Goal: Task Accomplishment & Management: Use online tool/utility

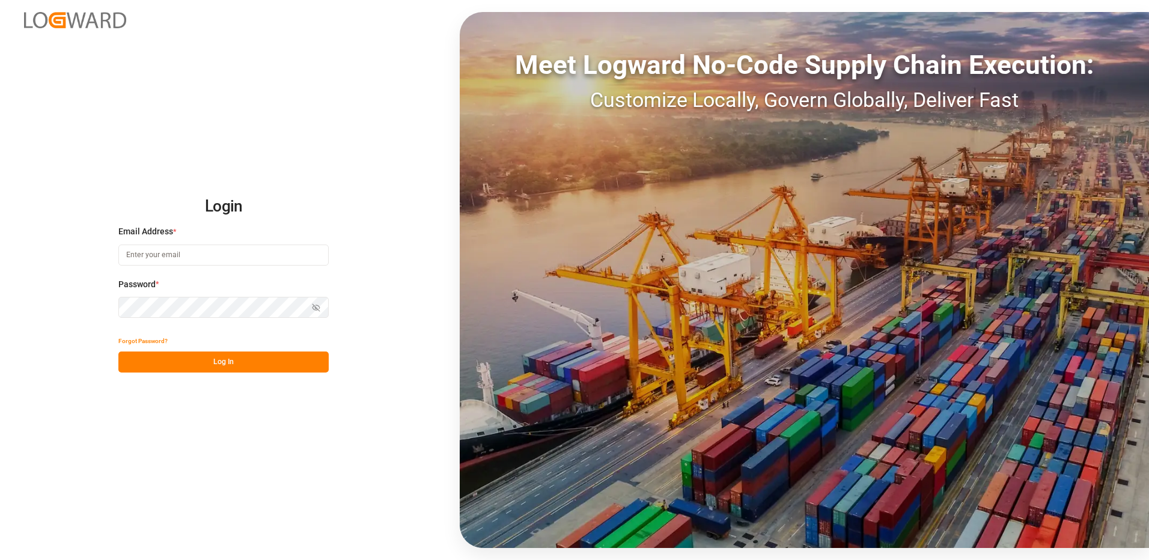
type input "[EMAIL_ADDRESS][DOMAIN_NAME]"
click at [206, 363] on button "Log In" at bounding box center [223, 362] width 210 height 21
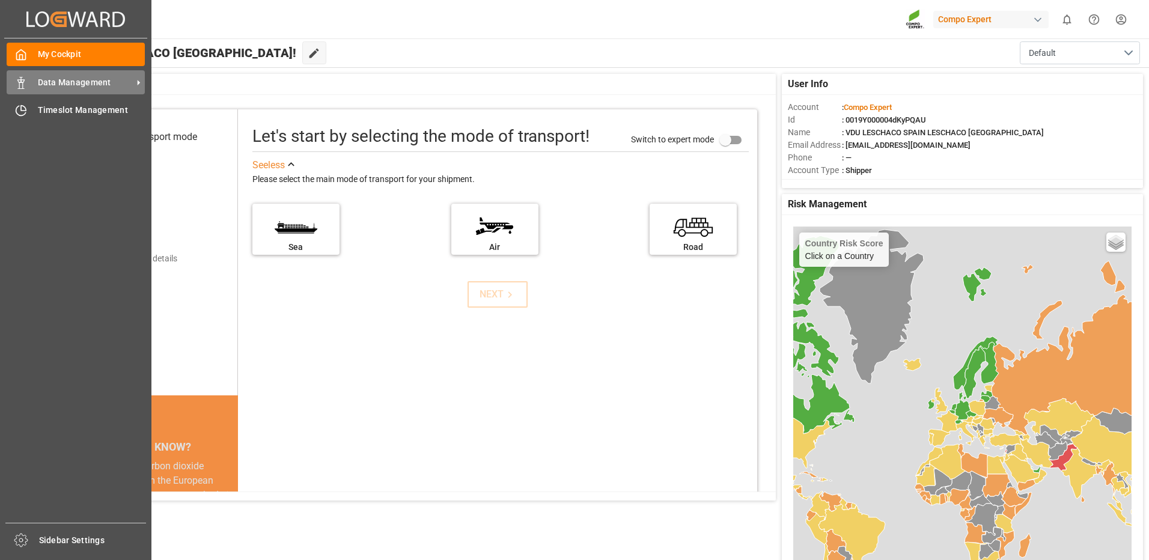
click at [24, 84] on icon at bounding box center [21, 83] width 12 height 12
click at [14, 81] on div at bounding box center [17, 82] width 20 height 13
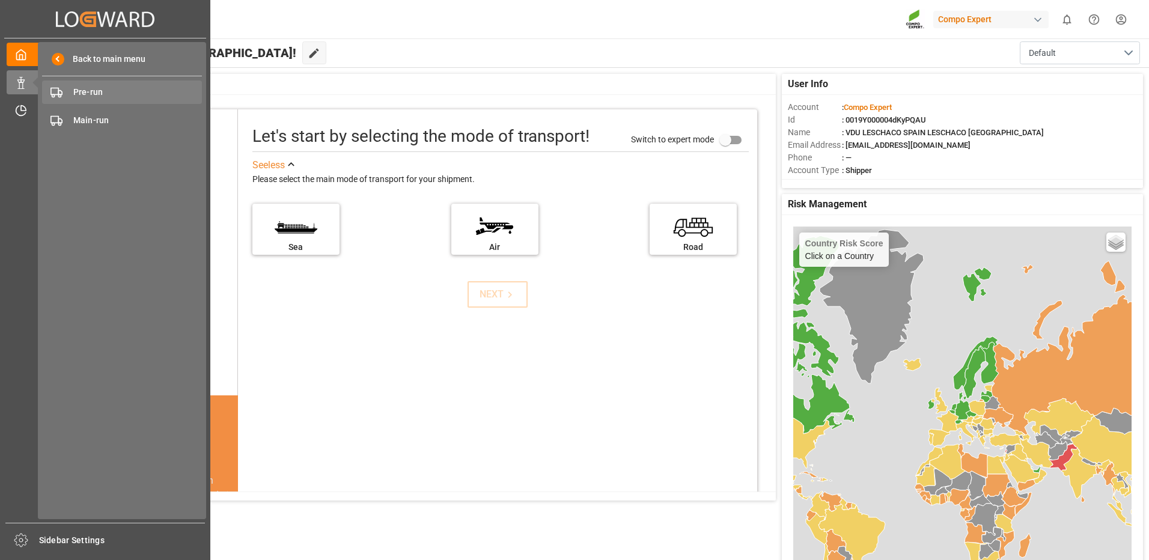
click at [99, 94] on span "Pre-run" at bounding box center [137, 92] width 129 height 13
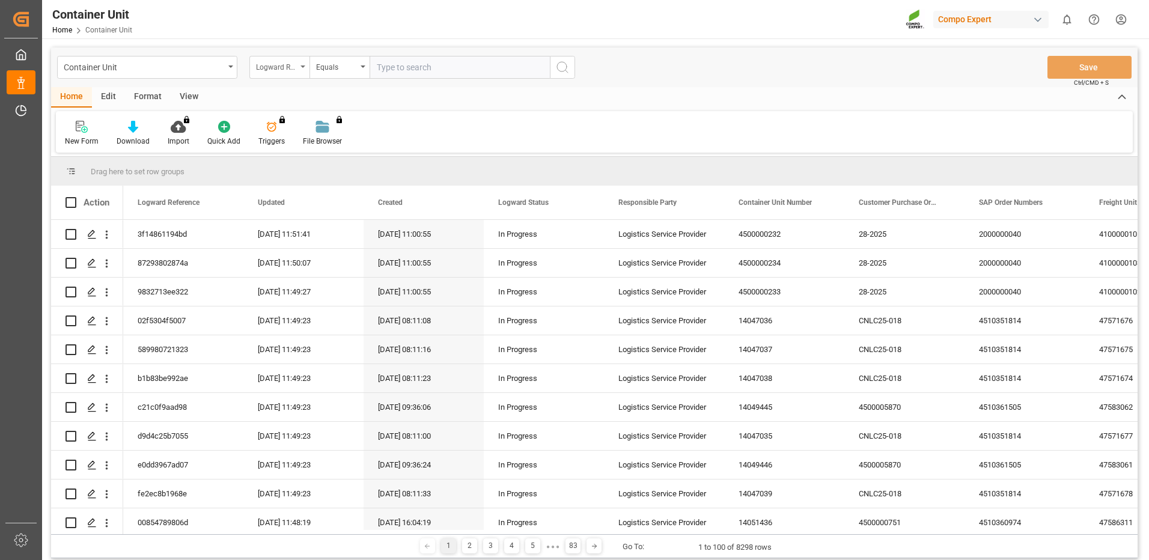
click at [300, 70] on div "Logward Reference" at bounding box center [279, 67] width 60 height 23
type input "FREIGHT"
click at [333, 151] on div "Freight Booking Number" at bounding box center [339, 147] width 179 height 25
click at [437, 65] on input "text" at bounding box center [460, 67] width 180 height 23
type input "14050955"
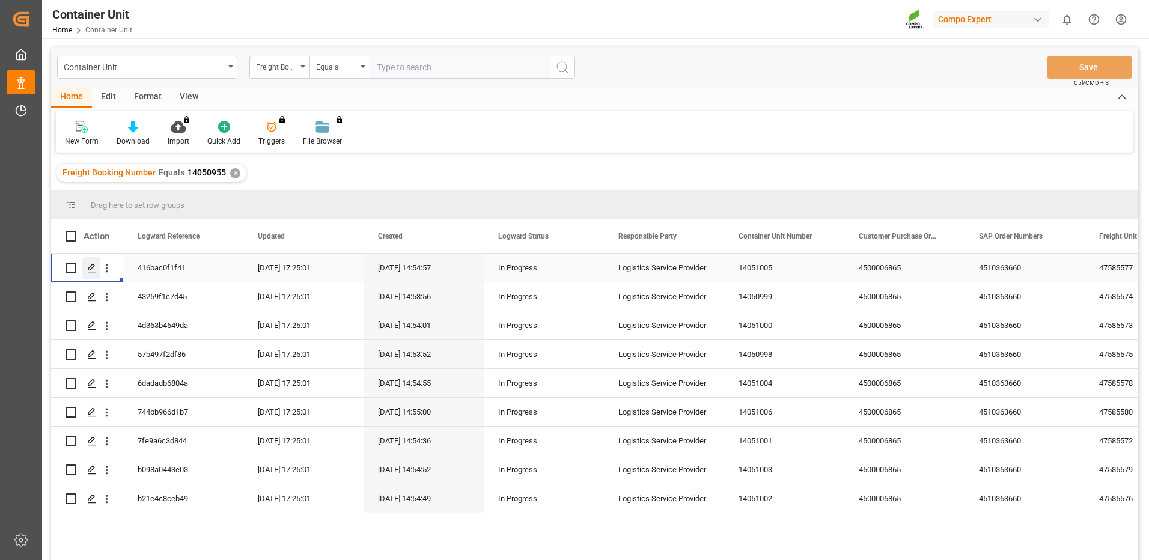
click at [90, 269] on icon "Press SPACE to select this row." at bounding box center [92, 268] width 10 height 10
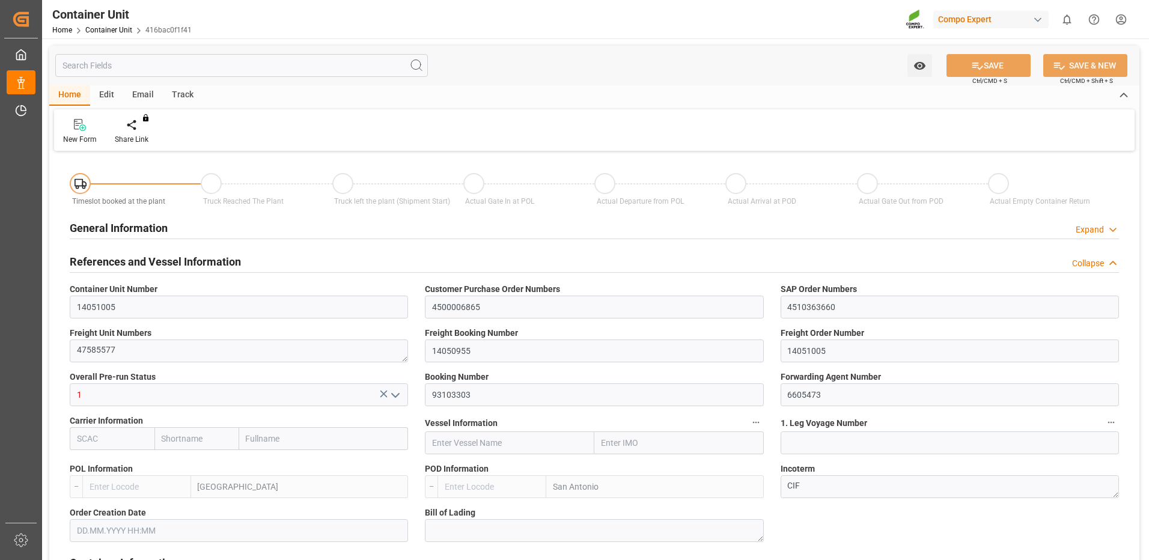
type input "ESVLC"
type input "CLSAI"
type input "7"
type input "0"
type input "8"
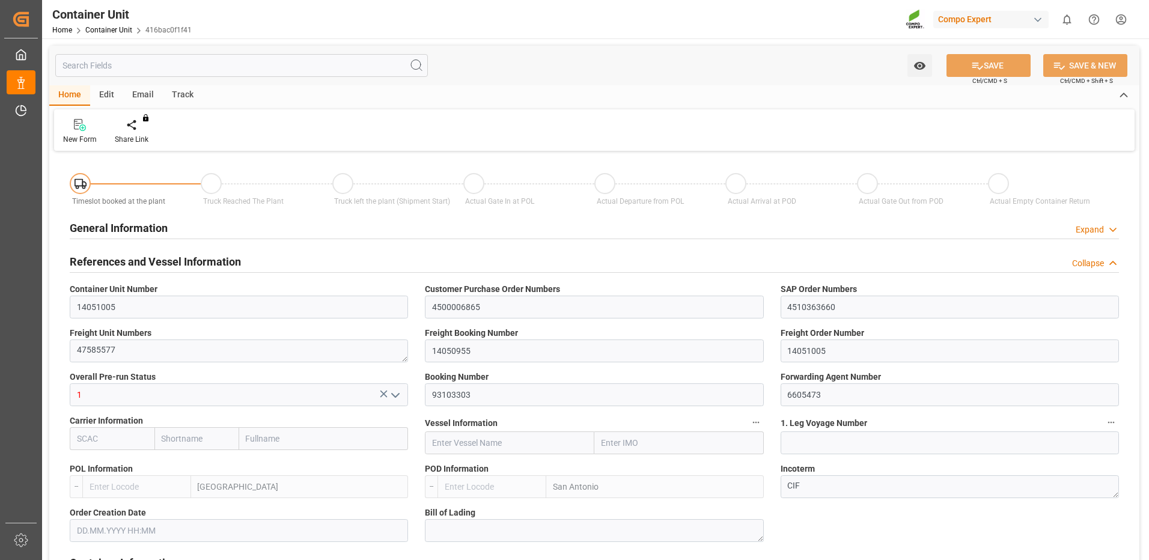
type input "0"
type input "180"
type input "24576"
type input "[DATE] 14:52"
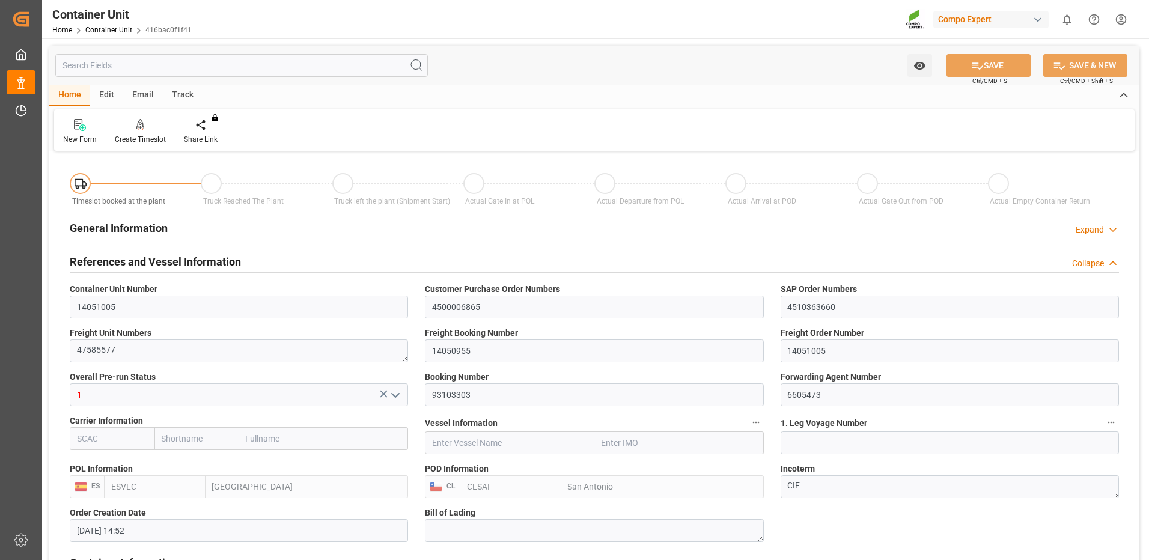
type input "[DATE]"
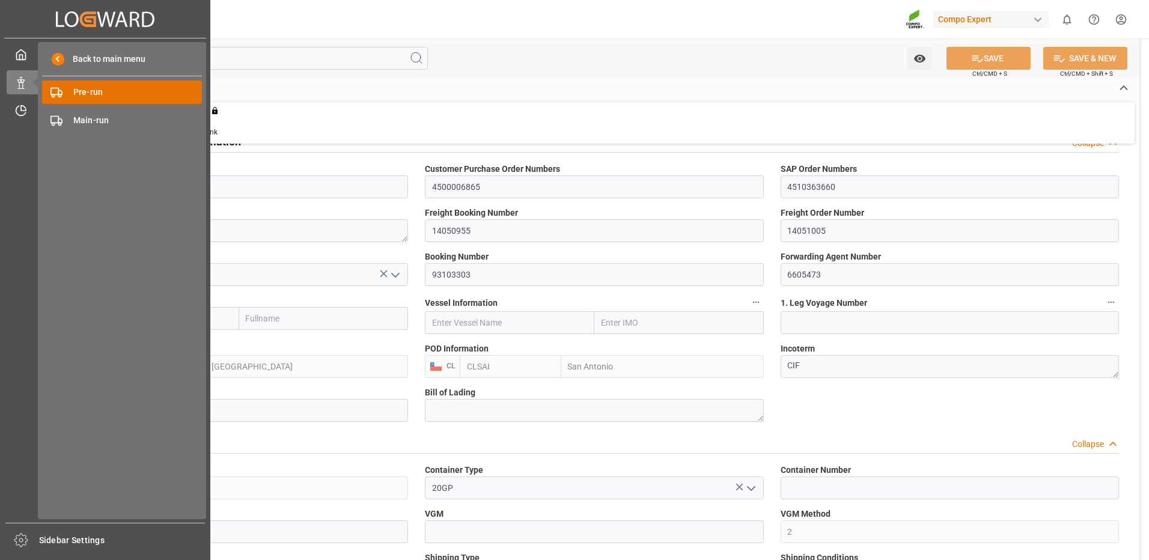
click at [82, 97] on span "Pre-run" at bounding box center [137, 92] width 129 height 13
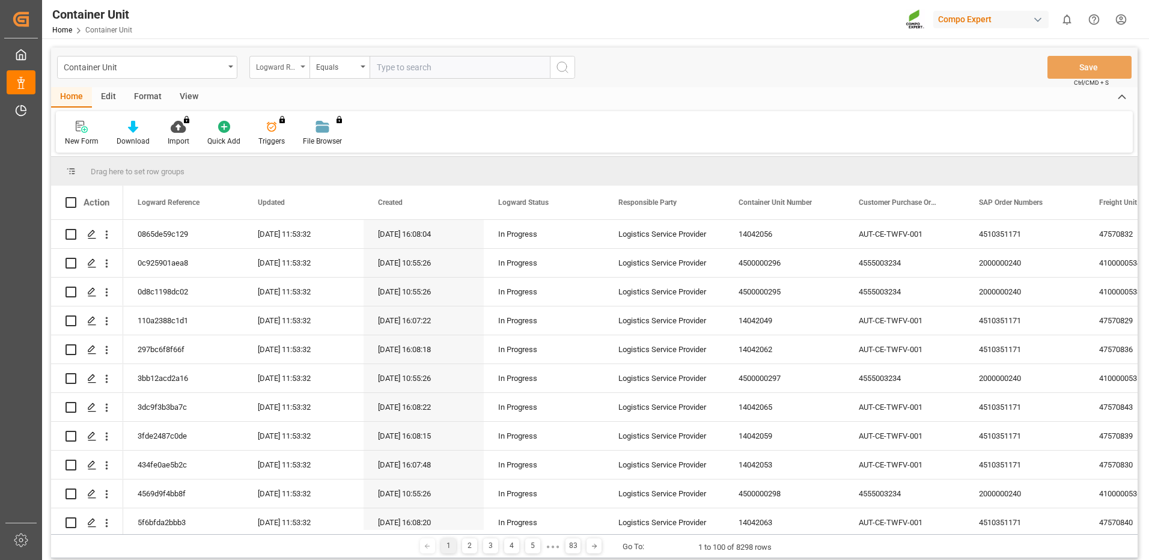
click at [291, 70] on div "Logward Reference" at bounding box center [276, 66] width 41 height 14
type input "FREIGHT"
drag, startPoint x: 343, startPoint y: 154, endPoint x: 367, endPoint y: 117, distance: 44.2
click at [343, 153] on div "Freight Booking Number" at bounding box center [339, 147] width 179 height 25
click at [401, 71] on input "text" at bounding box center [460, 67] width 180 height 23
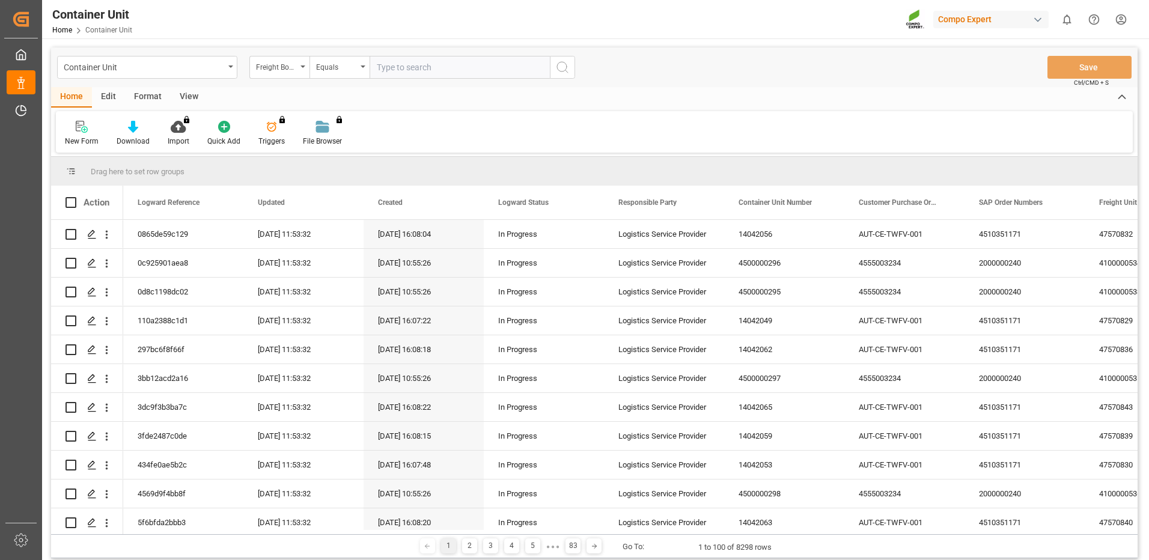
paste input "14050955"
type input "14050955"
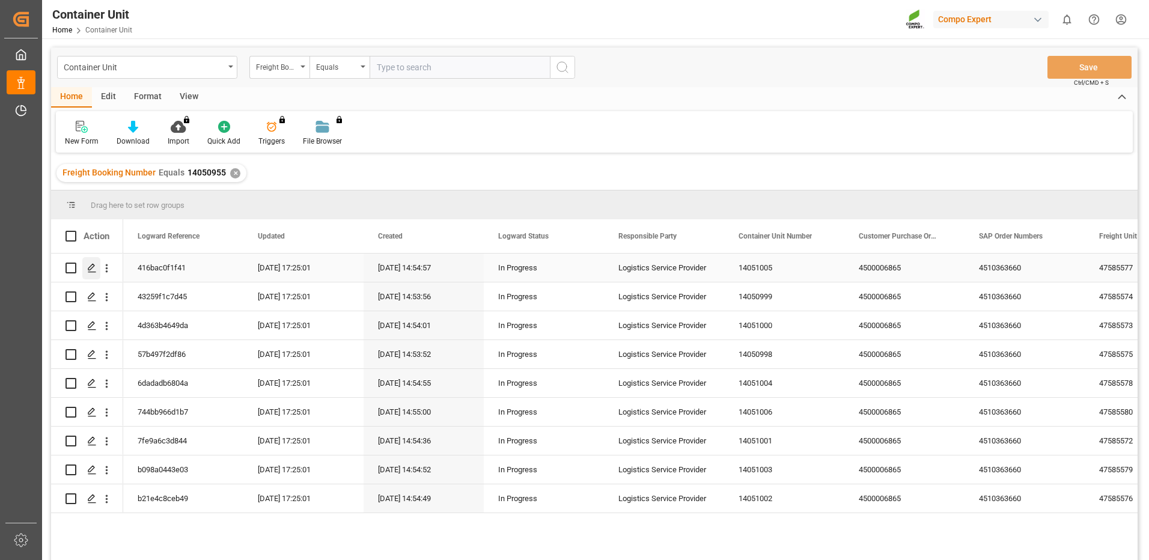
click at [93, 271] on icon "Press SPACE to select this row." at bounding box center [92, 268] width 10 height 10
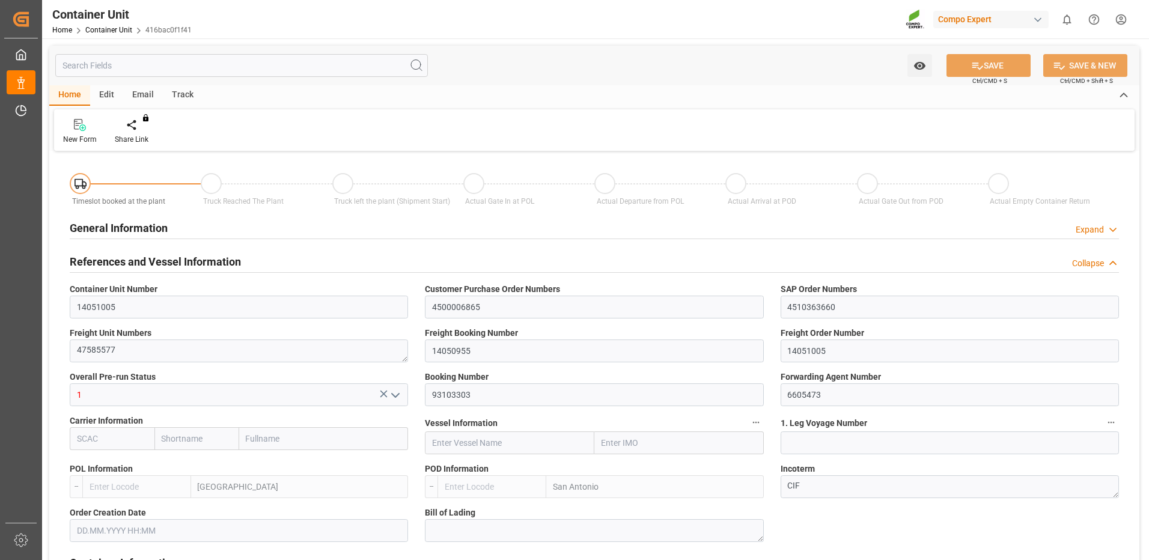
type input "ESVLC"
type input "CLSAI"
type input "7"
type input "0"
type input "8"
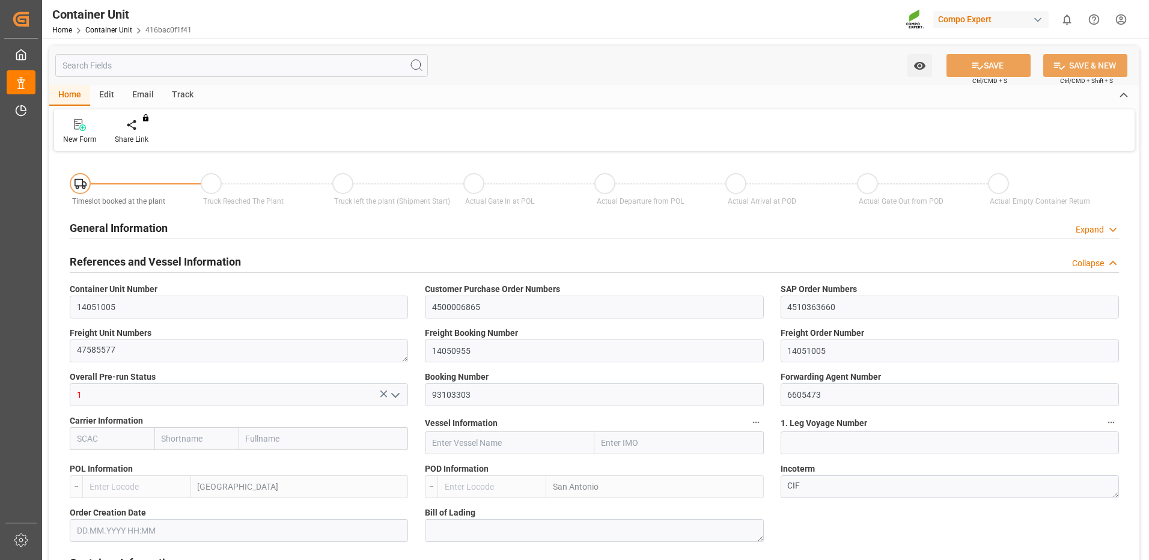
type input "0"
type input "180"
type input "24576"
type input "[DATE] 14:52"
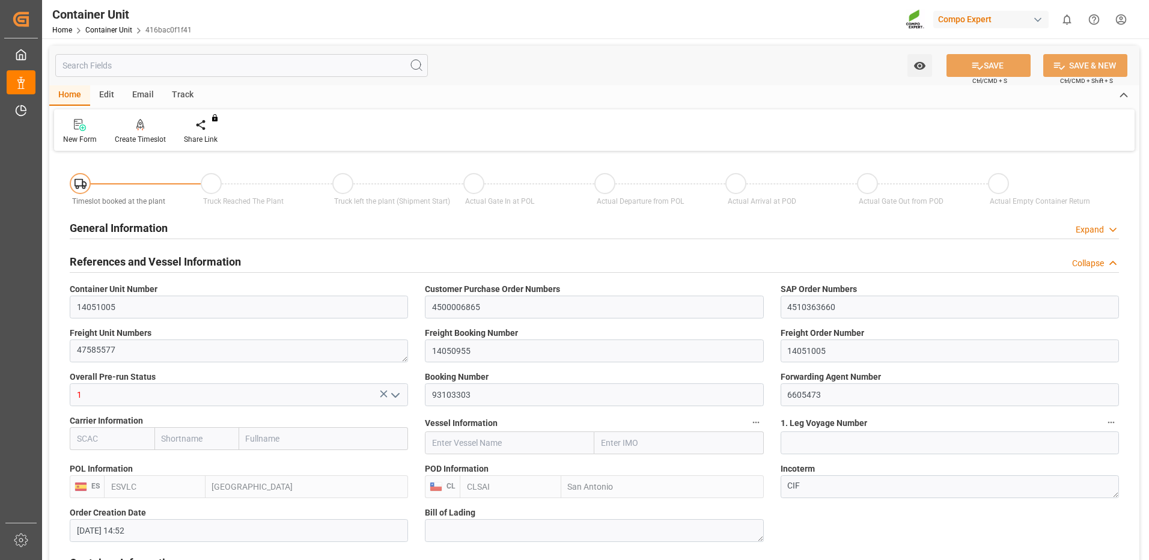
type input "[DATE]"
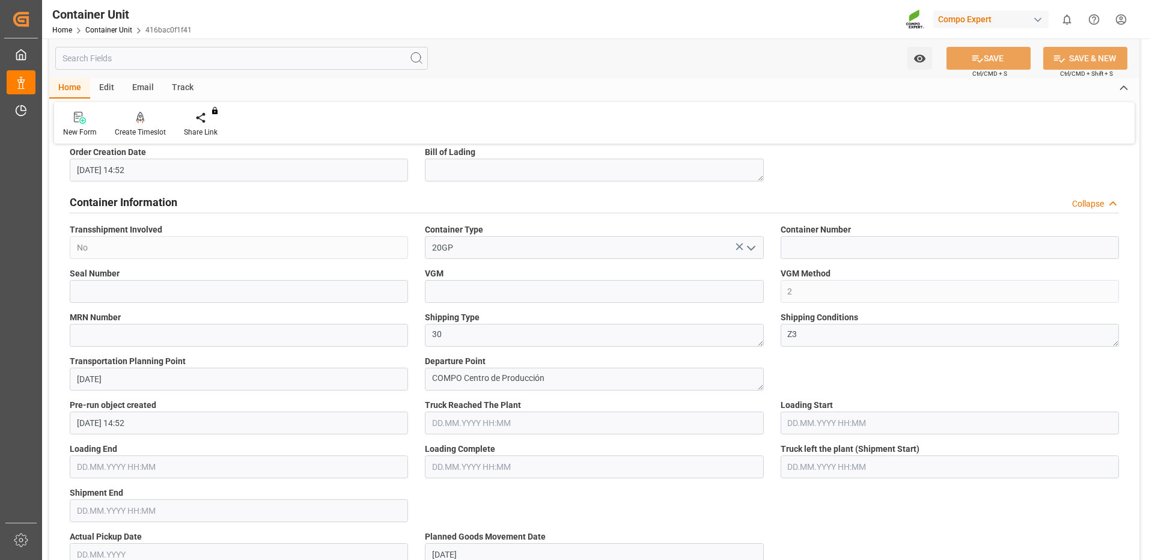
scroll to position [120, 0]
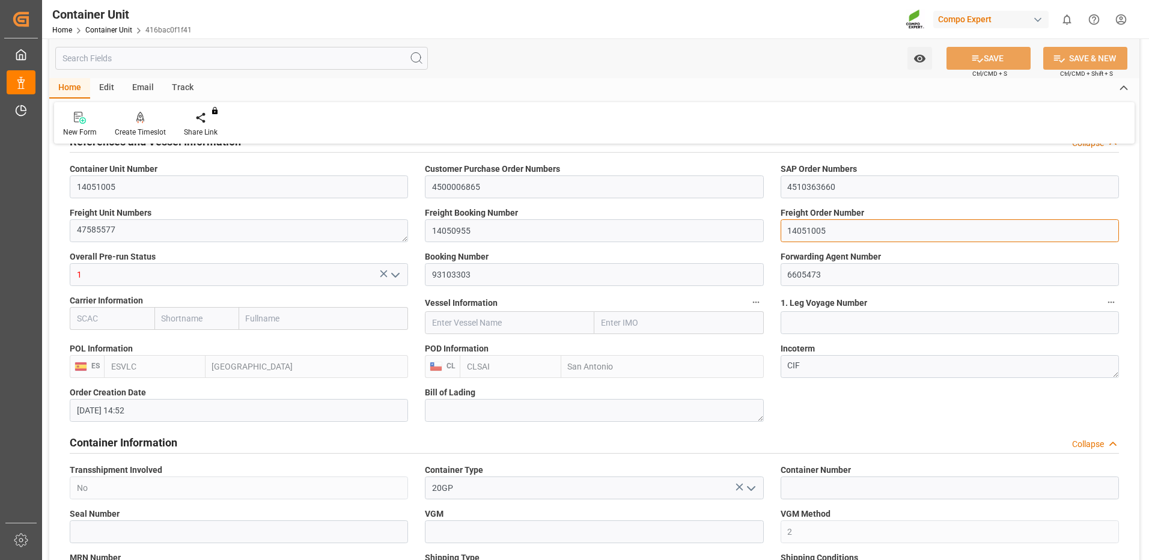
drag, startPoint x: 844, startPoint y: 241, endPoint x: 733, endPoint y: 225, distance: 112.3
click at [135, 132] on div "Create Timeslot" at bounding box center [140, 132] width 51 height 11
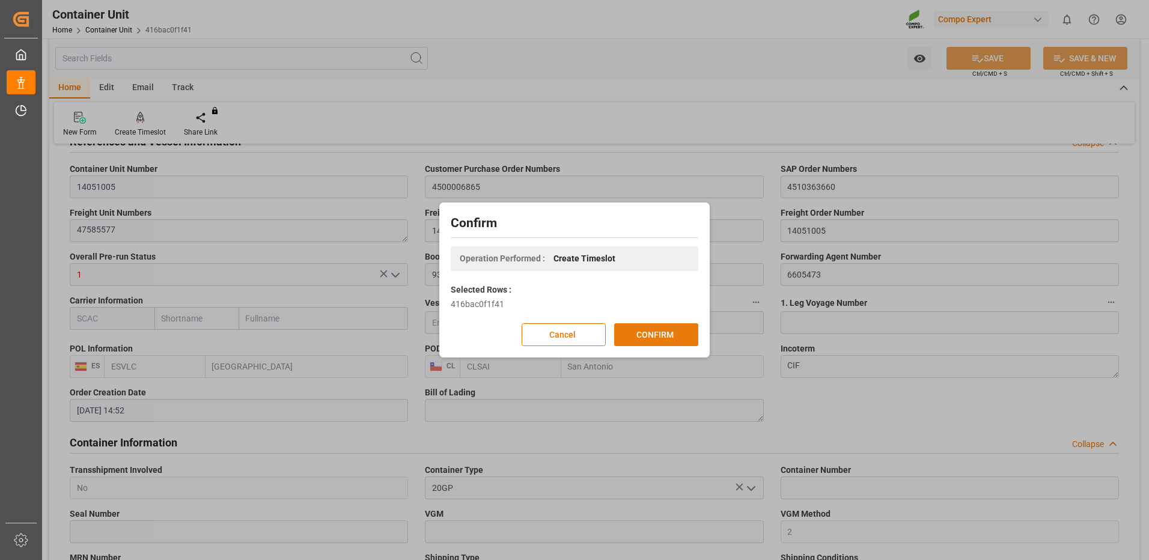
click at [674, 335] on button "CONFIRM" at bounding box center [656, 334] width 84 height 23
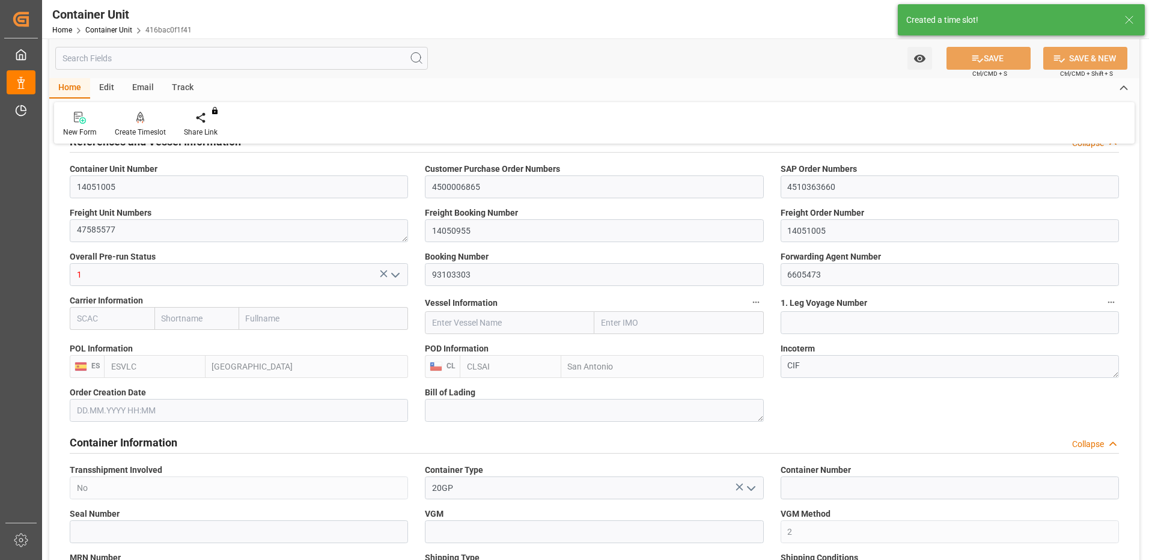
type input "[DATE] 14:52"
type input "[DATE]"
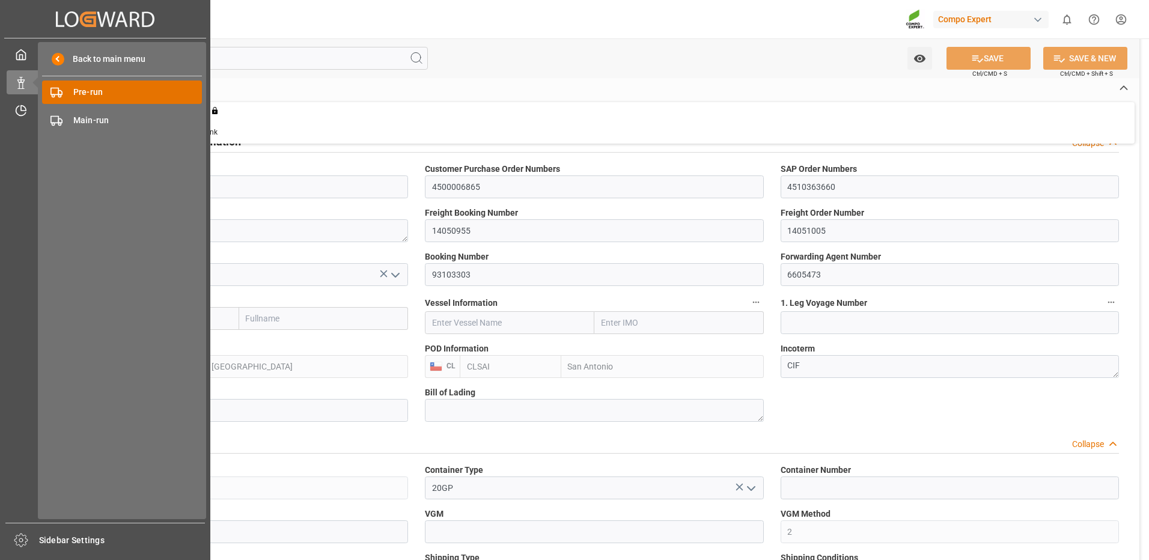
click at [76, 93] on span "Pre-run" at bounding box center [137, 92] width 129 height 13
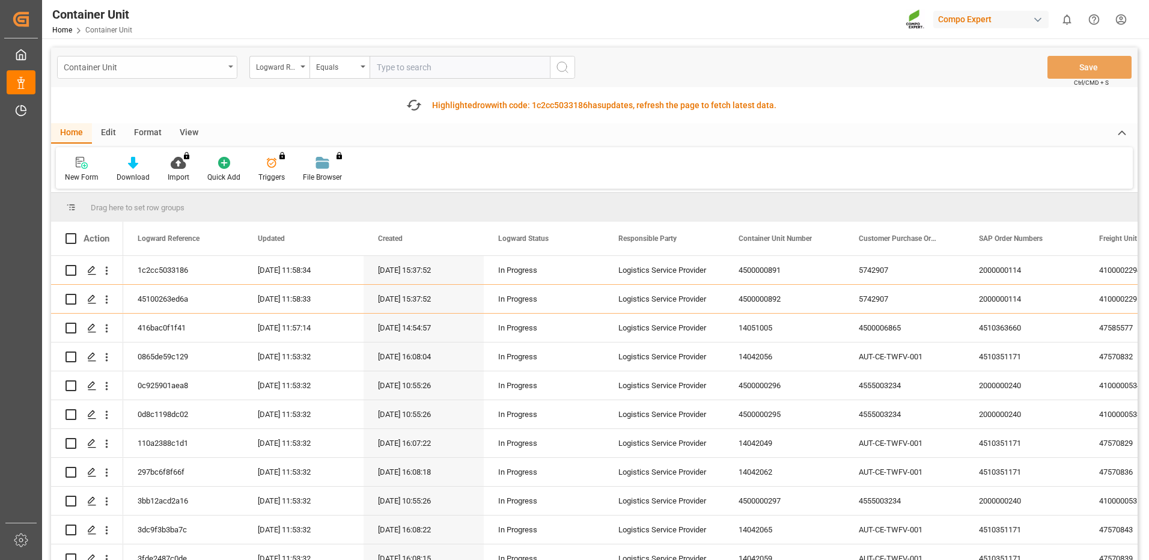
click at [201, 65] on div "Container Unit" at bounding box center [144, 66] width 160 height 15
click at [266, 64] on div "Logward Reference" at bounding box center [276, 66] width 41 height 14
type input "freight"
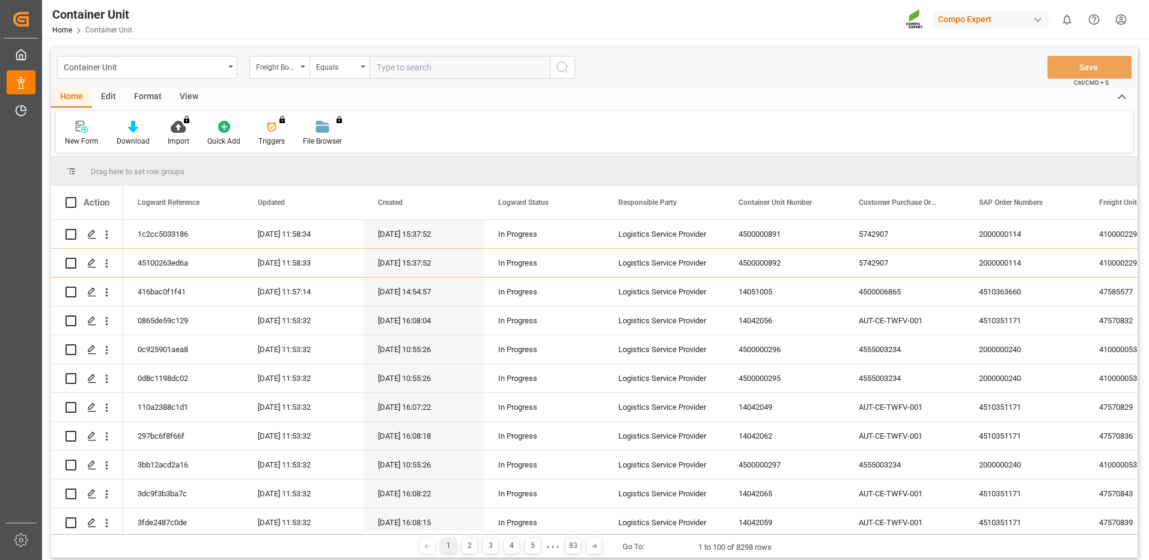
click at [486, 71] on input "text" at bounding box center [460, 67] width 180 height 23
paste input "LUNES 8 SEPTIEMBRE 1X20’ A LAS 08:00 HRS 1X20’ A LAS 08:30 HRS MARTES 9 SEPTIEM…"
type input "LUNES 8 SEPTIEMBRE 1X20’ A LAS 08:00 HRS 1X20’ A LAS 08:30 HRS MARTES 9 SEPTIEM…"
click at [407, 69] on input "text" at bounding box center [460, 67] width 180 height 23
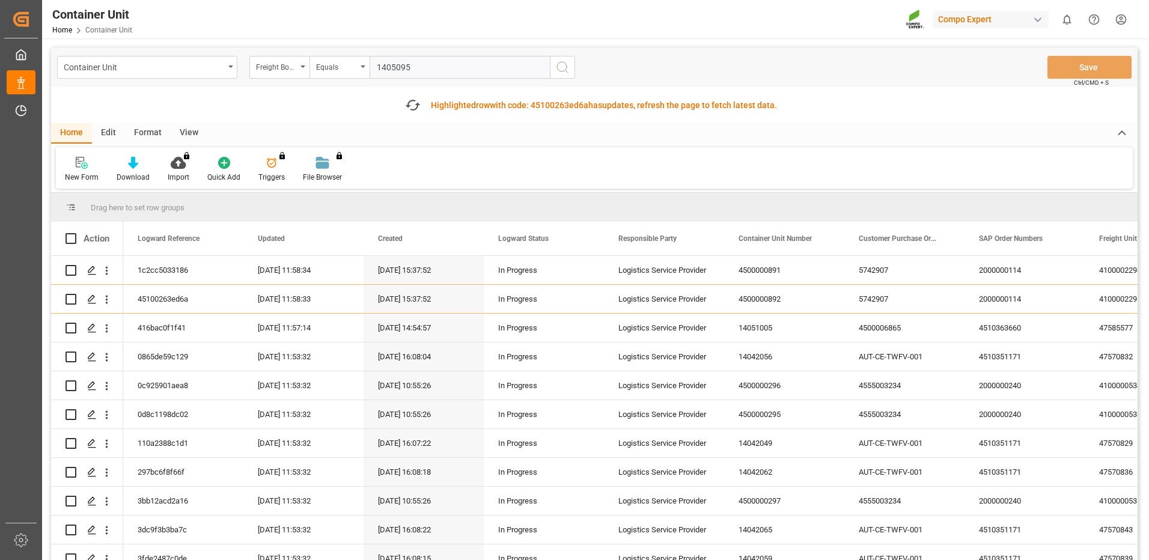
type input "14050955"
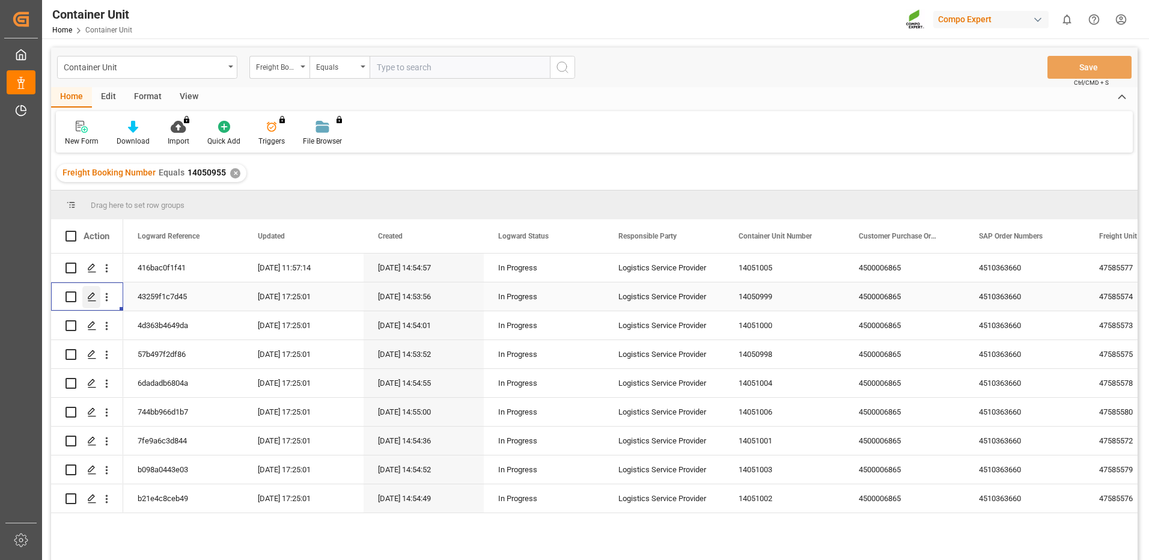
click at [91, 301] on line "Press SPACE to select this row." at bounding box center [91, 301] width 7 height 0
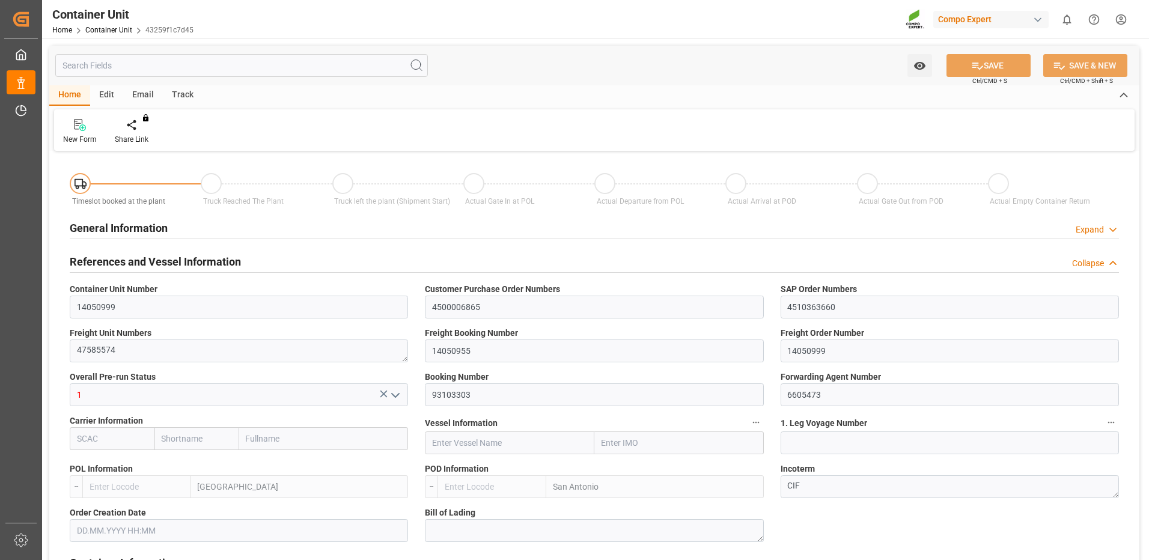
type input "ESVLC"
type input "CLSAI"
type input "7"
type input "0"
type input "8"
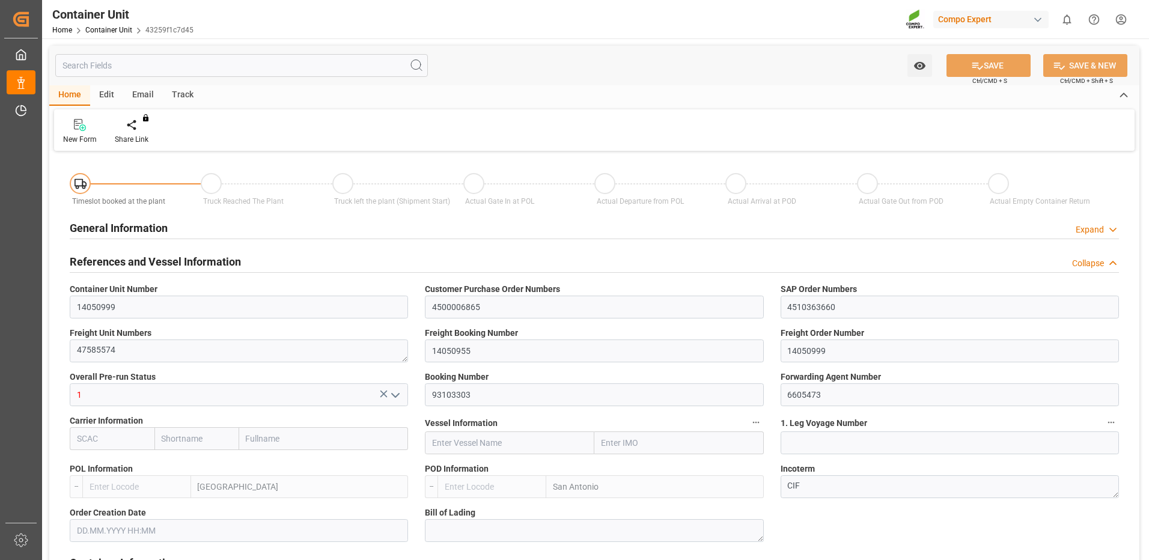
type input "0"
type input "180"
type input "24576"
type input "[DATE] 14:52"
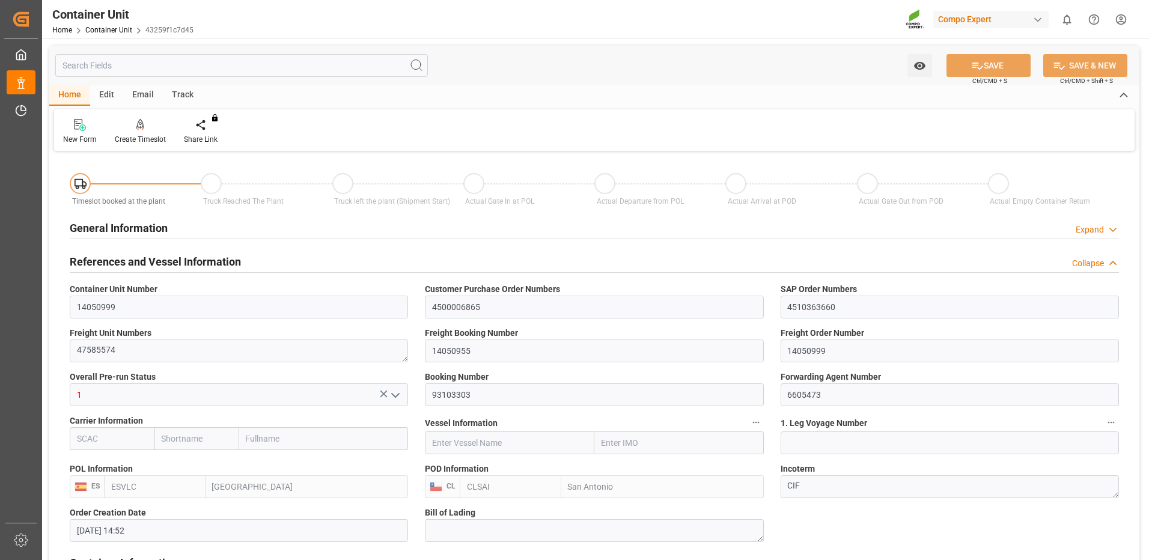
type input "[DATE]"
click at [138, 135] on div "Create Timeslot" at bounding box center [140, 139] width 51 height 11
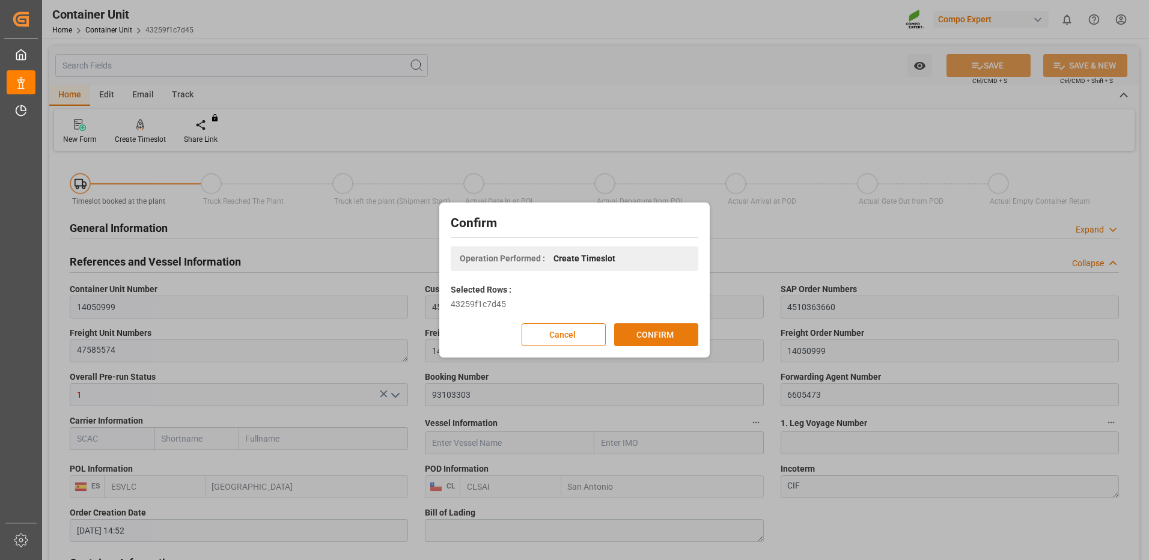
click at [654, 340] on button "CONFIRM" at bounding box center [656, 334] width 84 height 23
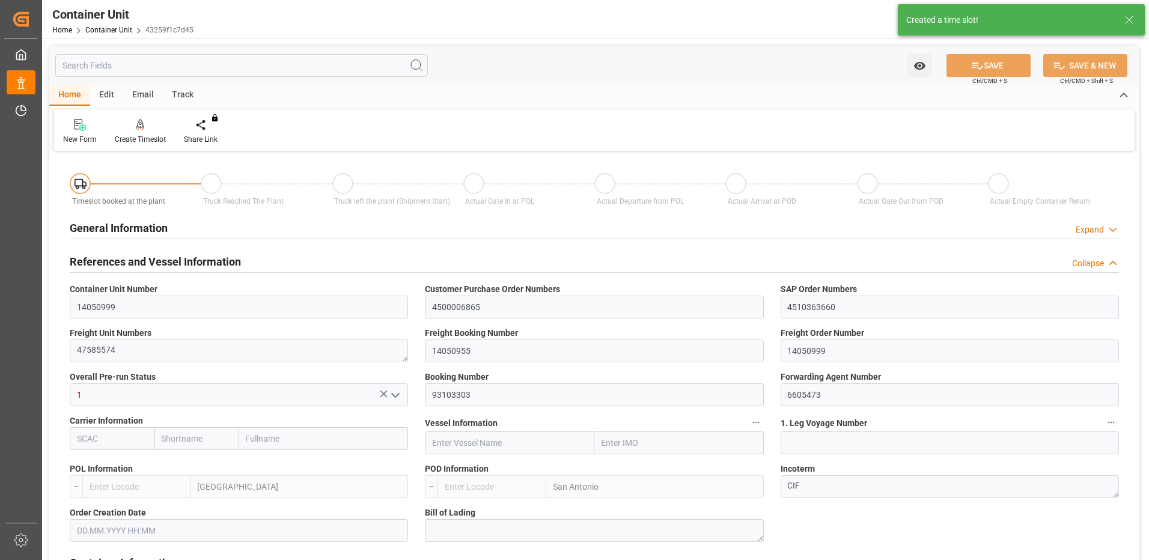
type input "ESVLC"
type input "CLSAI"
type input "7"
type input "0"
type input "8"
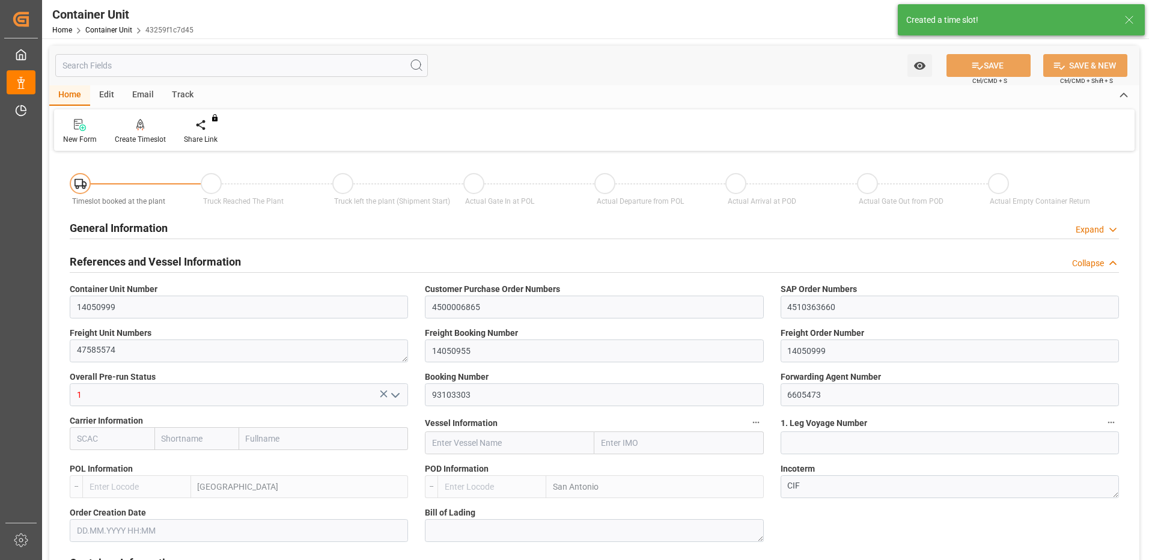
type input "0"
type input "180"
type input "24576"
type input "[DATE] 14:52"
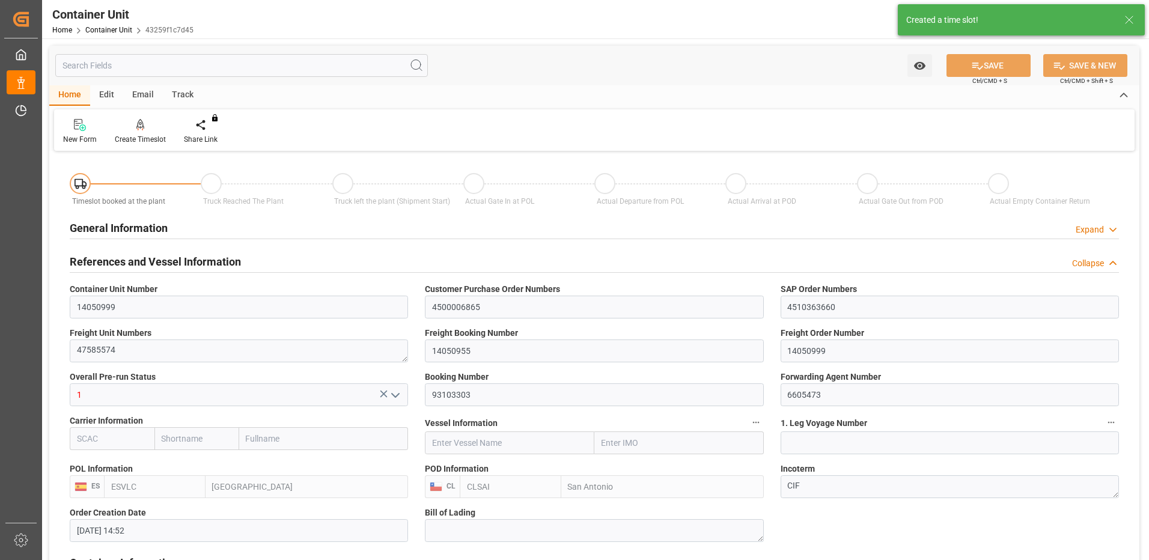
type input "[DATE]"
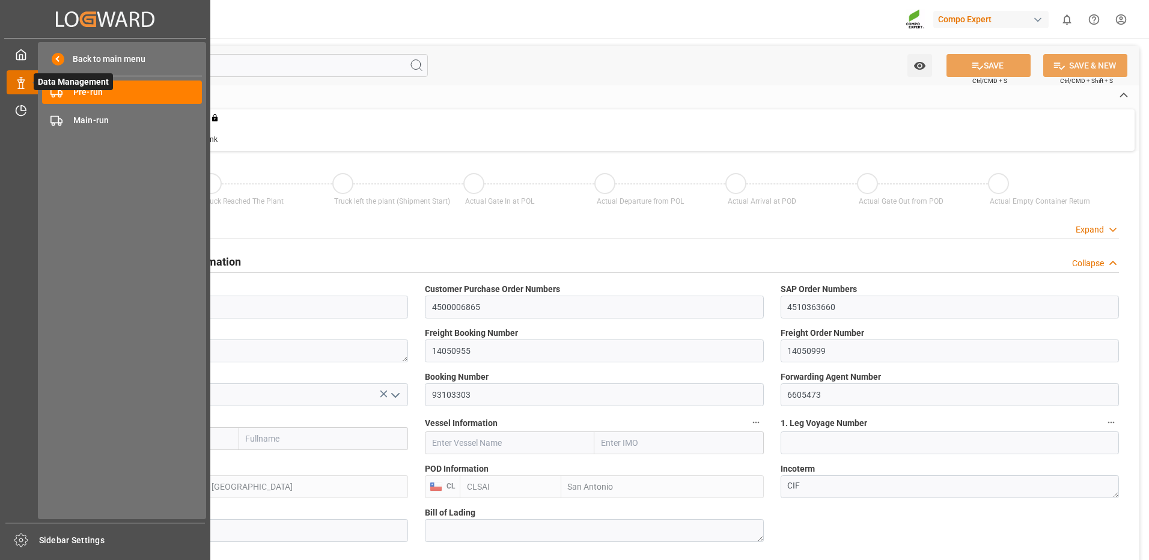
click at [78, 89] on span "Data Management" at bounding box center [73, 81] width 79 height 17
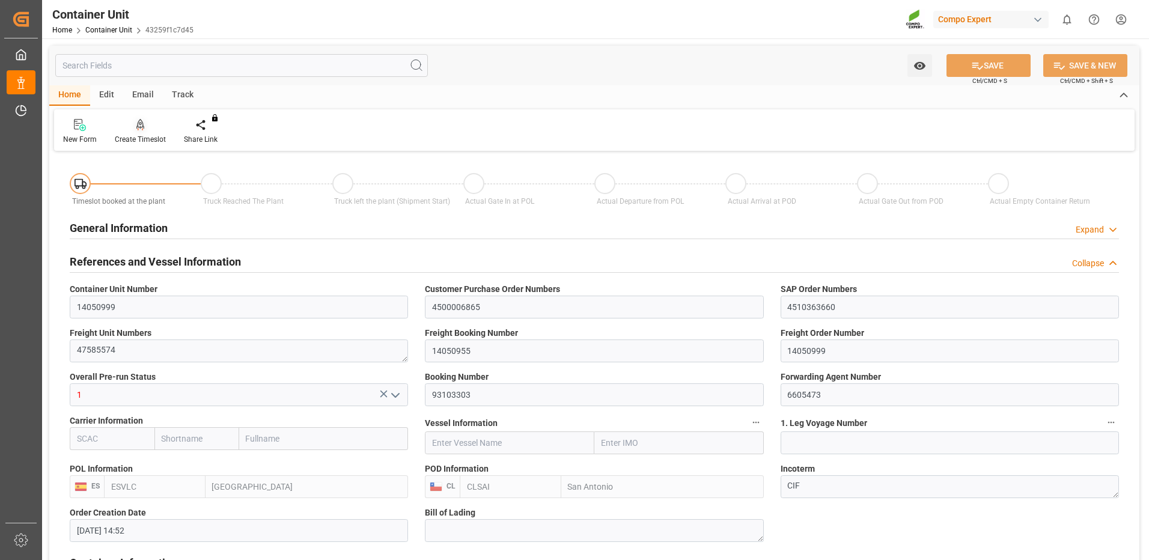
click at [147, 131] on div at bounding box center [140, 124] width 51 height 13
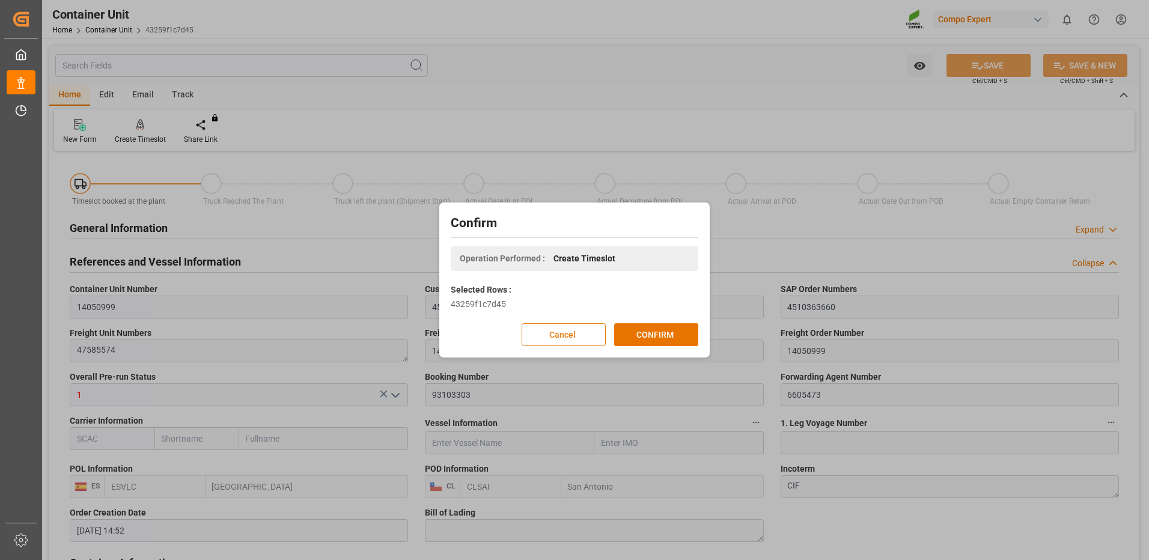
click at [571, 340] on button "Cancel" at bounding box center [564, 334] width 84 height 23
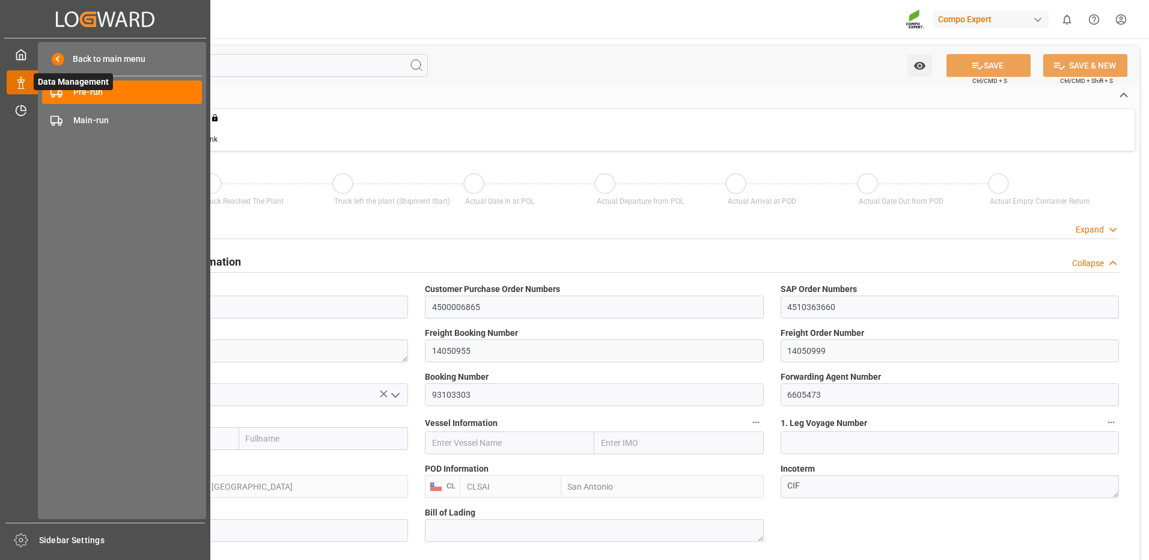
click at [22, 81] on icon at bounding box center [21, 83] width 12 height 12
click at [70, 94] on div "Pre-run Pre-run" at bounding box center [122, 92] width 160 height 23
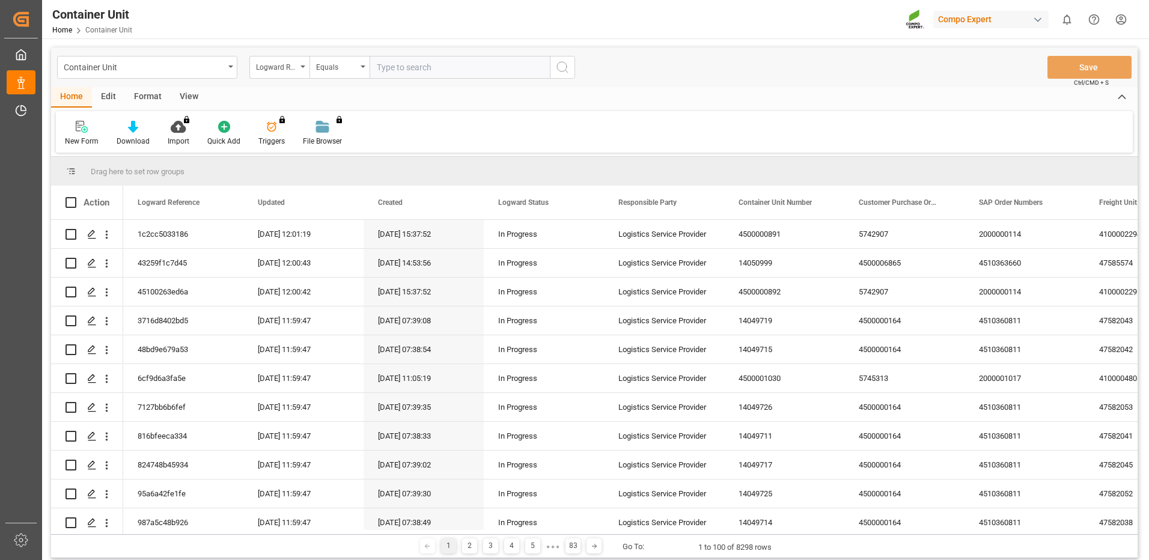
click at [296, 70] on div "Logward Reference" at bounding box center [276, 66] width 41 height 14
type input "freight"
click at [415, 72] on input "text" at bounding box center [460, 67] width 180 height 23
type input "14050955"
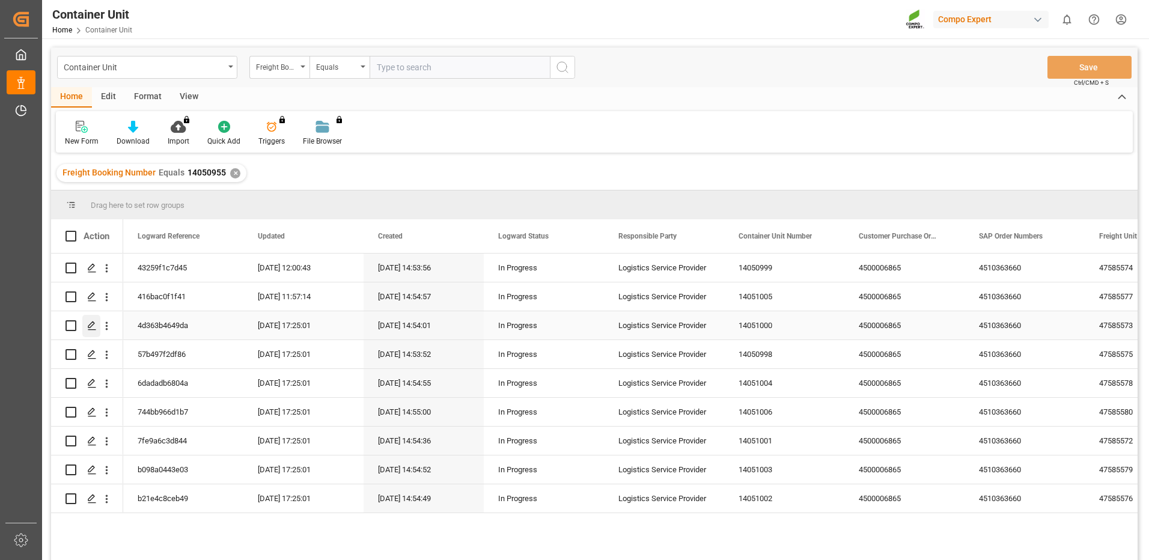
click at [91, 322] on icon "Press SPACE to select this row." at bounding box center [92, 326] width 10 height 10
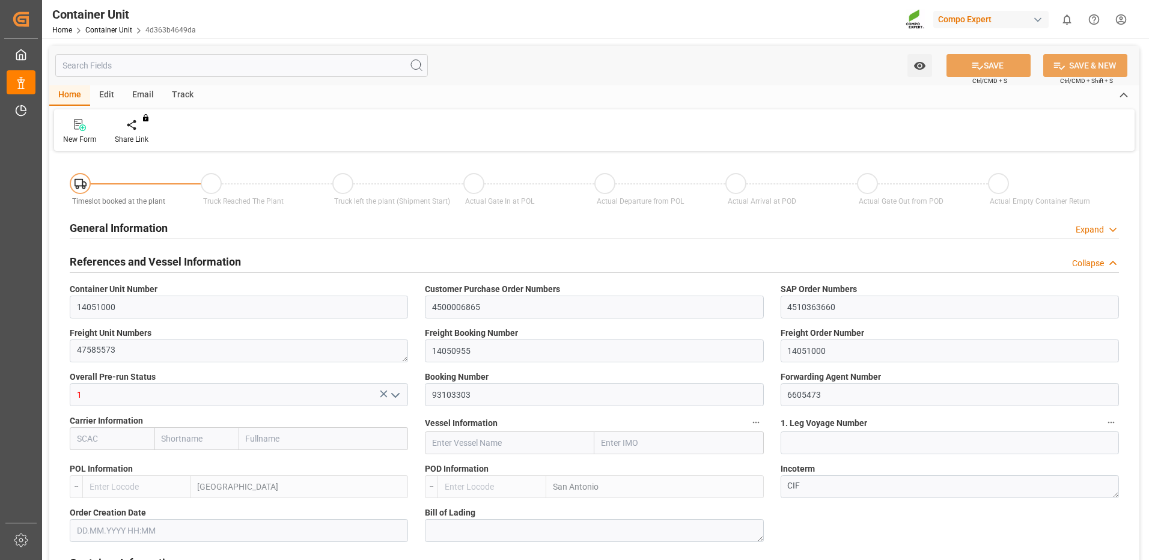
type input "ESVLC"
type input "CLSAI"
type input "7"
type input "0"
type input "8"
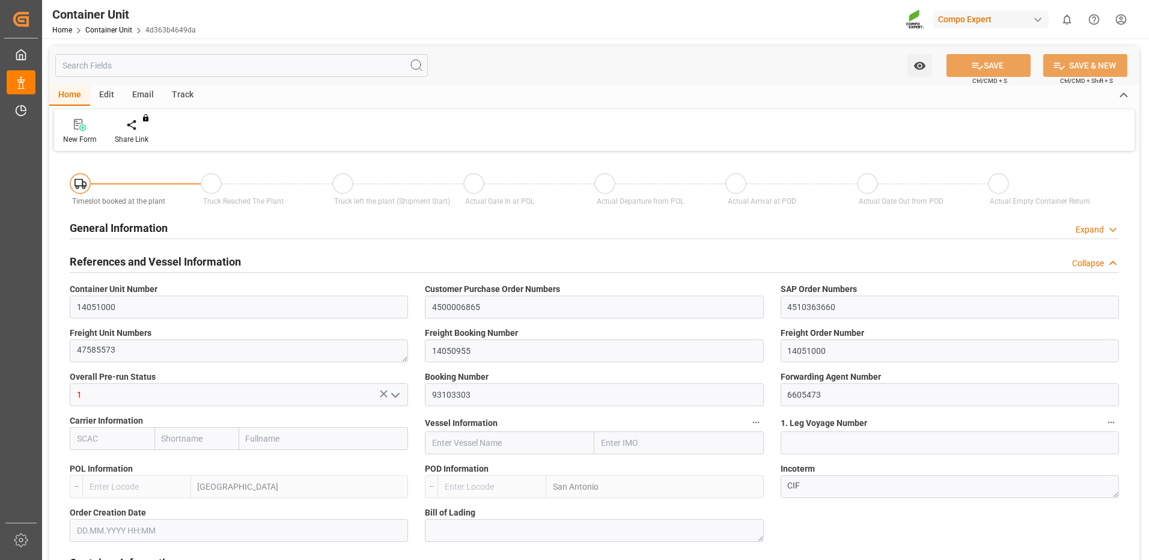
type input "0"
type input "180"
type input "24576"
type input "[DATE] 14:52"
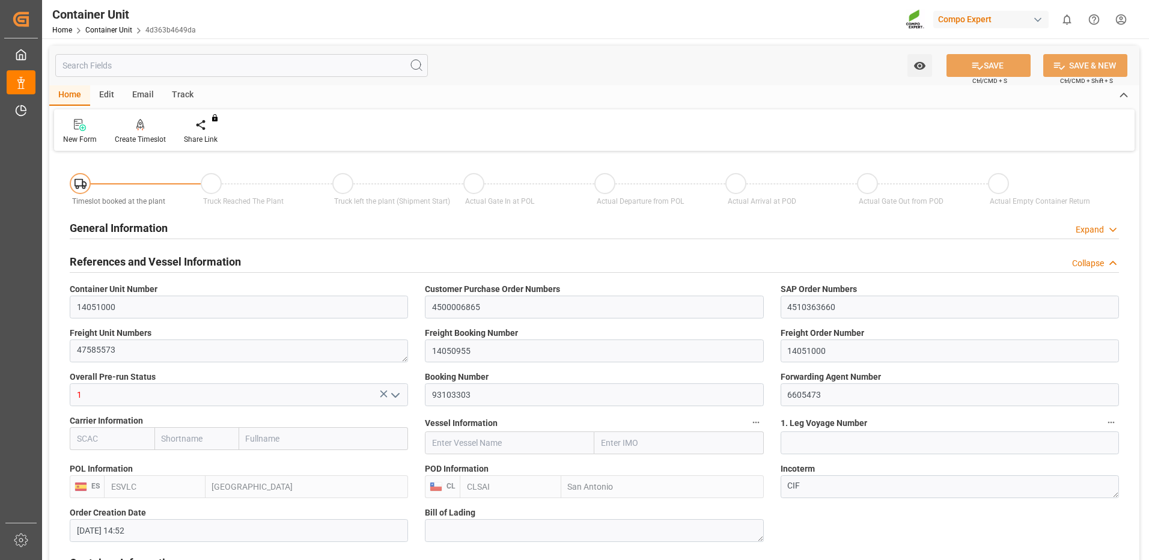
type input "[DATE]"
click at [138, 133] on div "Create Timeslot" at bounding box center [140, 131] width 69 height 26
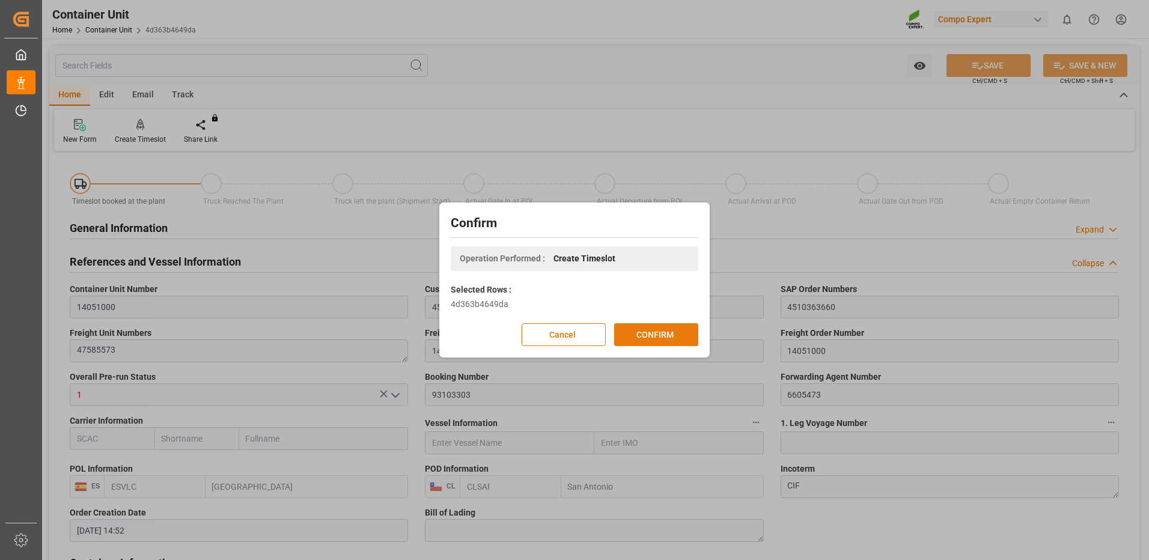
click at [662, 330] on button "CONFIRM" at bounding box center [656, 334] width 84 height 23
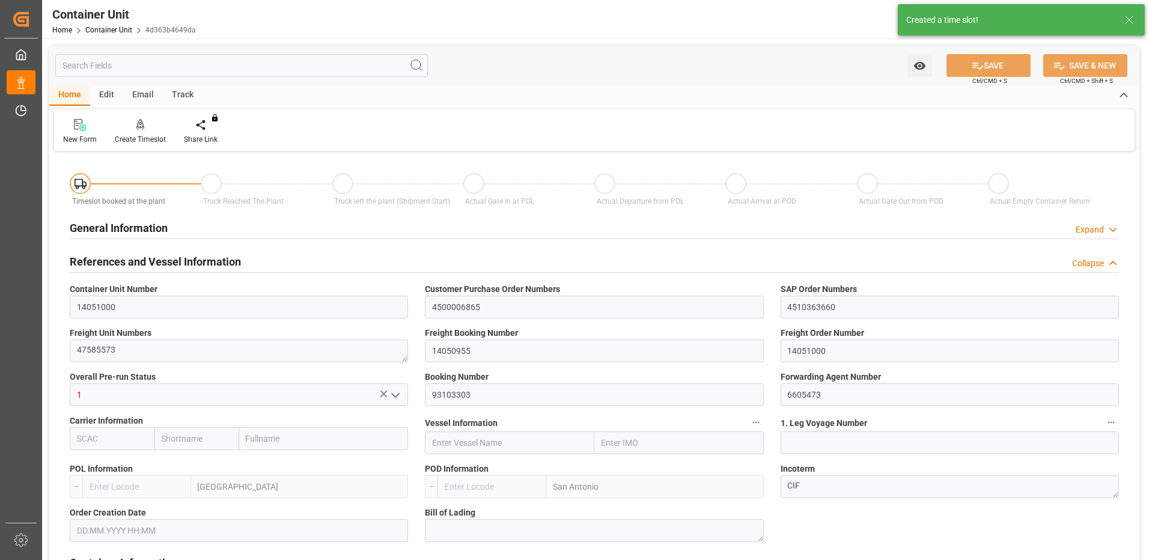
type input "ESVLC"
type input "CLSAI"
type input "7"
type input "0"
type input "8"
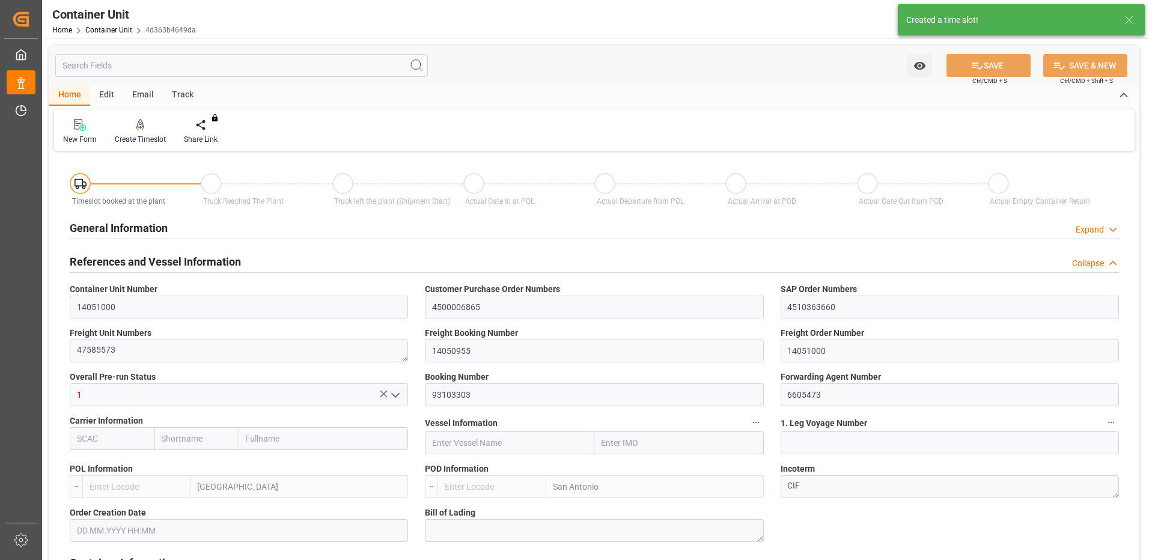
type input "0"
type input "180"
type input "24576"
type input "[DATE] 14:52"
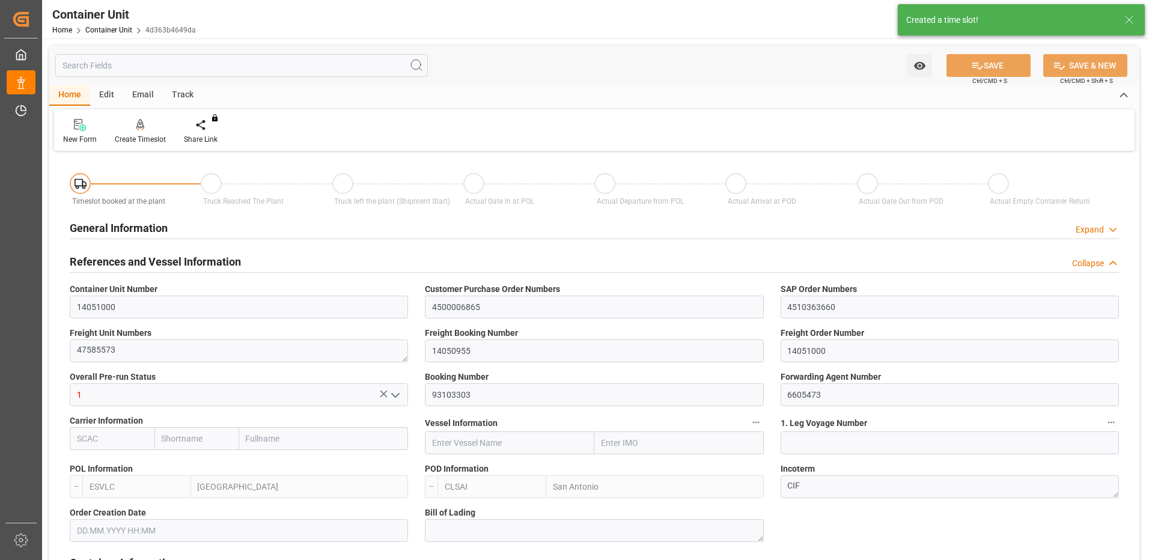
type input "[DATE]"
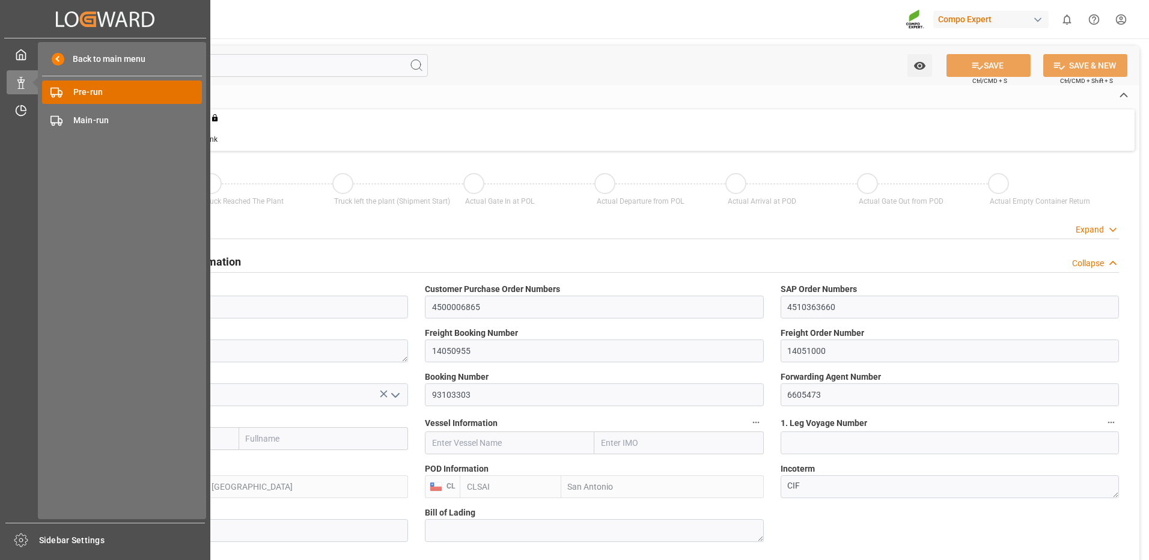
click at [68, 93] on div "Pre-run Pre-run" at bounding box center [122, 92] width 160 height 23
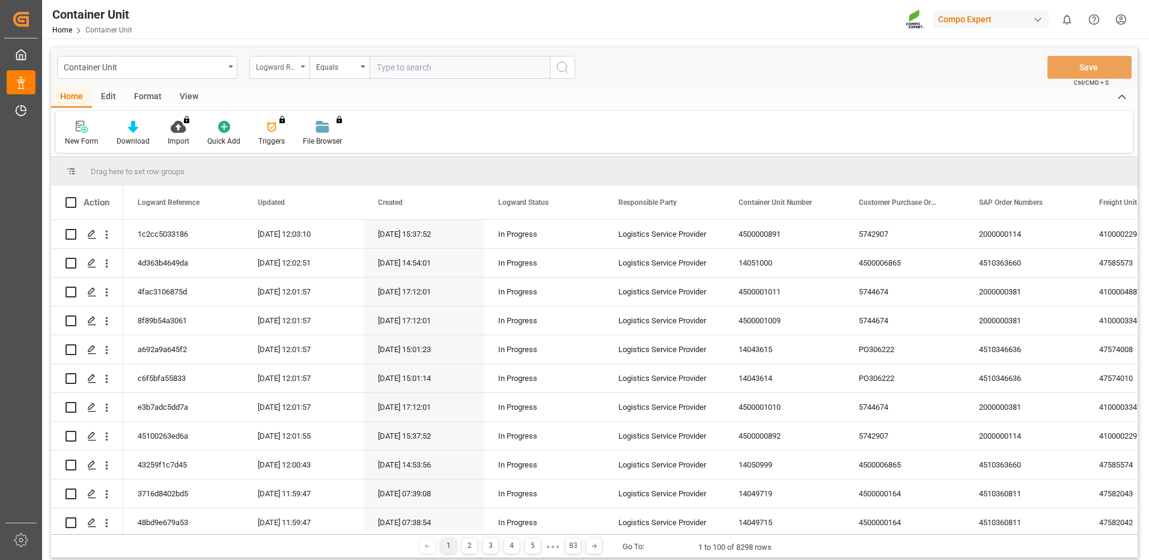
click at [300, 67] on icon "open menu" at bounding box center [302, 66] width 5 height 2
type input "freight"
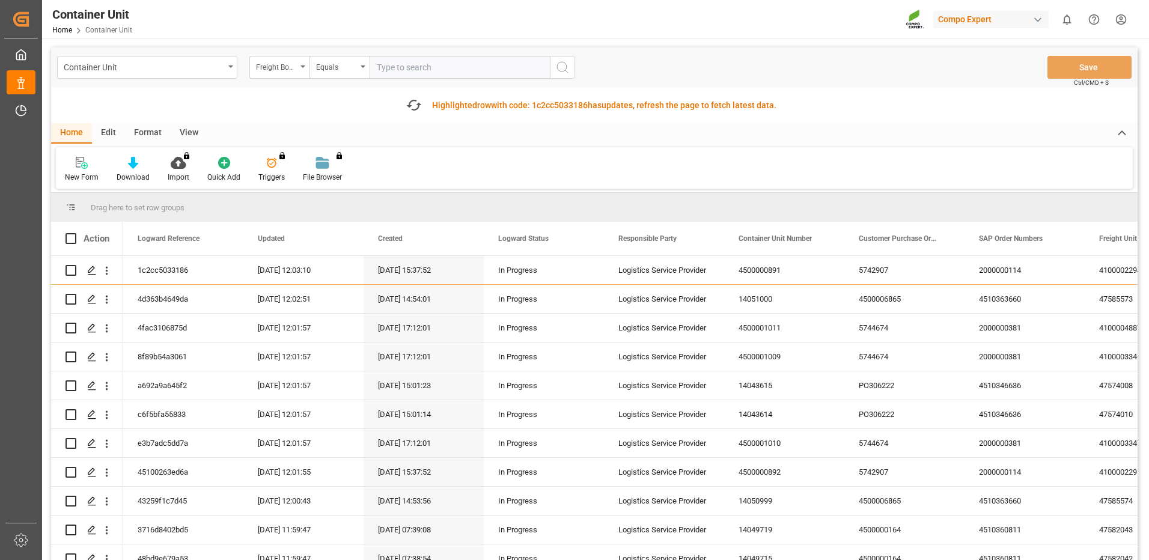
drag, startPoint x: 473, startPoint y: 70, endPoint x: 492, endPoint y: 85, distance: 23.9
click at [472, 71] on input "text" at bounding box center [460, 67] width 180 height 23
type input "14050955"
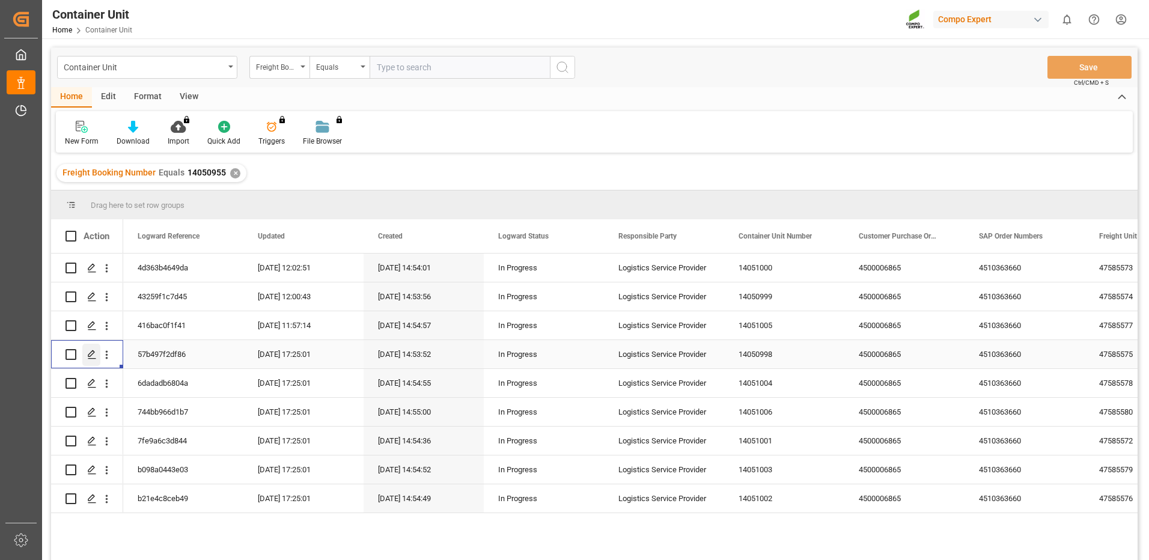
click at [87, 355] on div "Press SPACE to select this row." at bounding box center [91, 355] width 18 height 22
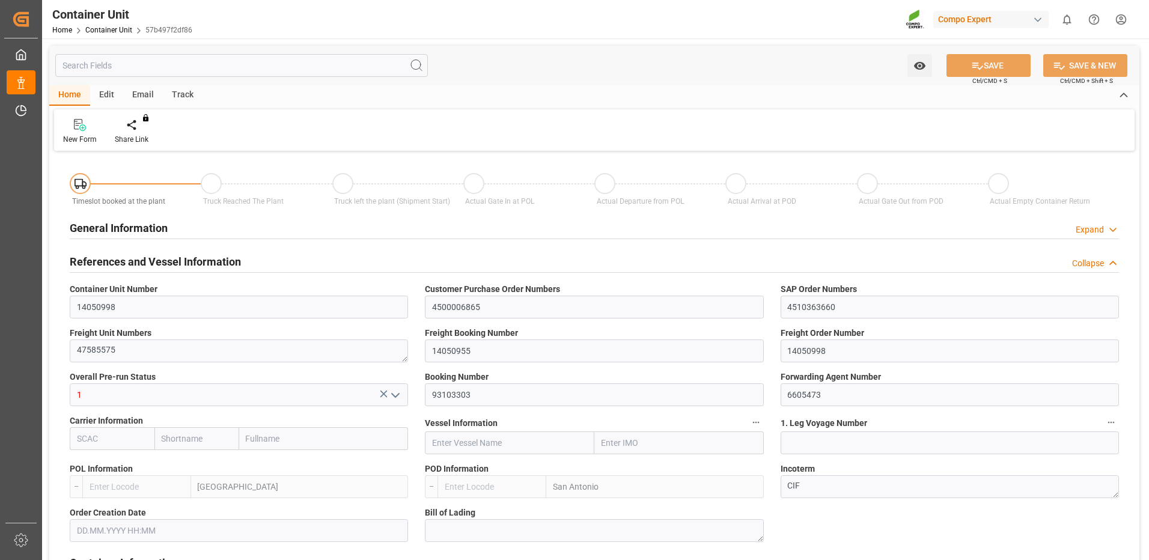
type input "ESVLC"
type input "CLSAI"
type input "7"
type input "0"
type input "8"
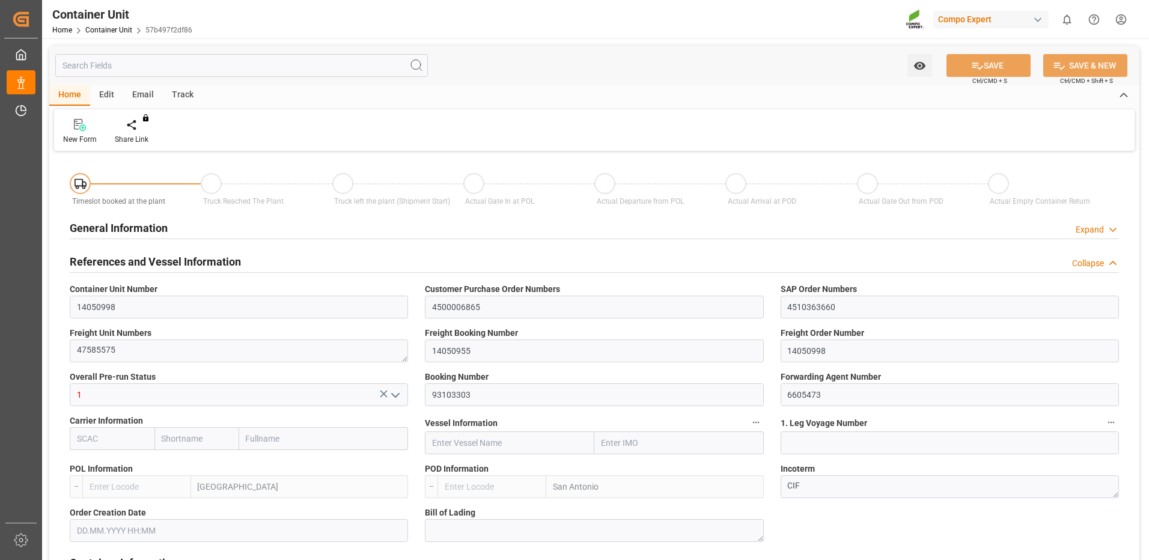
type input "0"
type input "180"
type input "24576"
type input "[DATE] 14:52"
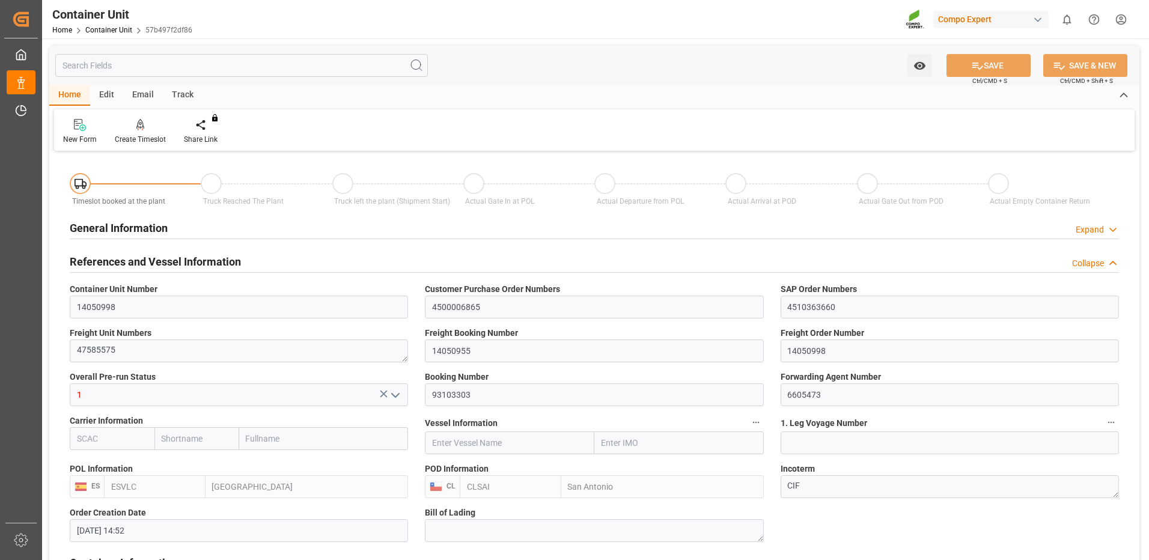
type input "[DATE]"
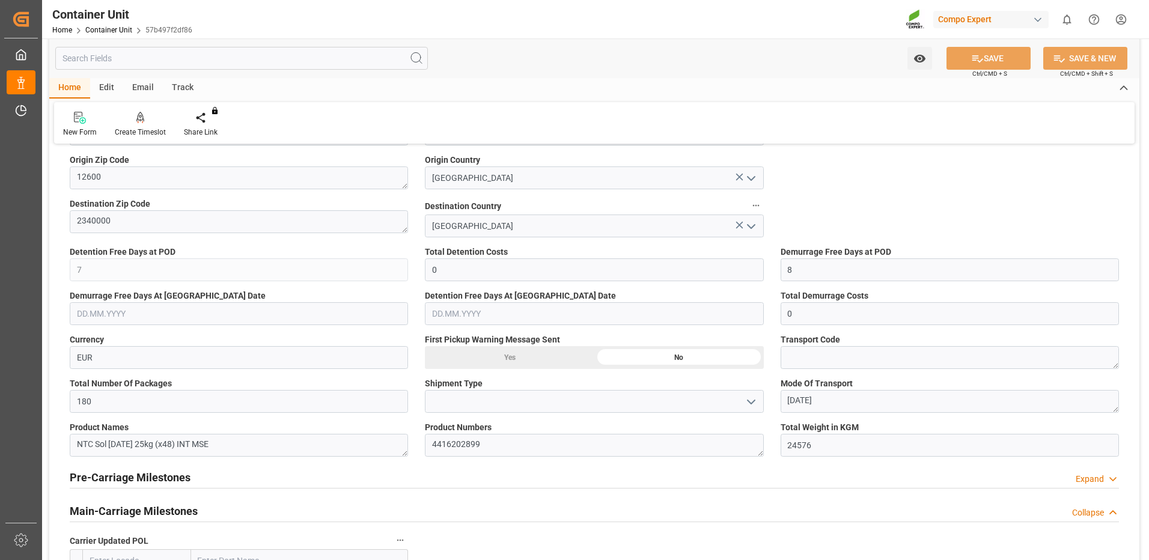
scroll to position [1022, 0]
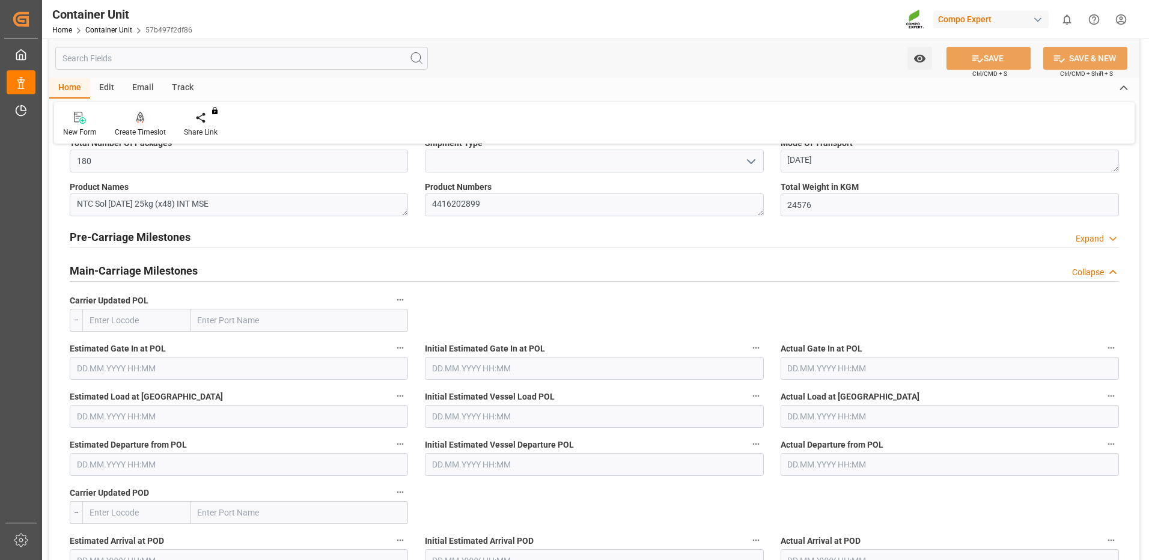
click at [151, 122] on div at bounding box center [140, 117] width 51 height 13
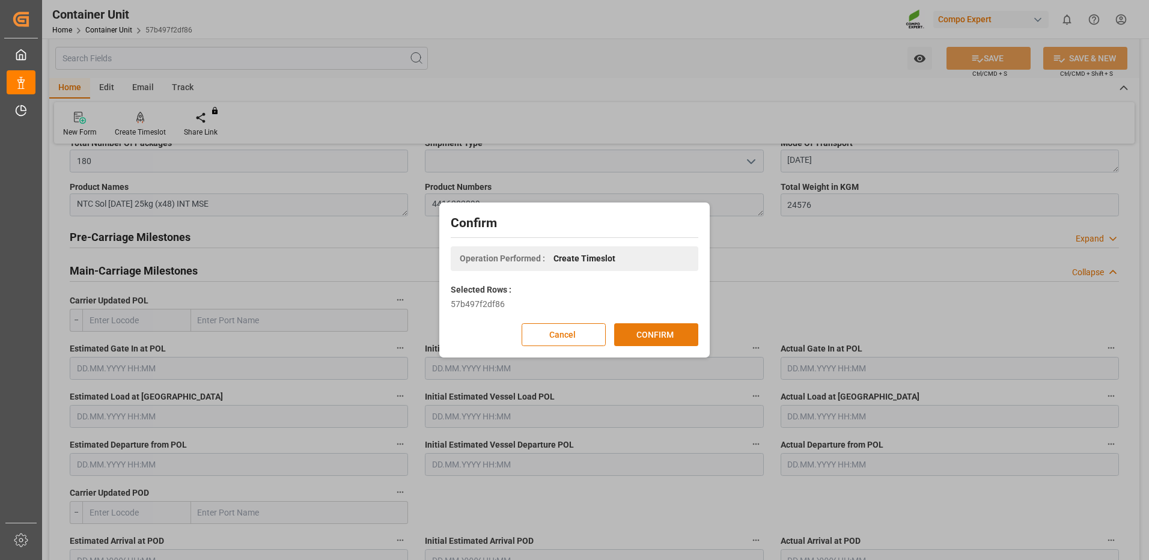
click at [680, 338] on button "CONFIRM" at bounding box center [656, 334] width 84 height 23
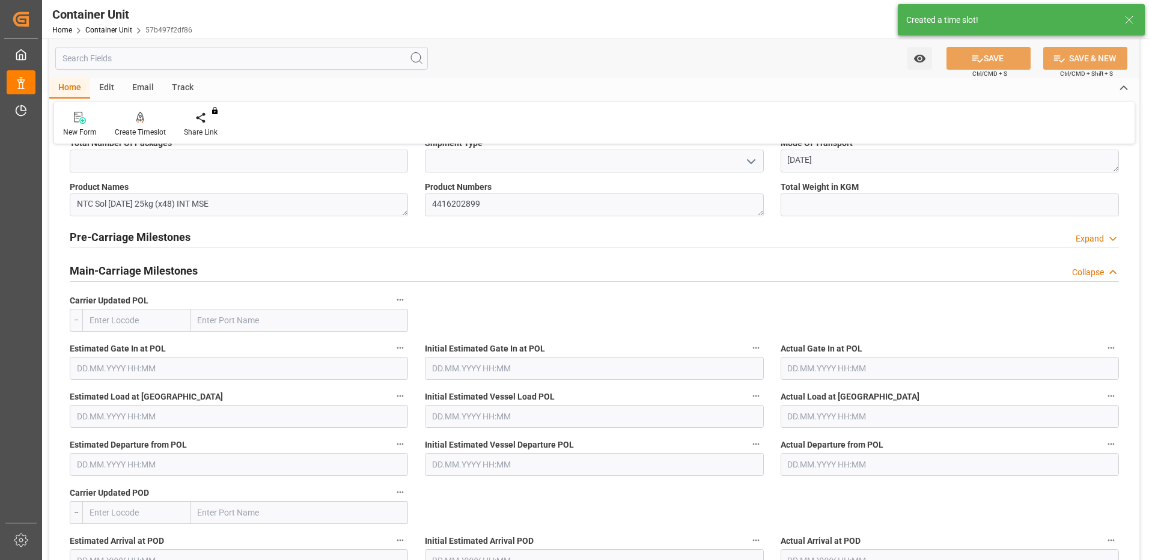
type input "ESVLC"
type input "CLSAI"
type input "7"
type input "0"
type input "8"
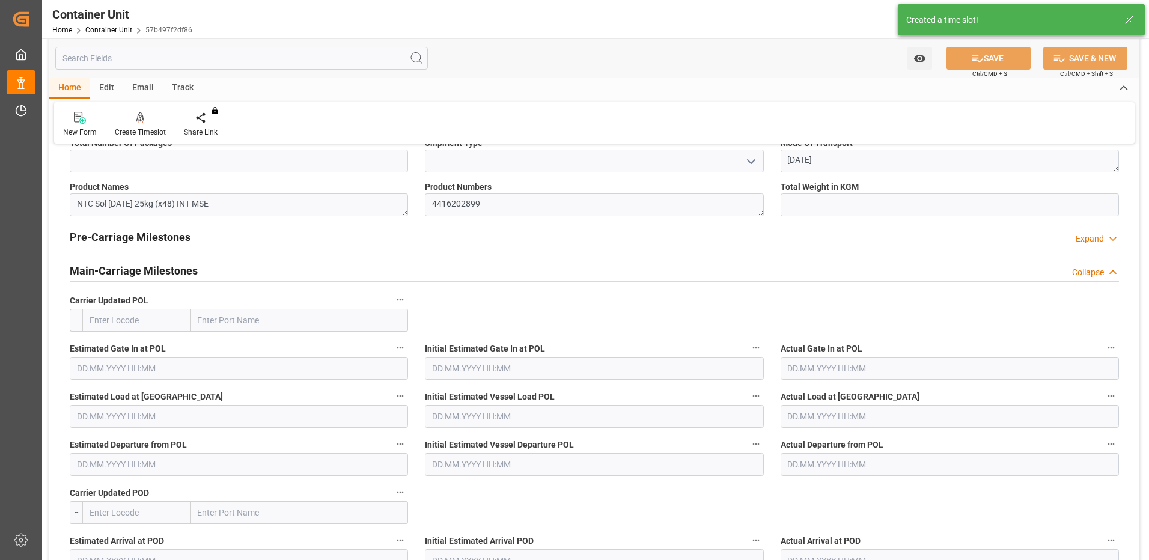
type input "0"
type input "180"
type input "24576"
type input "[DATE] 14:52"
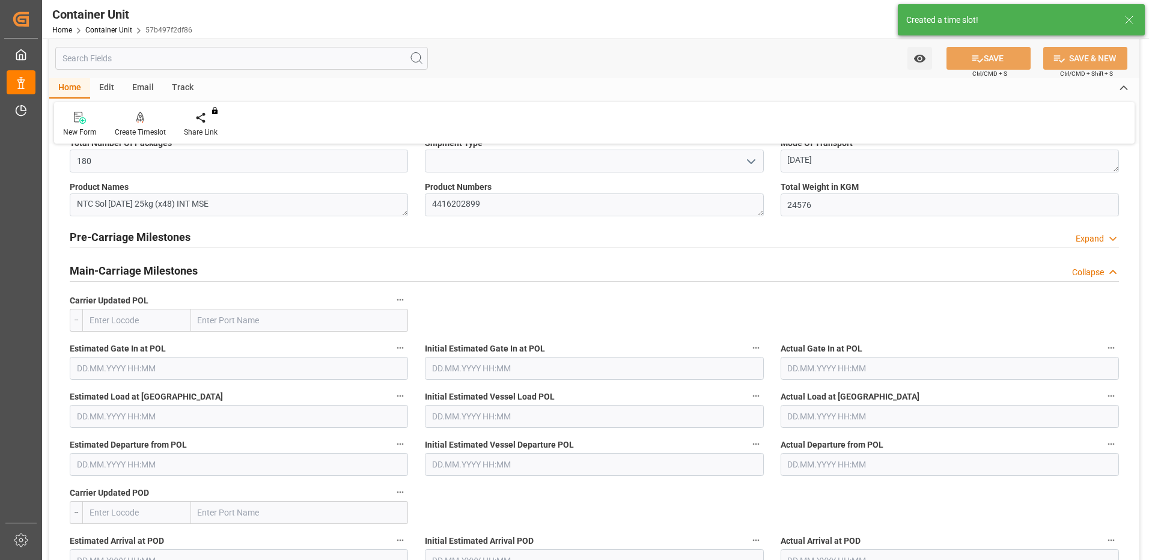
type input "[DATE]"
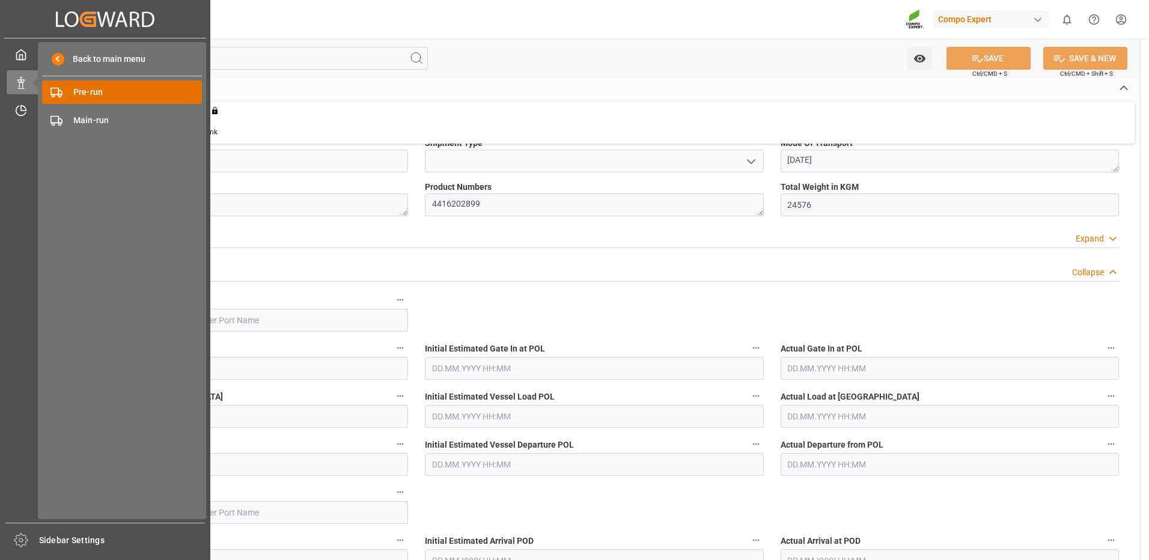
click at [94, 96] on span "Pre-run" at bounding box center [137, 92] width 129 height 13
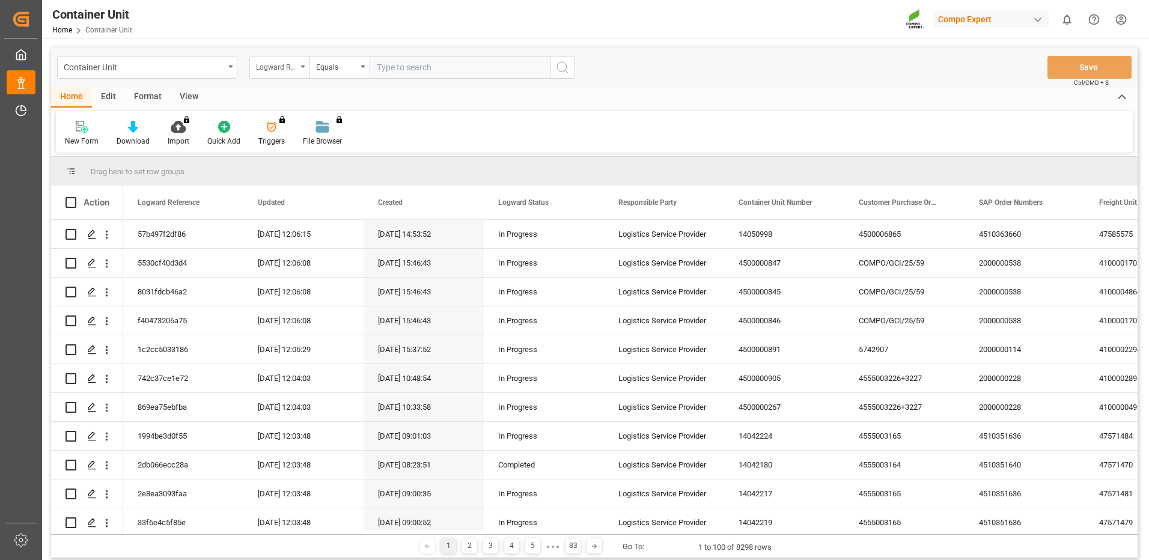
click at [286, 66] on div "Logward Reference" at bounding box center [276, 66] width 41 height 14
type input "freight"
type input "14050955"
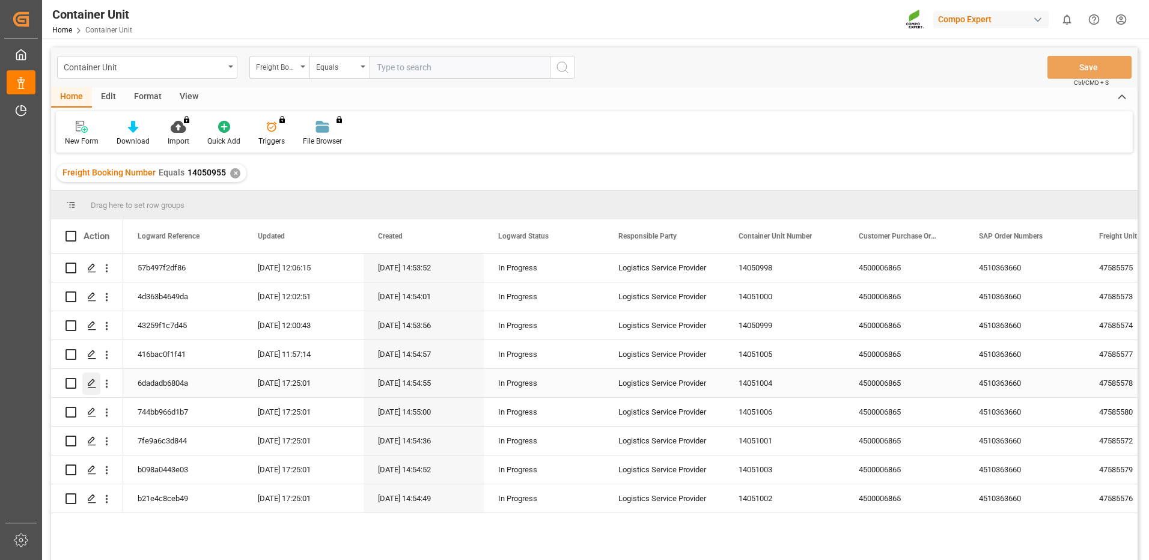
click at [90, 384] on icon "Press SPACE to select this row." at bounding box center [92, 384] width 10 height 10
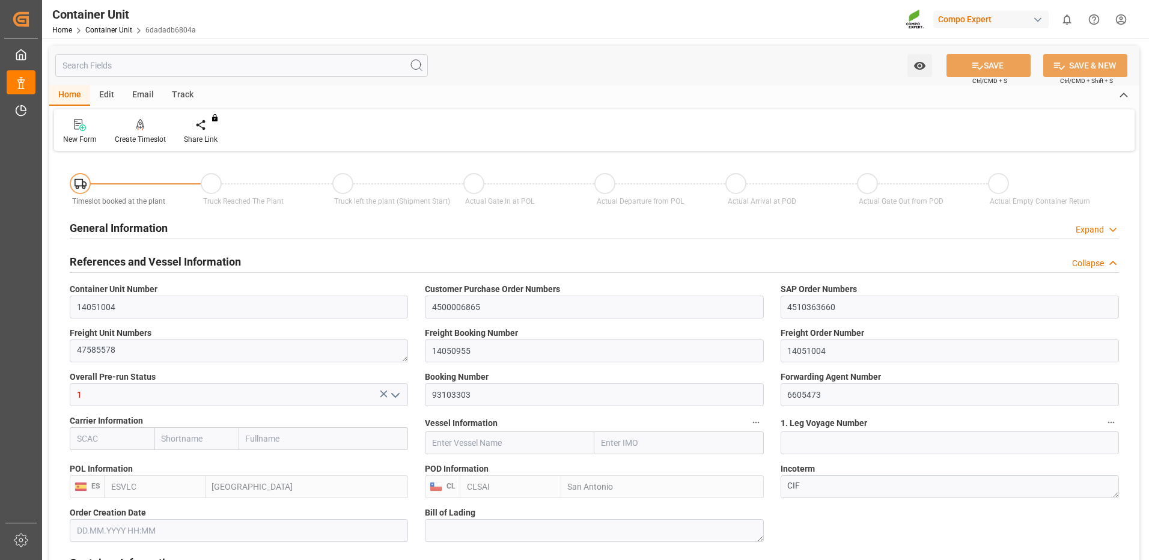
type input "ESVLC"
type input "CLSAI"
type input "7"
type input "0"
type input "8"
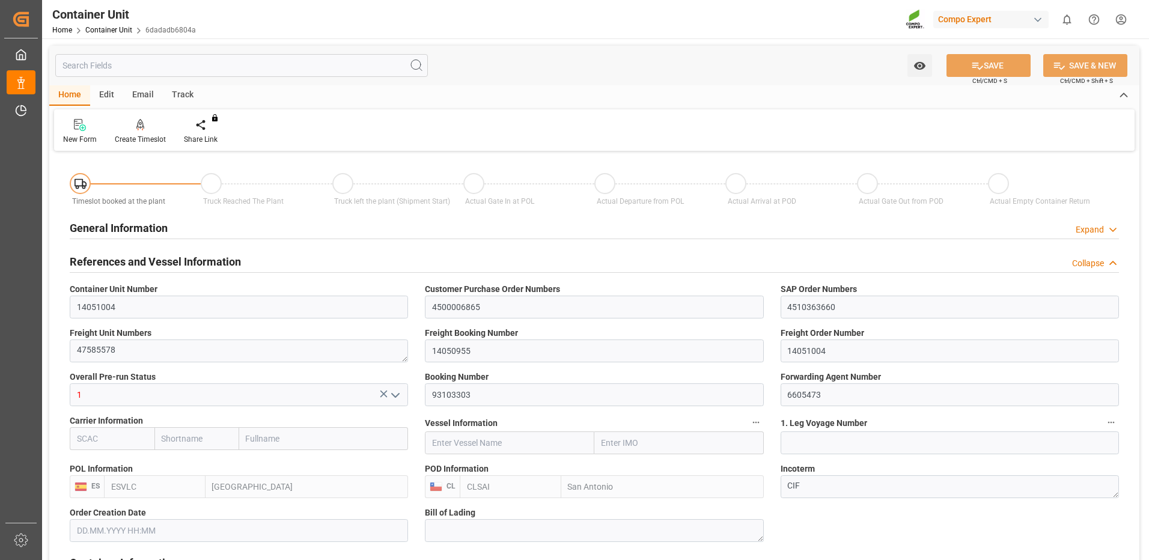
type input "0"
type input "180"
type input "24576"
type input "[DATE] 14:52"
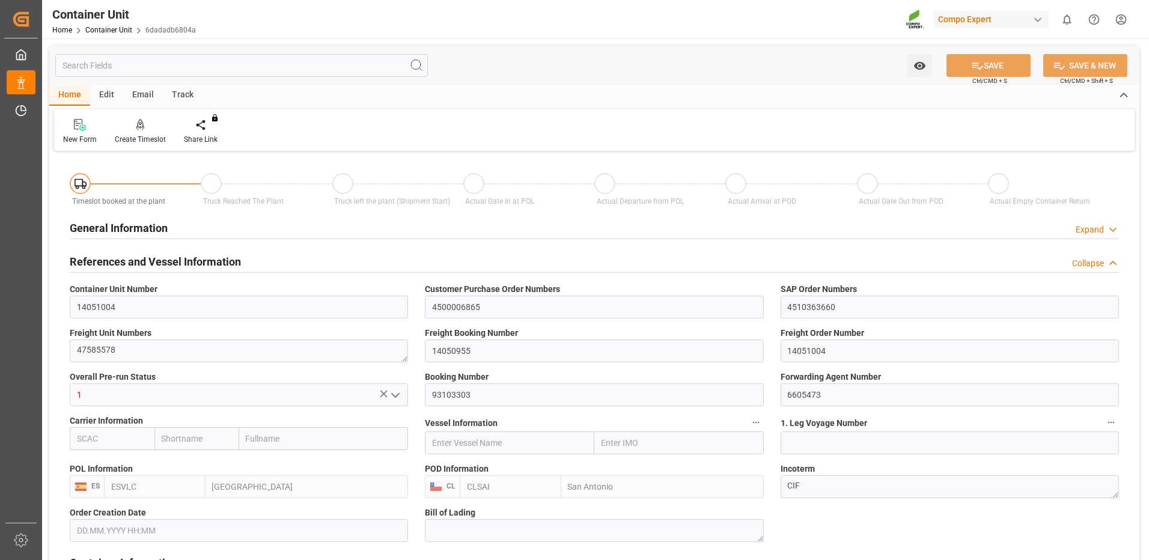
type input "[DATE]"
click at [139, 130] on icon at bounding box center [140, 125] width 8 height 12
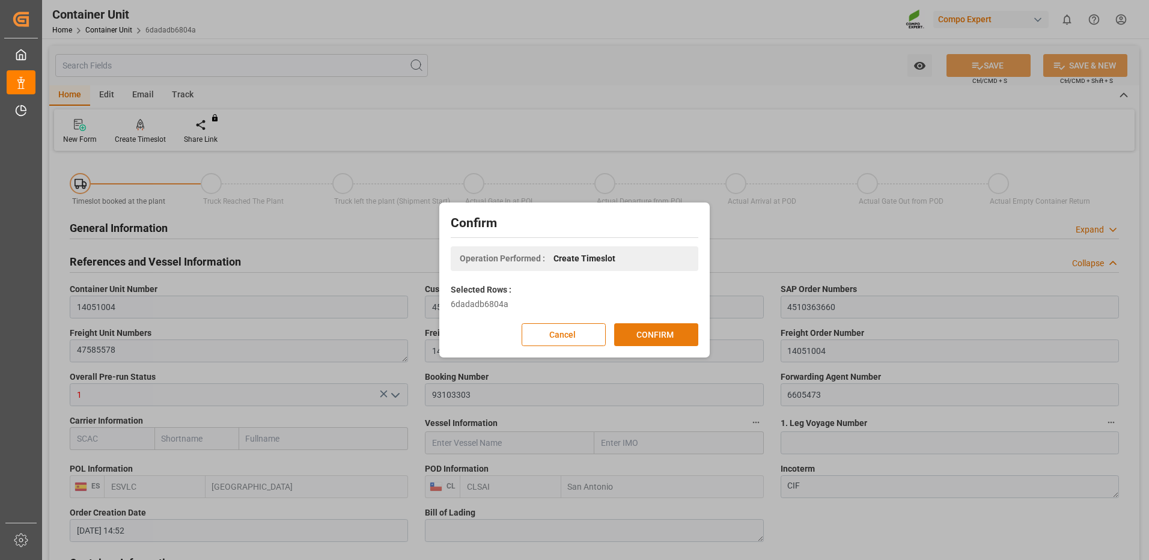
click at [677, 338] on button "CONFIRM" at bounding box center [656, 334] width 84 height 23
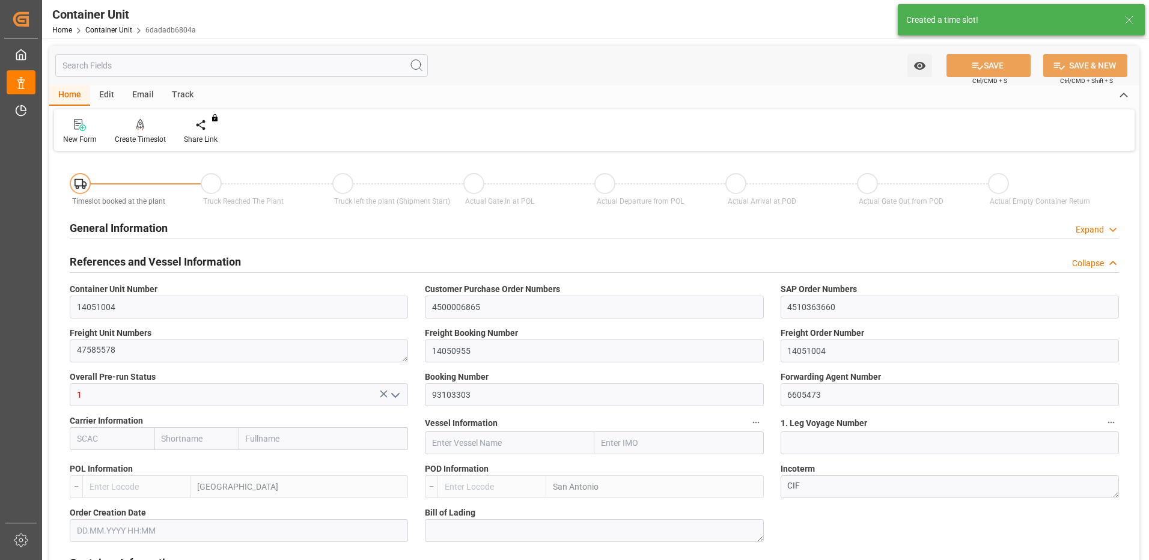
type input "ESVLC"
type input "CLSAI"
type input "7"
type input "0"
type input "8"
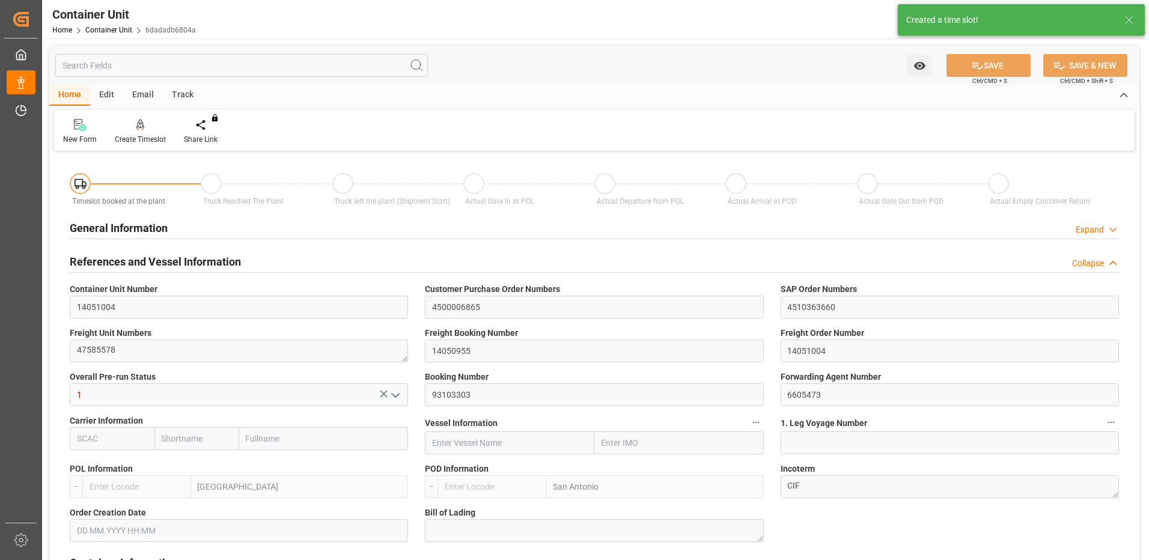
type input "0"
type input "180"
type input "24576"
type input "[DATE] 14:52"
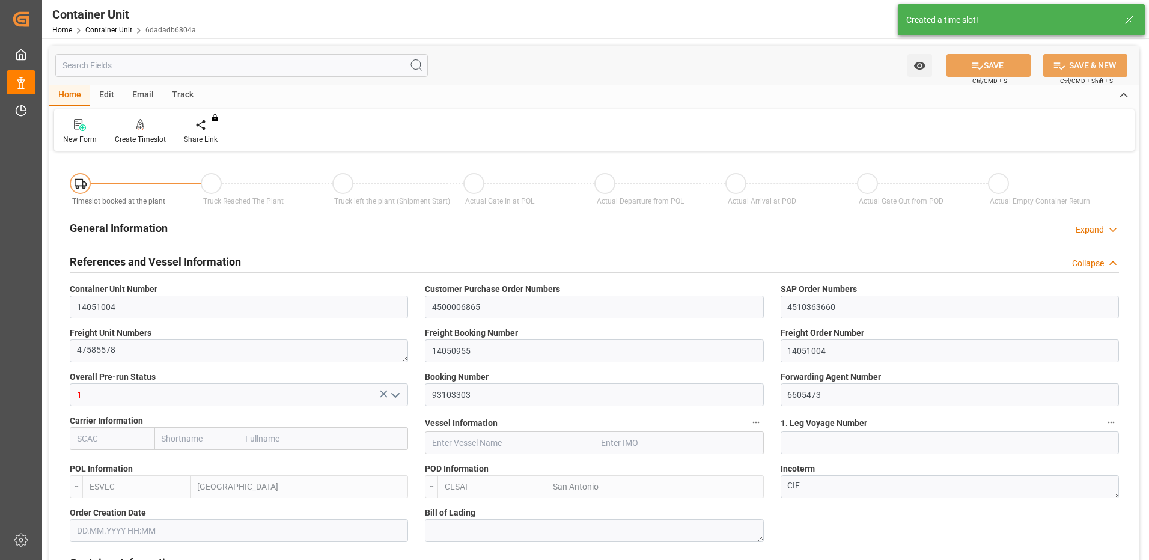
type input "[DATE]"
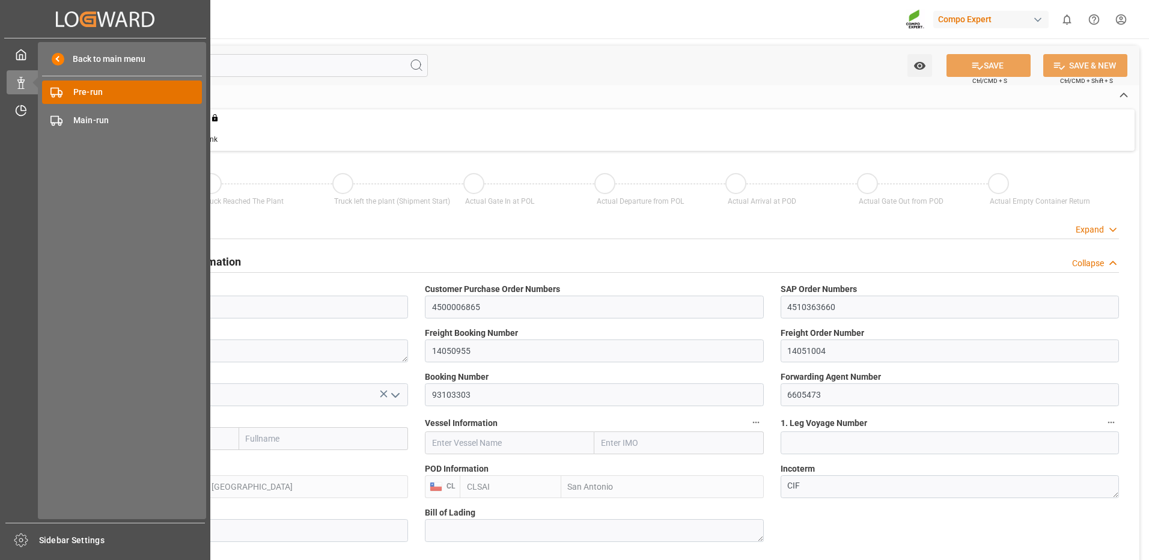
click at [69, 92] on div "Pre-run Pre-run" at bounding box center [122, 92] width 160 height 23
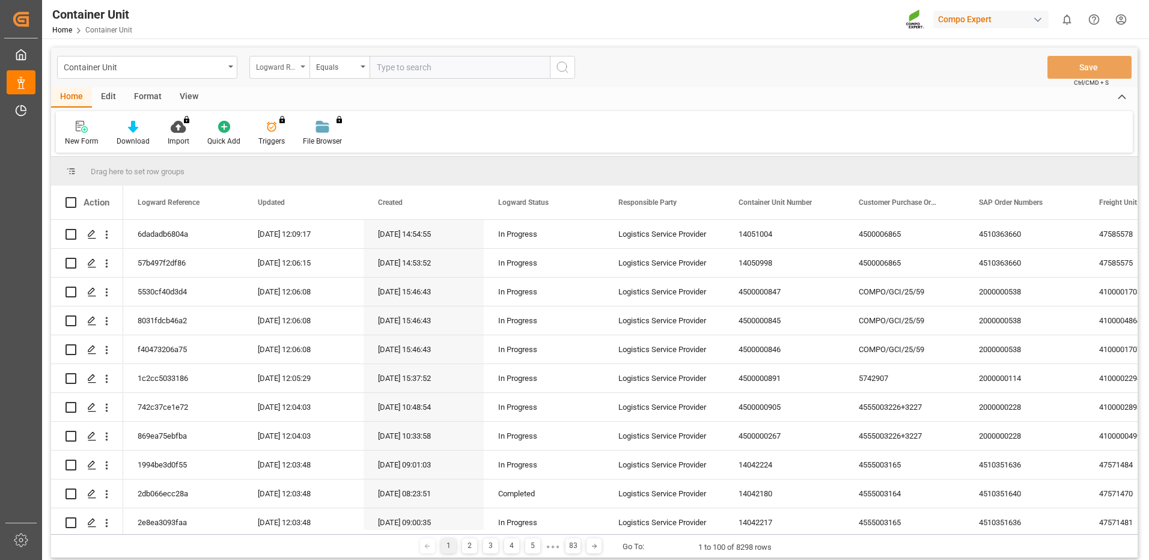
click at [280, 65] on div "Logward Reference" at bounding box center [276, 66] width 41 height 14
type input "freight"
click at [342, 151] on div "Freight Booking Number" at bounding box center [339, 147] width 179 height 25
click at [418, 70] on input "text" at bounding box center [460, 67] width 180 height 23
type input "14050955"
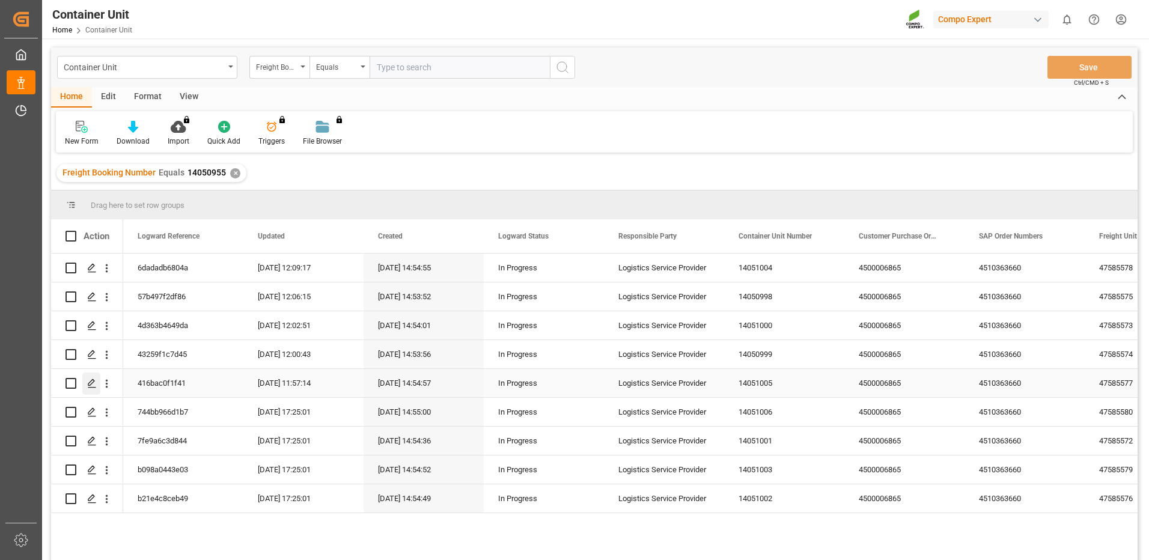
click at [92, 384] on polygon "Press SPACE to select this row." at bounding box center [91, 383] width 6 height 6
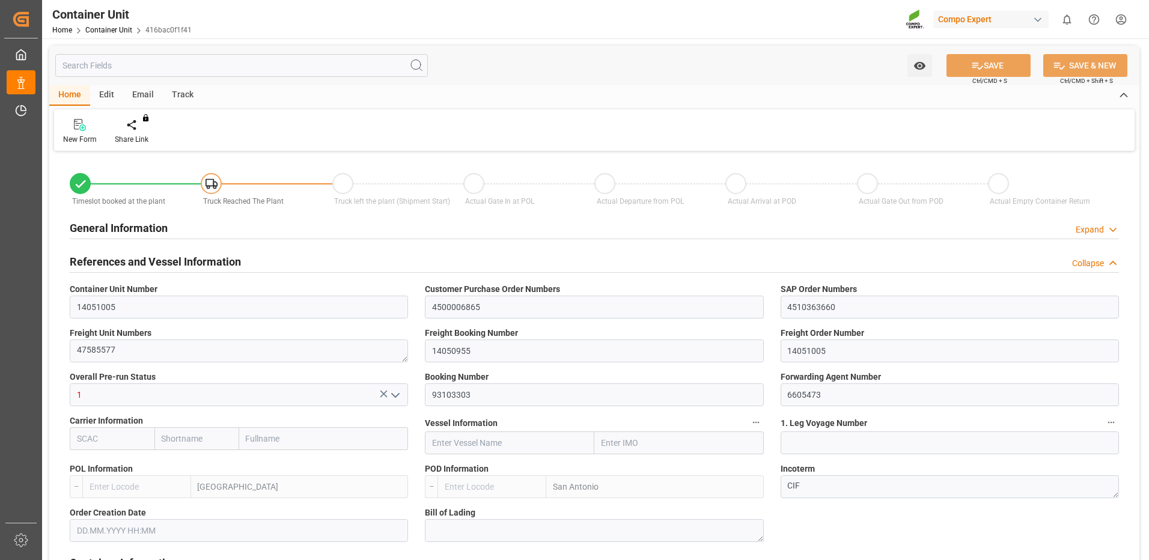
type input "ESVLC"
type input "CLSAI"
type input "7"
type input "0"
type input "8"
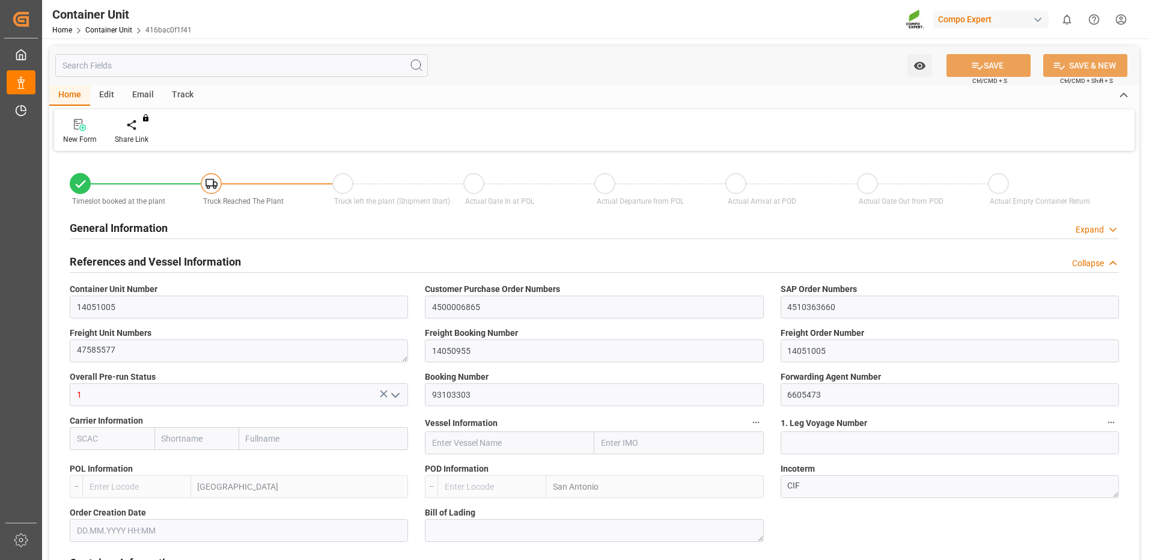
type input "0"
type input "180"
type input "24576"
type input "[DATE] 14:52"
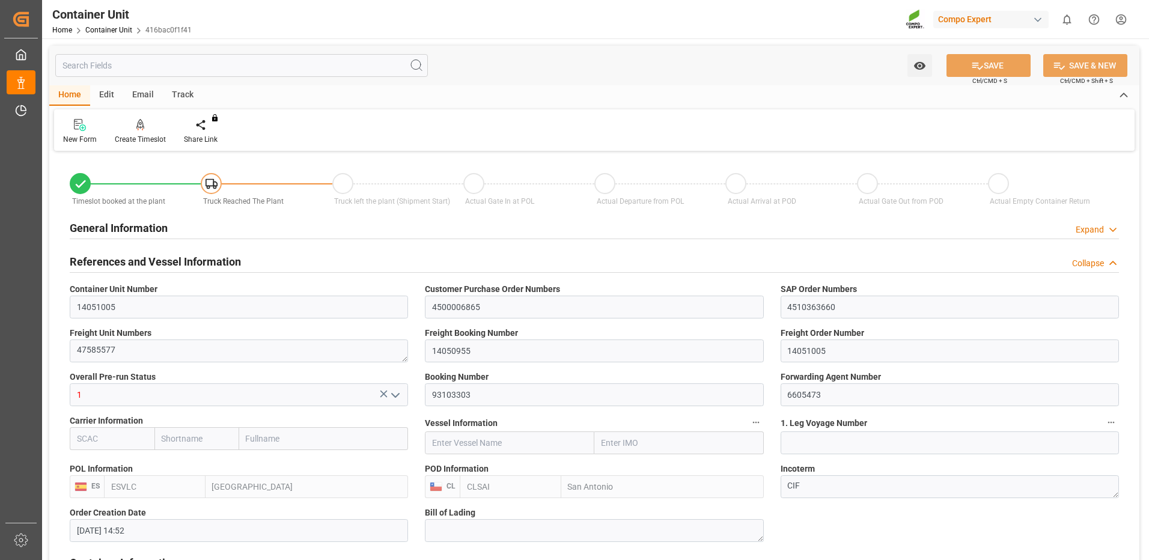
type input "[DATE]"
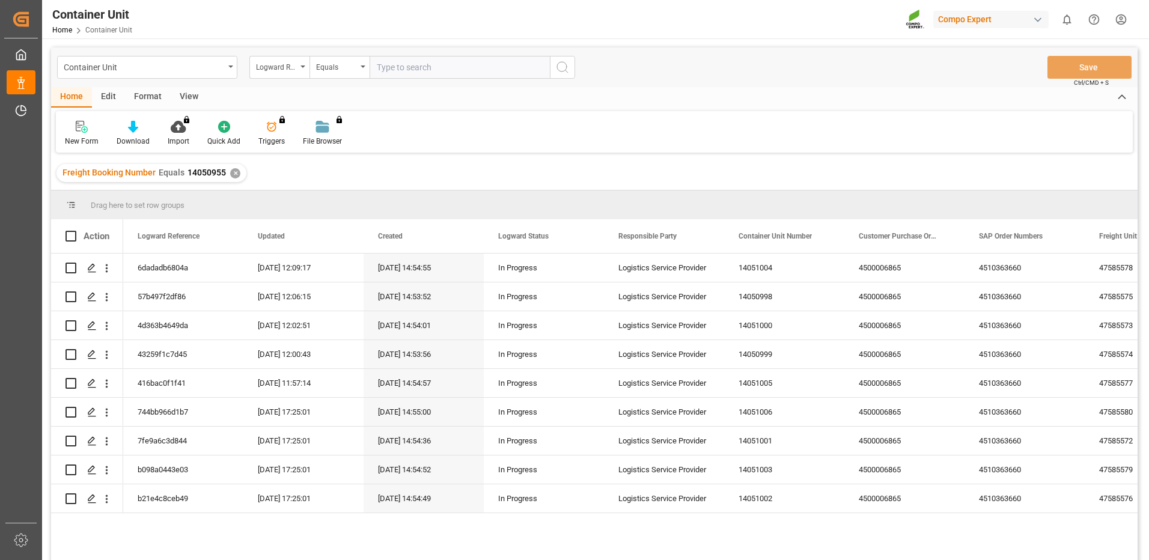
click at [436, 69] on input "text" at bounding box center [460, 67] width 180 height 23
type input "140"
click at [281, 72] on div "Logward Reference" at bounding box center [276, 66] width 41 height 14
type input "freight"
click at [281, 69] on div "Freight Unit Numbers" at bounding box center [276, 66] width 41 height 14
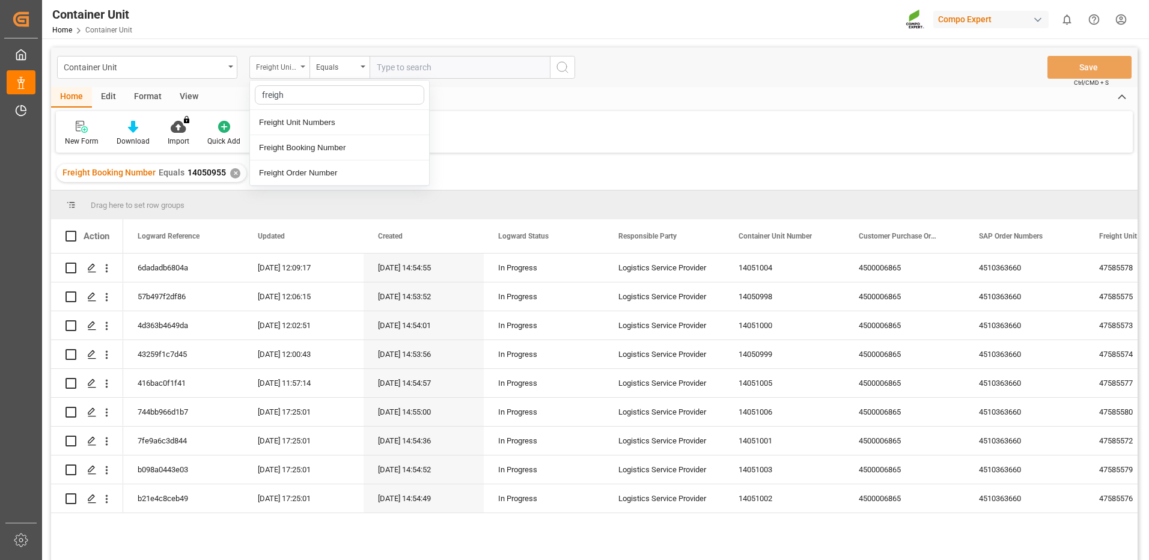
type input "freight"
type input "14050955"
click at [565, 72] on icon "search button" at bounding box center [562, 67] width 14 height 14
click at [95, 353] on icon "Press SPACE to select this row." at bounding box center [92, 355] width 10 height 10
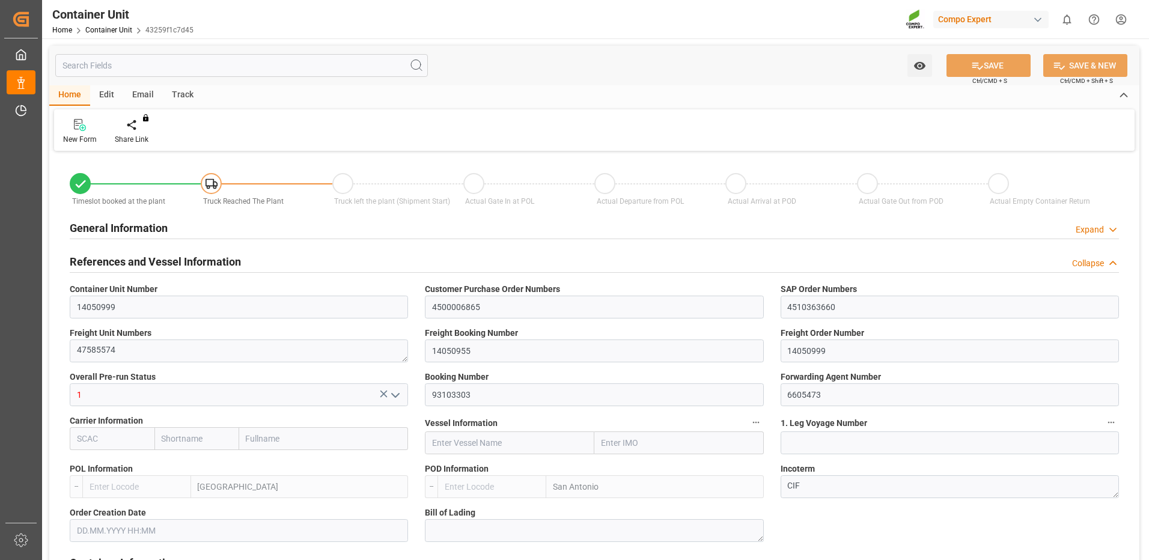
type input "ESVLC"
type input "CLSAI"
type input "7"
type input "0"
type input "8"
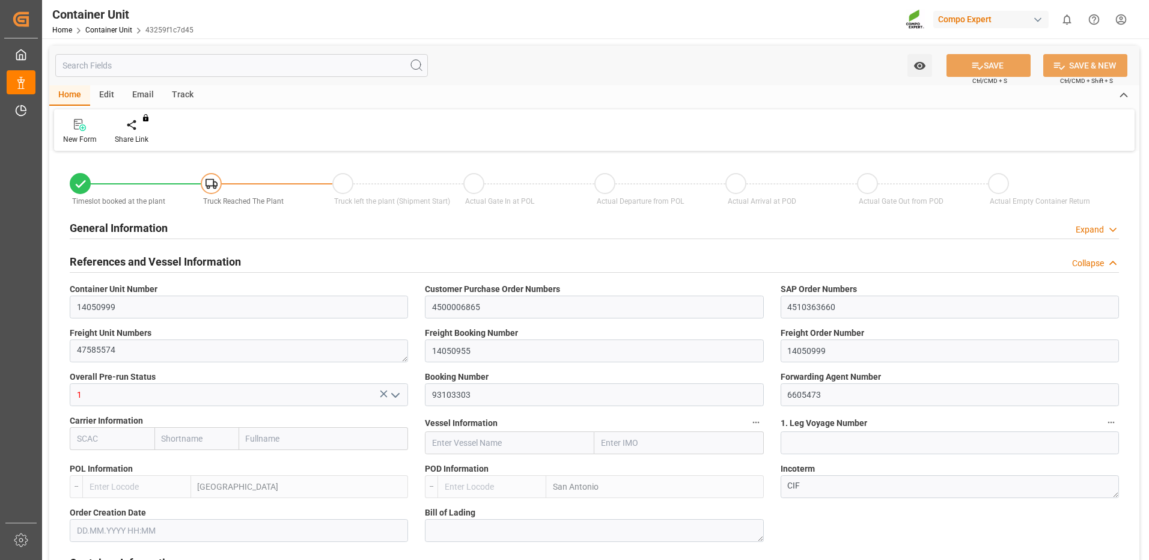
type input "0"
type input "180"
type input "24576"
type input "[DATE] 14:52"
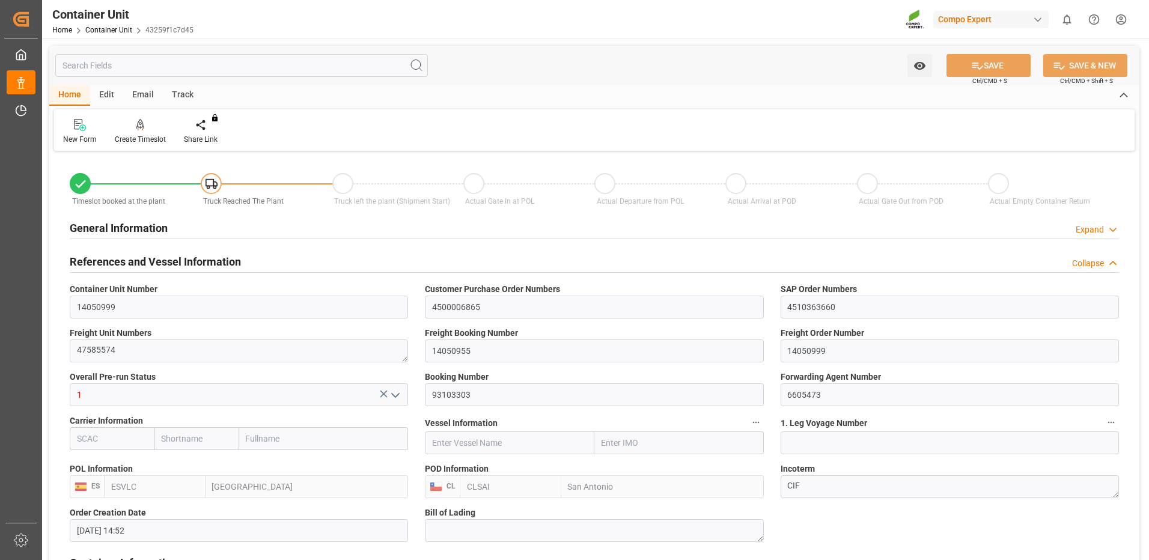
type input "[DATE]"
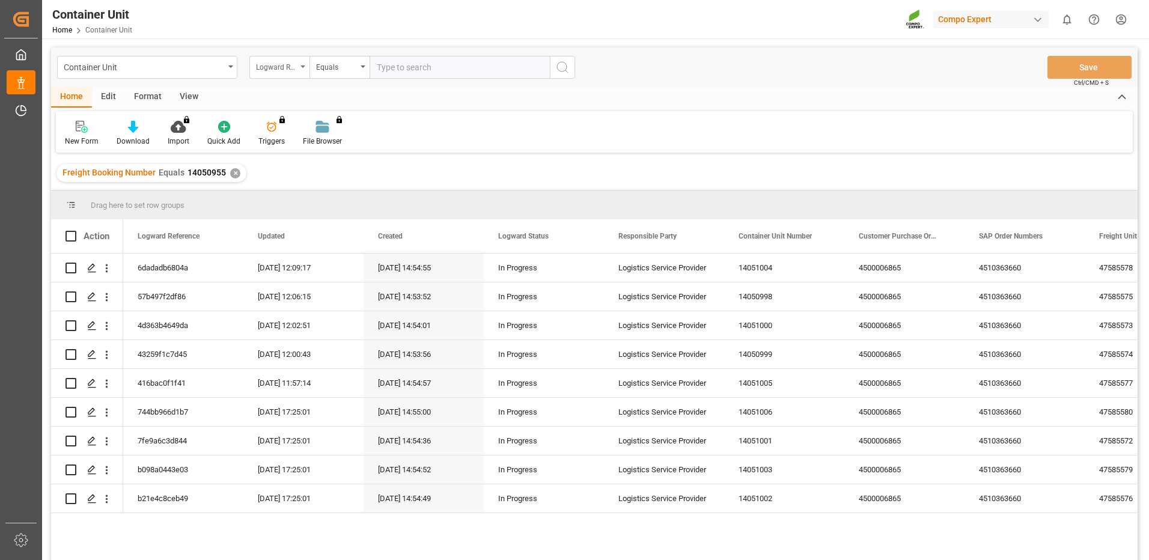
click at [296, 72] on div "Logward Reference" at bounding box center [276, 66] width 41 height 14
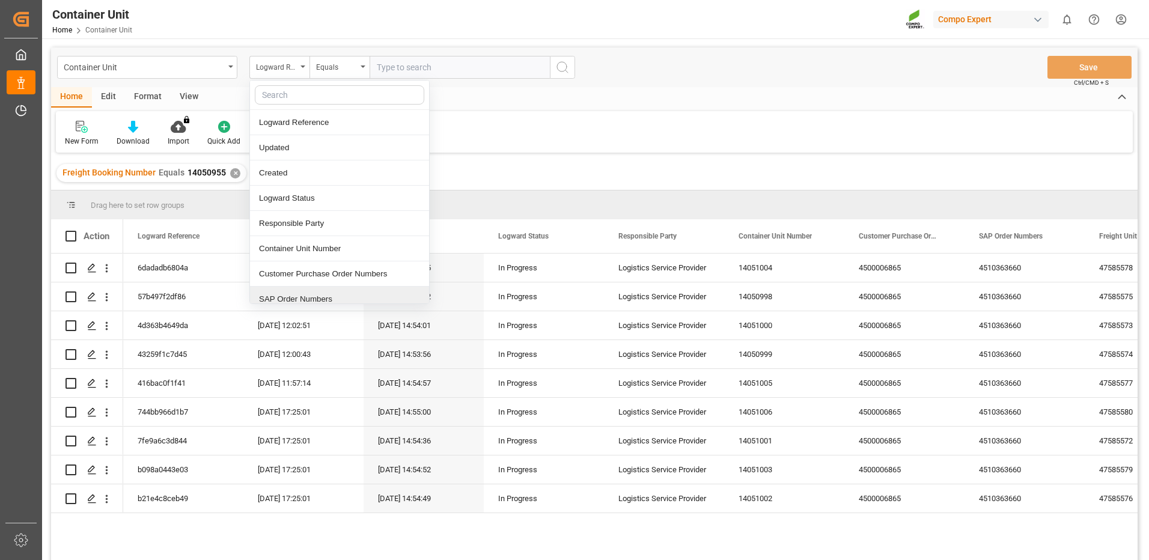
scroll to position [180, 0]
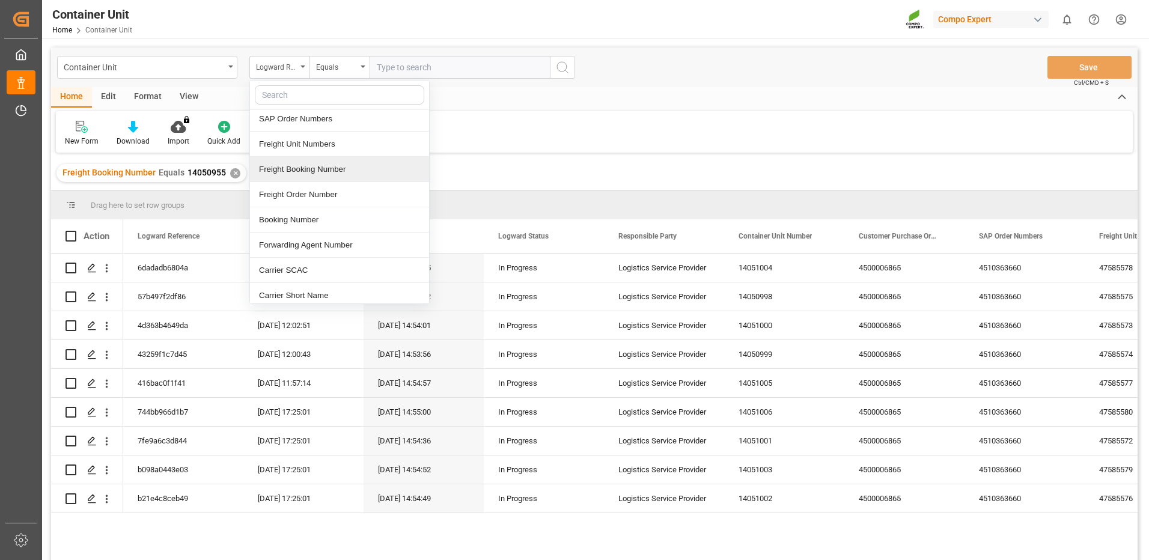
click at [301, 168] on div "Freight Booking Number" at bounding box center [339, 169] width 179 height 25
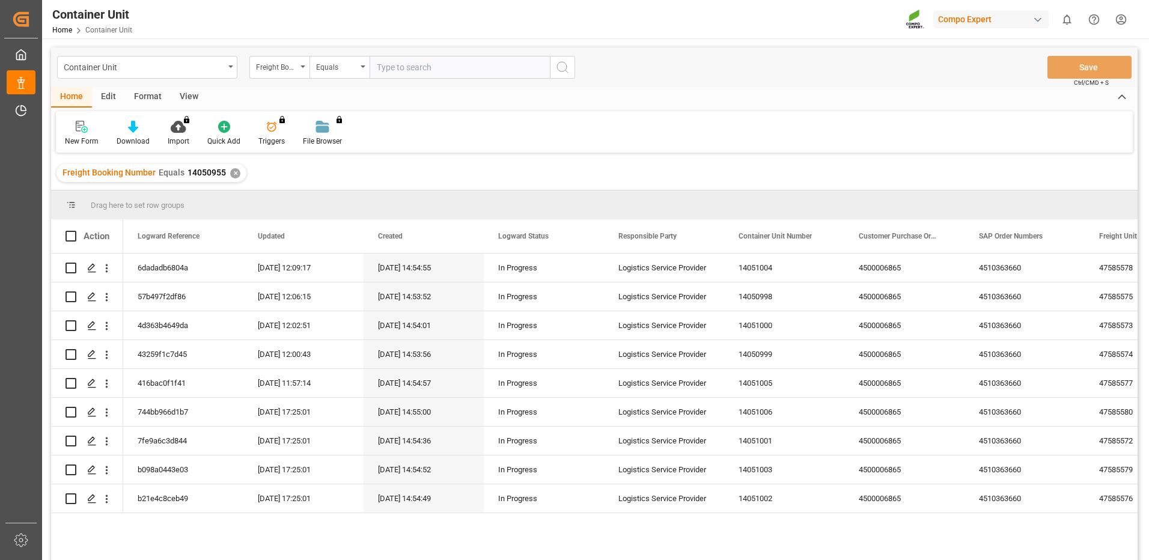
click at [437, 72] on input "text" at bounding box center [460, 67] width 180 height 23
click at [417, 69] on input "text" at bounding box center [460, 67] width 180 height 23
paste input "14050955"
type input "14050955"
click at [88, 356] on polygon "Press SPACE to select this row." at bounding box center [91, 354] width 6 height 6
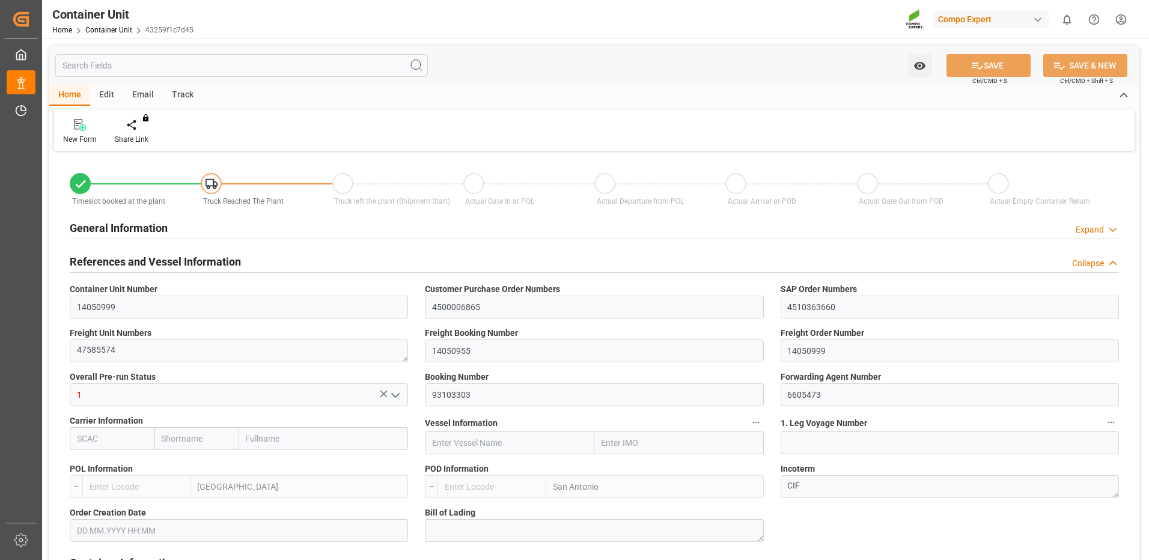
type input "ESVLC"
type input "CLSAI"
type input "7"
type input "0"
type input "8"
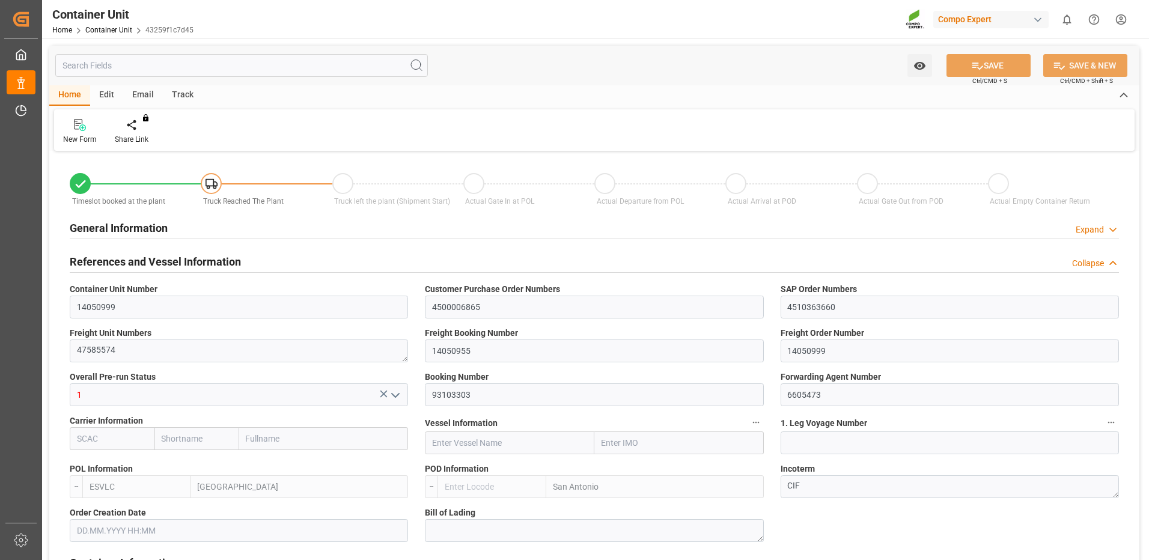
type input "0"
type input "180"
type input "24576"
type input "[DATE] 14:52"
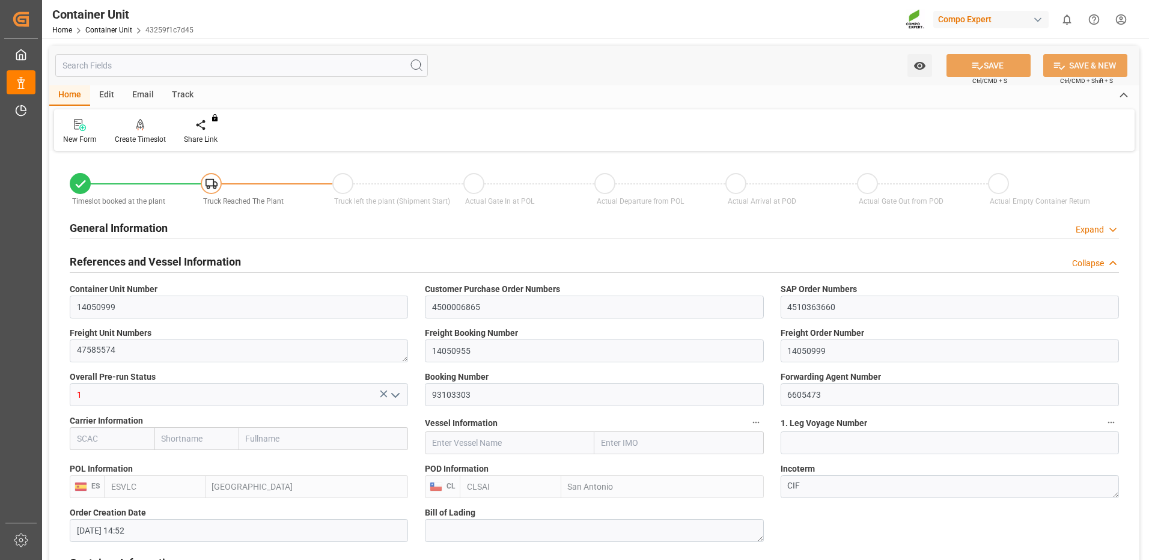
type input "[DATE]"
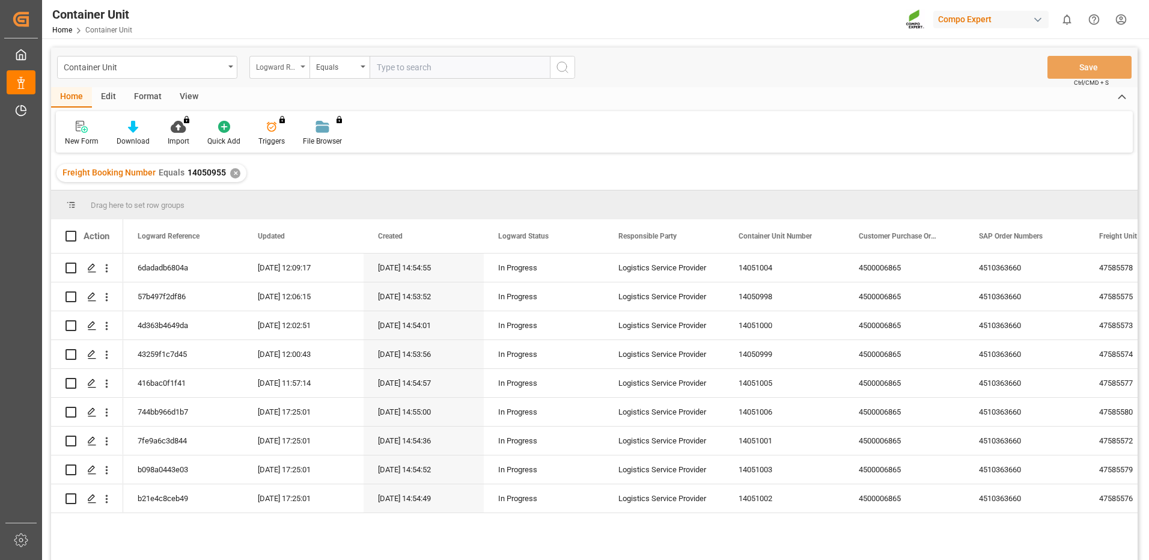
click at [261, 67] on div "Logward Reference" at bounding box center [276, 66] width 41 height 14
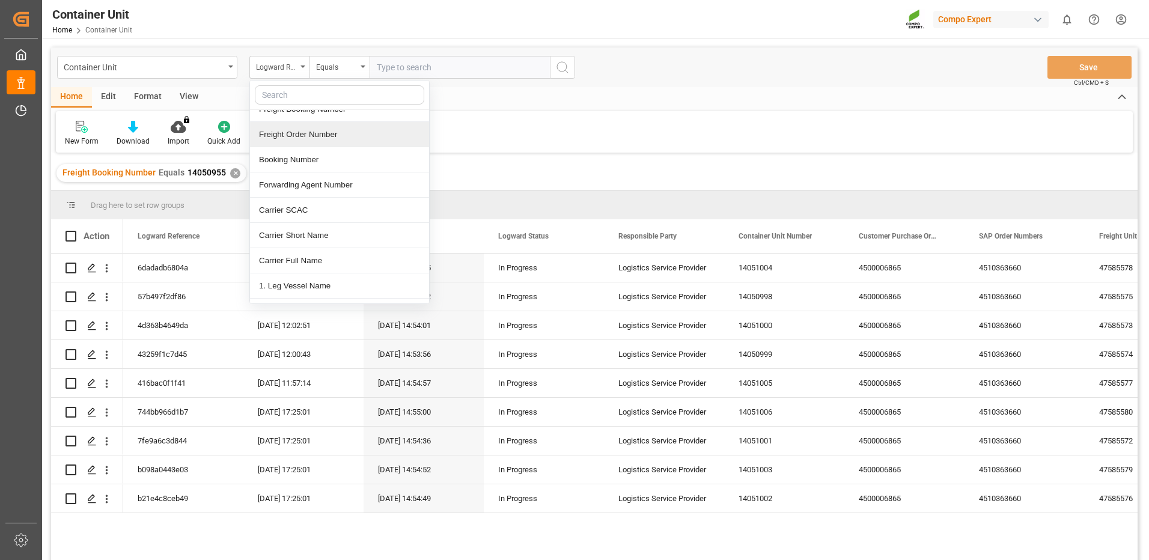
scroll to position [180, 0]
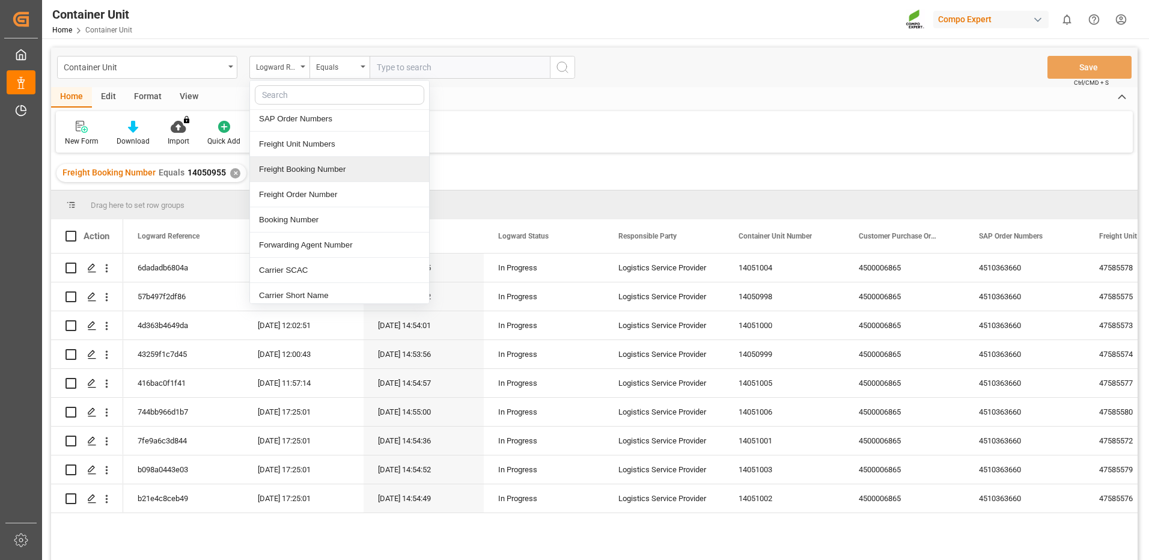
drag, startPoint x: 313, startPoint y: 172, endPoint x: 327, endPoint y: 160, distance: 18.7
click at [312, 172] on div "Freight Booking Number" at bounding box center [339, 169] width 179 height 25
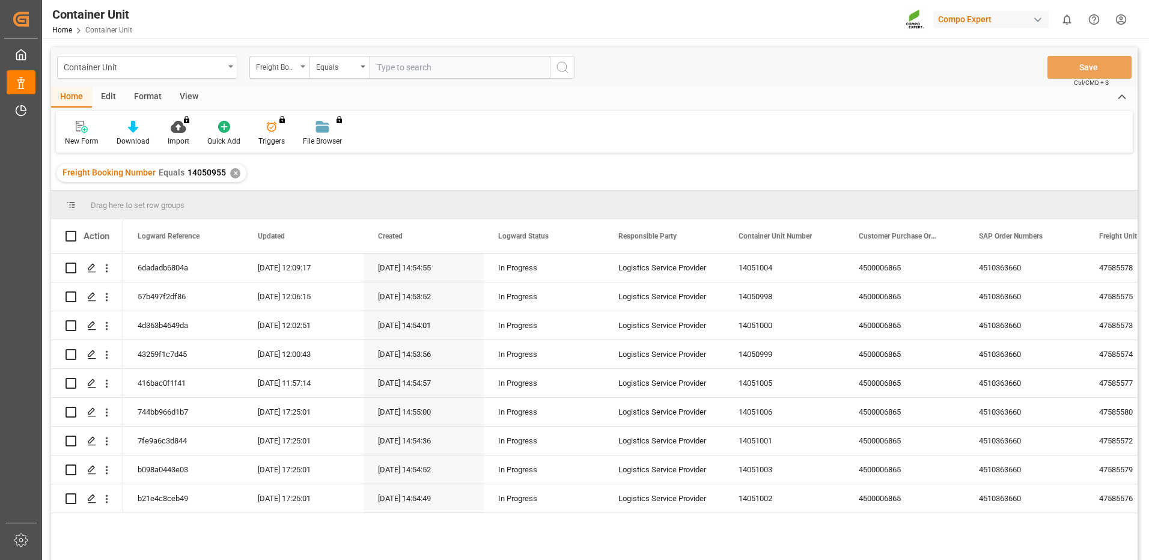
click at [413, 72] on input "text" at bounding box center [460, 67] width 180 height 23
paste input "14050955"
type input "14050955"
click at [170, 410] on div "744bb966d1b7" at bounding box center [183, 412] width 120 height 28
click at [91, 409] on icon "Press SPACE to select this row." at bounding box center [92, 412] width 10 height 10
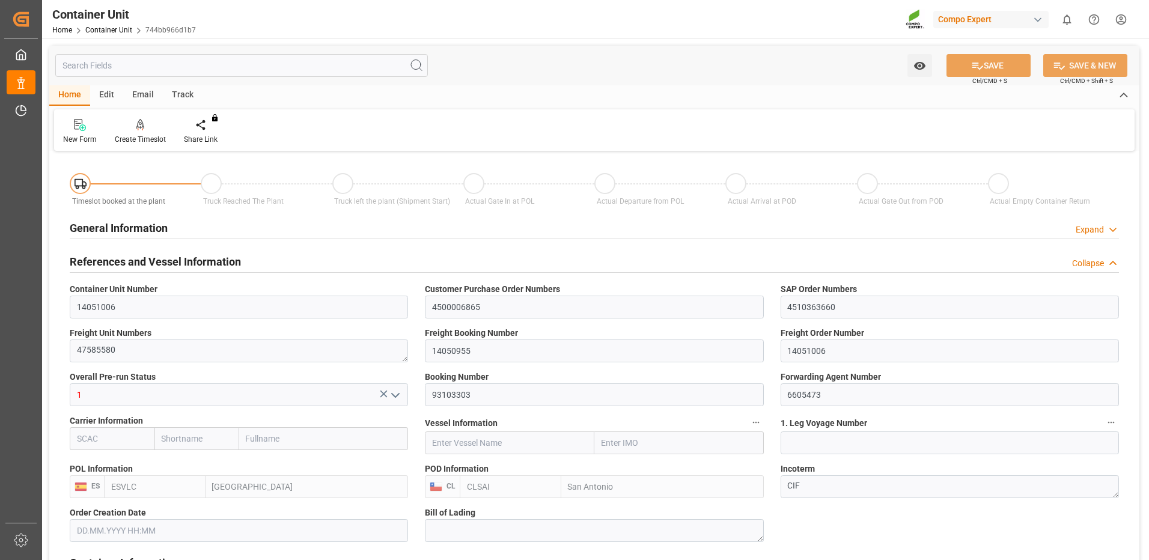
type input "ESVLC"
type input "CLSAI"
type input "7"
type input "0"
type input "8"
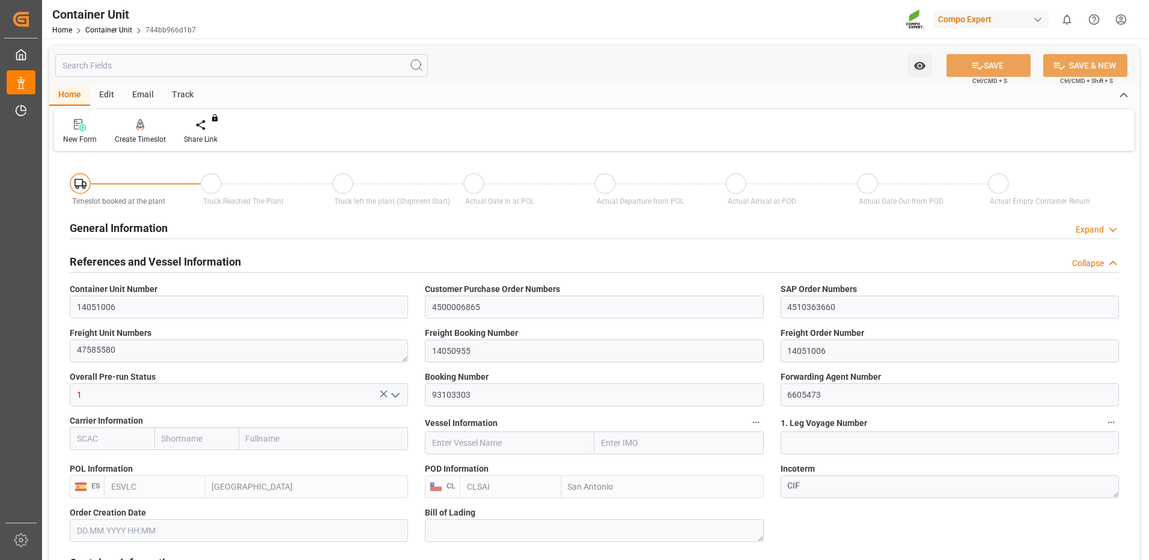
type input "0"
type input "180"
type input "24576"
type input "[DATE] 14:52"
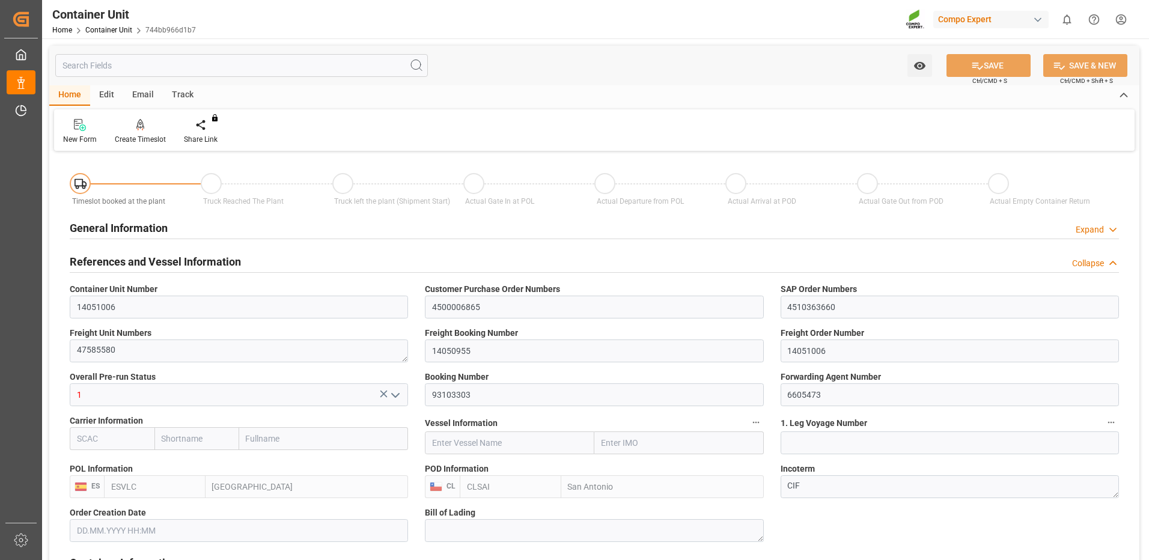
type input "[DATE]"
click at [153, 138] on div "Create Timeslot" at bounding box center [140, 139] width 51 height 11
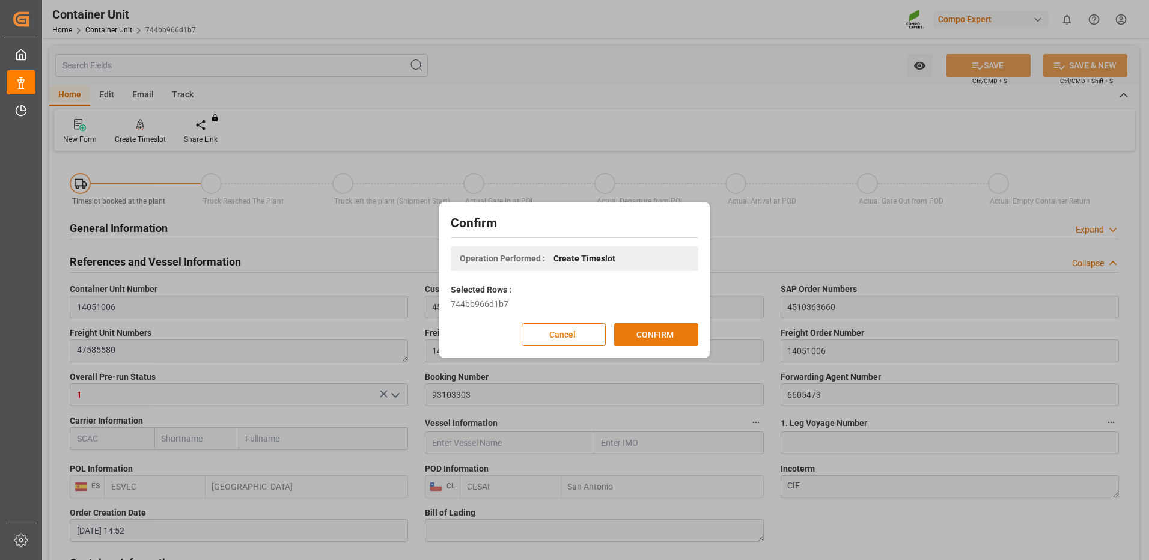
click at [655, 335] on button "CONFIRM" at bounding box center [656, 334] width 84 height 23
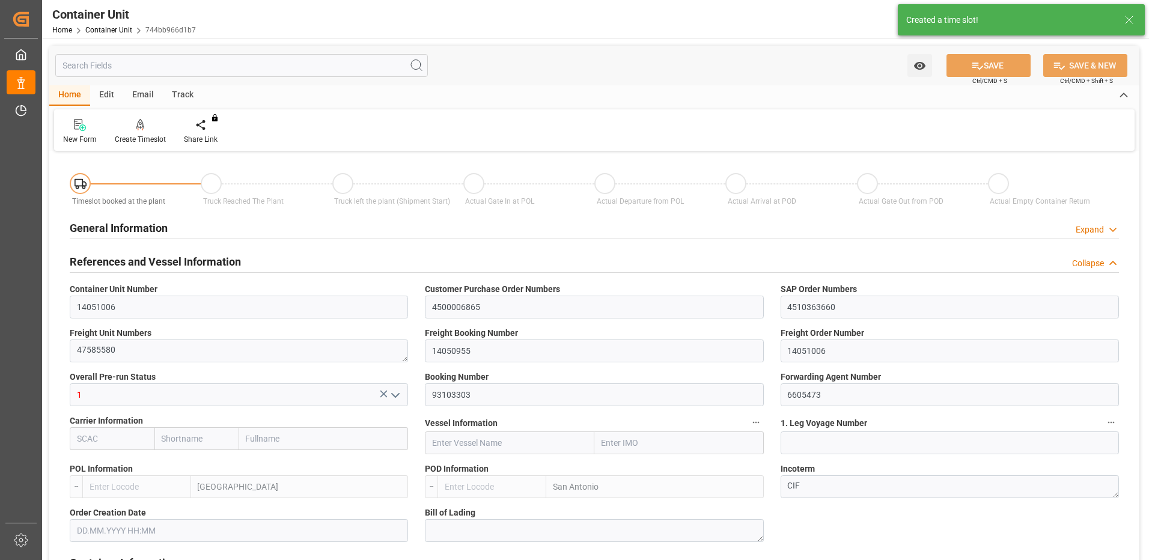
type input "ESVLC"
type input "CLSAI"
type input "7"
type input "0"
type input "8"
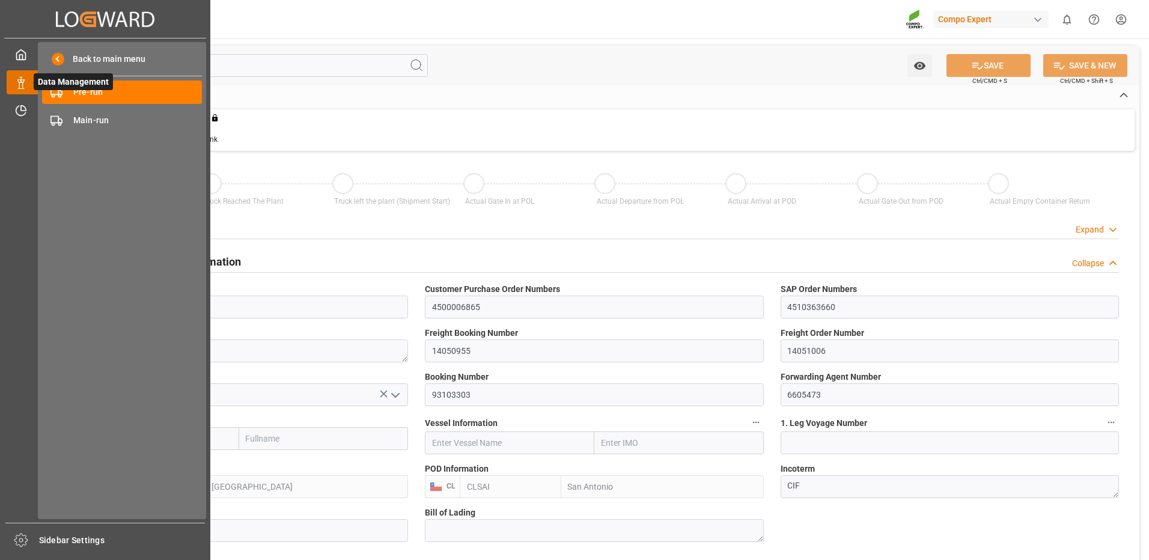
click at [25, 82] on icon at bounding box center [35, 82] width 25 height 25
click at [60, 90] on span "Data Management" at bounding box center [73, 81] width 79 height 17
click at [135, 97] on span "Pre-run" at bounding box center [137, 92] width 129 height 13
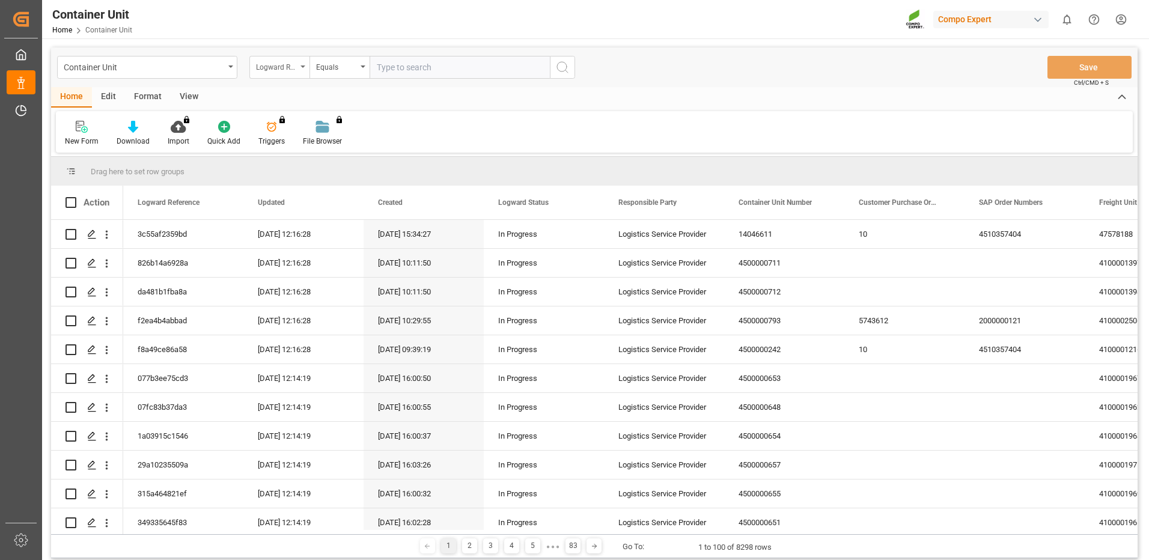
click at [286, 65] on div "Logward Reference" at bounding box center [276, 66] width 41 height 14
click at [451, 68] on input "text" at bounding box center [460, 67] width 180 height 23
paste input "14050955"
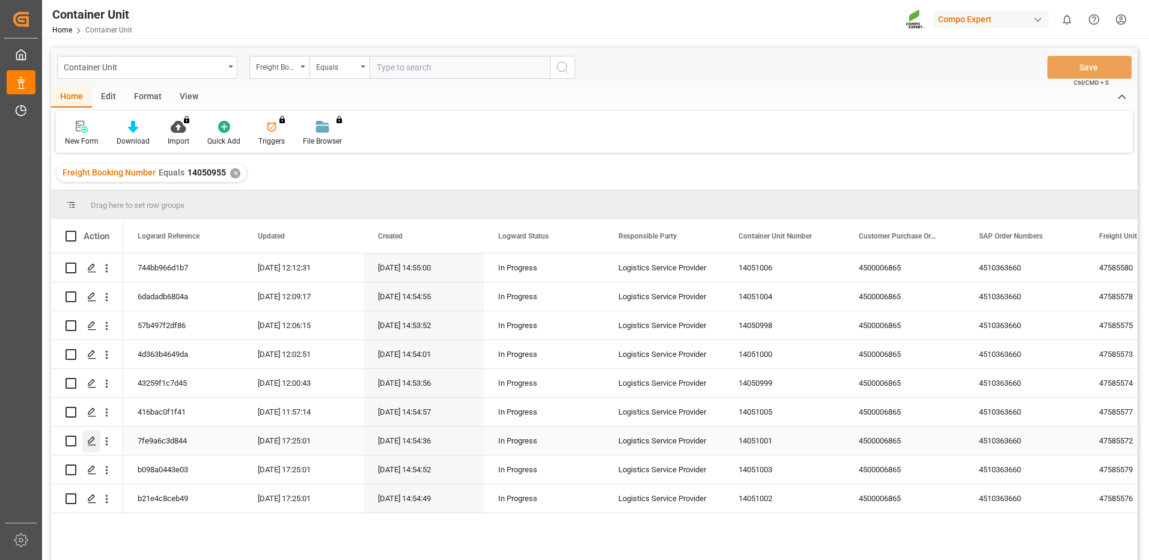
click at [95, 443] on icon "Press SPACE to select this row." at bounding box center [92, 441] width 10 height 10
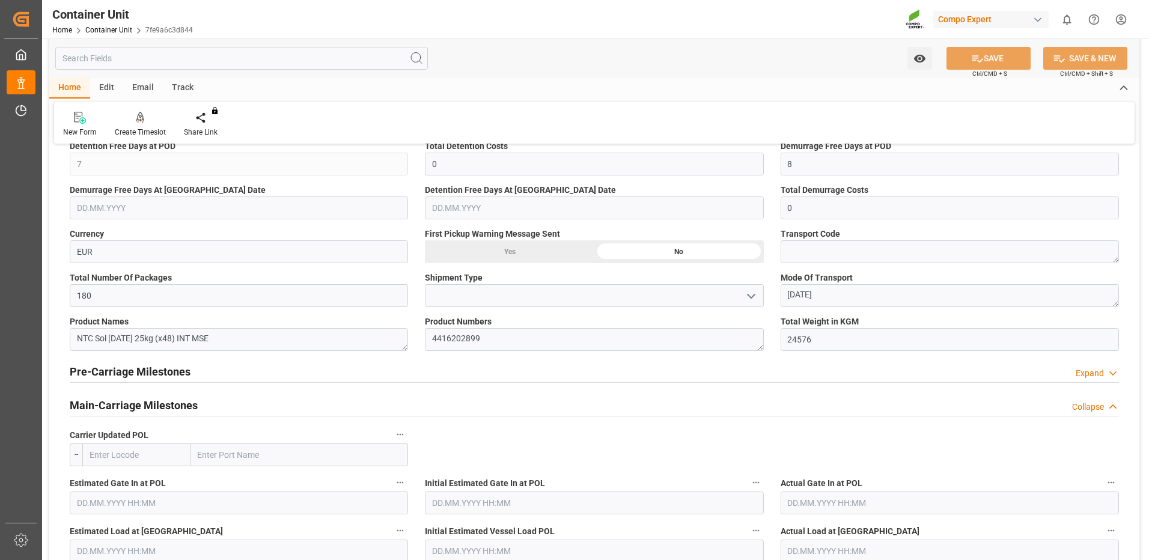
scroll to position [526, 0]
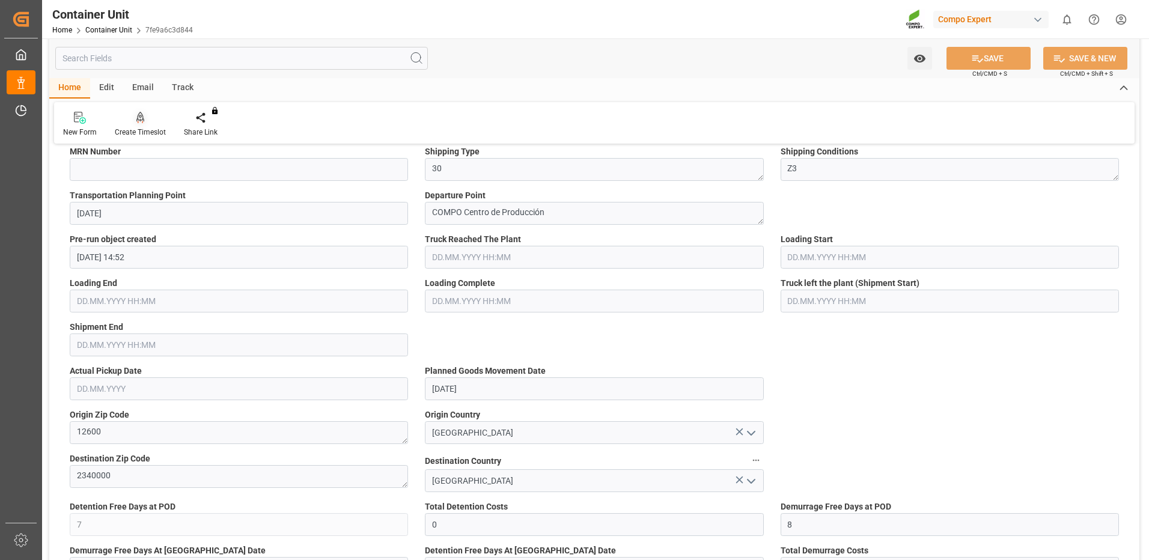
click at [144, 124] on icon at bounding box center [140, 118] width 8 height 12
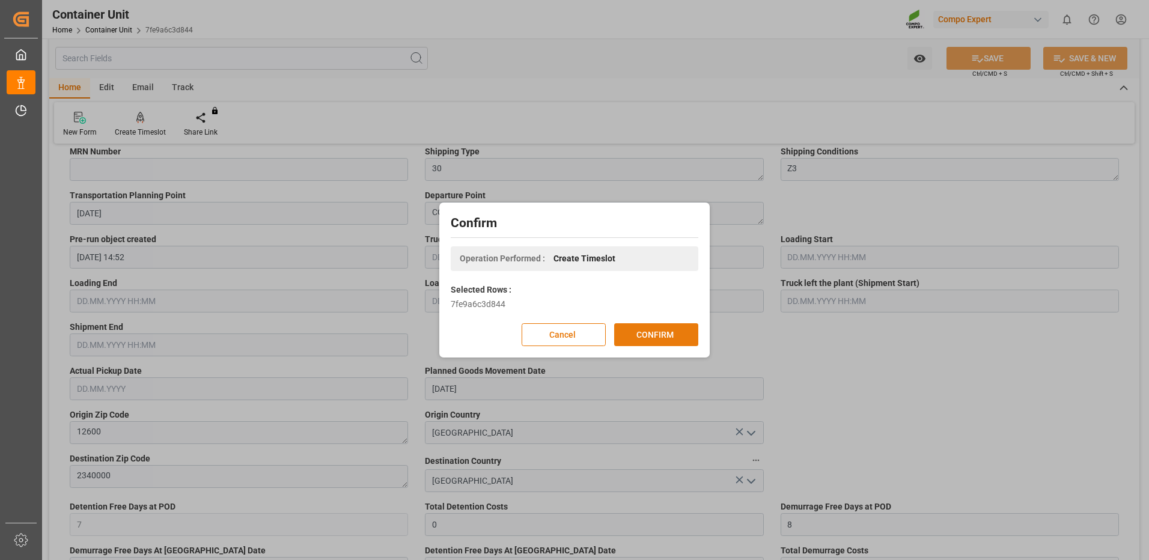
click at [684, 334] on button "CONFIRM" at bounding box center [656, 334] width 84 height 23
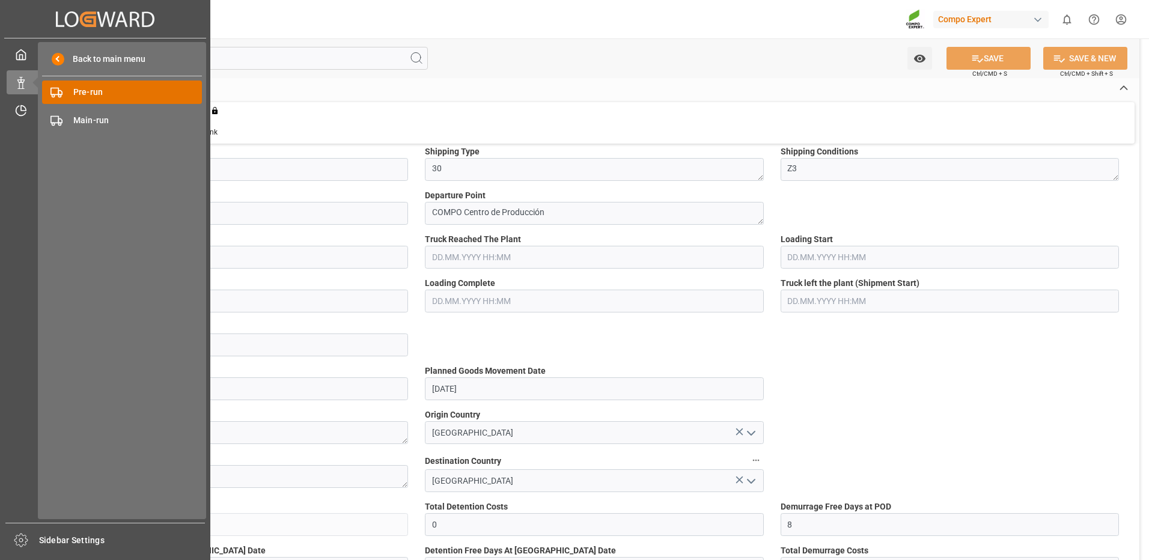
click at [100, 91] on span "Pre-run" at bounding box center [137, 92] width 129 height 13
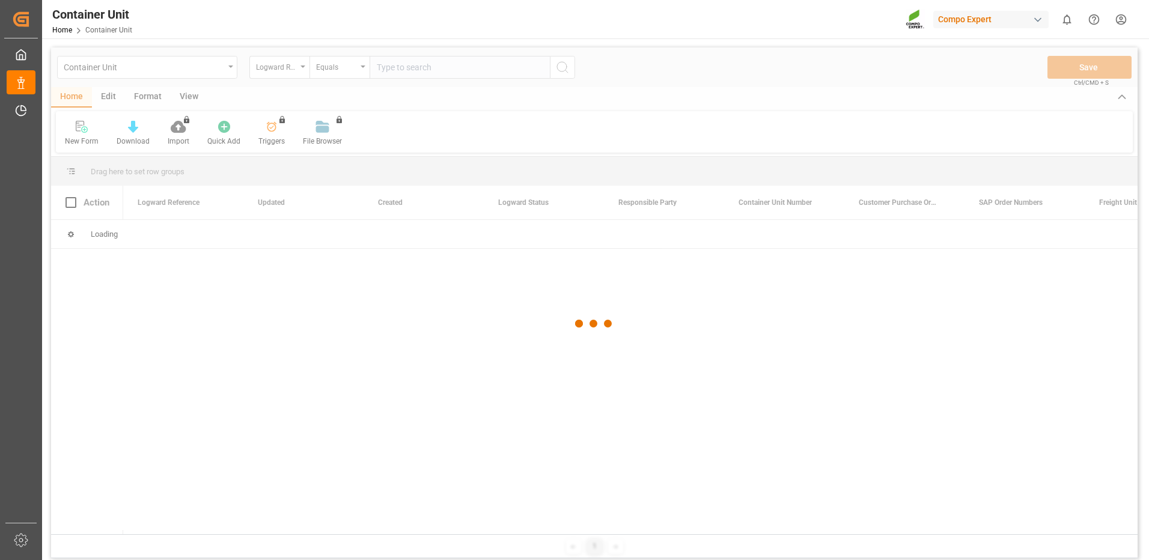
click at [288, 70] on div at bounding box center [594, 323] width 1086 height 553
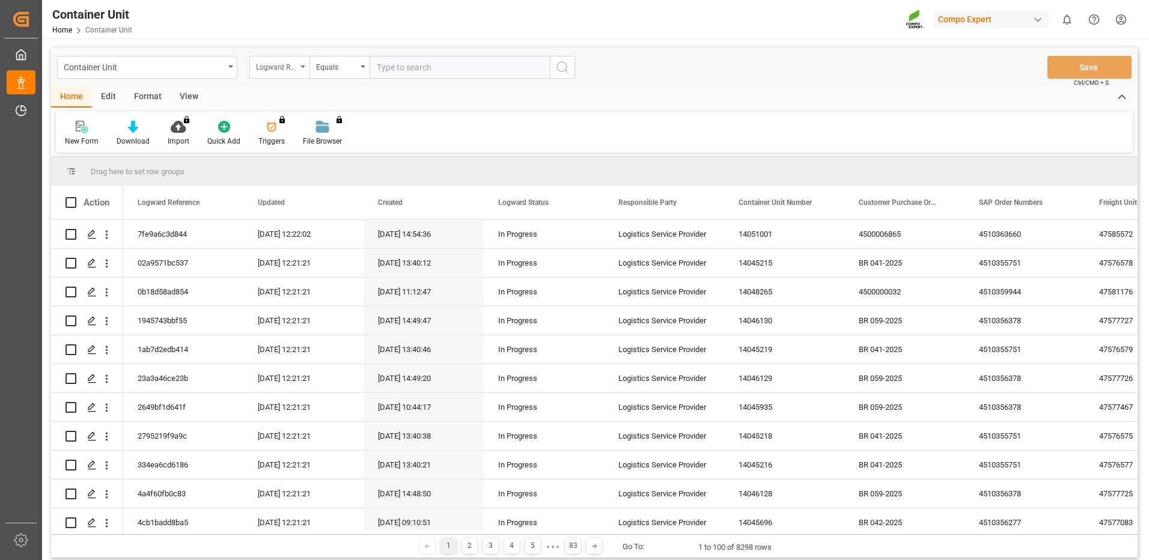
click at [279, 72] on div "Logward Reference" at bounding box center [276, 66] width 41 height 14
click at [392, 67] on input "text" at bounding box center [460, 67] width 180 height 23
paste input "14050955"
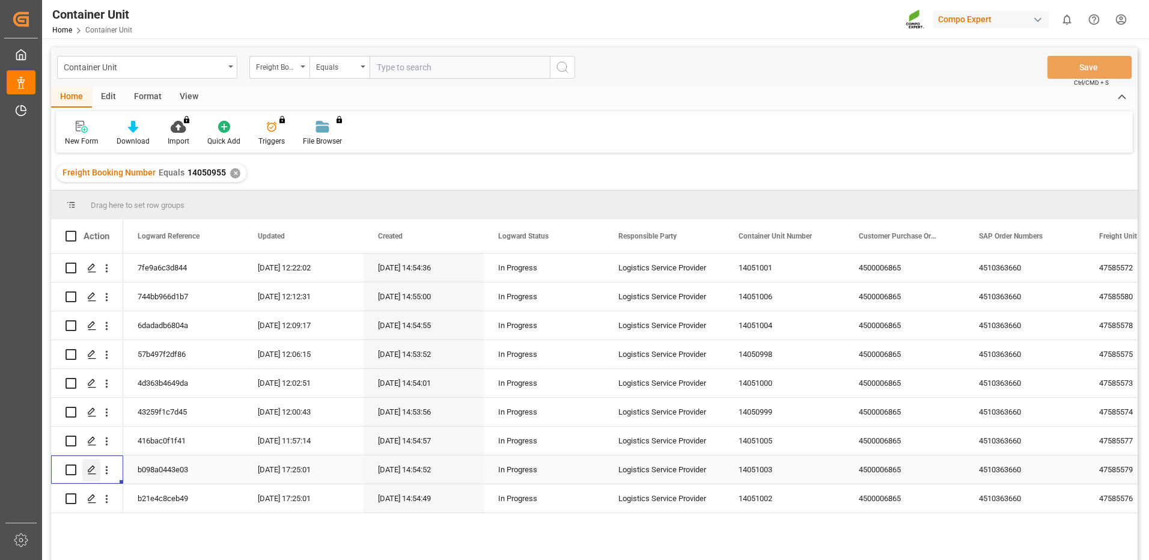
click at [92, 469] on icon "Press SPACE to select this row." at bounding box center [92, 470] width 10 height 10
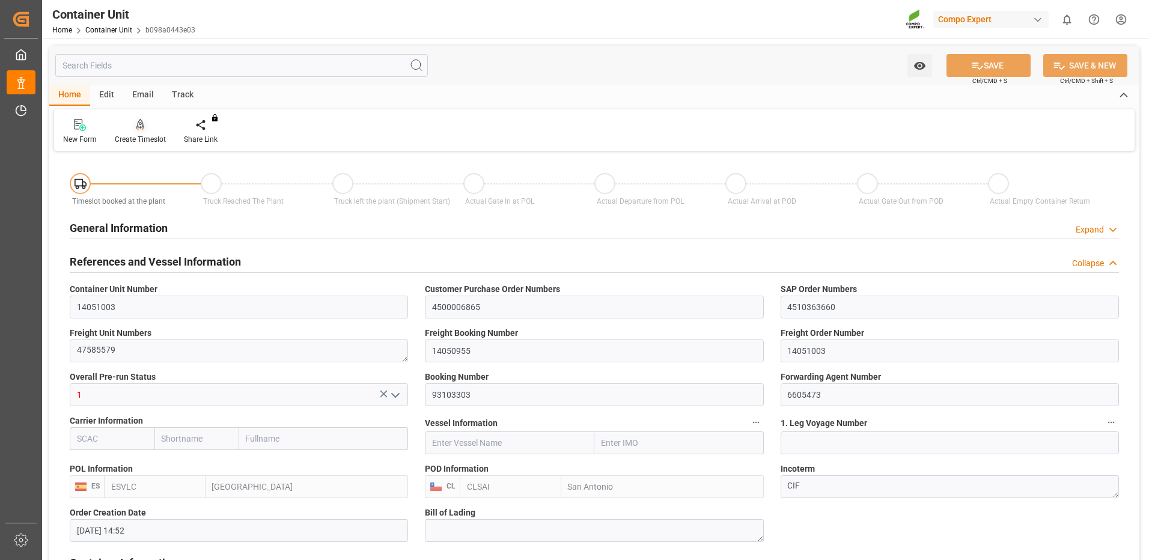
click at [137, 138] on div "Create Timeslot" at bounding box center [140, 139] width 51 height 11
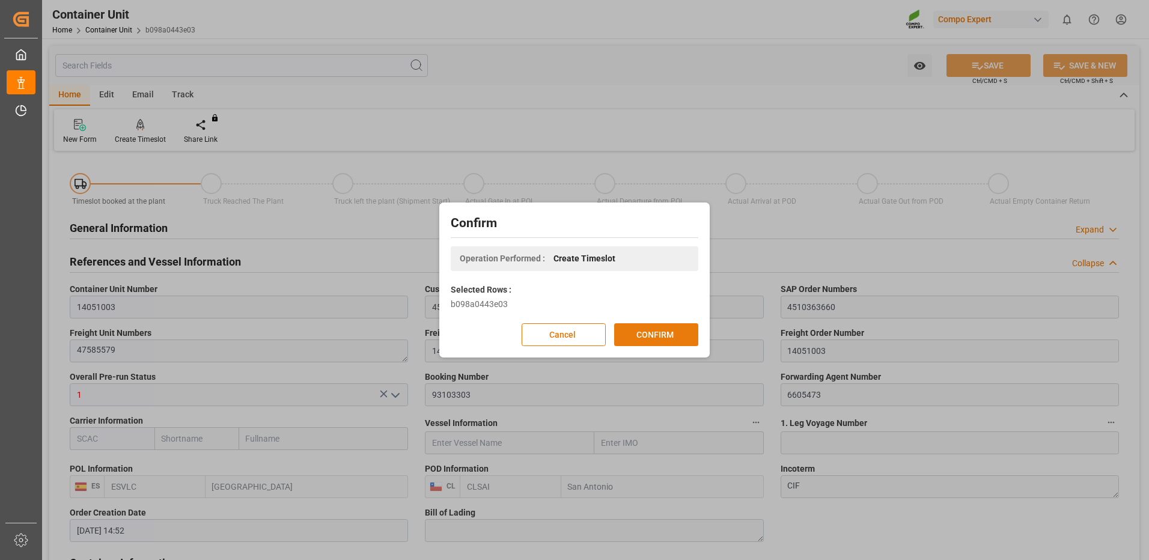
drag, startPoint x: 654, startPoint y: 338, endPoint x: 685, endPoint y: 348, distance: 32.9
click at [654, 338] on button "CONFIRM" at bounding box center [656, 334] width 84 height 23
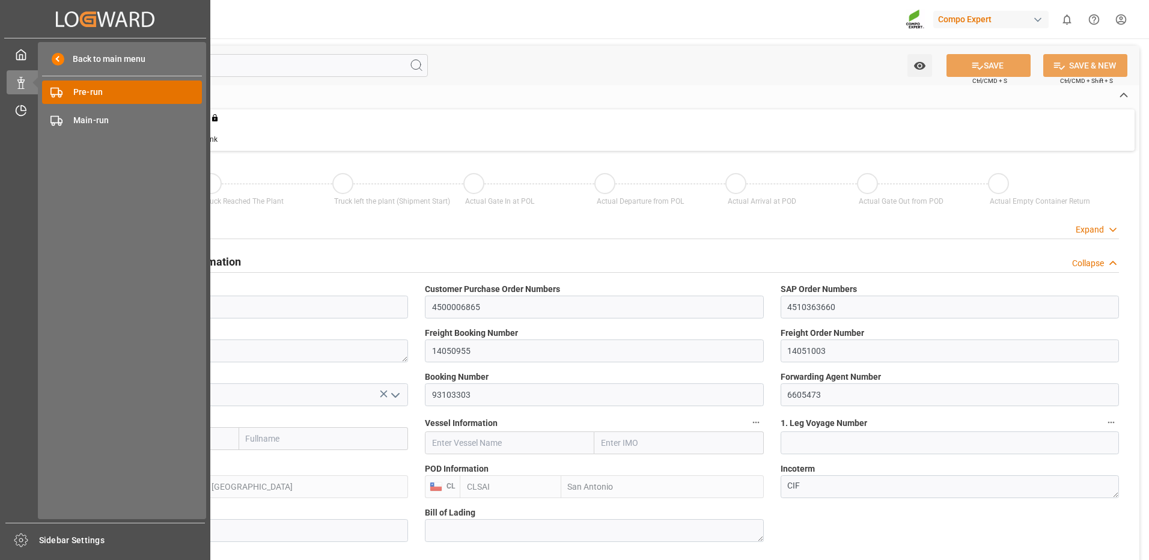
click at [91, 87] on span "Pre-run" at bounding box center [137, 92] width 129 height 13
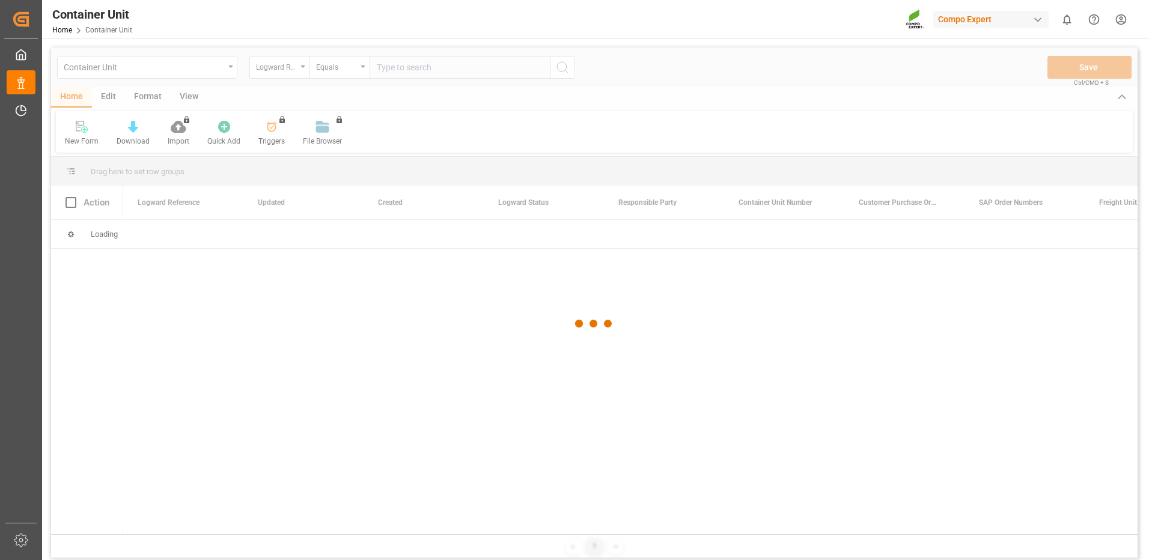
click at [292, 72] on div at bounding box center [594, 323] width 1086 height 553
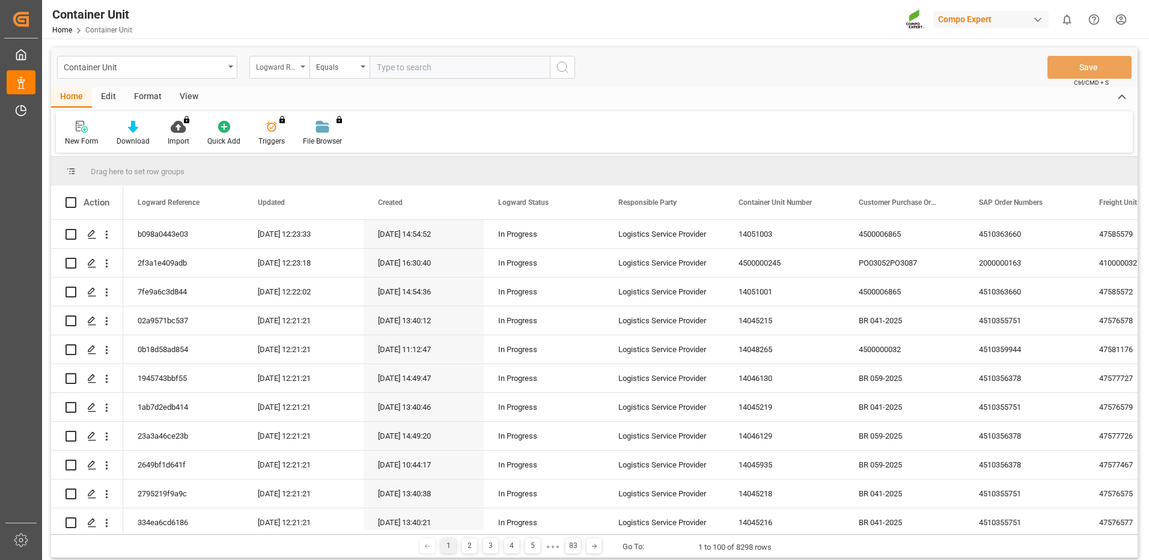
click at [286, 70] on div "Logward Reference" at bounding box center [276, 66] width 41 height 14
click at [446, 69] on input "text" at bounding box center [460, 67] width 180 height 23
paste input "14050955"
click at [570, 72] on button "search button" at bounding box center [562, 67] width 25 height 23
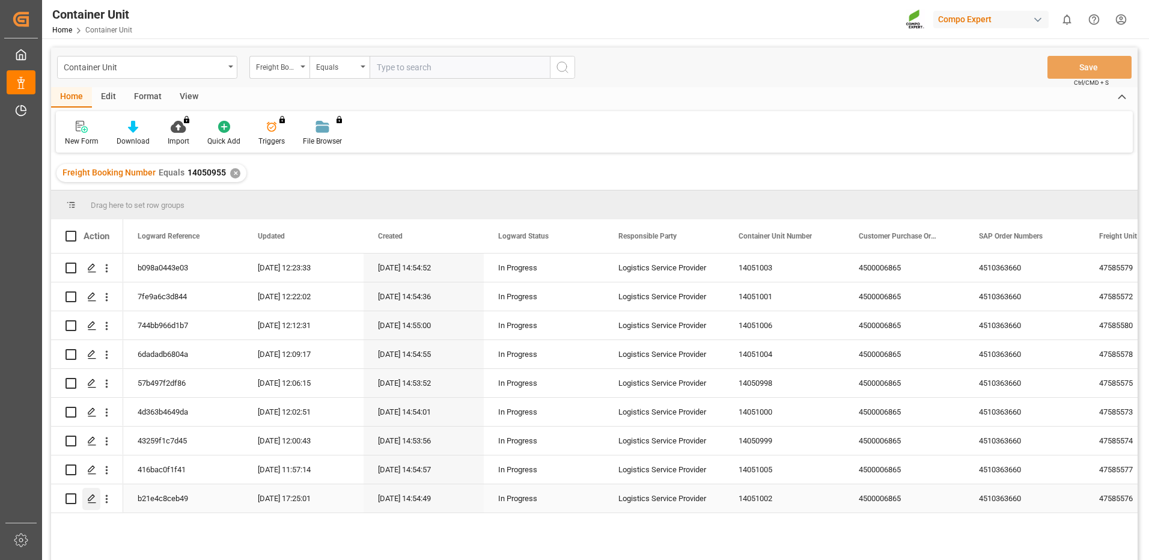
click at [91, 499] on icon "Press SPACE to select this row." at bounding box center [92, 499] width 10 height 10
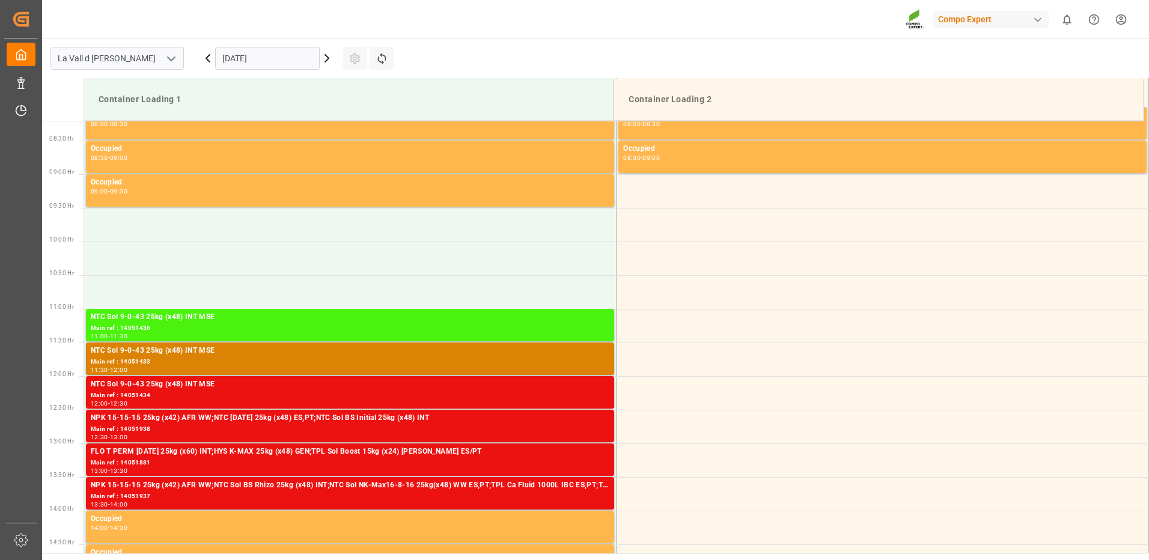
scroll to position [372, 0]
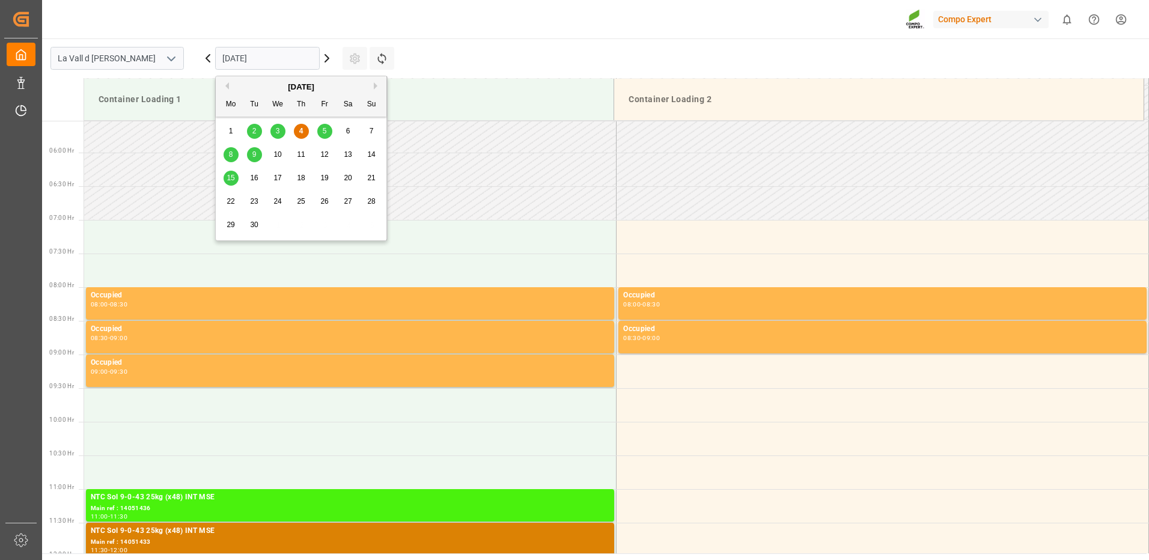
click at [240, 65] on input "[DATE]" at bounding box center [267, 58] width 105 height 23
click at [234, 155] on div "8" at bounding box center [231, 155] width 15 height 14
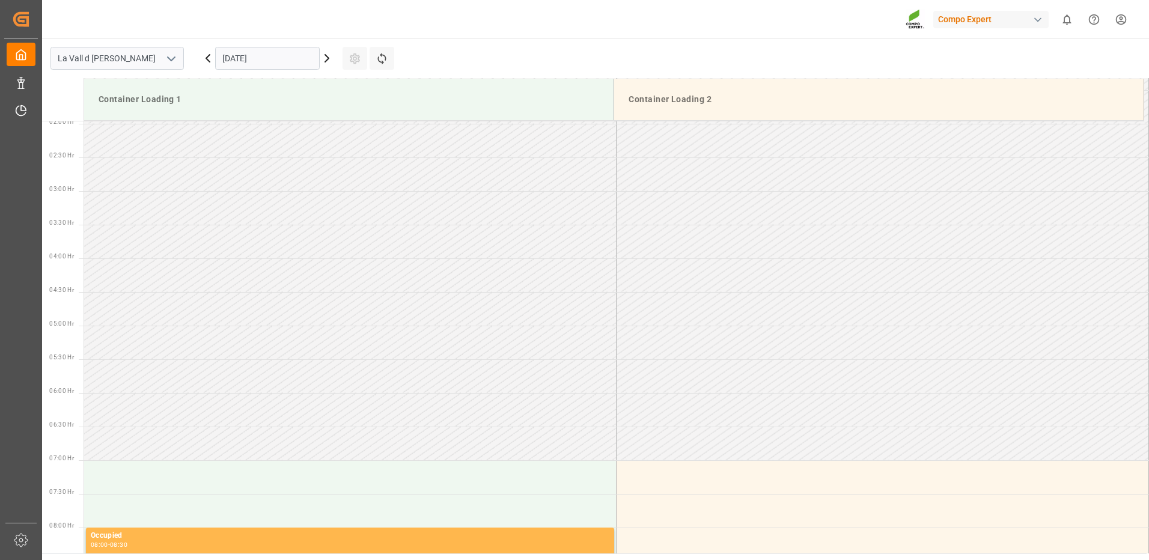
scroll to position [72, 0]
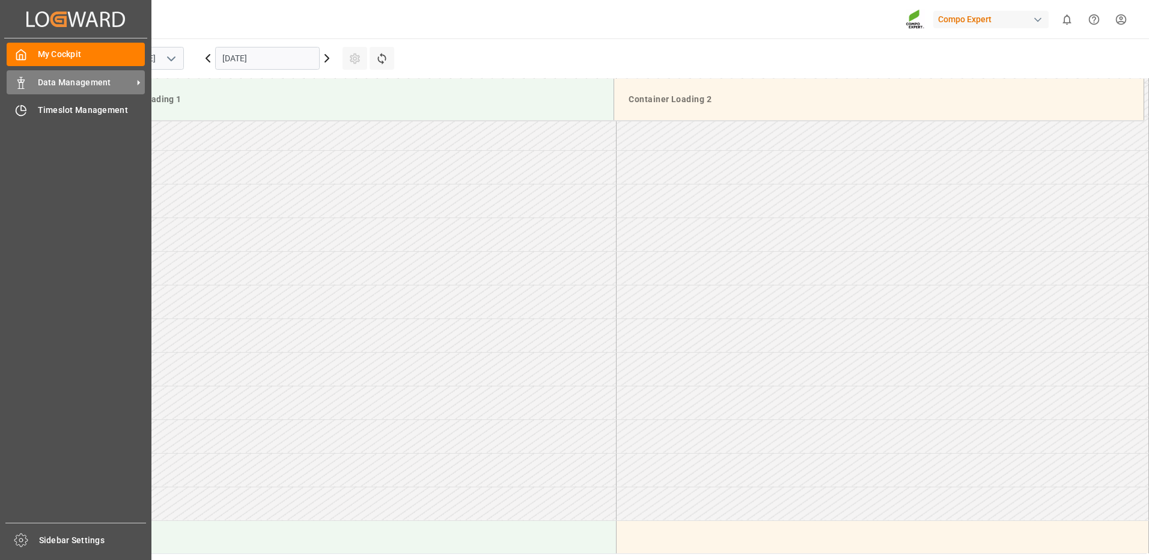
click at [41, 85] on span "Data Management" at bounding box center [85, 82] width 95 height 13
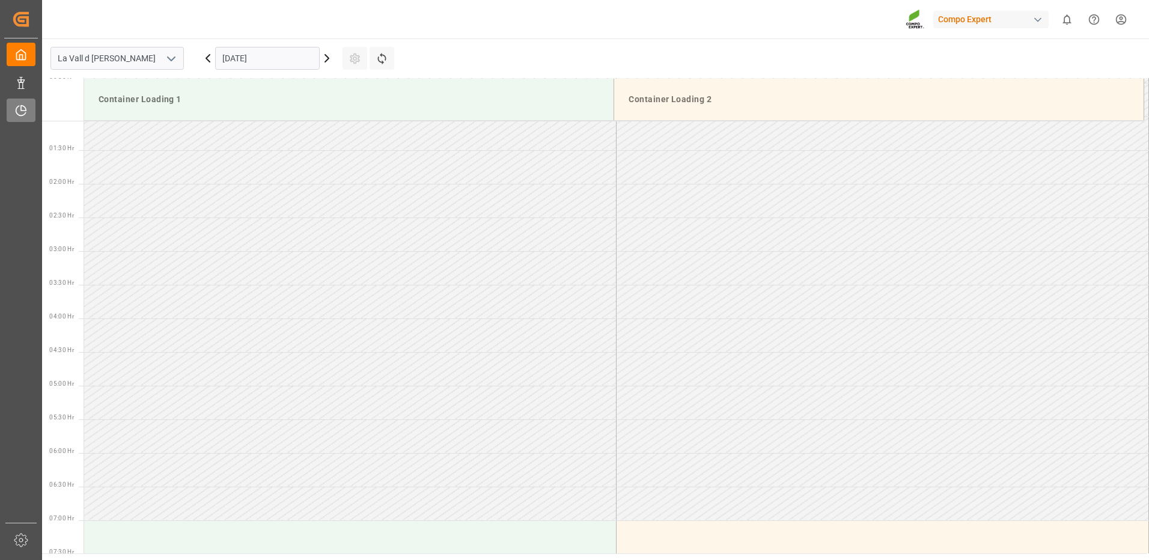
drag, startPoint x: 41, startPoint y: 85, endPoint x: 31, endPoint y: 100, distance: 17.7
click at [19, 88] on icon at bounding box center [21, 83] width 12 height 12
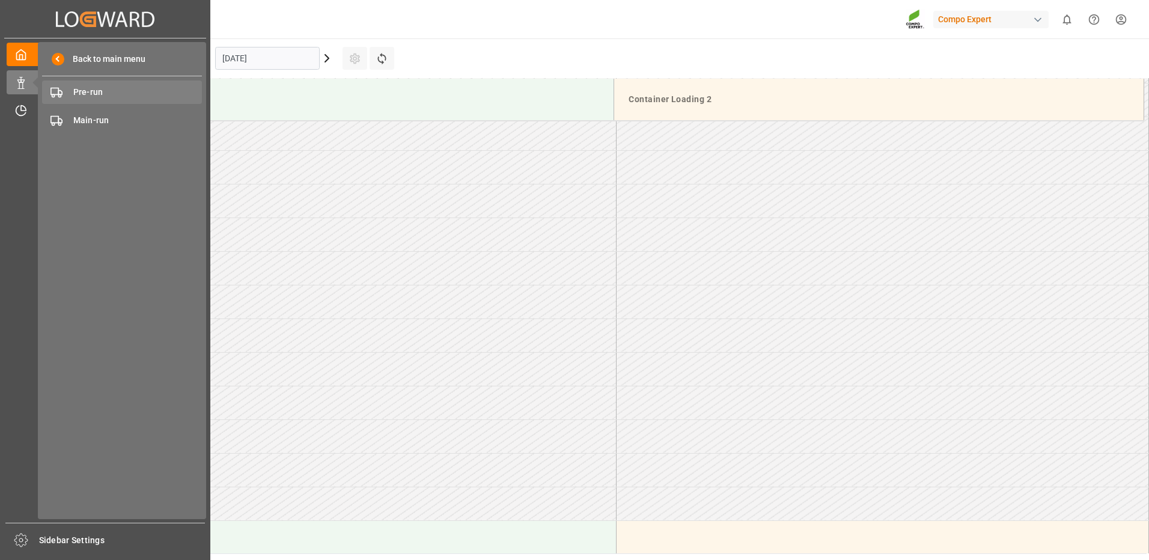
click at [96, 98] on span "Pre-run" at bounding box center [137, 92] width 129 height 13
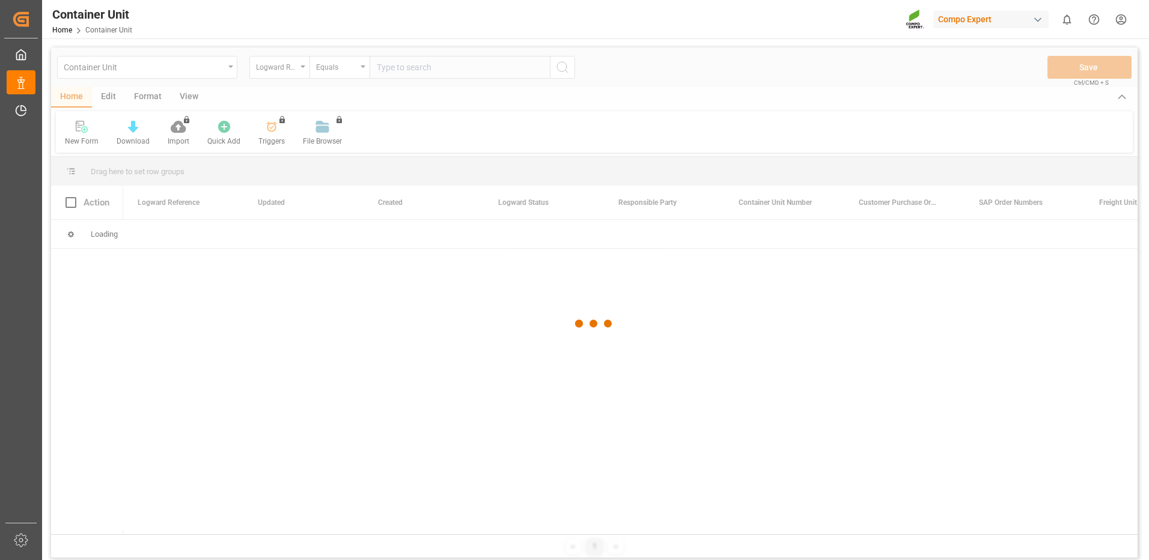
click at [272, 72] on div at bounding box center [594, 323] width 1086 height 553
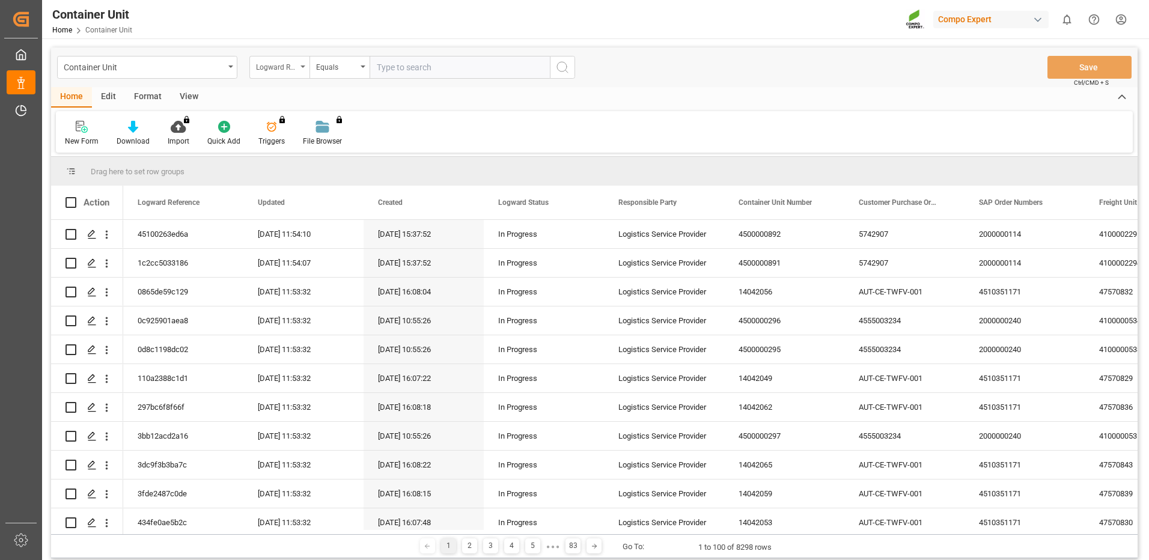
click at [276, 71] on div "Logward Reference" at bounding box center [276, 66] width 41 height 14
type input "FREIGHT"
click at [302, 153] on div "Freight Booking Number" at bounding box center [339, 147] width 179 height 25
click at [421, 65] on input "text" at bounding box center [460, 67] width 180 height 23
paste input "14050955"
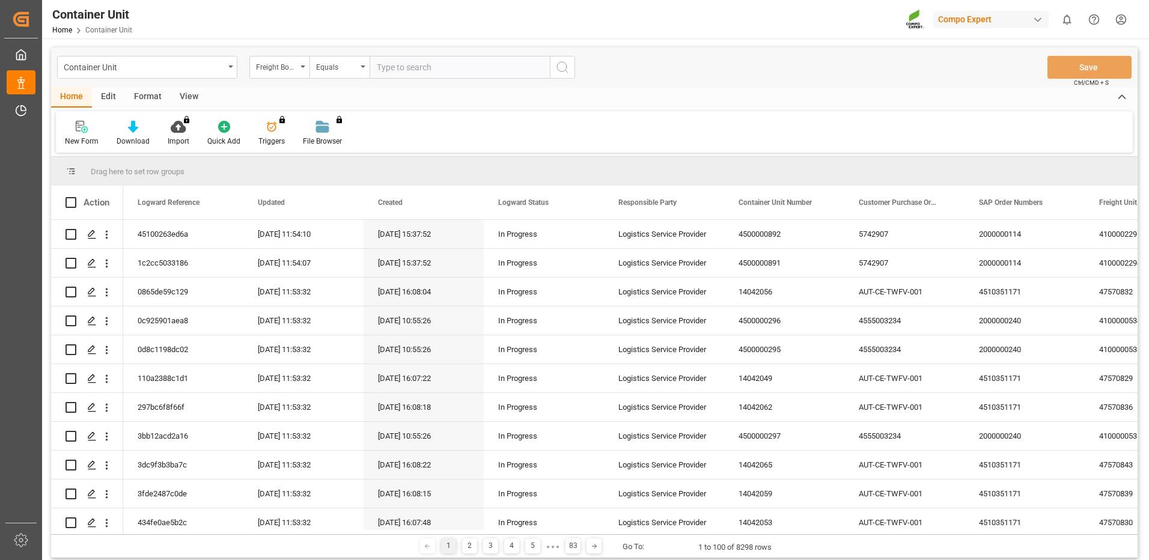
type input "14050955"
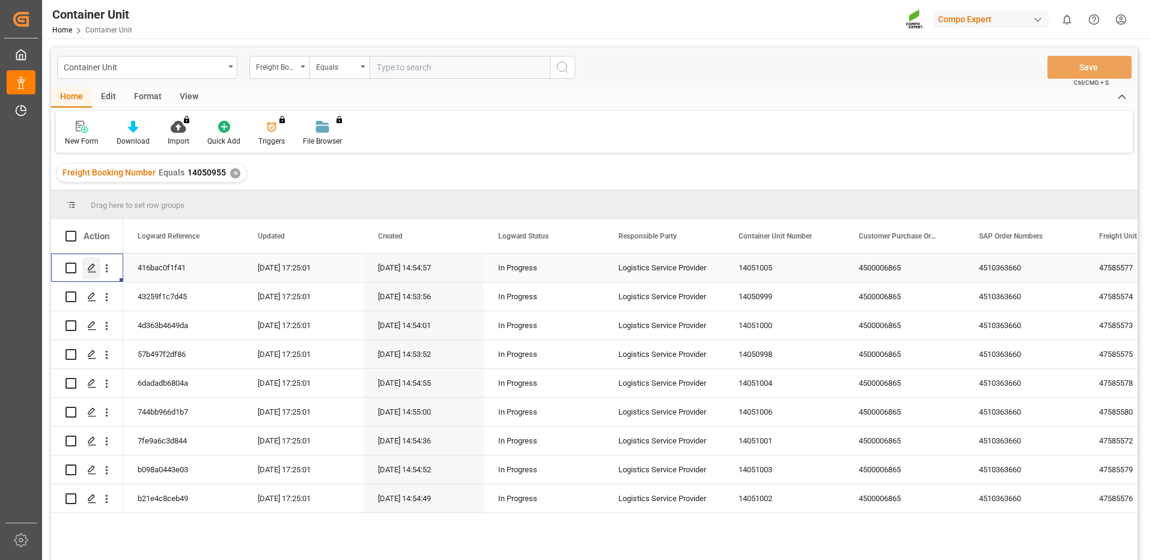
click at [91, 272] on icon "Press SPACE to select this row." at bounding box center [92, 268] width 10 height 10
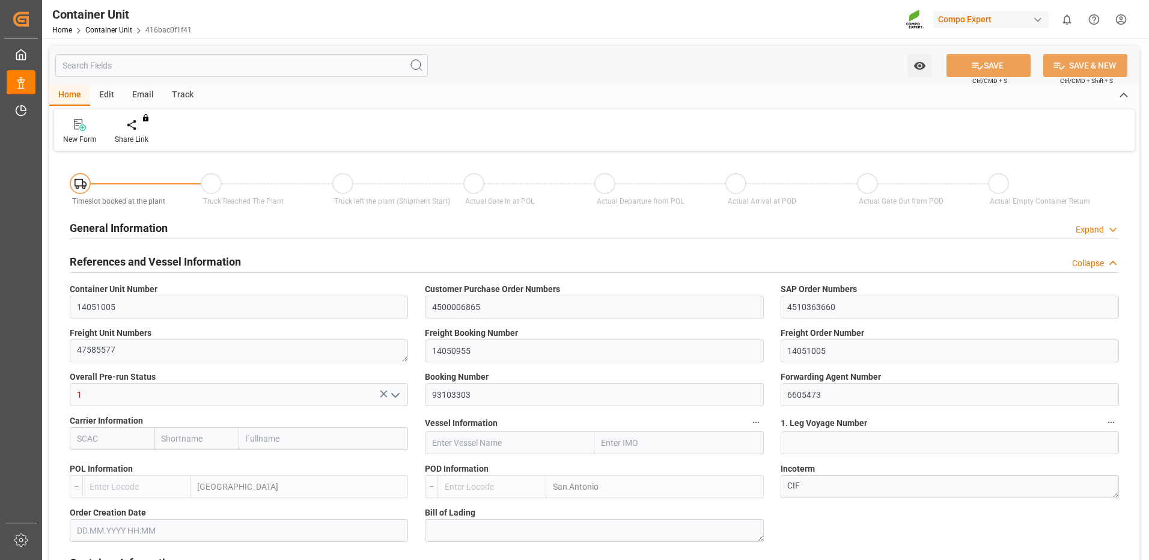
type input "ESVLC"
type input "CLSAI"
type input "7"
type input "0"
type input "8"
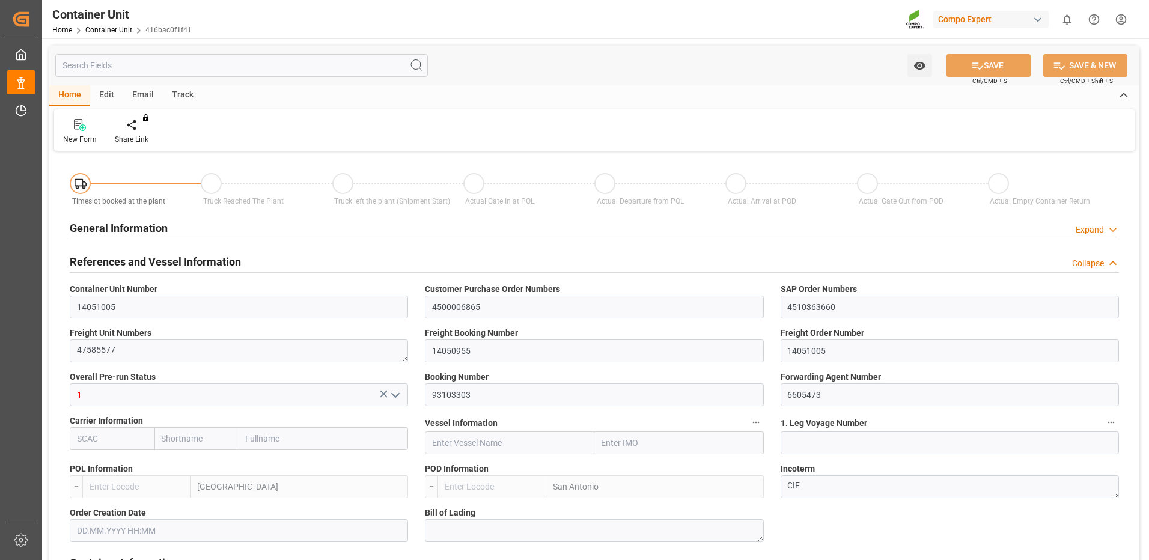
type input "0"
type input "180"
type input "24576"
type input "[DATE] 14:52"
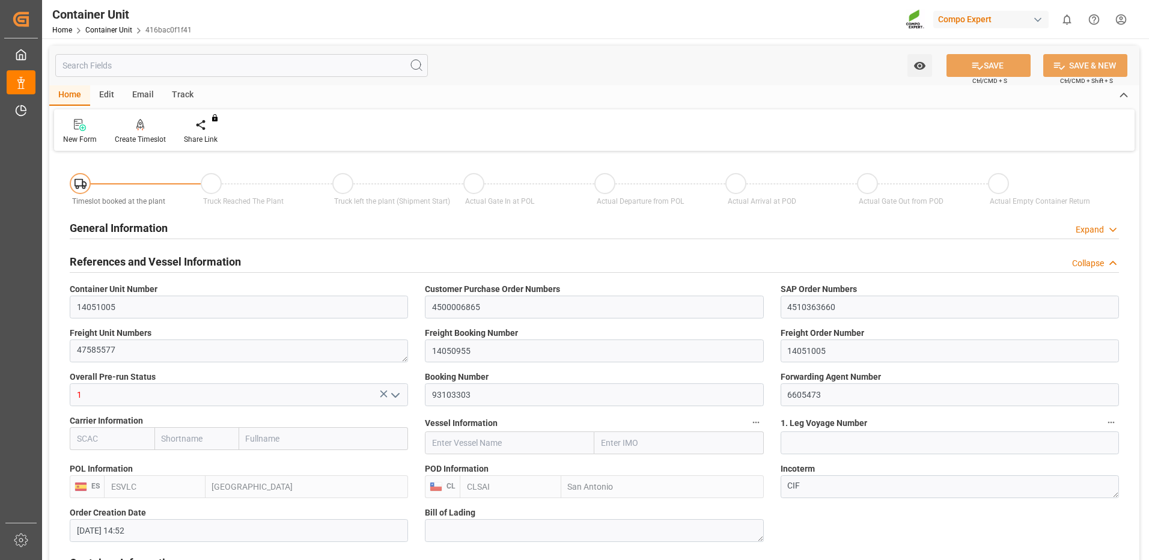
type input "[DATE]"
click at [129, 137] on div "Create Timeslot" at bounding box center [140, 139] width 51 height 11
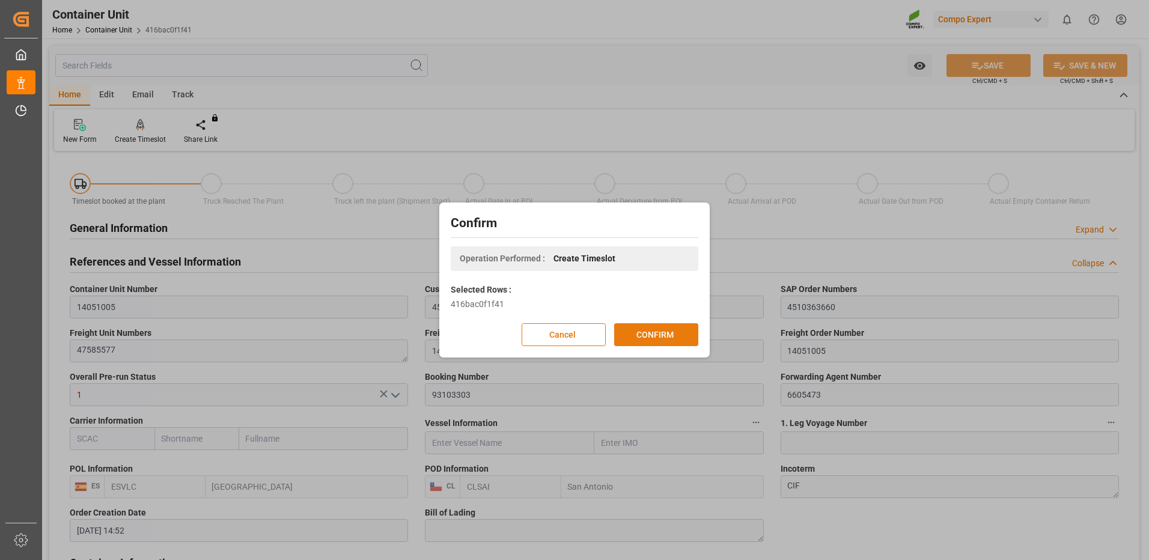
click at [663, 332] on button "CONFIRM" at bounding box center [656, 334] width 84 height 23
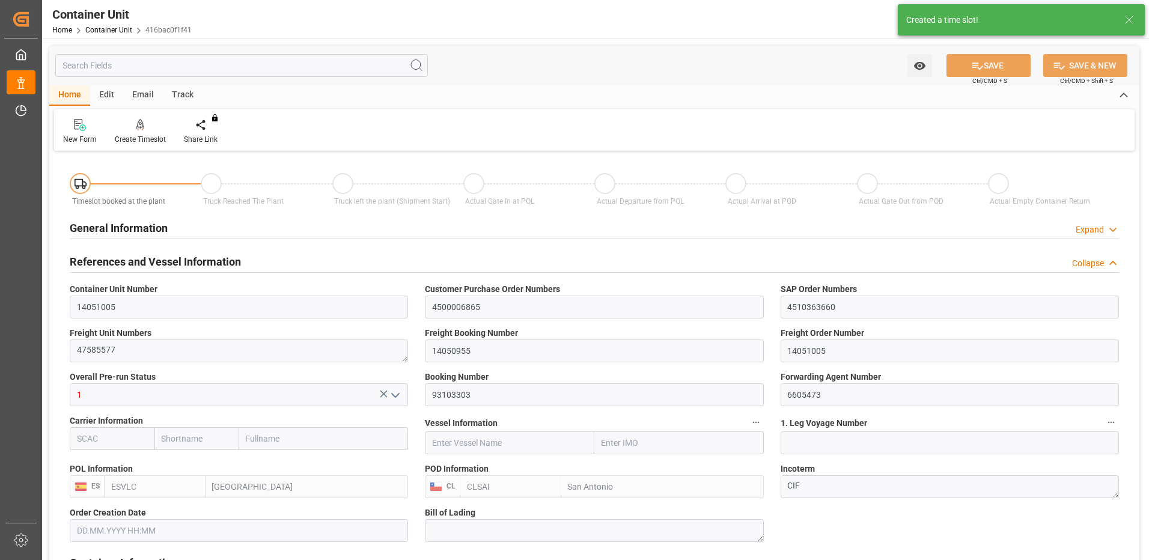
type input "[DATE] 14:52"
type input "[DATE]"
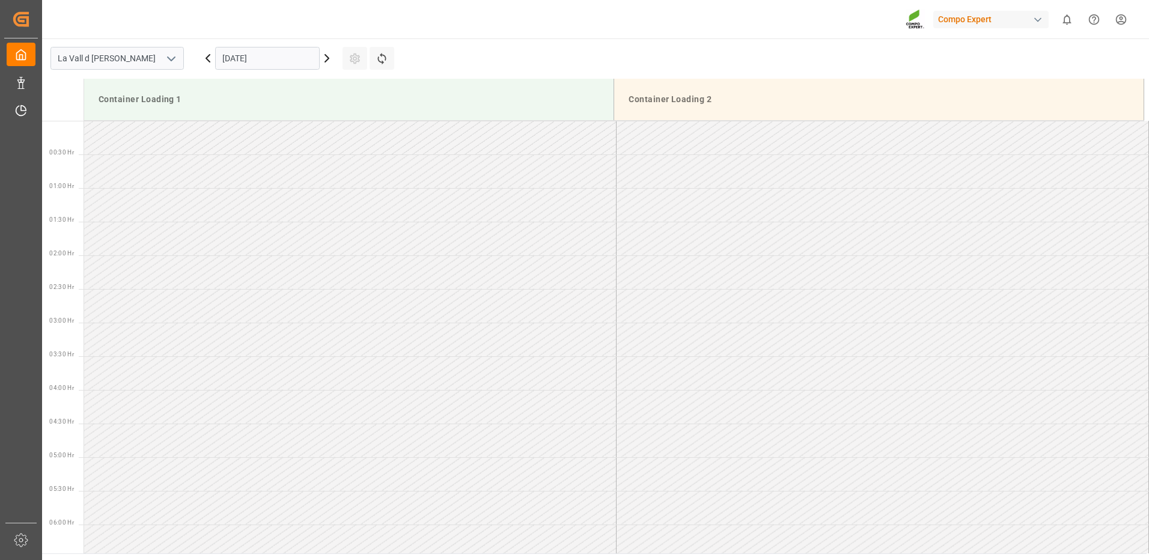
scroll to position [732, 0]
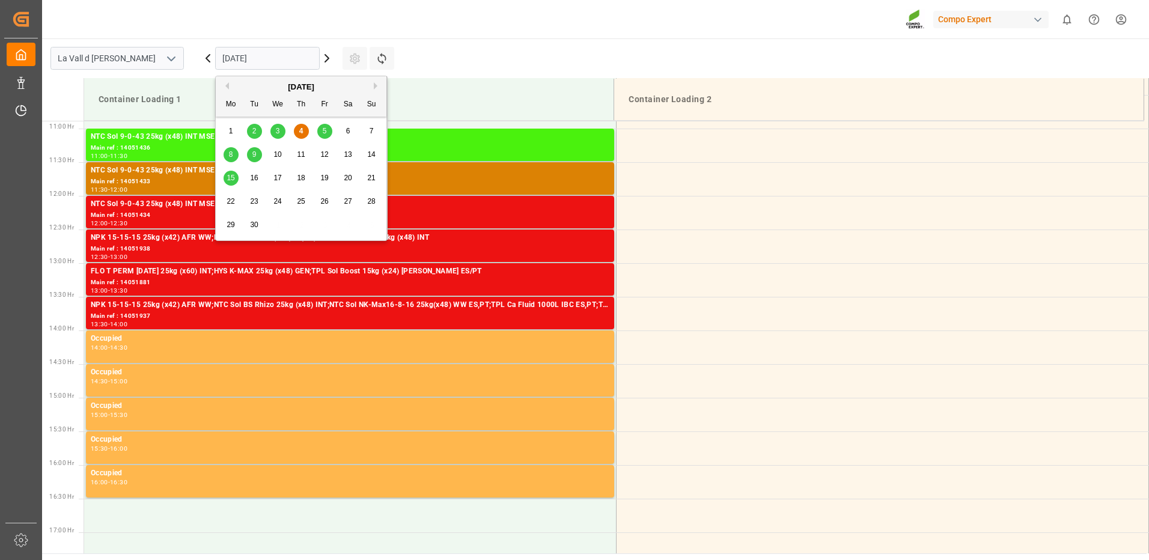
click at [240, 60] on input "[DATE]" at bounding box center [267, 58] width 105 height 23
click at [230, 154] on span "8" at bounding box center [231, 154] width 4 height 8
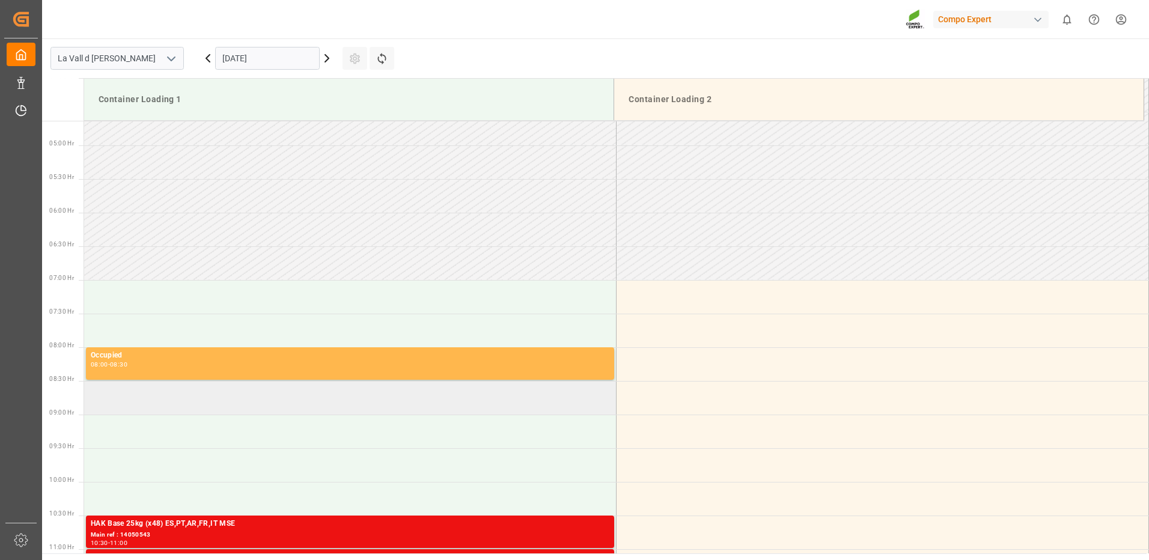
scroll to position [372, 0]
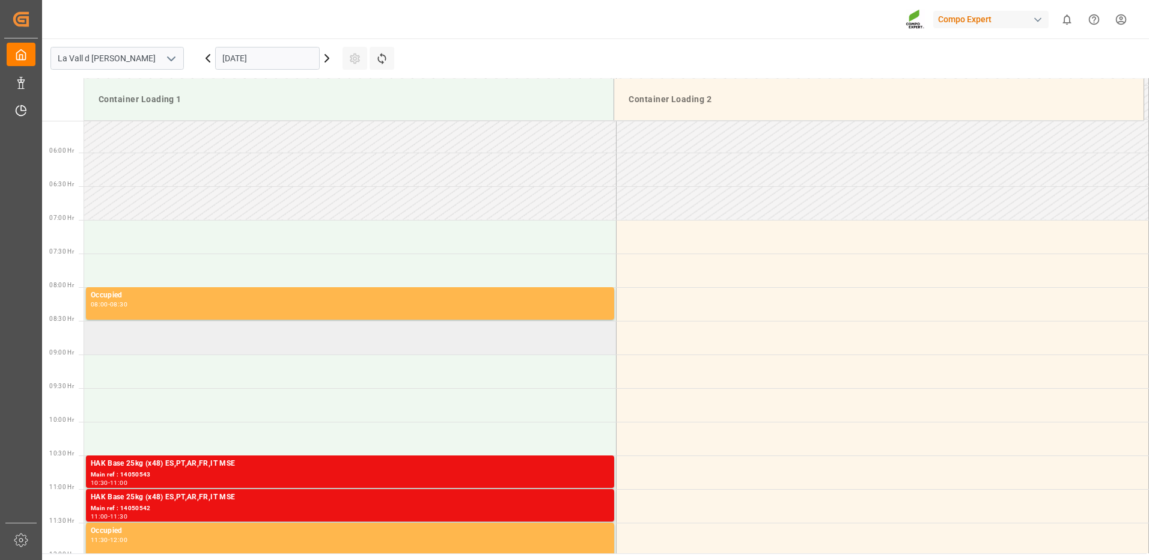
click at [221, 345] on td at bounding box center [350, 338] width 532 height 34
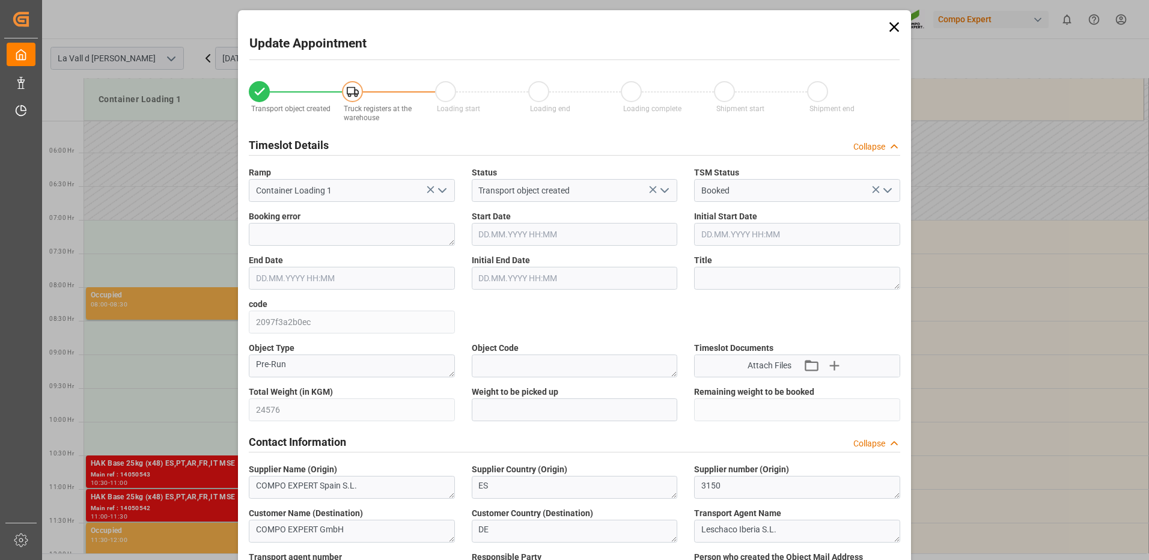
type input "08.09.2025 08:30"
type input "08.09.2025 09:00"
type input "[DATE] 14:52"
type input "04.09.2025 11:56"
click at [523, 410] on input "text" at bounding box center [575, 409] width 206 height 23
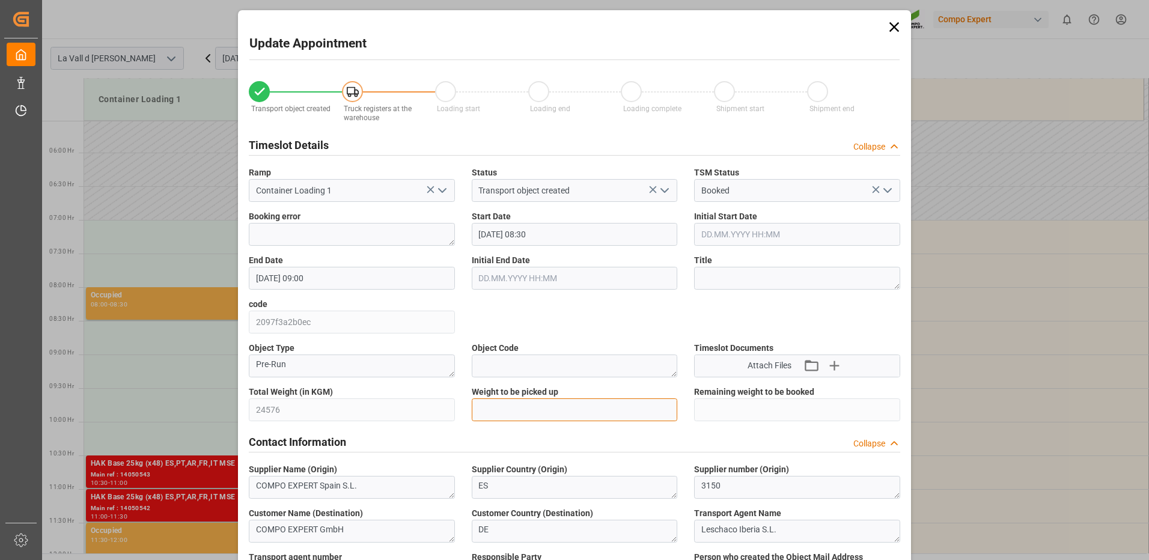
type input "24576"
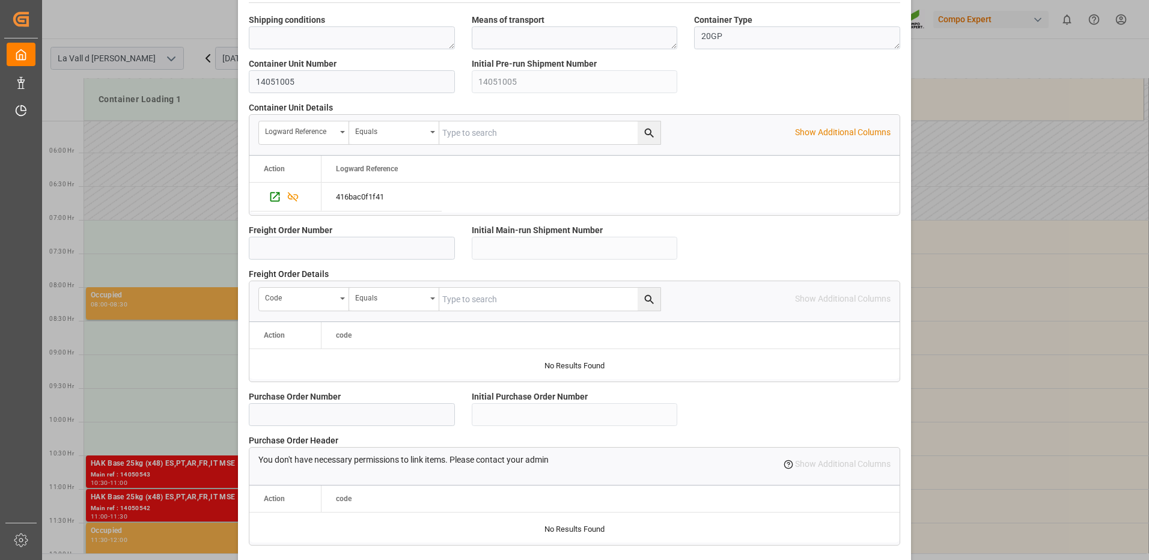
scroll to position [1025, 0]
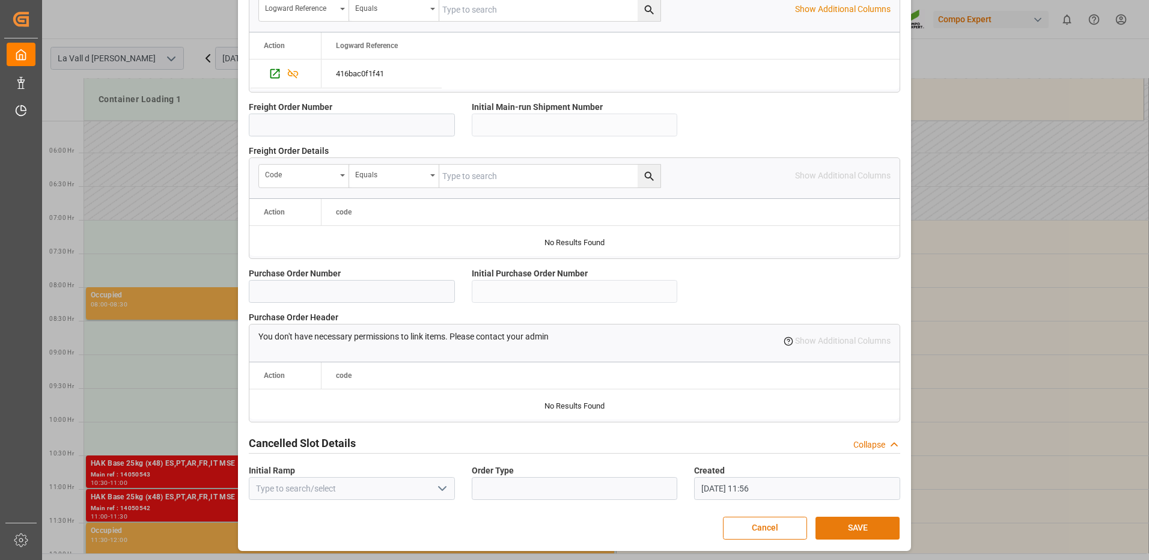
click at [874, 534] on button "SAVE" at bounding box center [857, 528] width 84 height 23
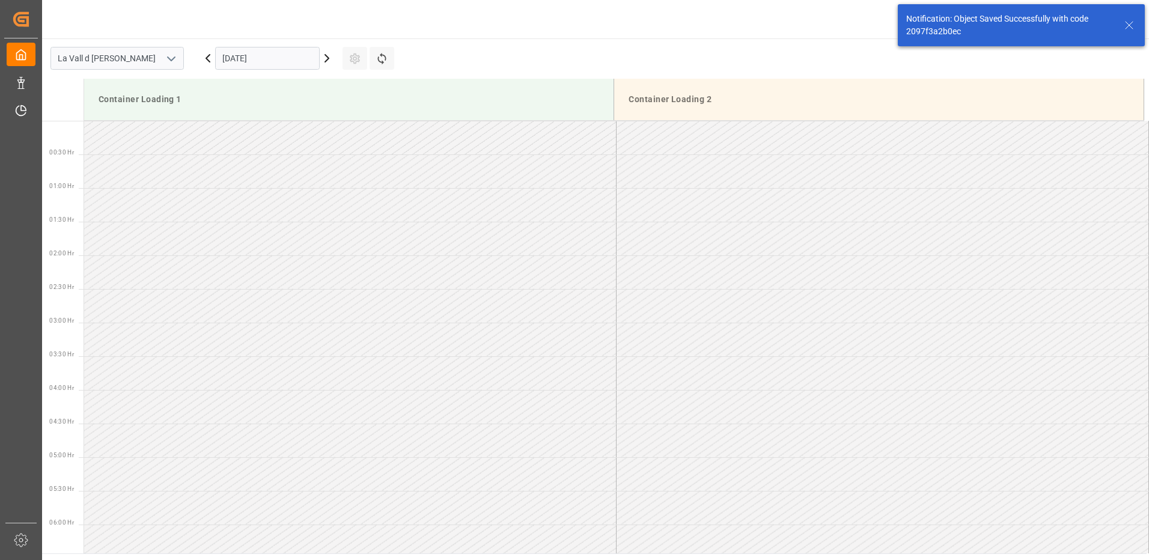
scroll to position [463, 0]
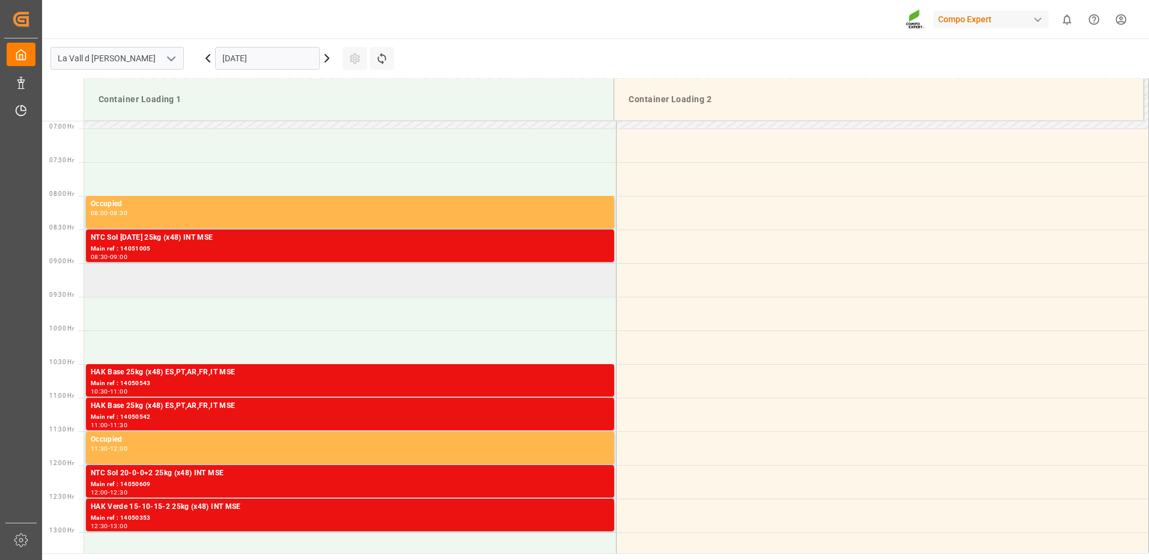
click at [169, 283] on td at bounding box center [350, 280] width 532 height 34
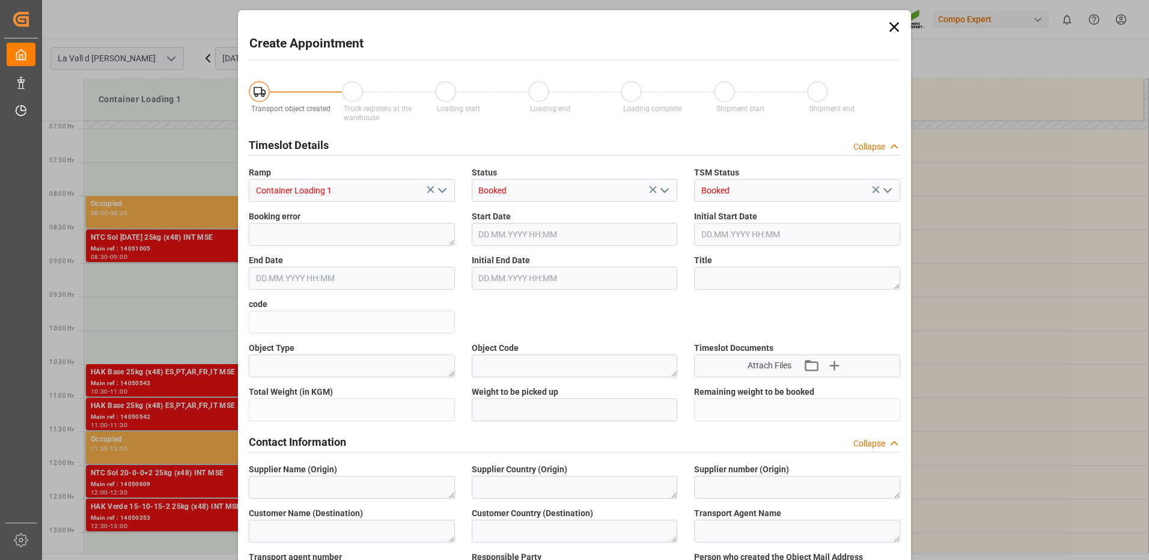
type input "08.09.2025 09:00"
type input "08.09.2025 09:30"
click at [891, 29] on icon at bounding box center [894, 27] width 17 height 17
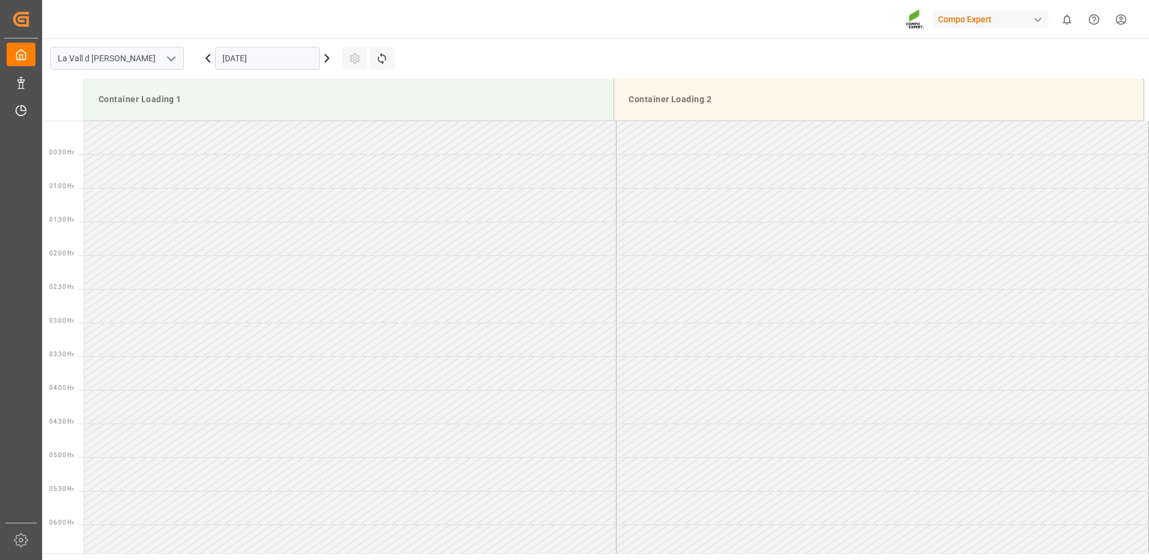
scroll to position [732, 0]
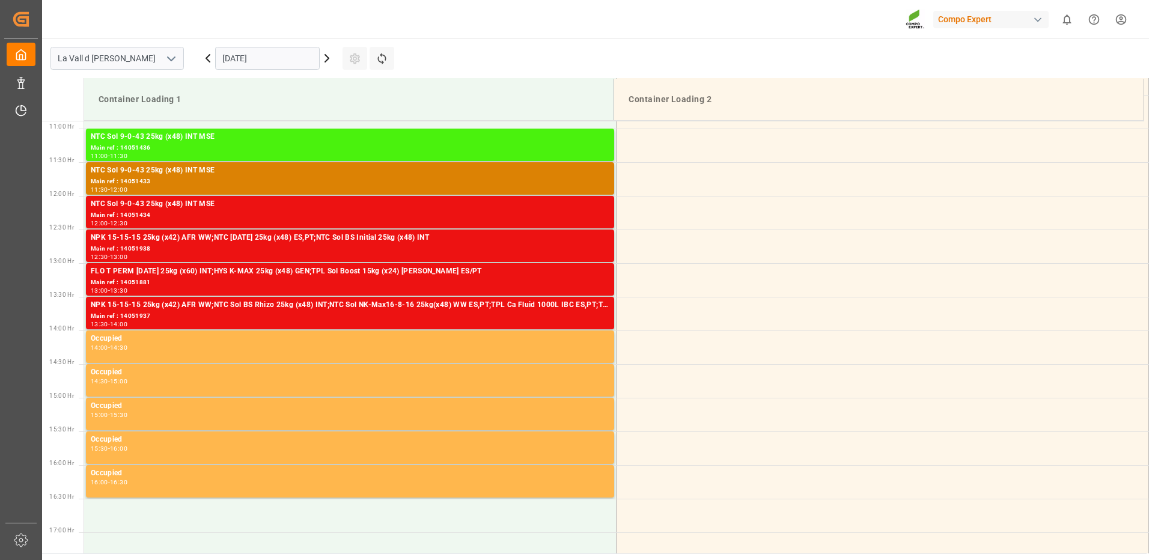
click at [270, 60] on input "[DATE]" at bounding box center [267, 58] width 105 height 23
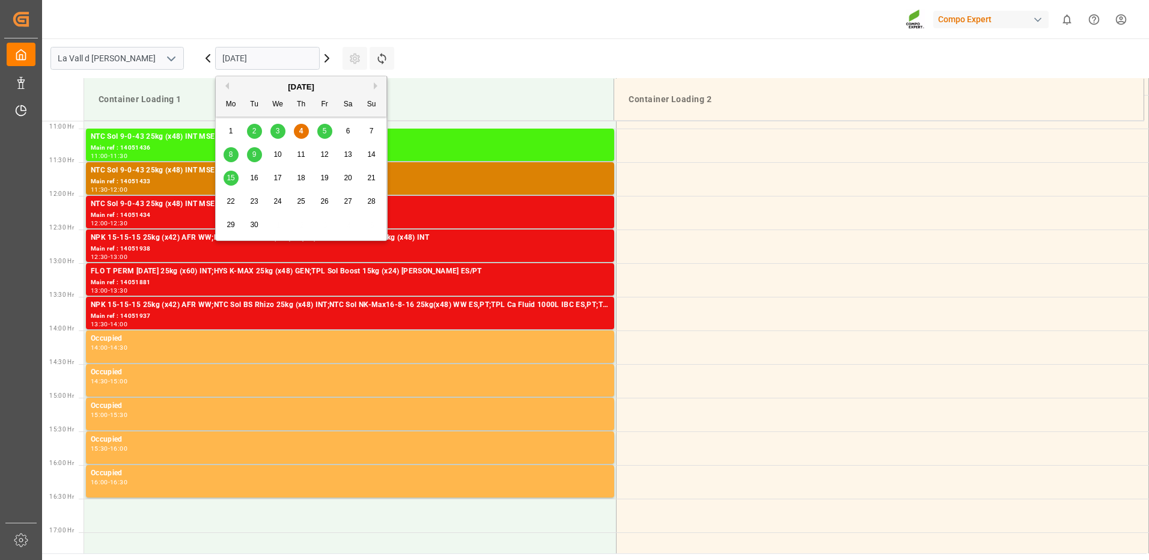
click at [230, 153] on span "8" at bounding box center [231, 154] width 4 height 8
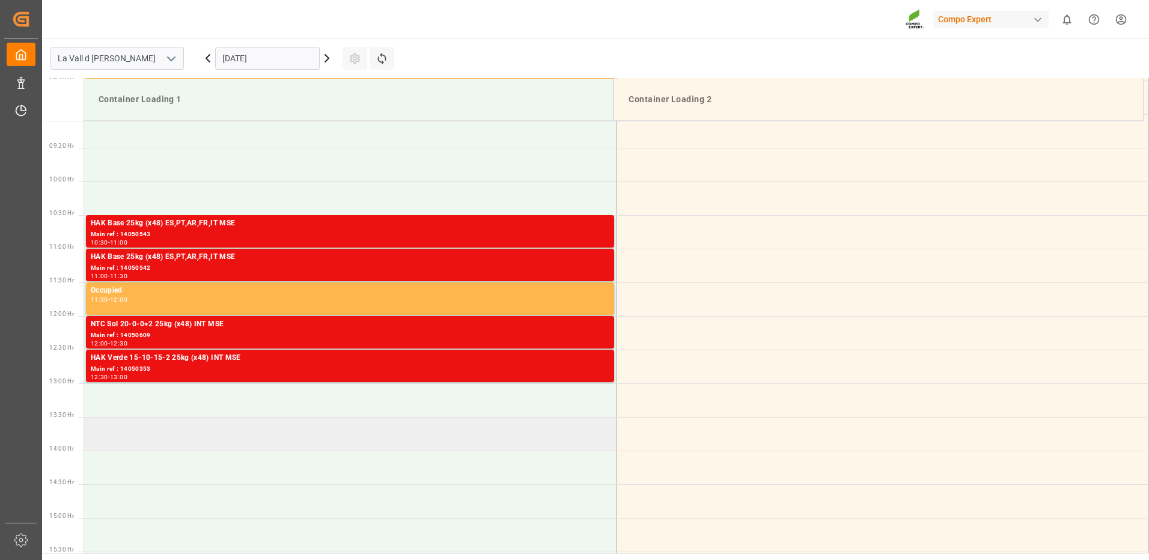
scroll to position [492, 0]
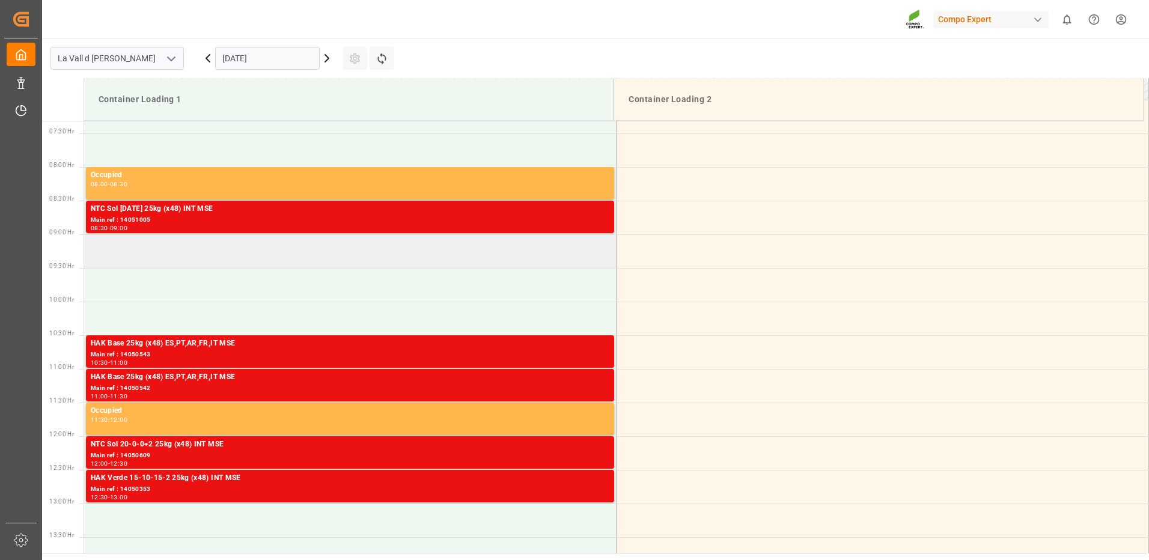
click at [110, 243] on td at bounding box center [350, 251] width 532 height 34
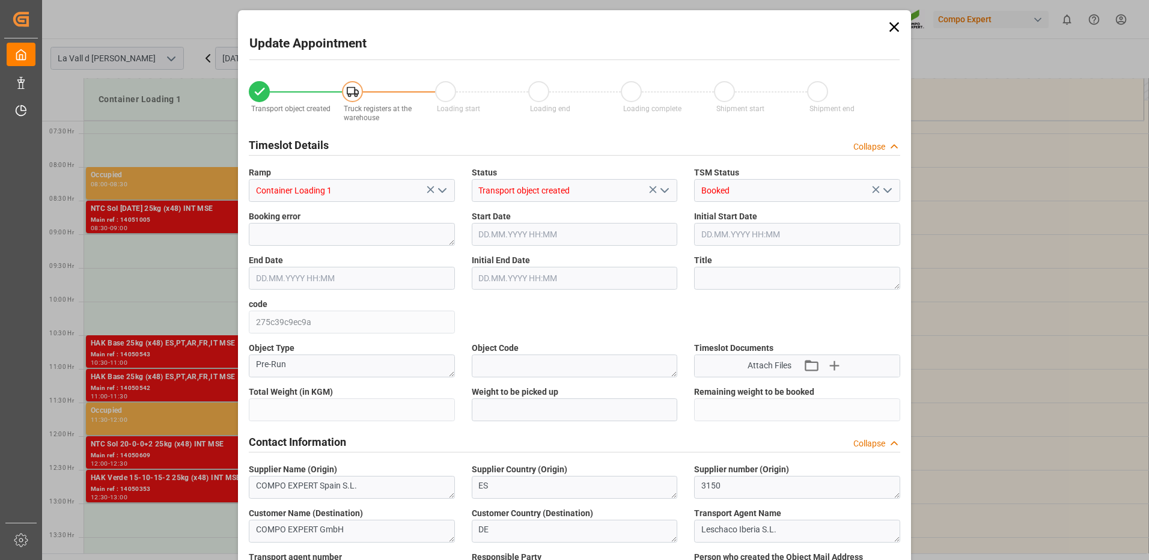
type input "24576"
type input "180"
type input "08.09.2025 09:00"
type input "08.09.2025 09:30"
type input "[DATE] 14:52"
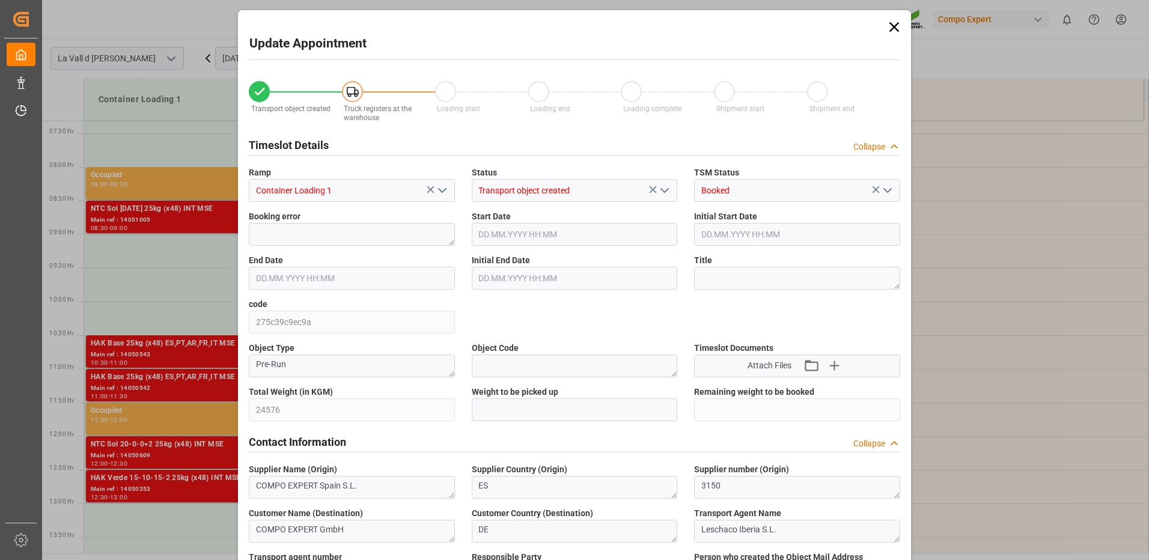
type input "04.09.2025 11:59"
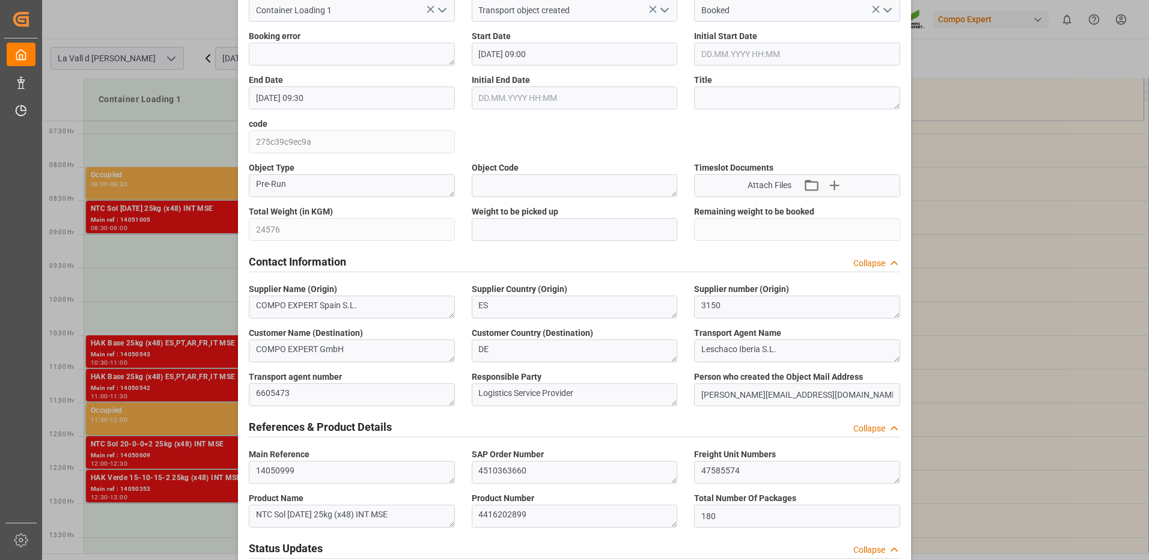
scroll to position [120, 0]
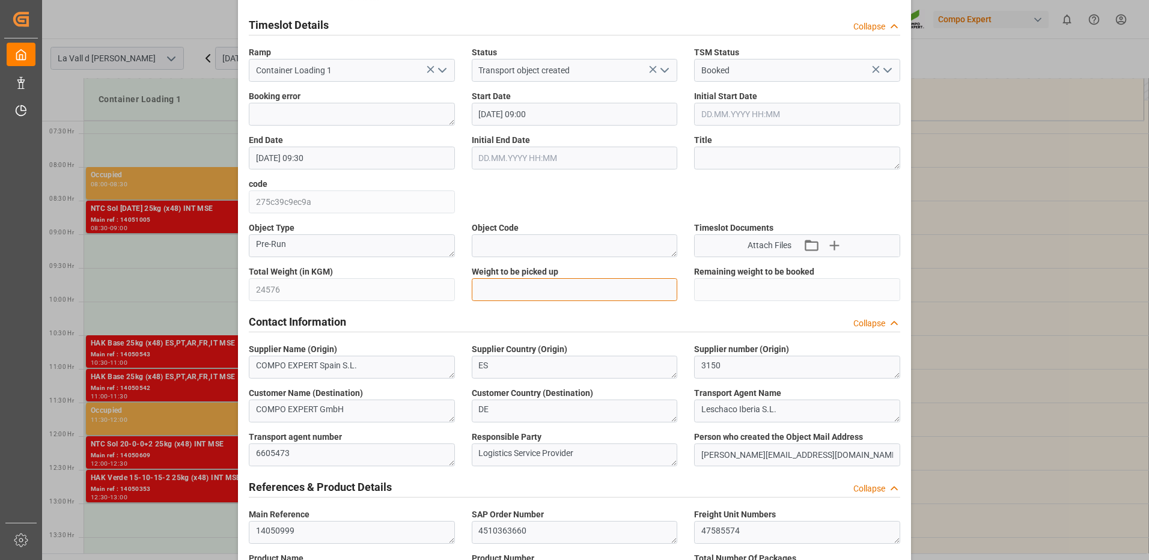
click at [505, 287] on input "text" at bounding box center [575, 289] width 206 height 23
type input "24576"
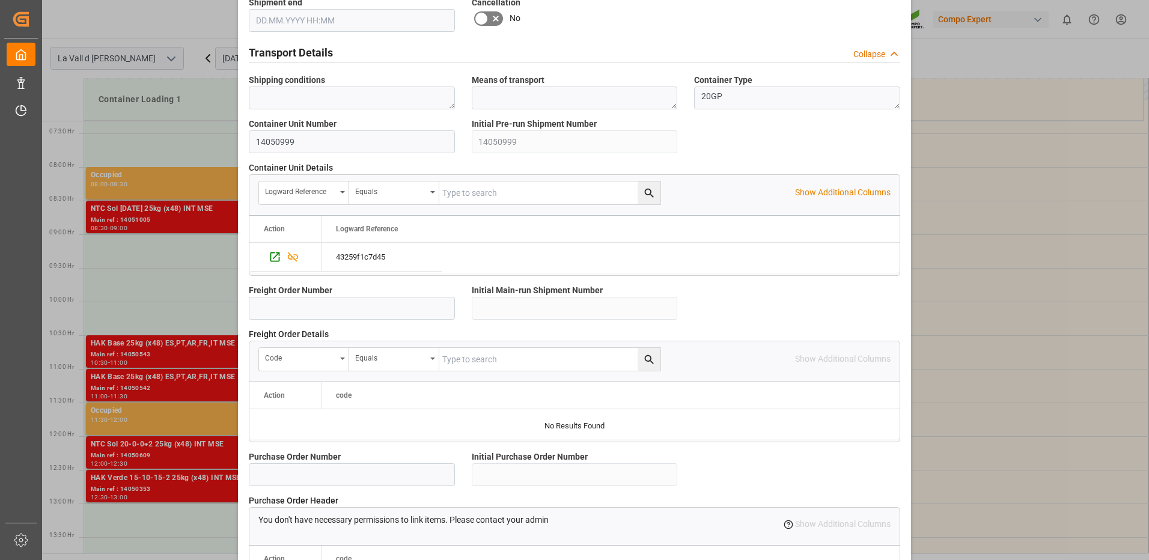
scroll to position [1025, 0]
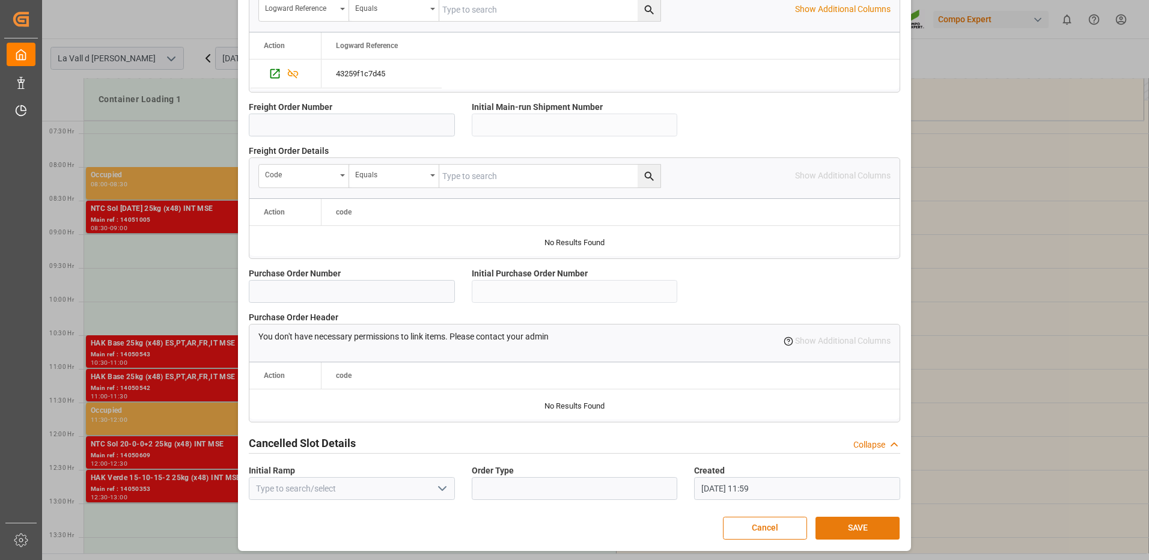
click at [875, 529] on button "SAVE" at bounding box center [857, 528] width 84 height 23
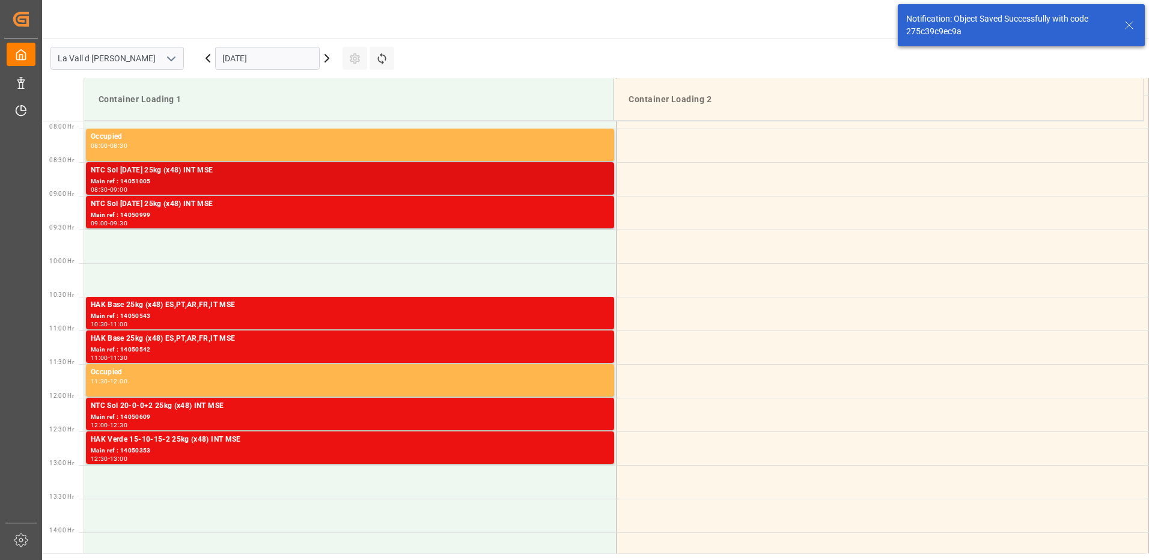
scroll to position [410, 0]
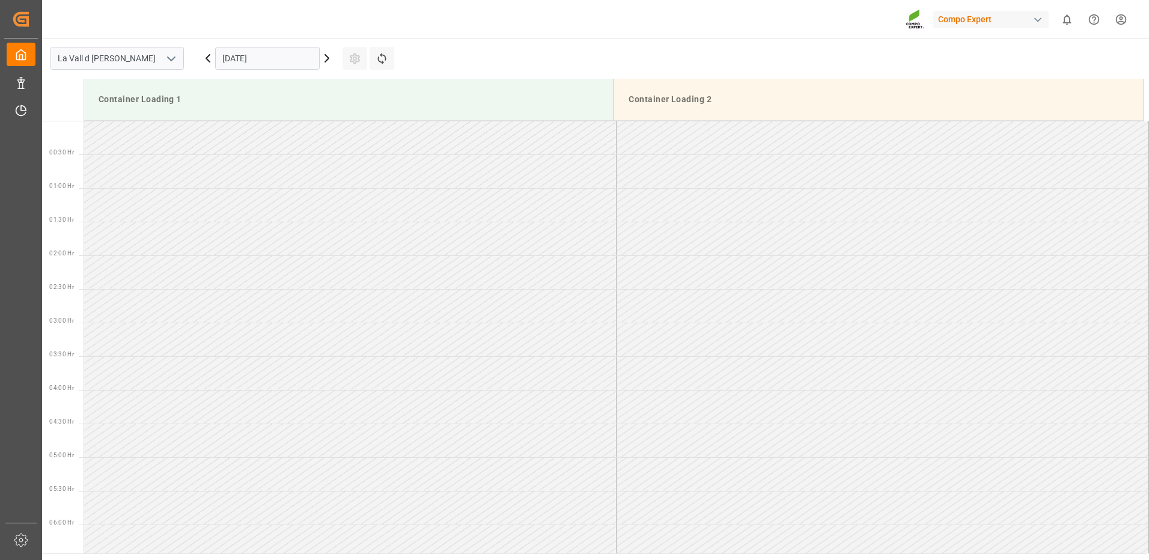
scroll to position [732, 0]
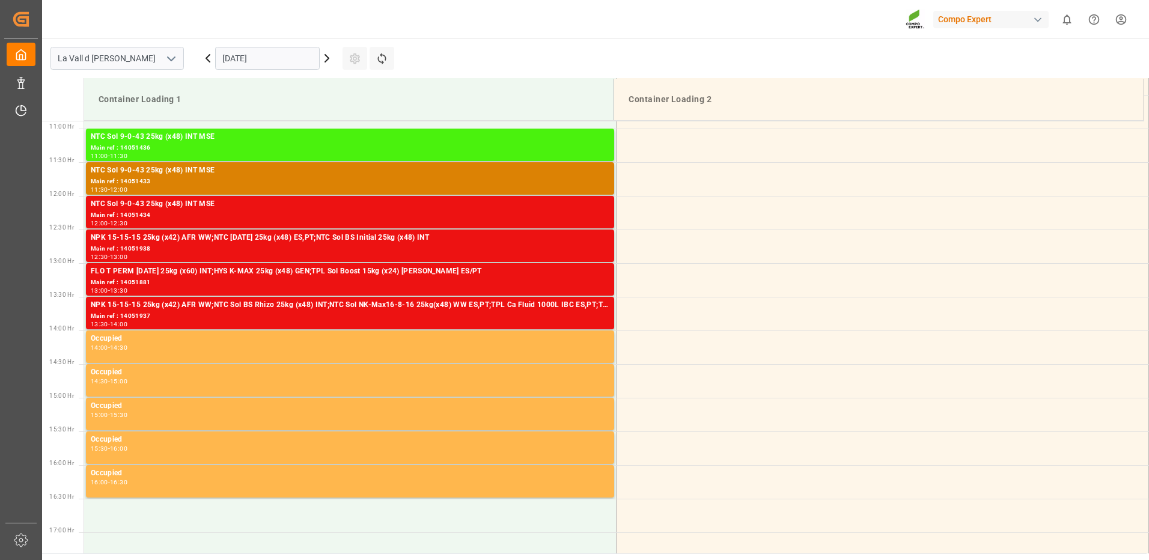
click at [240, 61] on input "[DATE]" at bounding box center [267, 58] width 105 height 23
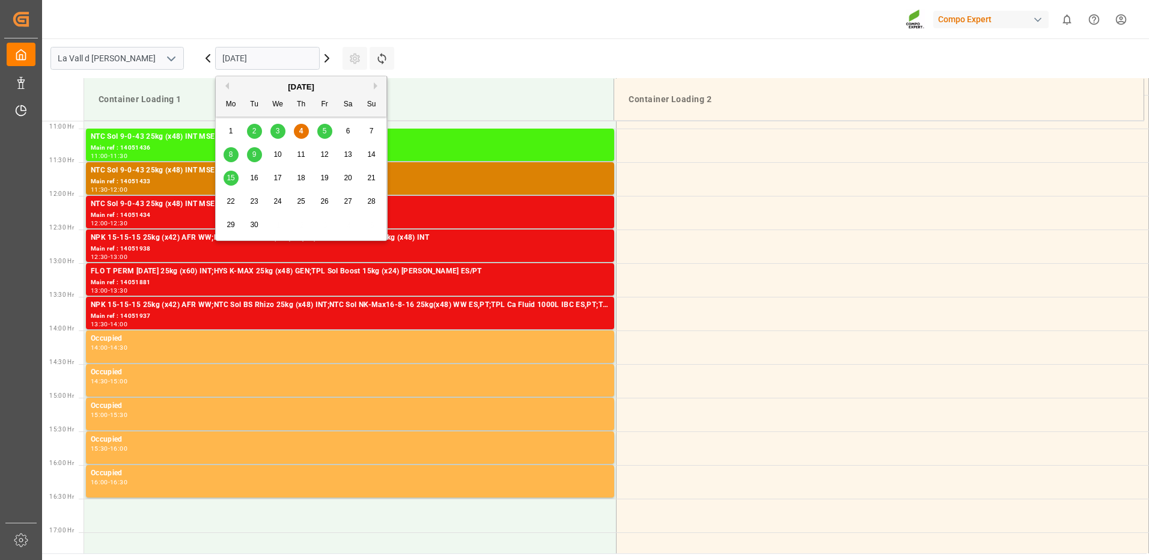
click at [254, 154] on span "9" at bounding box center [254, 154] width 4 height 8
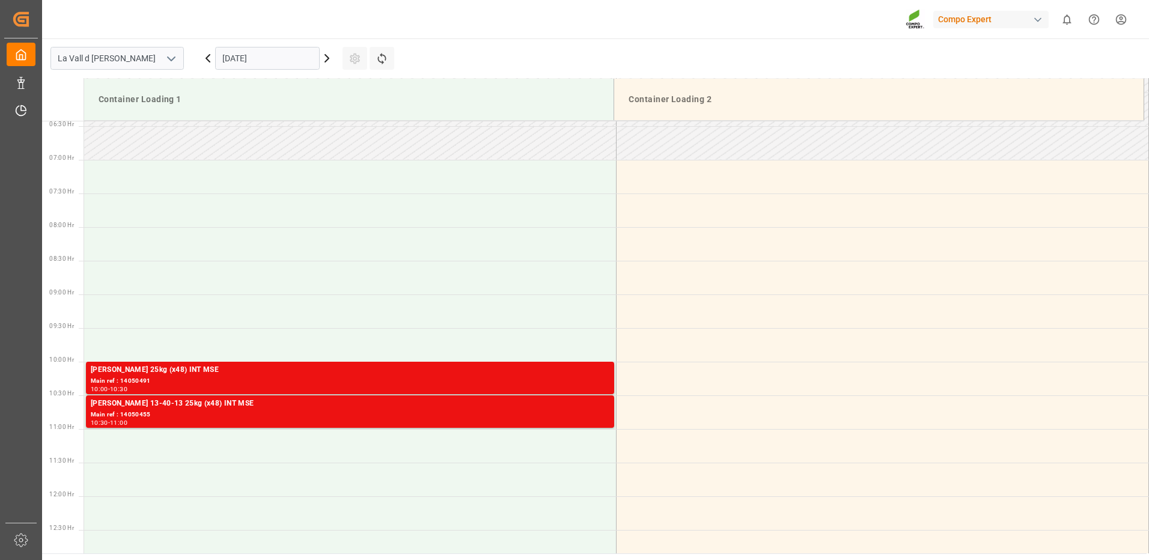
scroll to position [312, 0]
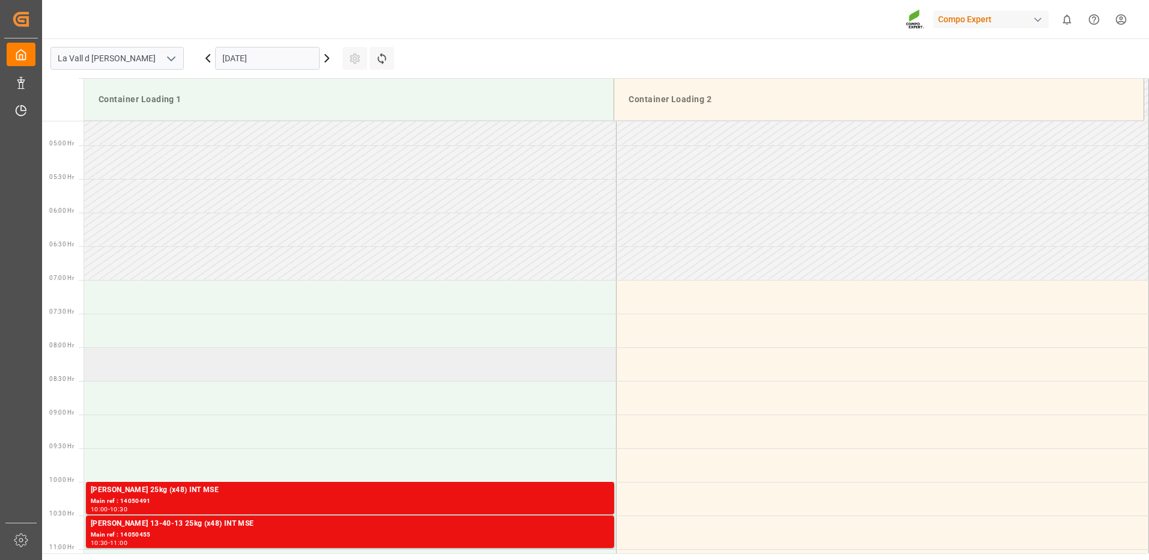
click at [127, 364] on td at bounding box center [350, 364] width 532 height 34
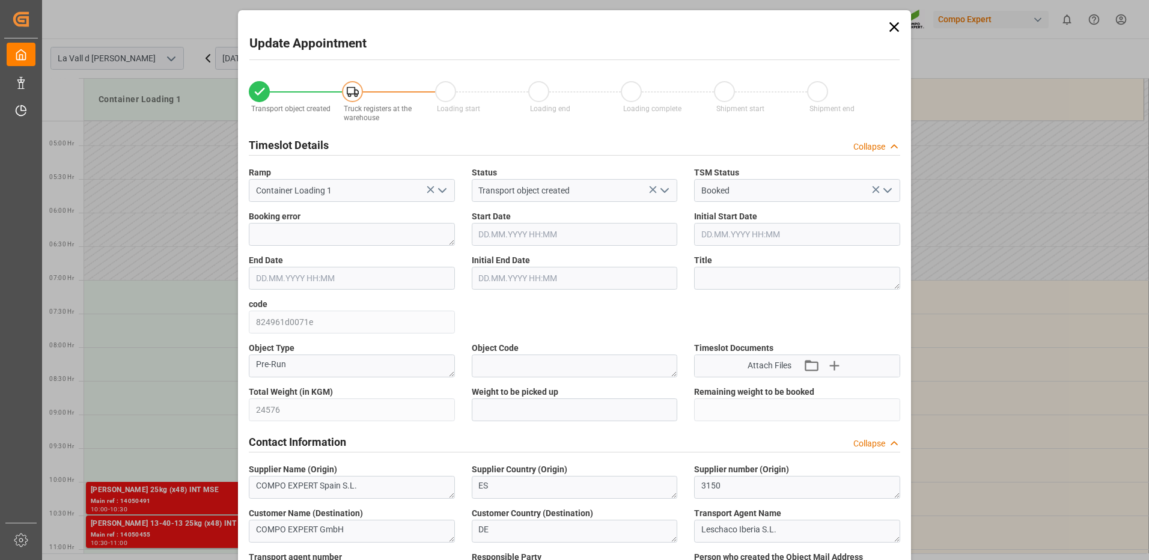
type input "24576"
type input "180"
type input "09.09.2025 08:00"
type input "09.09.2025 08:30"
type input "[DATE] 14:52"
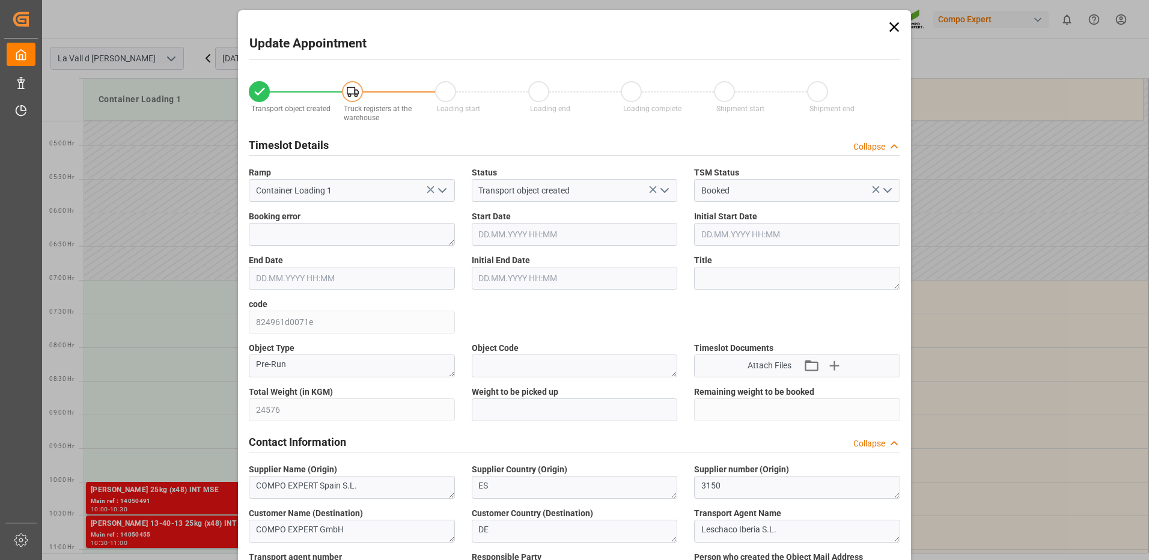
type input "04.09.2025 12:01"
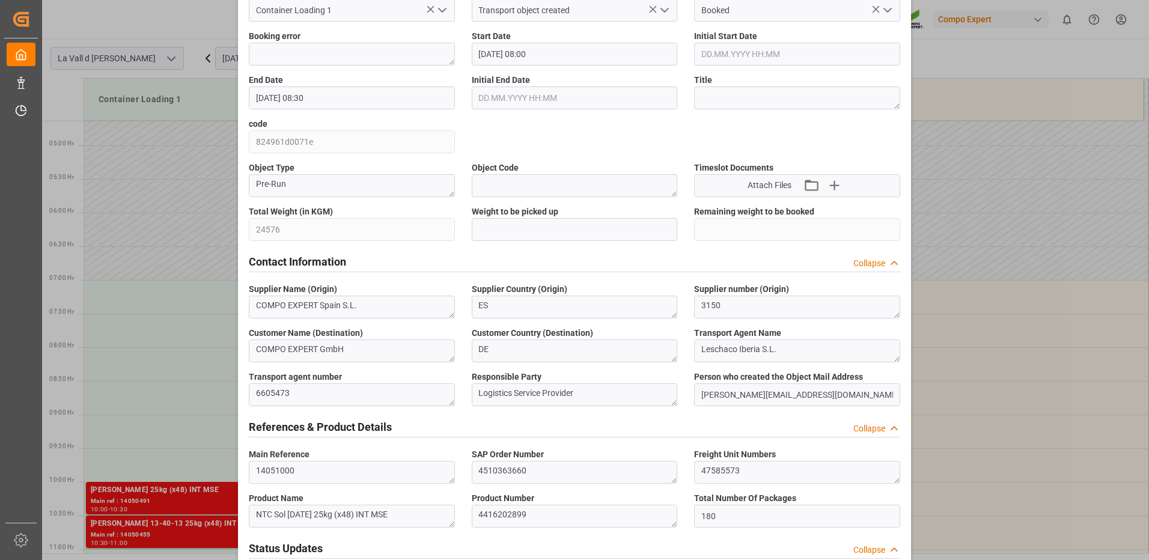
scroll to position [0, 0]
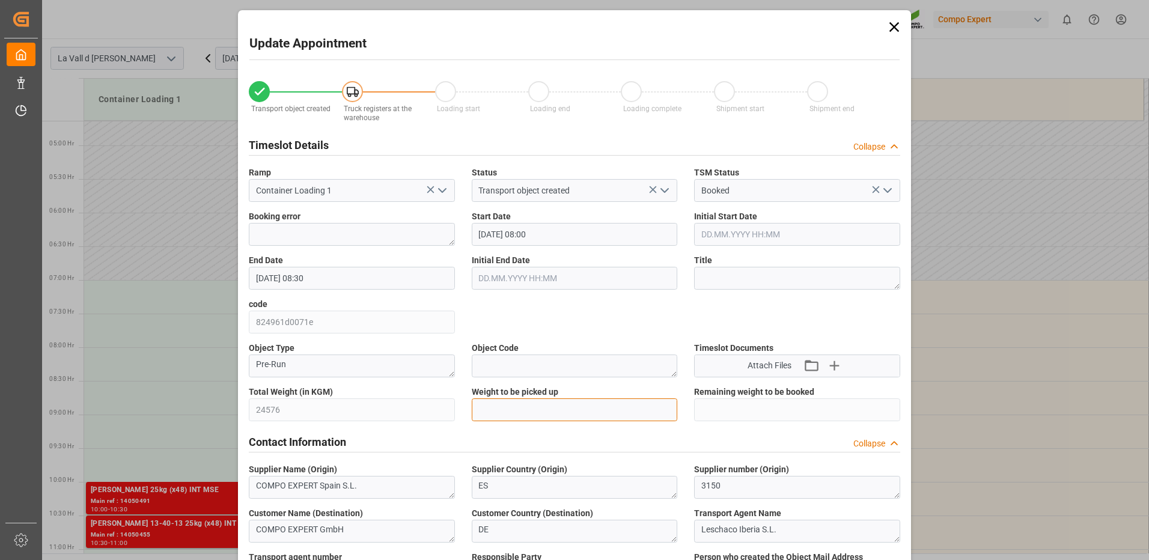
click at [567, 413] on input "text" at bounding box center [575, 409] width 206 height 23
type input "24576"
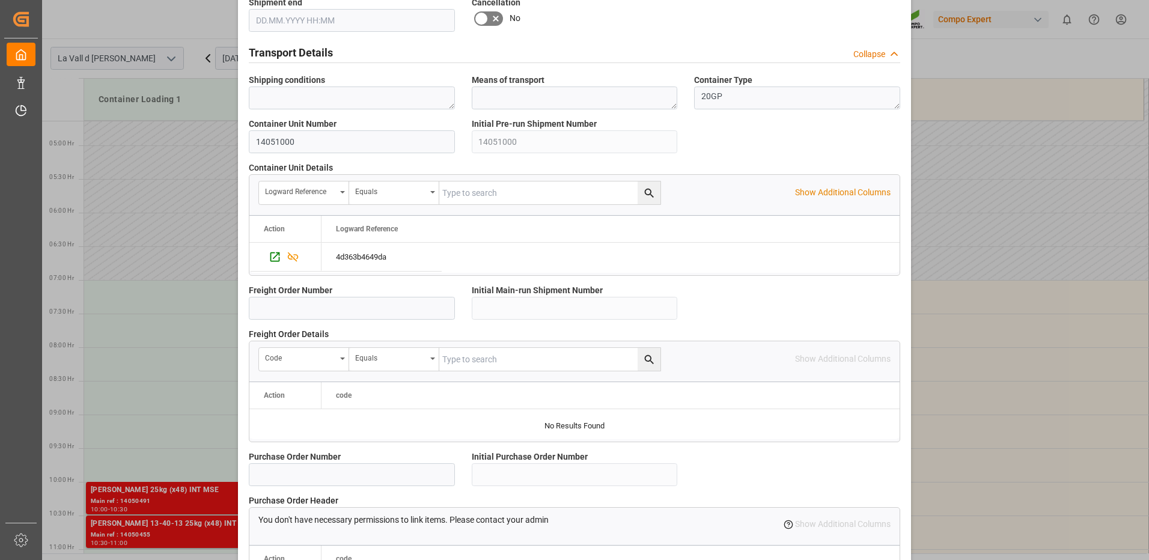
scroll to position [1025, 0]
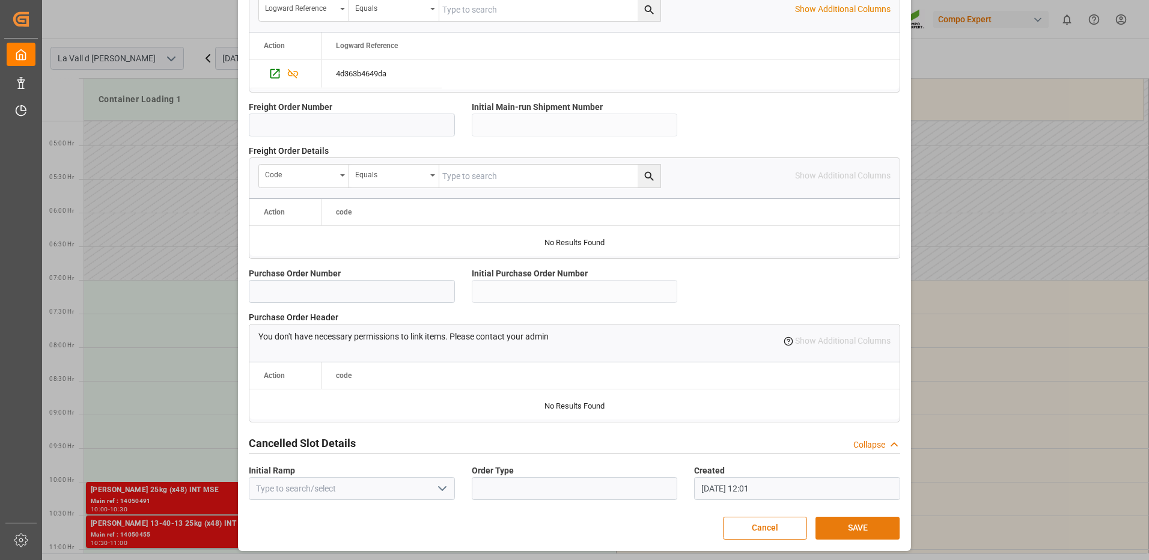
click at [854, 530] on button "SAVE" at bounding box center [857, 528] width 84 height 23
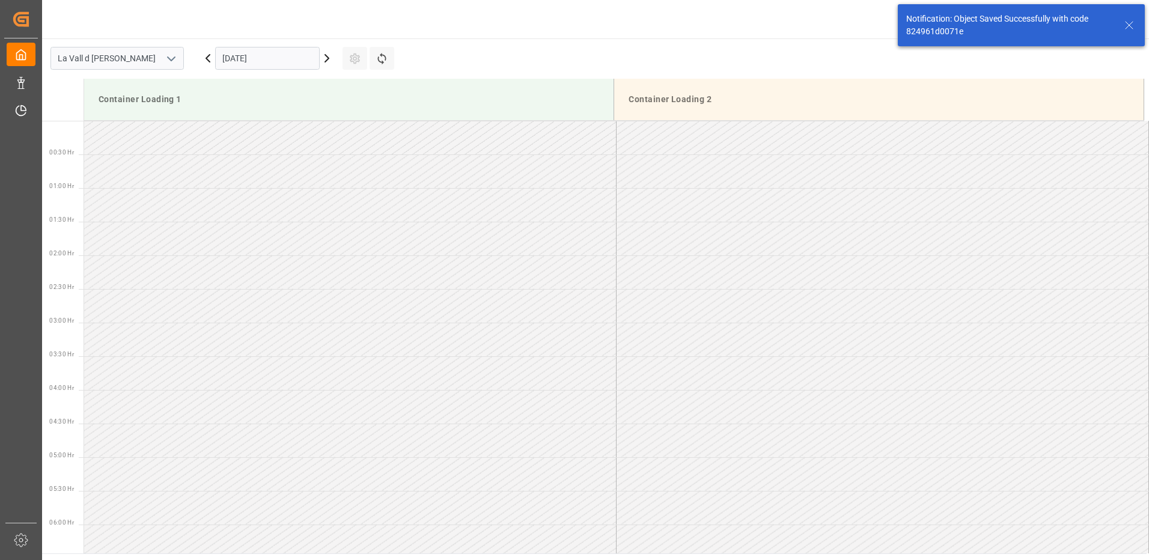
scroll to position [463, 0]
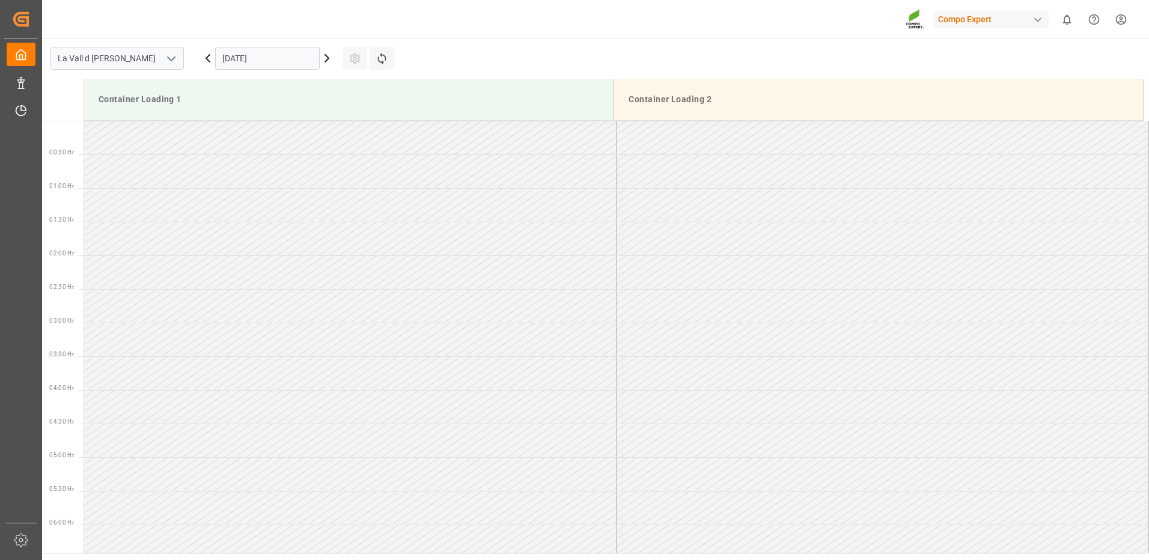
scroll to position [732, 0]
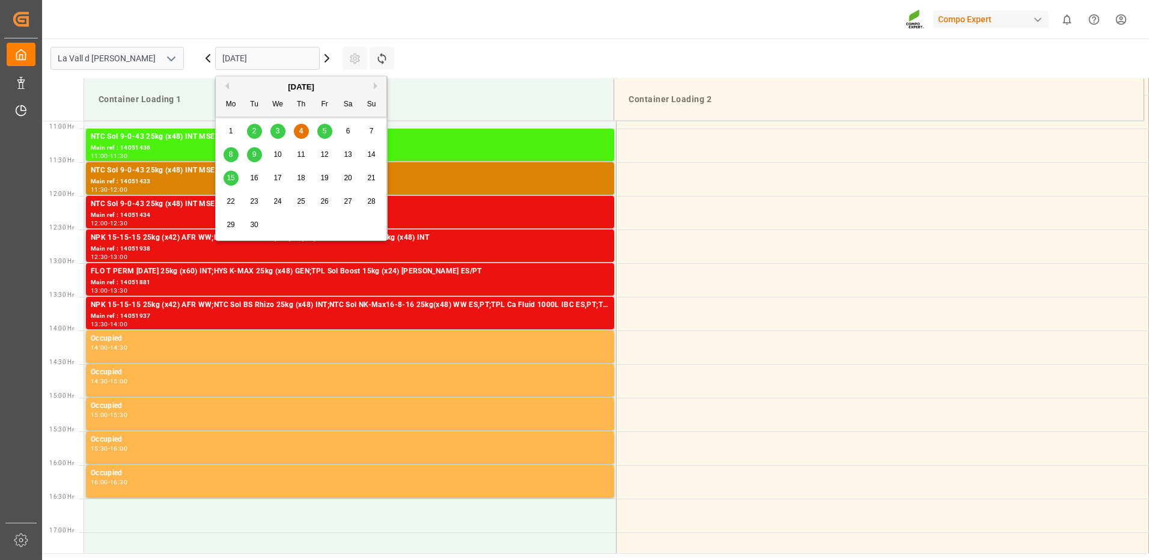
click at [248, 58] on input "[DATE]" at bounding box center [267, 58] width 105 height 23
click at [258, 153] on div "9" at bounding box center [254, 155] width 15 height 14
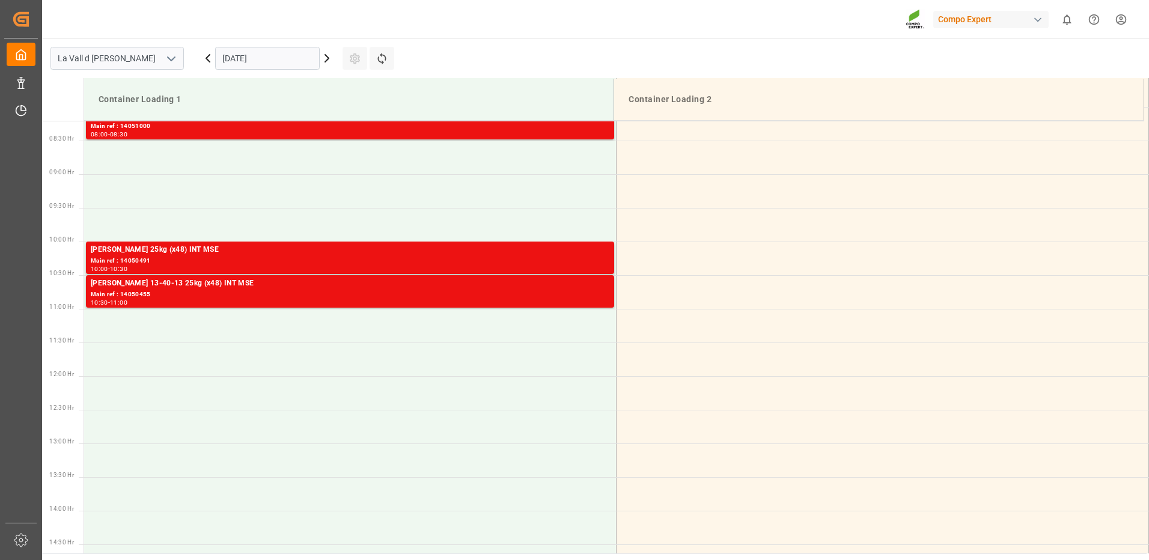
scroll to position [312, 0]
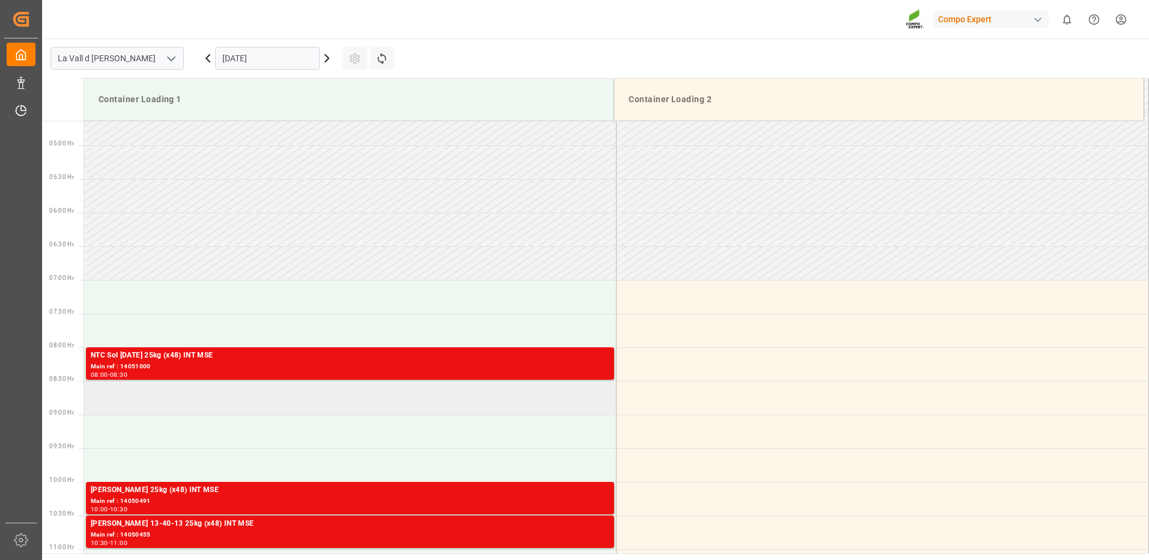
click at [135, 392] on td at bounding box center [350, 398] width 532 height 34
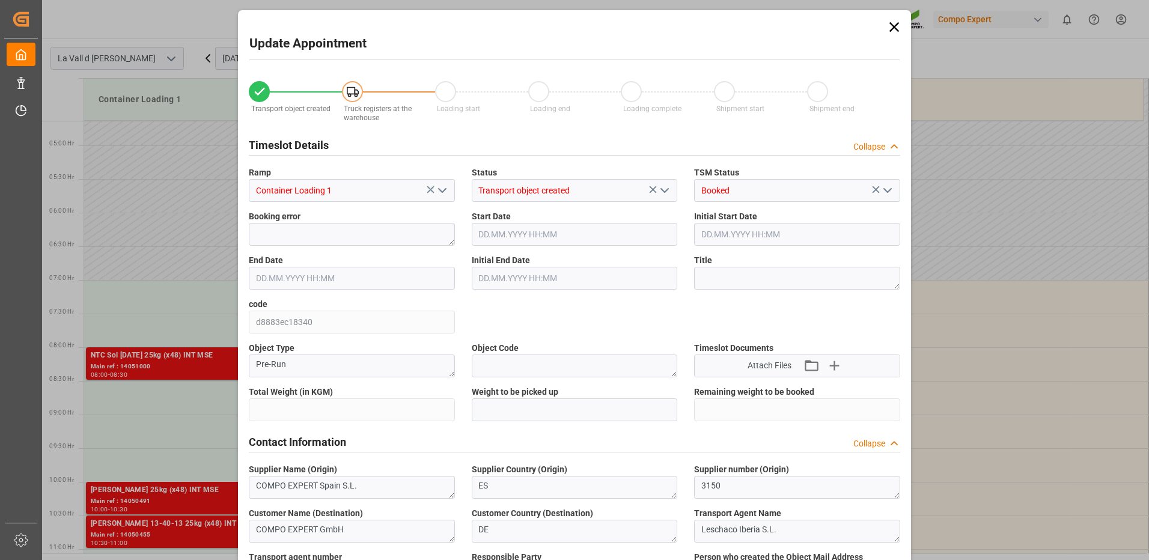
type input "24576"
type input "180"
type input "[DATE] 08:30"
type input "[DATE] 09:00"
type input "[DATE] 14:52"
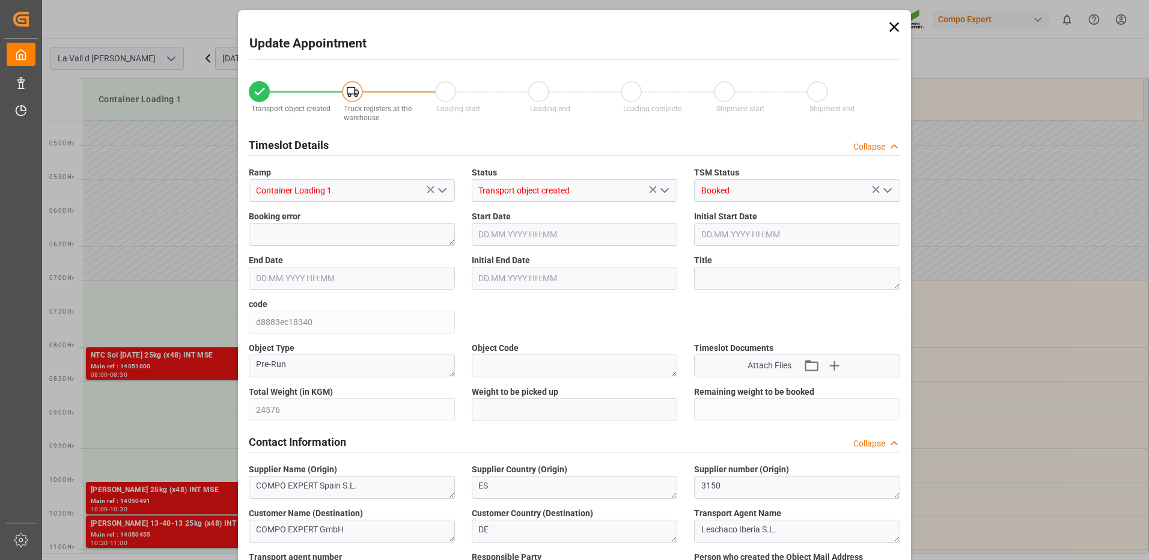
type input "[DATE] 12:03"
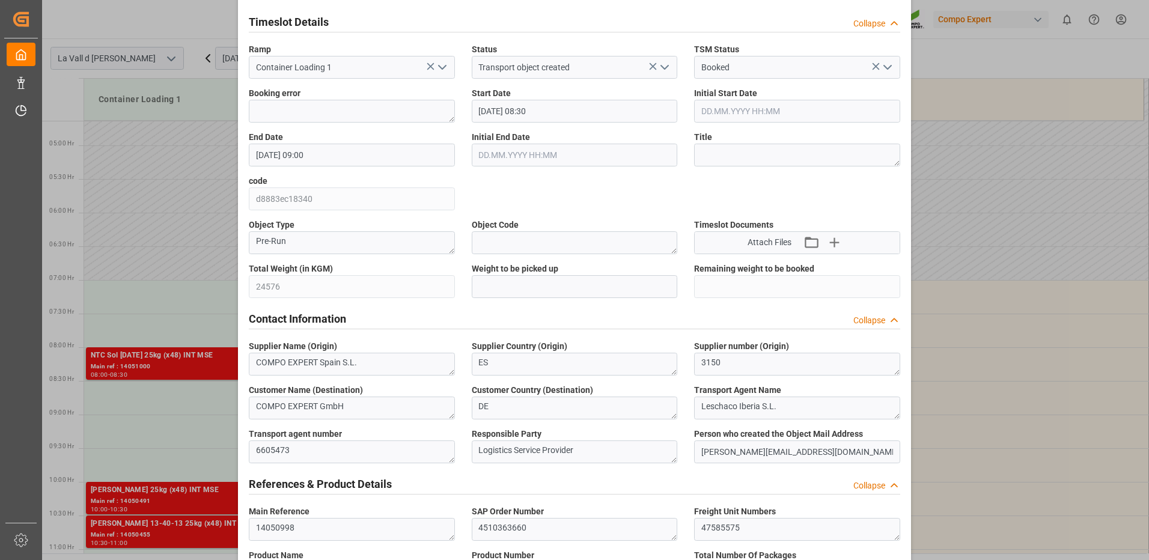
scroll to position [63, 0]
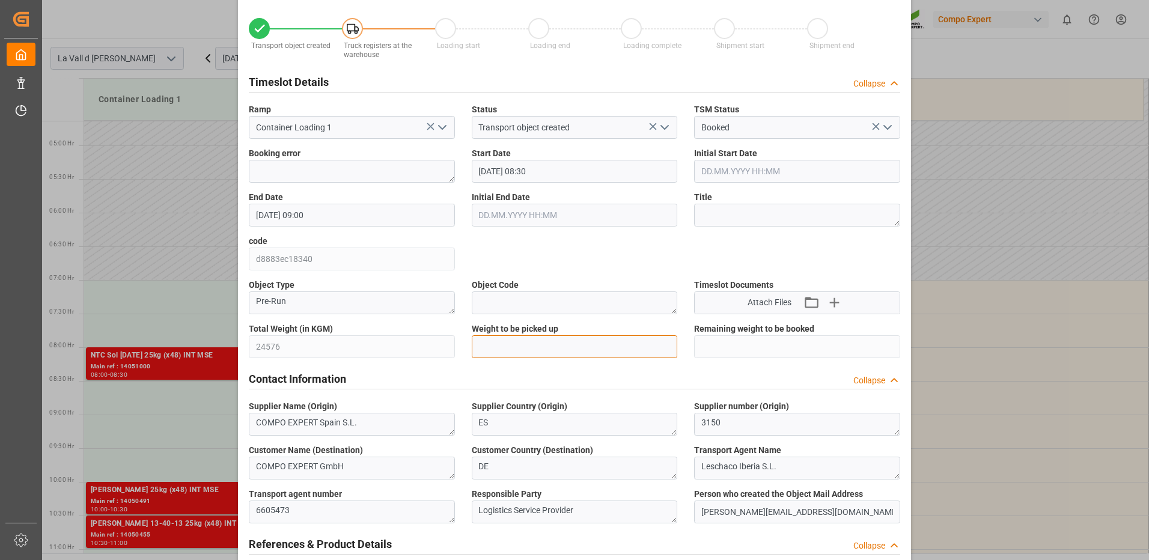
click at [540, 349] on input "text" at bounding box center [575, 346] width 206 height 23
type input "24576"
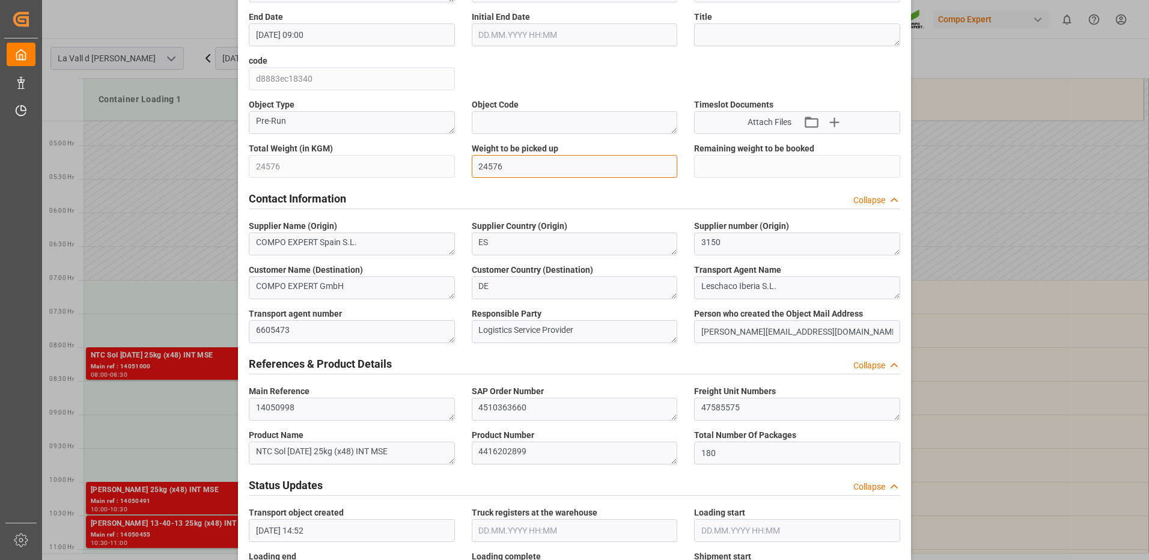
scroll to position [3, 0]
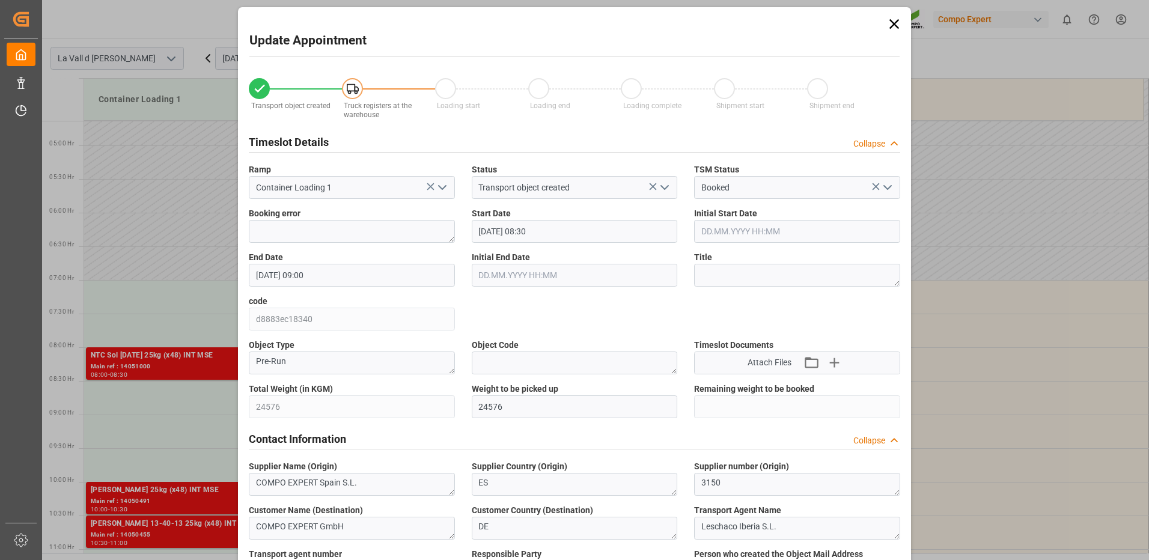
click at [891, 24] on icon at bounding box center [894, 24] width 10 height 10
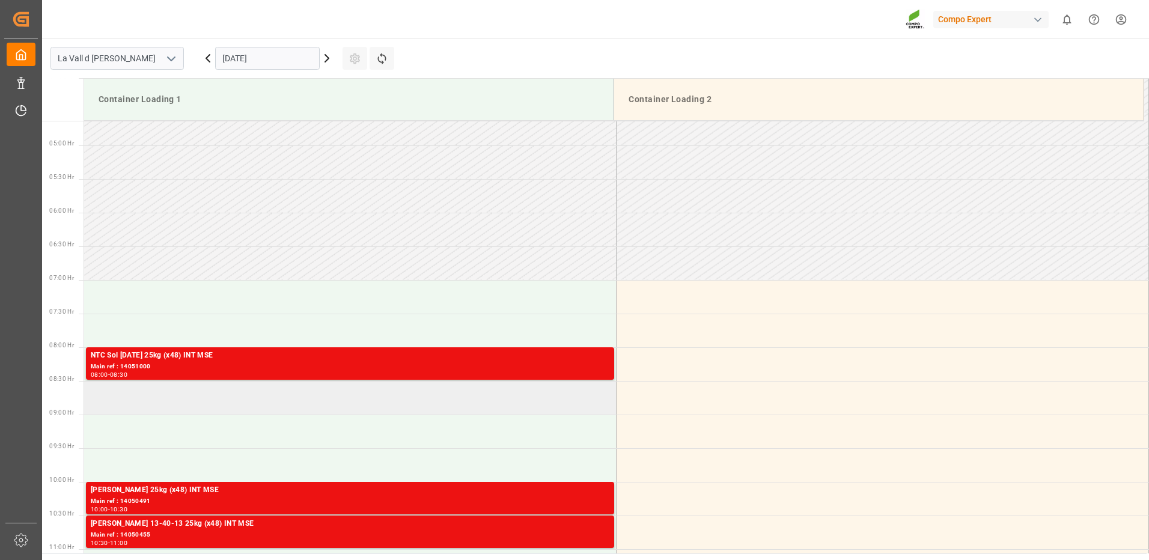
click at [255, 400] on td at bounding box center [350, 398] width 532 height 34
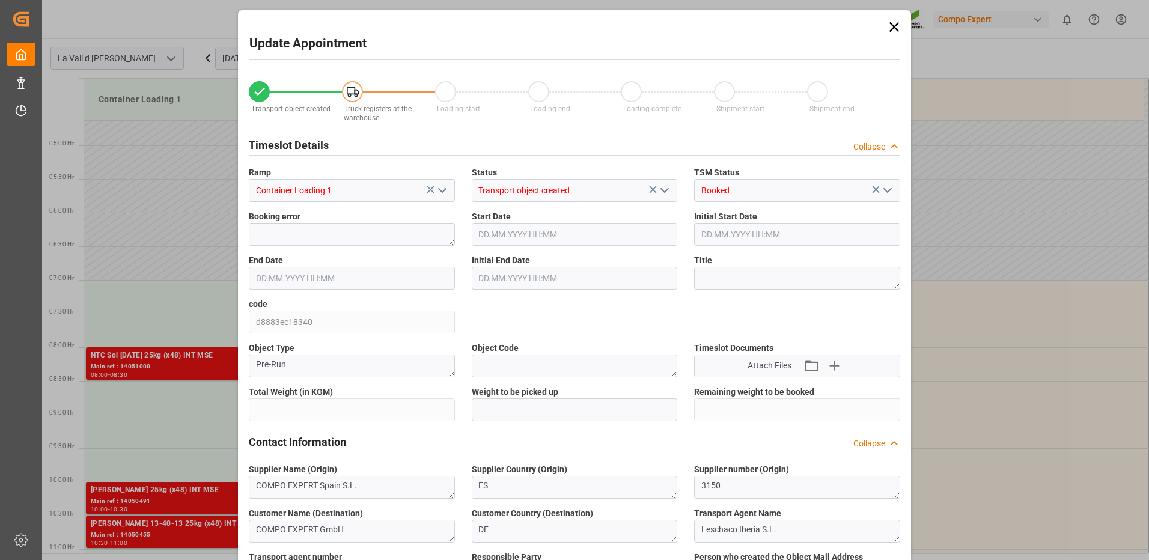
type input "24576"
type input "180"
type input "09.09.2025 08:30"
type input "[DATE] 09:00"
type input "[DATE] 14:52"
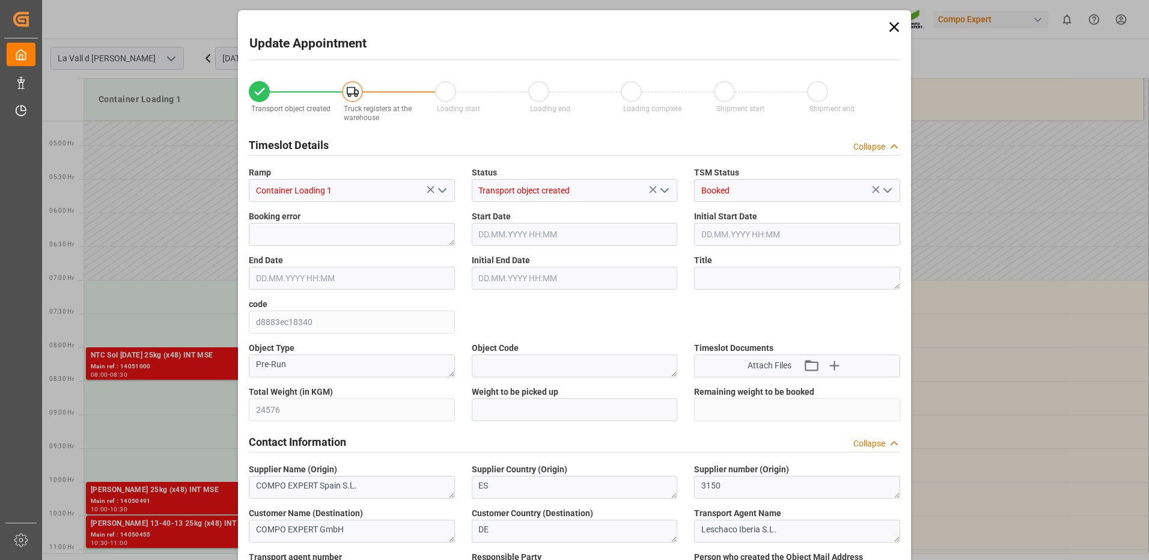
type input "04.09.2025 12:03"
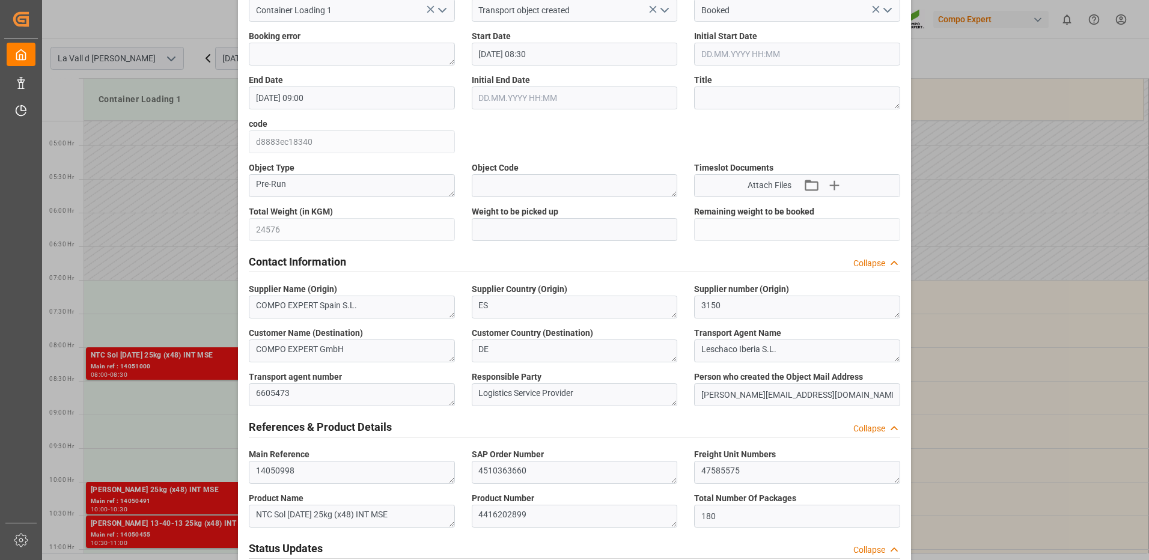
scroll to position [0, 0]
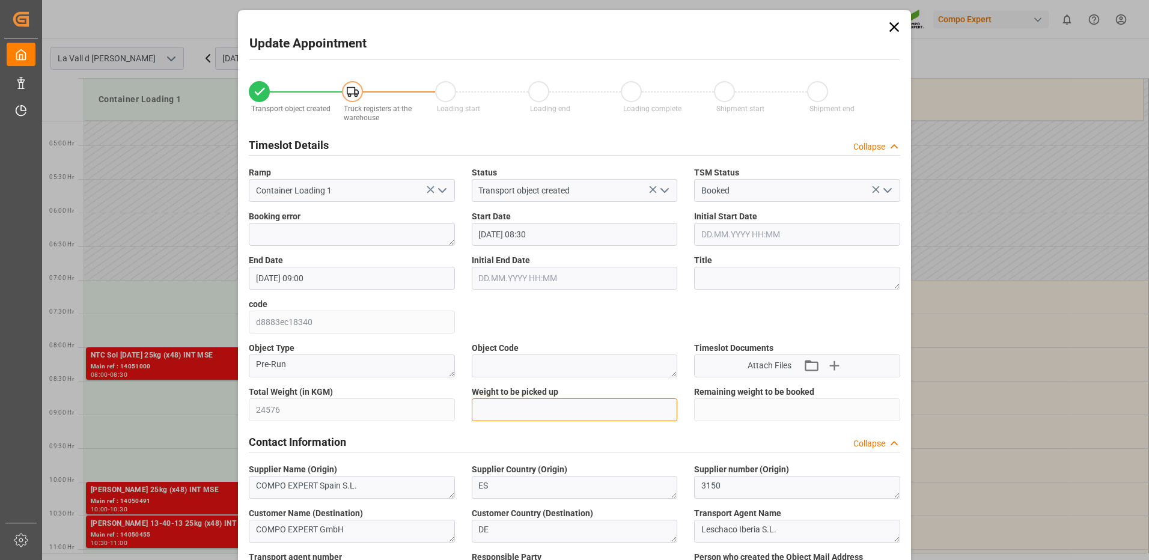
click at [539, 398] on input "text" at bounding box center [575, 409] width 206 height 23
type input "24576"
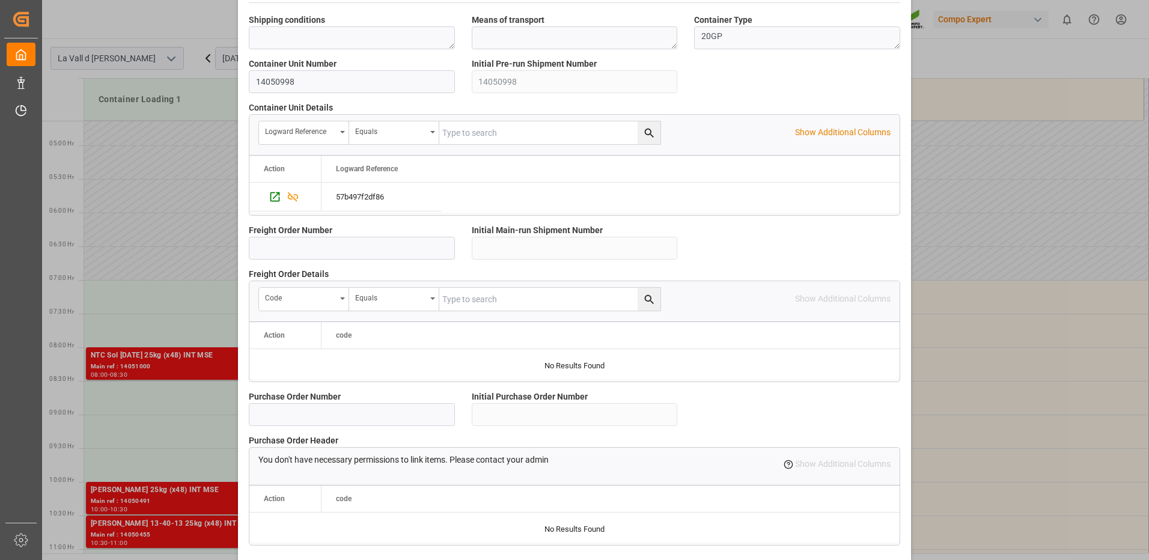
scroll to position [1025, 0]
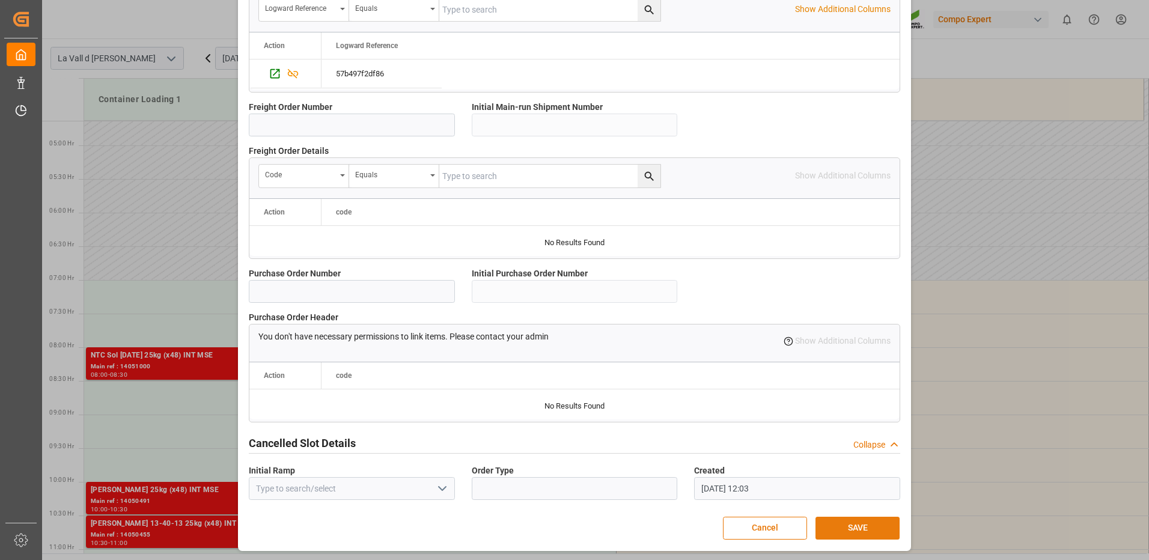
click at [861, 528] on button "SAVE" at bounding box center [857, 528] width 84 height 23
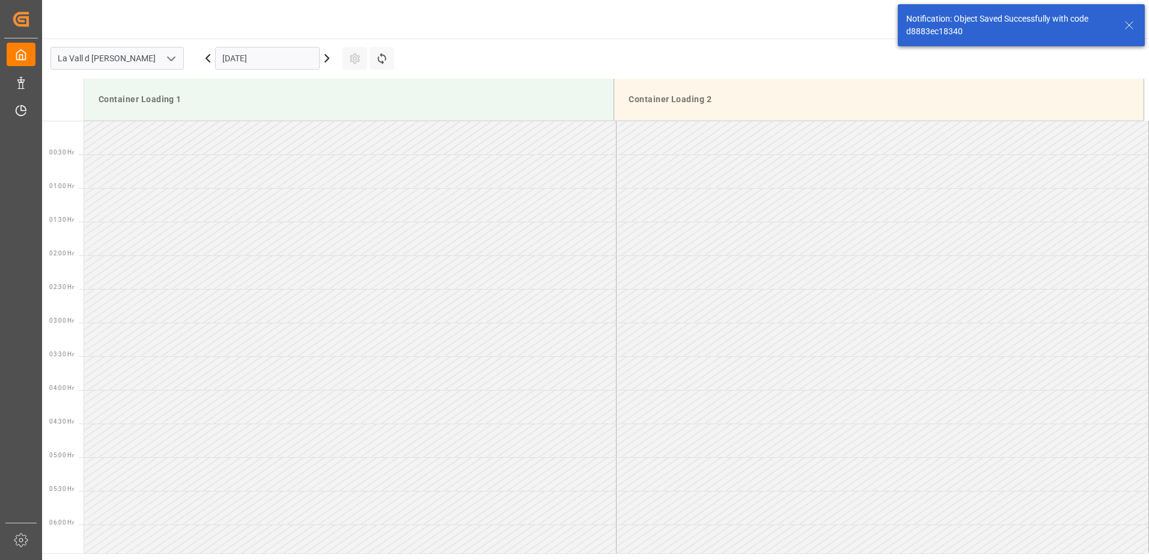
scroll to position [463, 0]
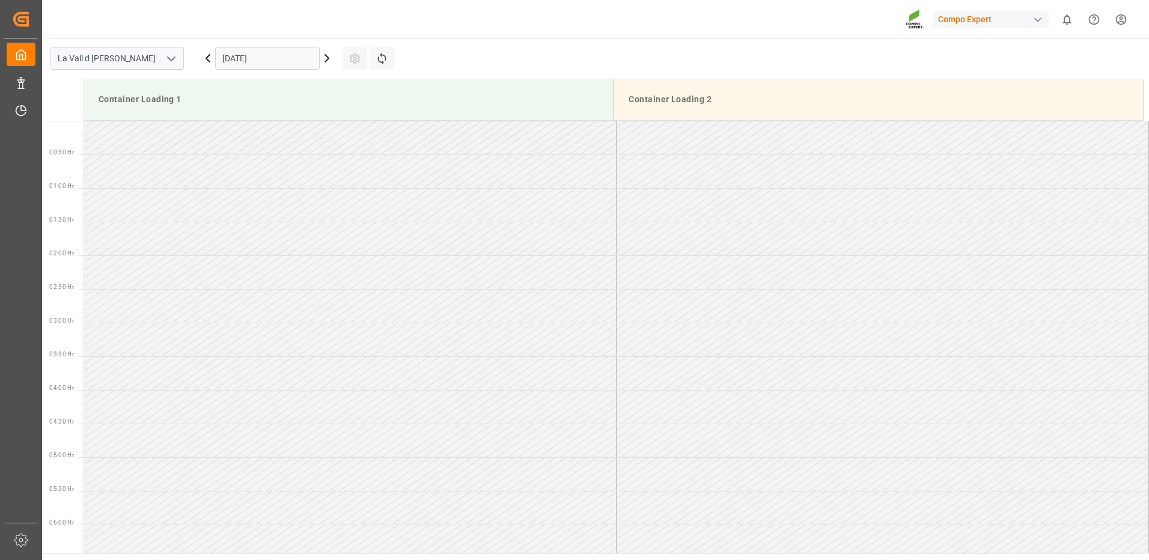
scroll to position [732, 0]
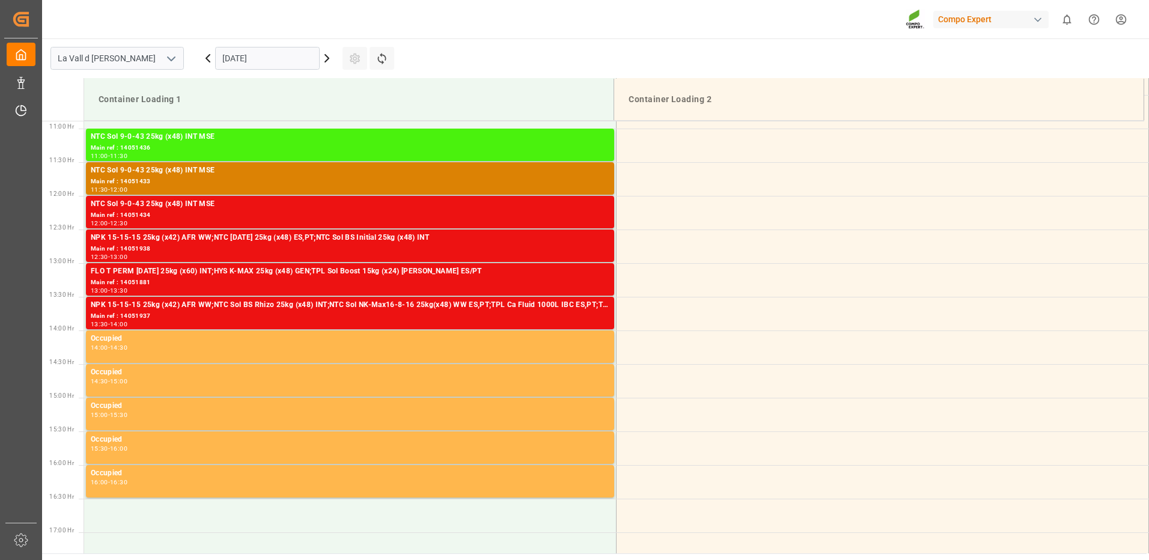
click at [269, 63] on input "[DATE]" at bounding box center [267, 58] width 105 height 23
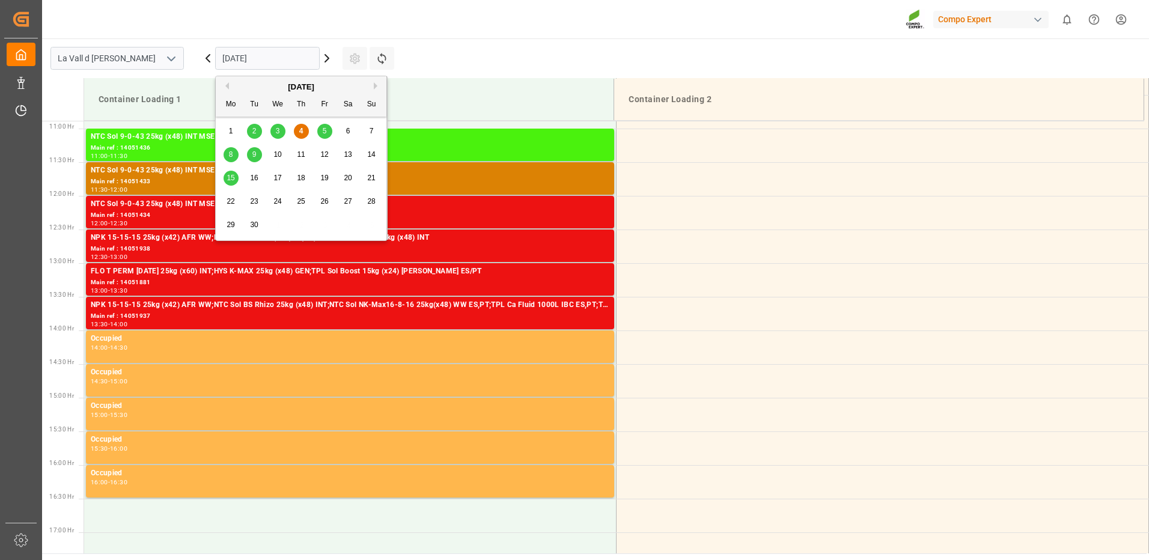
click at [255, 151] on span "9" at bounding box center [254, 154] width 4 height 8
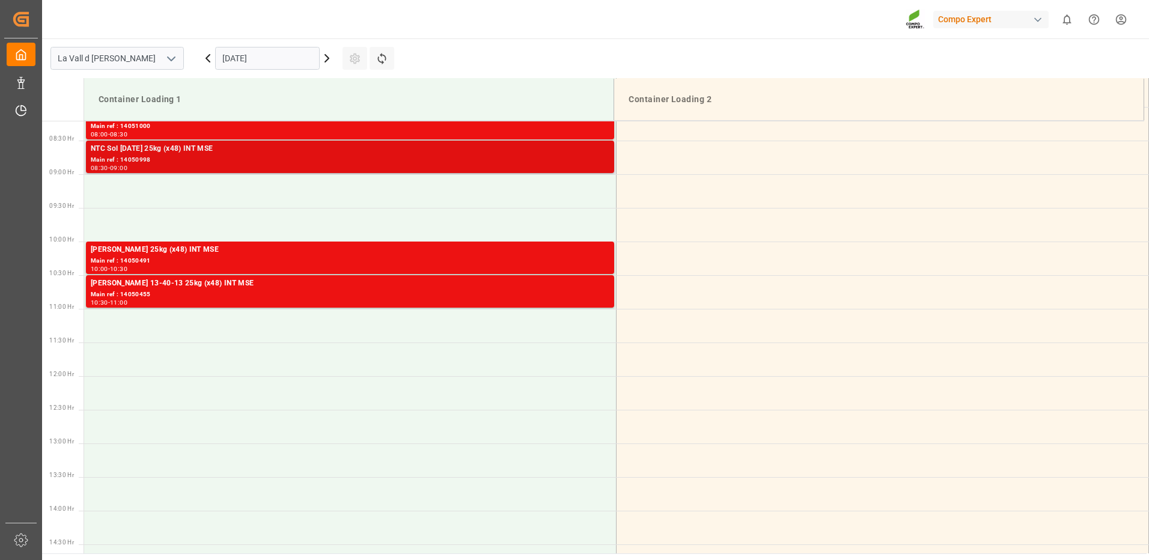
scroll to position [492, 0]
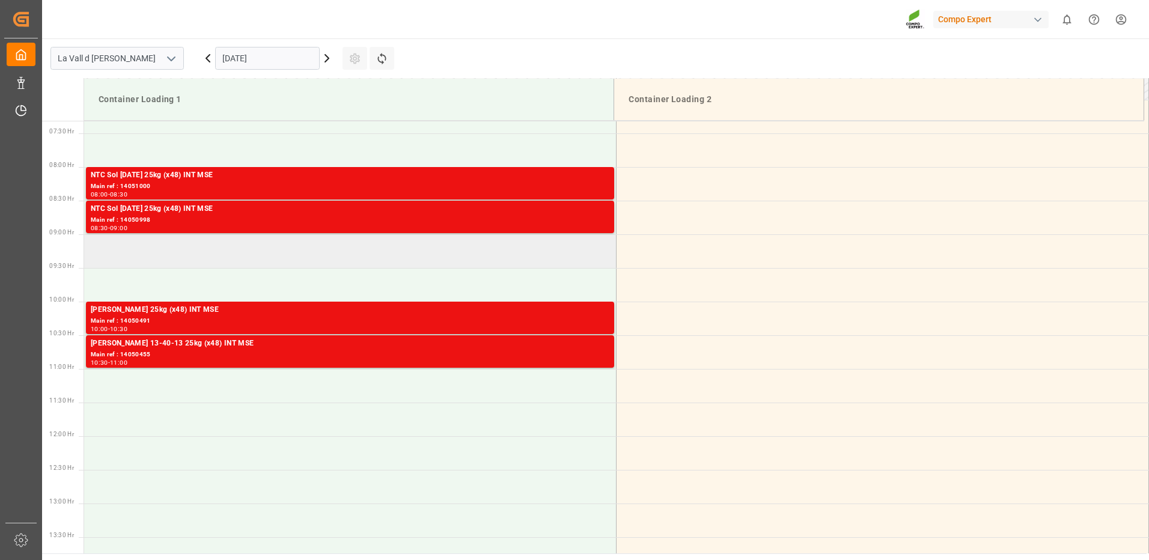
click at [291, 260] on td at bounding box center [350, 251] width 532 height 34
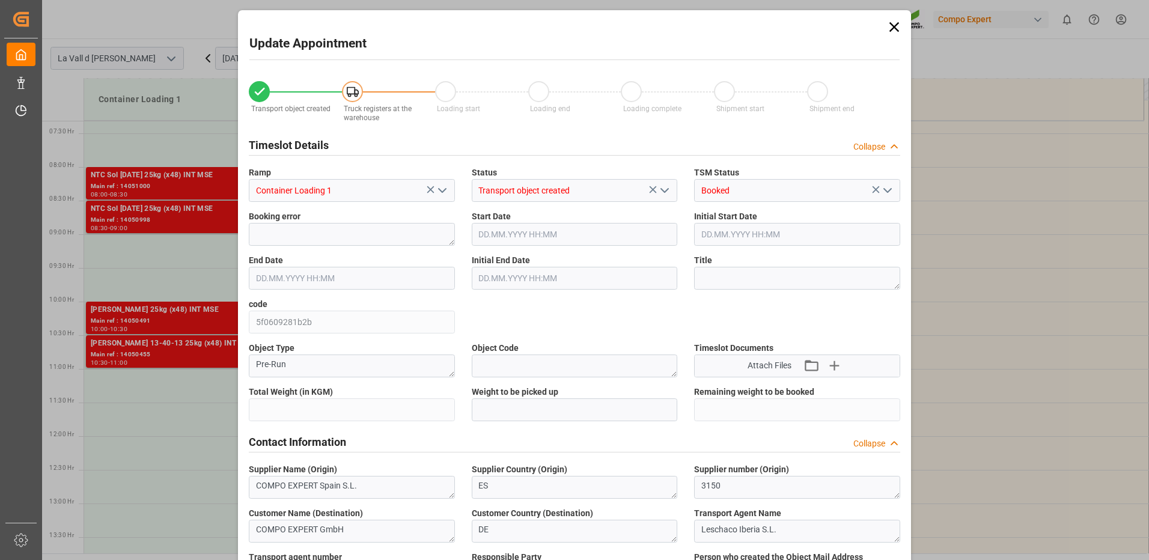
type input "24576"
type input "180"
type input "[DATE] 09:00"
type input "[DATE] 09:30"
type input "[DATE] 14:52"
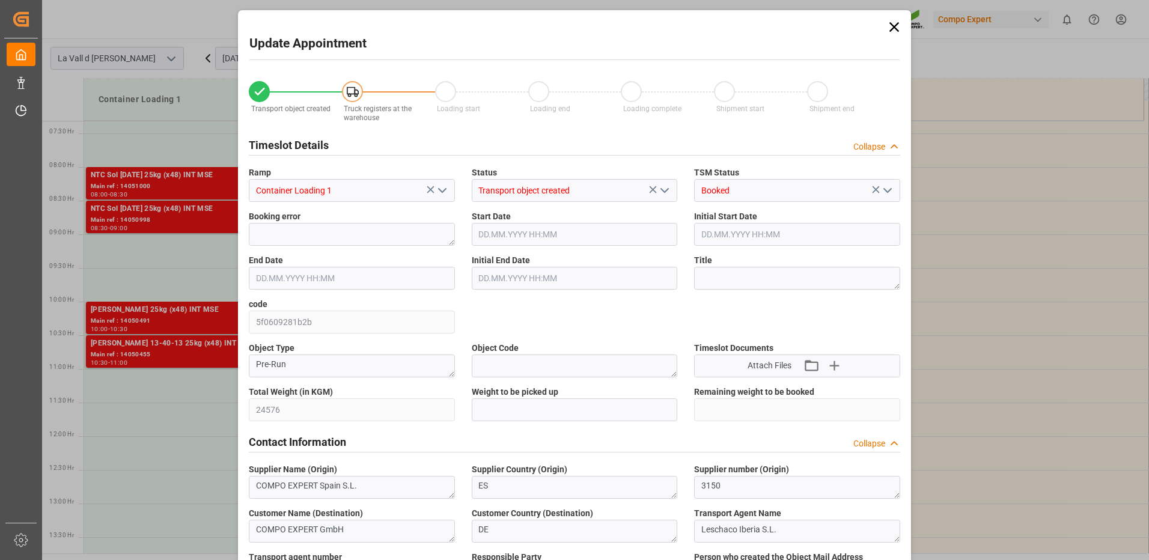
type input "[DATE] 12:08"
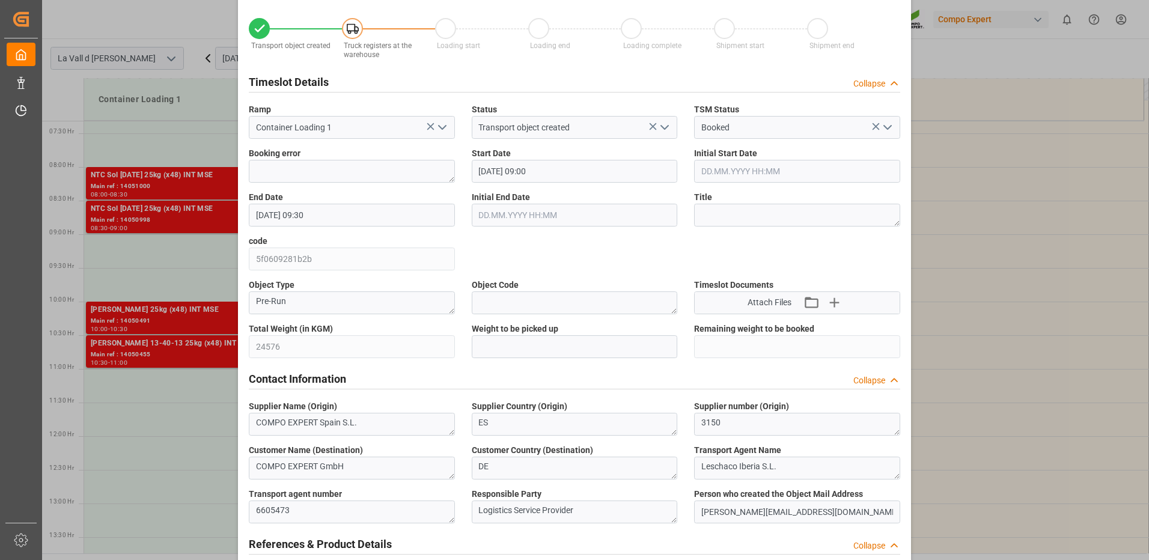
scroll to position [0, 0]
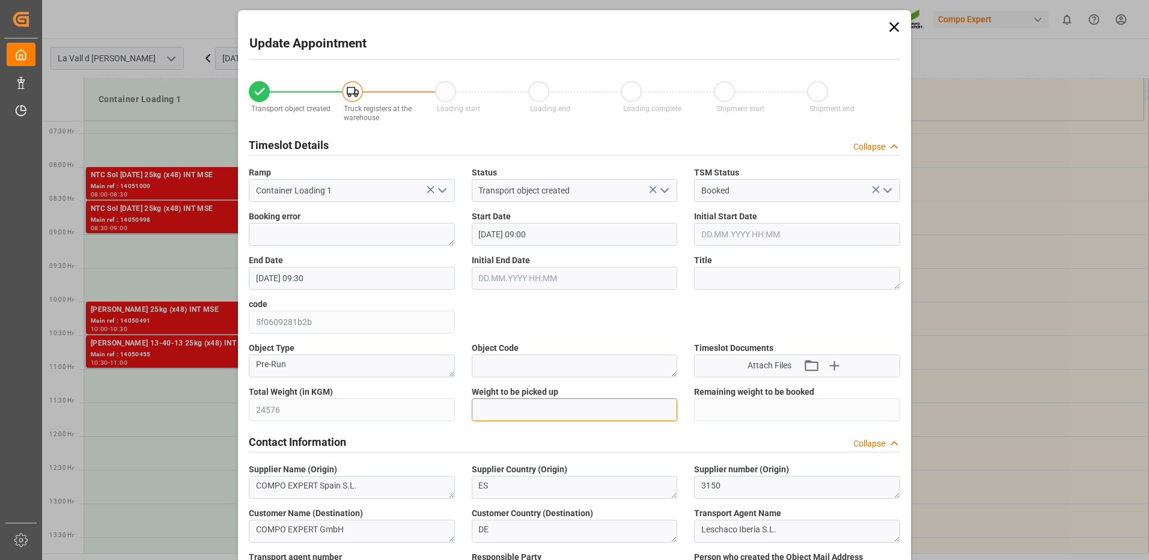
click at [547, 403] on input "text" at bounding box center [575, 409] width 206 height 23
type input "24576"
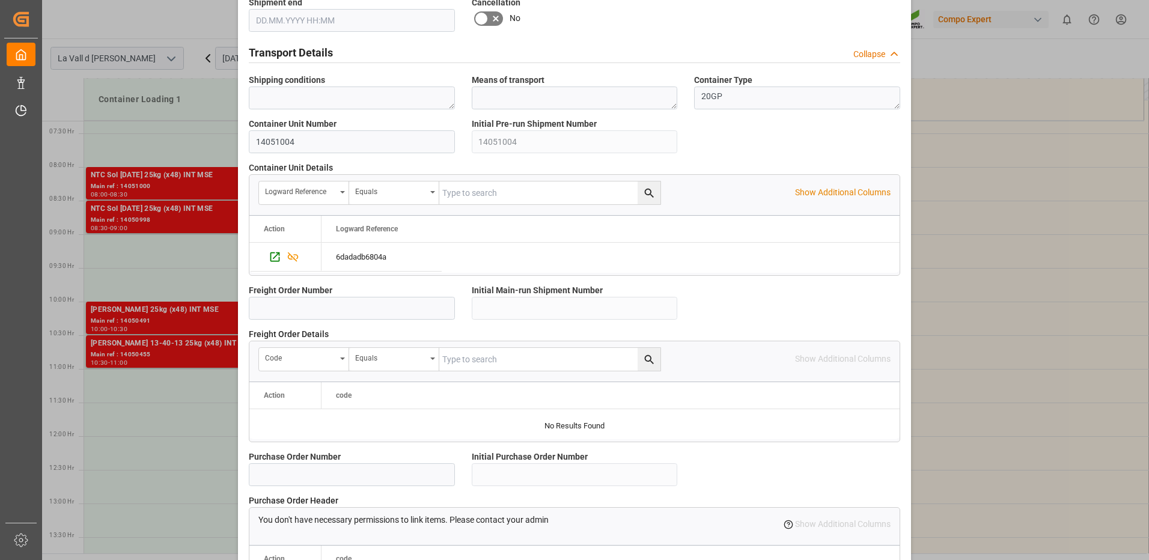
scroll to position [1025, 0]
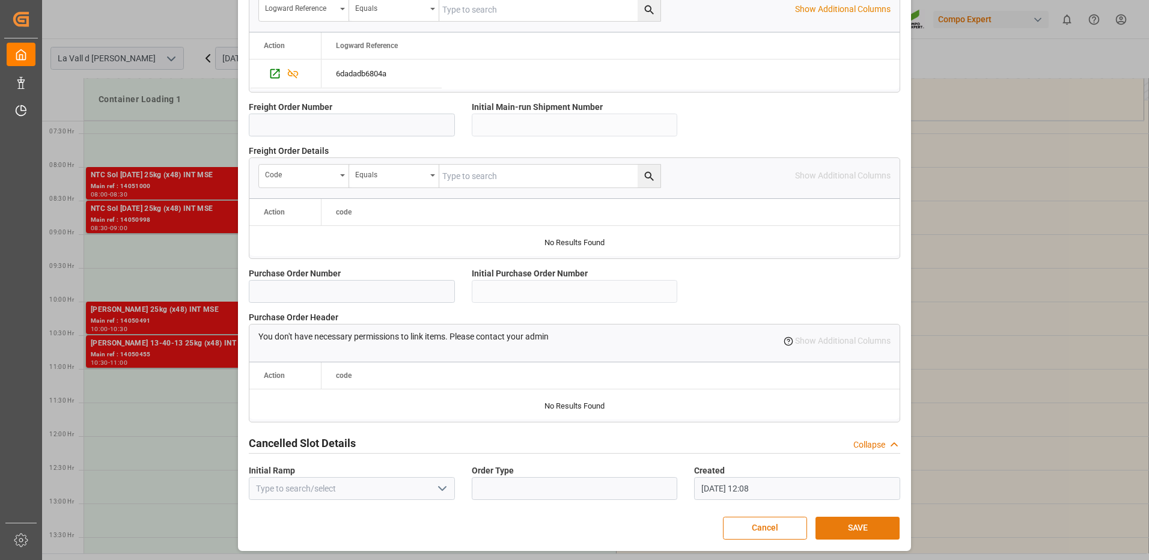
click at [871, 532] on button "SAVE" at bounding box center [857, 528] width 84 height 23
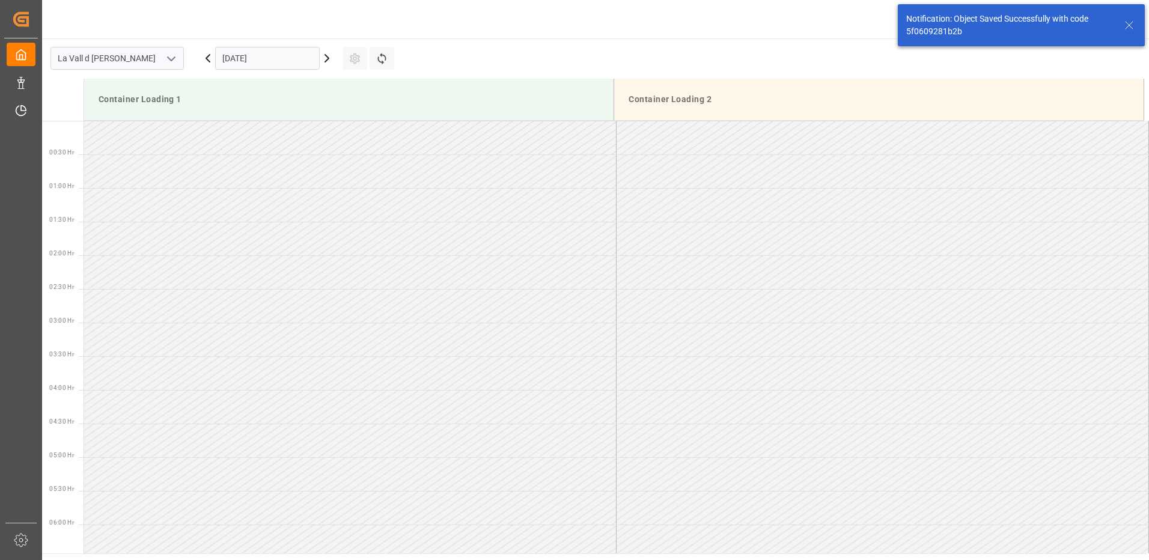
scroll to position [531, 0]
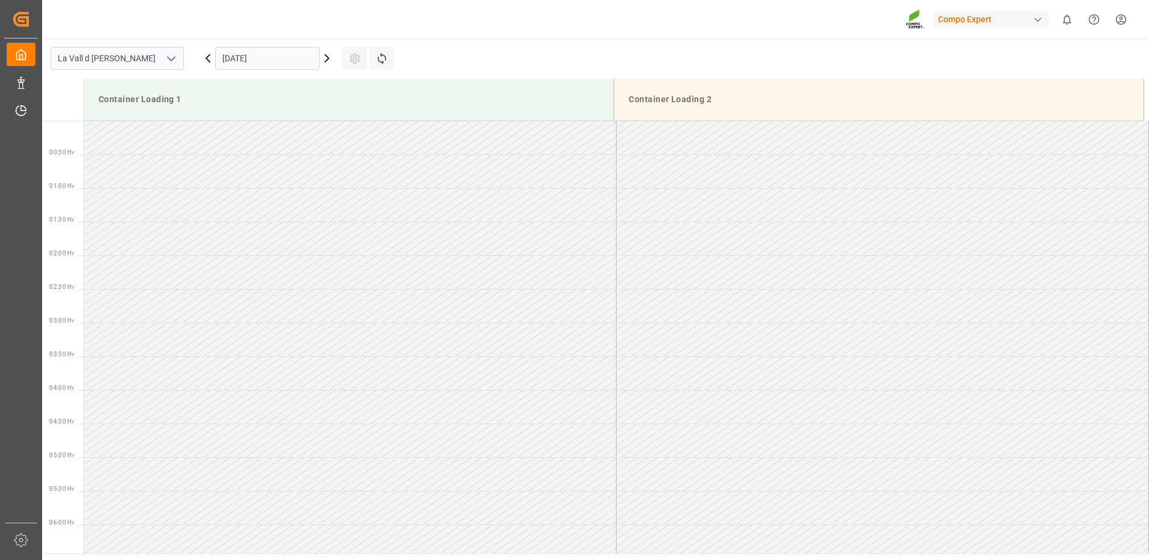
scroll to position [732, 0]
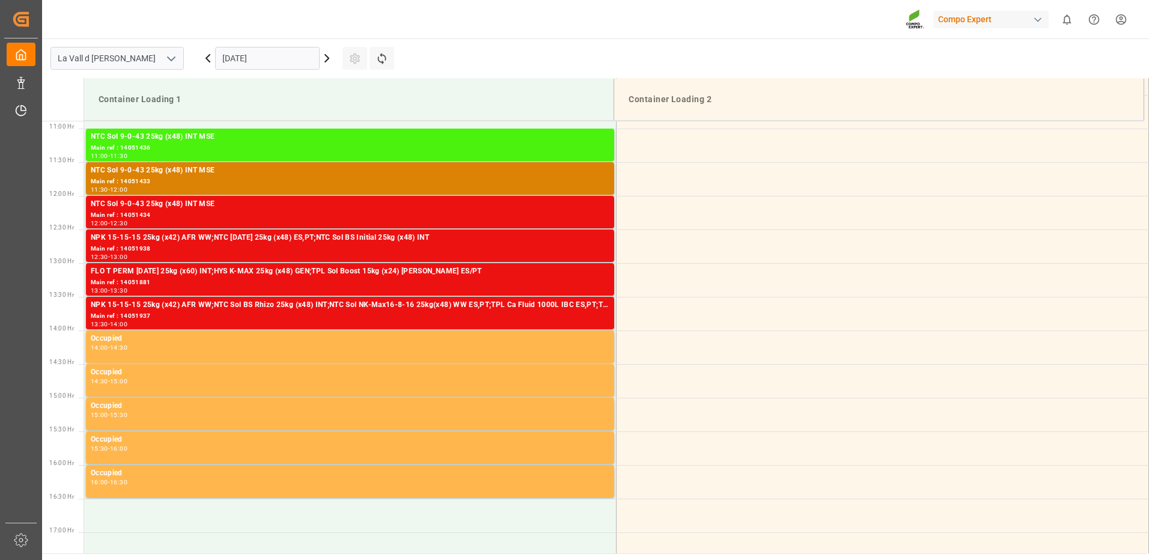
click at [251, 50] on input "[DATE]" at bounding box center [267, 58] width 105 height 23
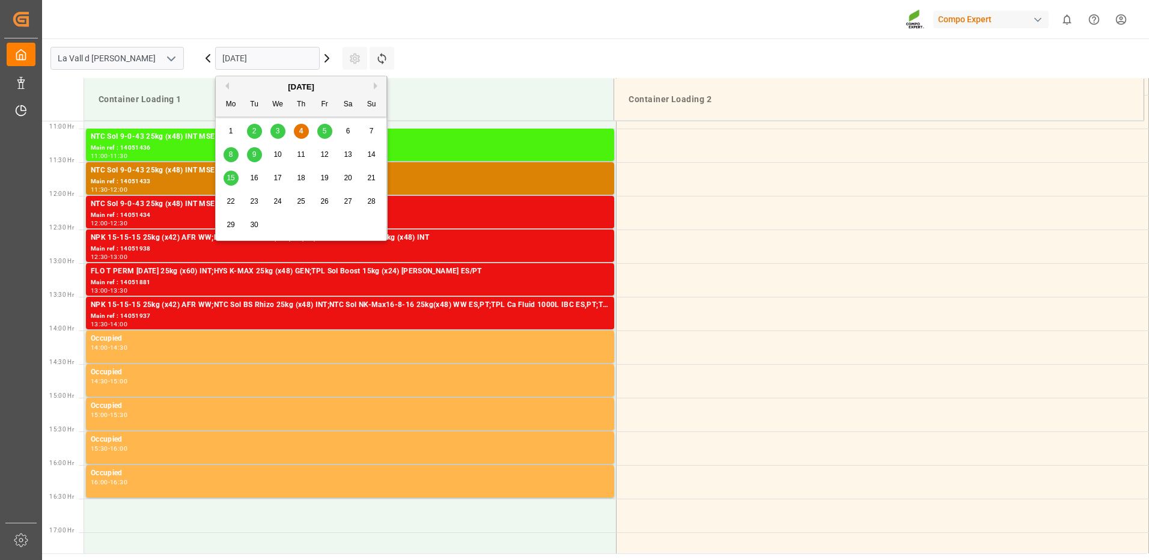
click at [254, 153] on span "9" at bounding box center [254, 154] width 4 height 8
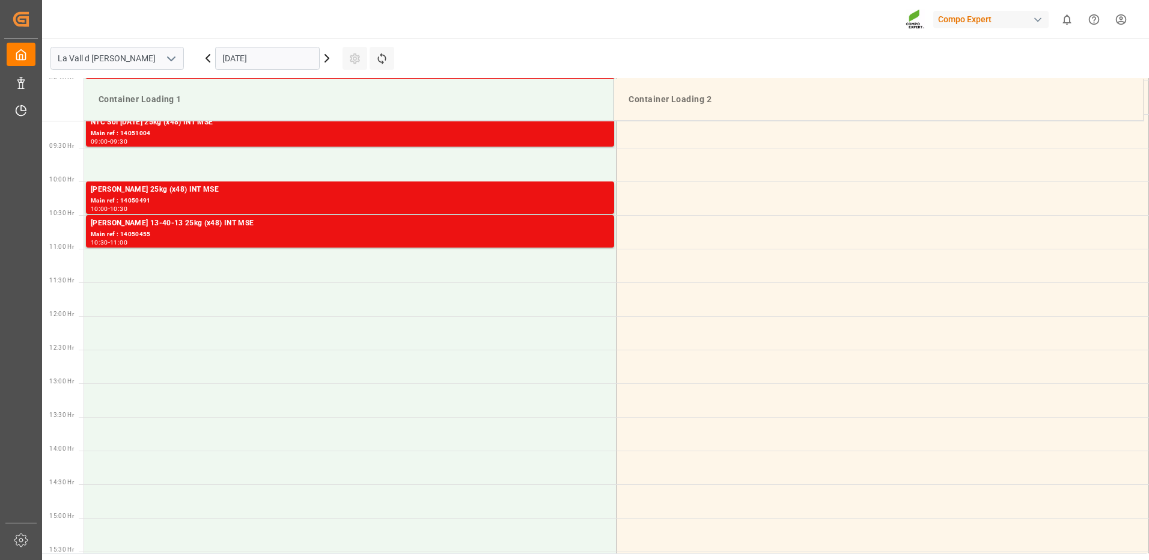
scroll to position [372, 0]
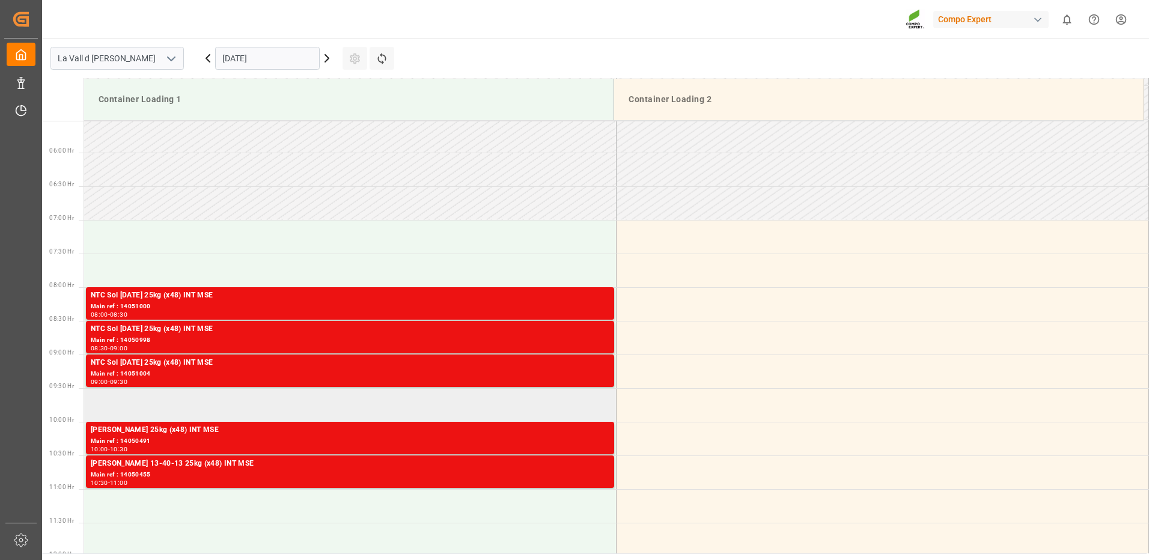
click at [162, 403] on td at bounding box center [350, 405] width 532 height 34
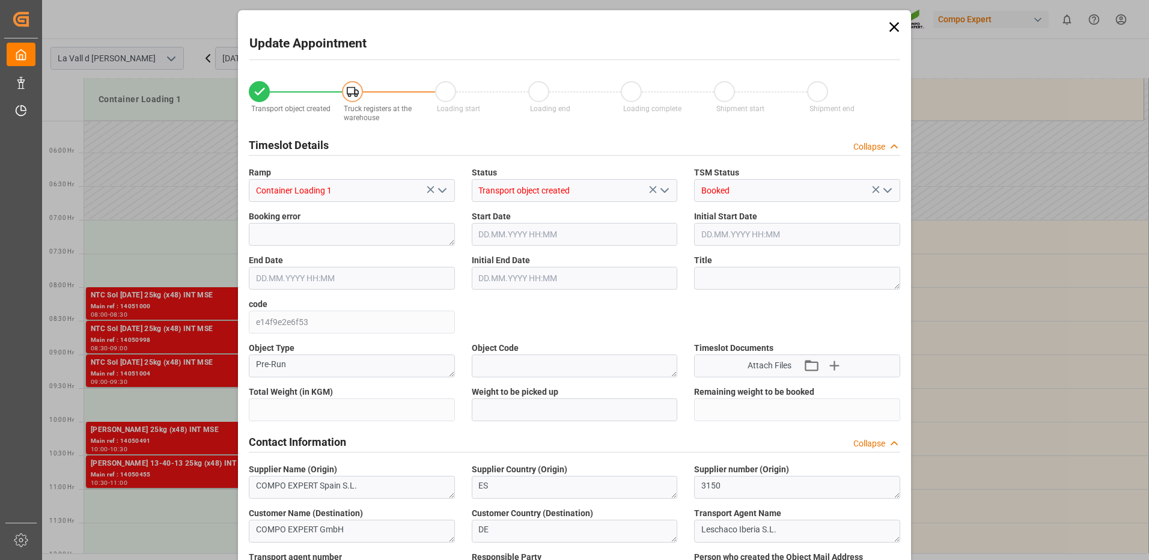
type input "24576"
type input "180"
type input "[DATE] 09:30"
type input "[DATE] 10:00"
type input "[DATE] 14:52"
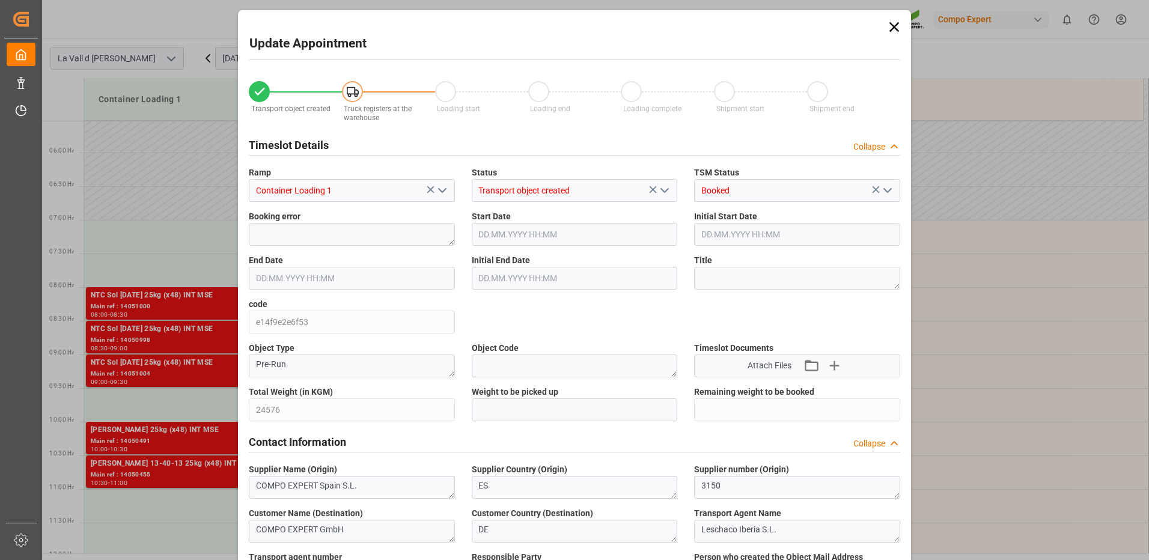
type input "[DATE] 12:11"
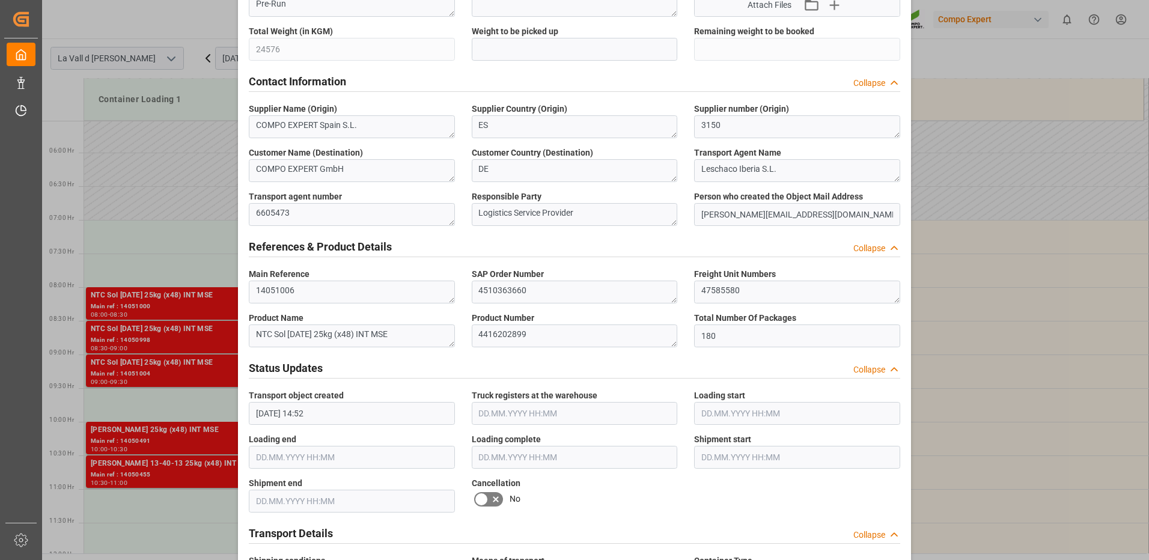
scroll to position [300, 0]
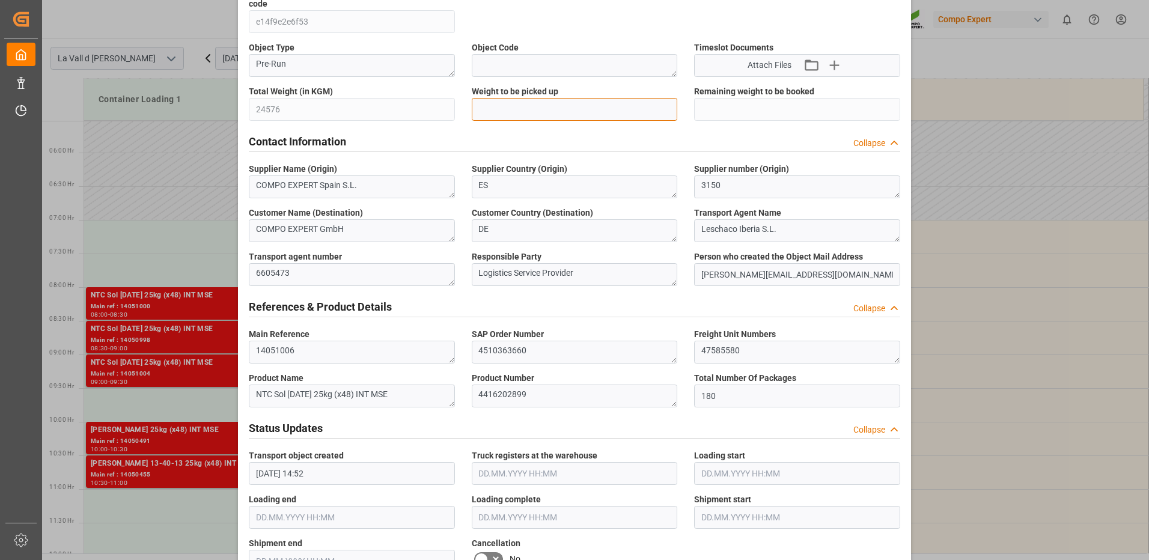
click at [520, 103] on input "text" at bounding box center [575, 109] width 206 height 23
type input "24576"
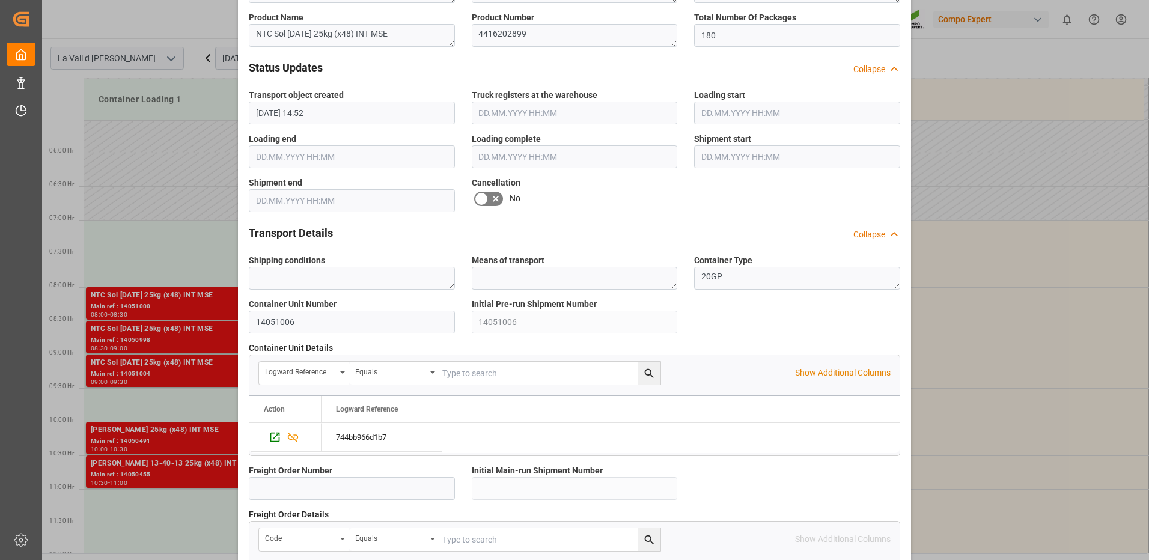
scroll to position [1025, 0]
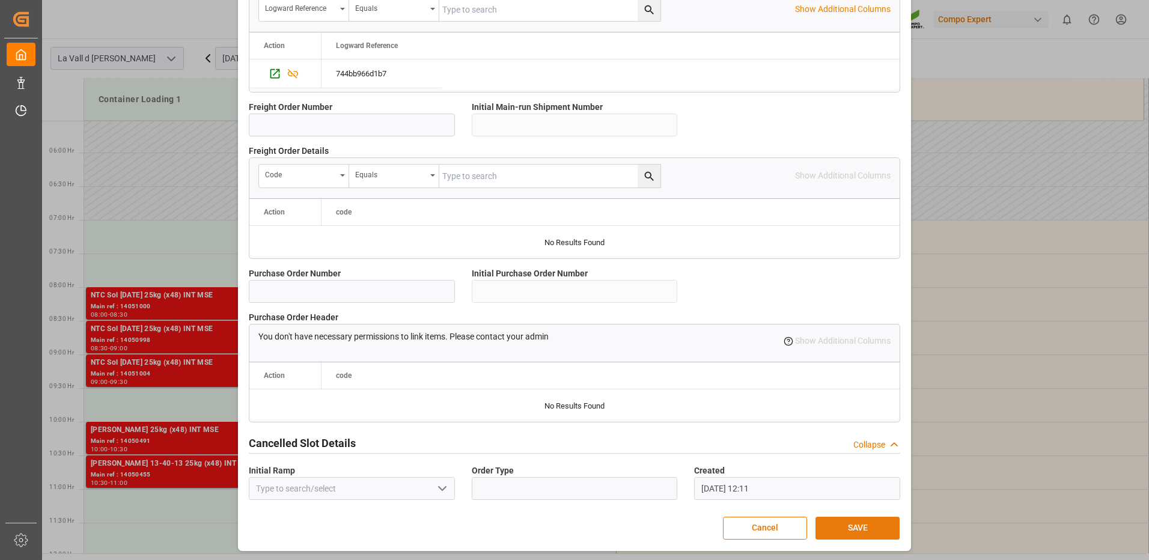
click at [875, 526] on button "SAVE" at bounding box center [857, 528] width 84 height 23
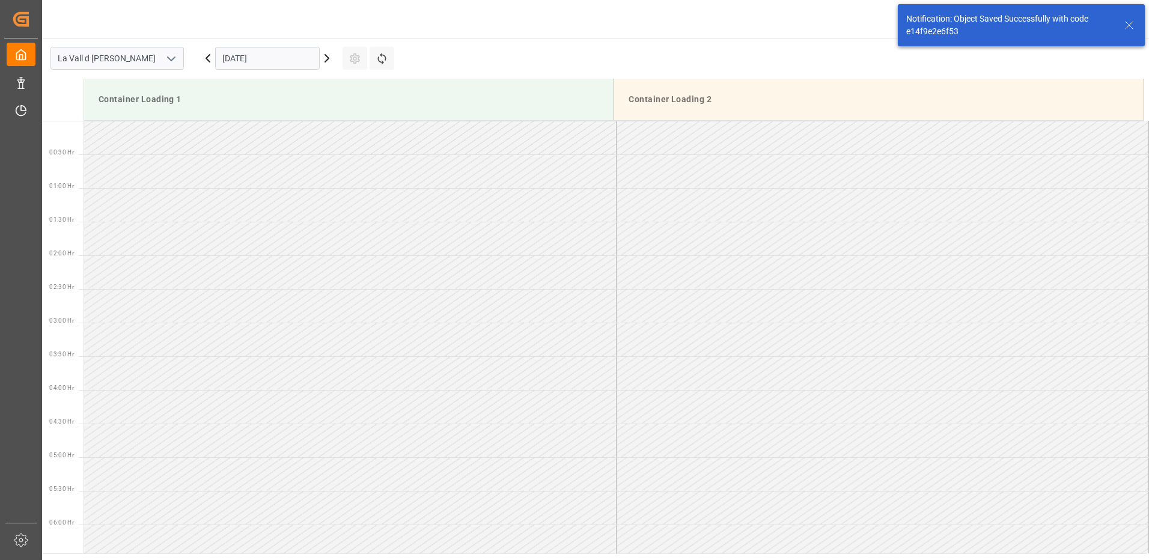
scroll to position [531, 0]
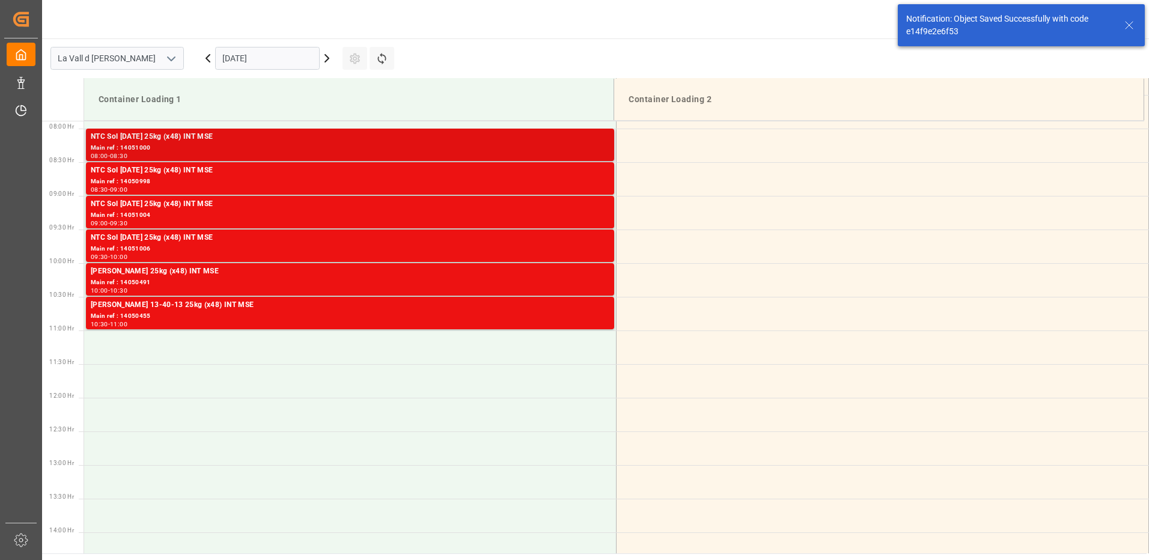
click at [418, 144] on div "Main ref : 14051000" at bounding box center [350, 148] width 519 height 10
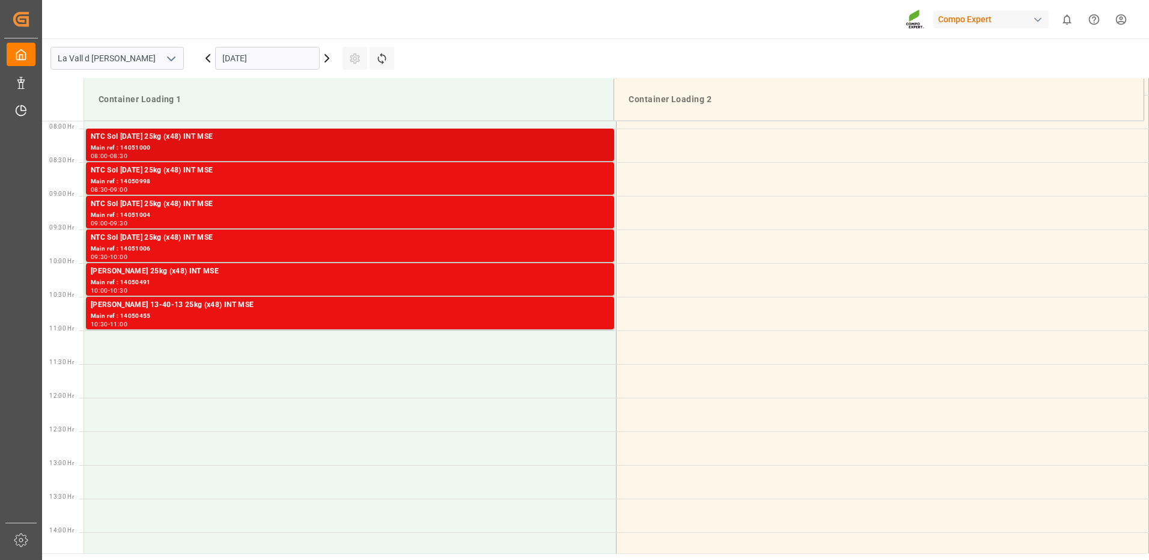
click at [296, 139] on div "NTC Sol [DATE] 25kg (x48) INT MSE" at bounding box center [350, 137] width 519 height 12
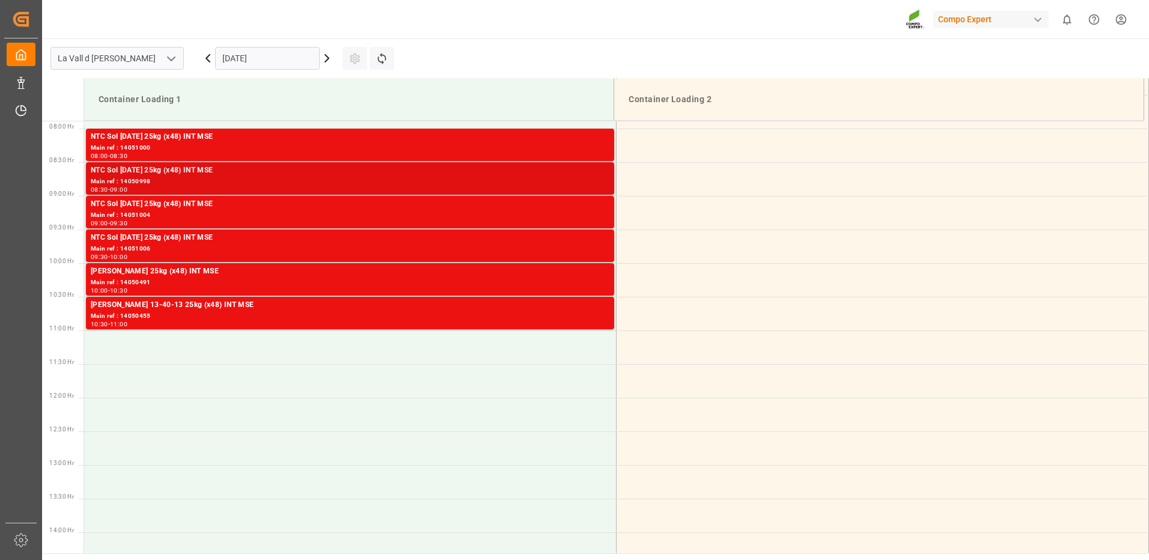
click at [550, 178] on div "Main ref : 14050998" at bounding box center [350, 182] width 519 height 10
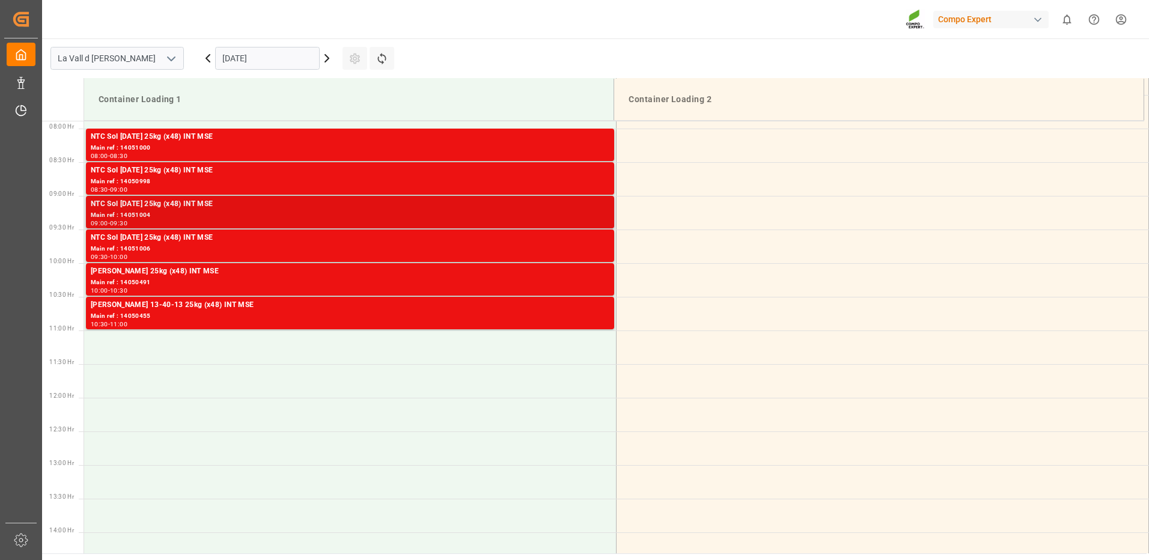
click at [598, 218] on div "Main ref : 14051004" at bounding box center [350, 215] width 519 height 10
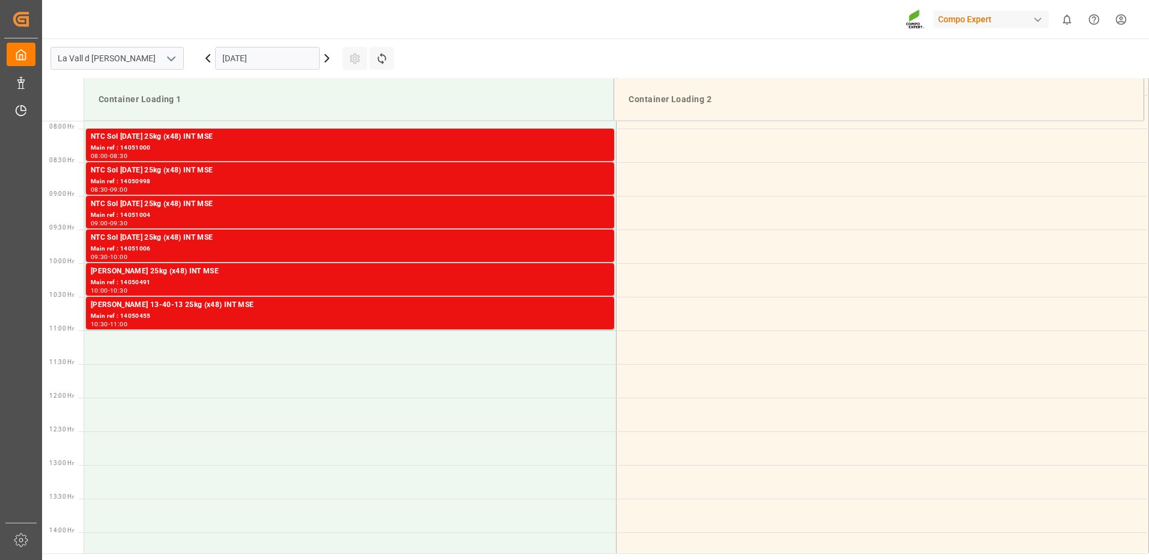
click at [594, 248] on div "Main ref : 14051006" at bounding box center [350, 249] width 519 height 10
click at [585, 277] on div "[PERSON_NAME] 25kg (x48) INT MSE" at bounding box center [350, 272] width 519 height 12
click at [587, 300] on div "[PERSON_NAME] 13-40-13 25kg (x48) INT MSE" at bounding box center [350, 305] width 519 height 12
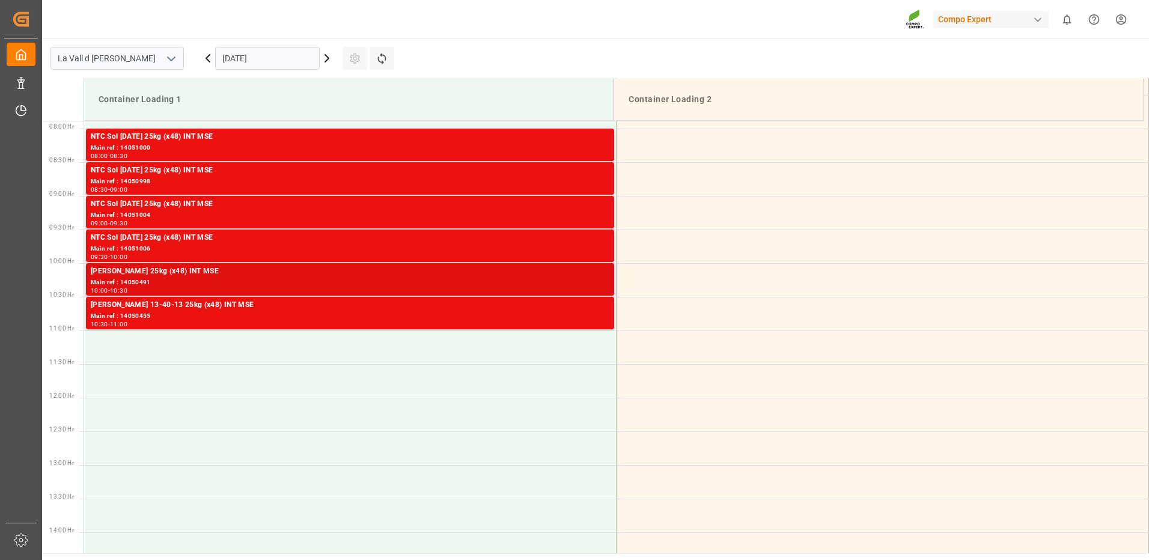
click at [583, 284] on div "Main ref : 14050491" at bounding box center [350, 283] width 519 height 10
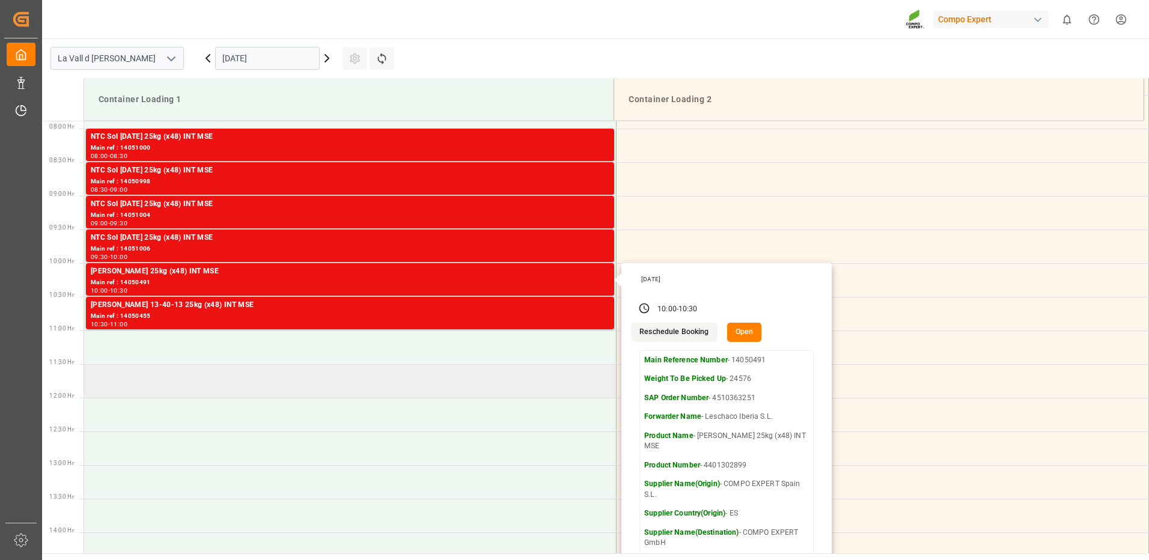
scroll to position [410, 0]
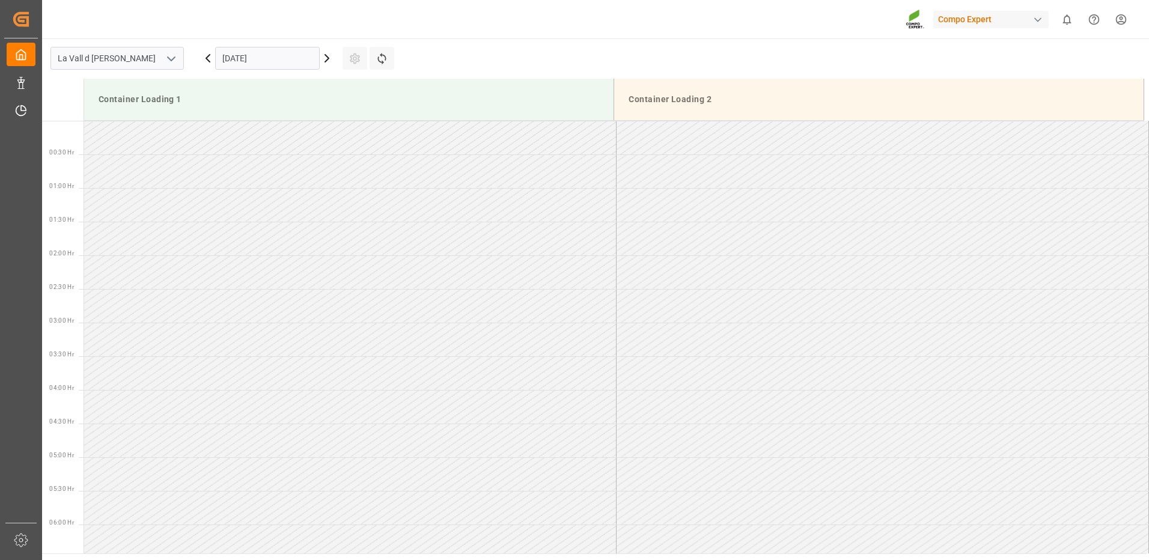
scroll to position [732, 0]
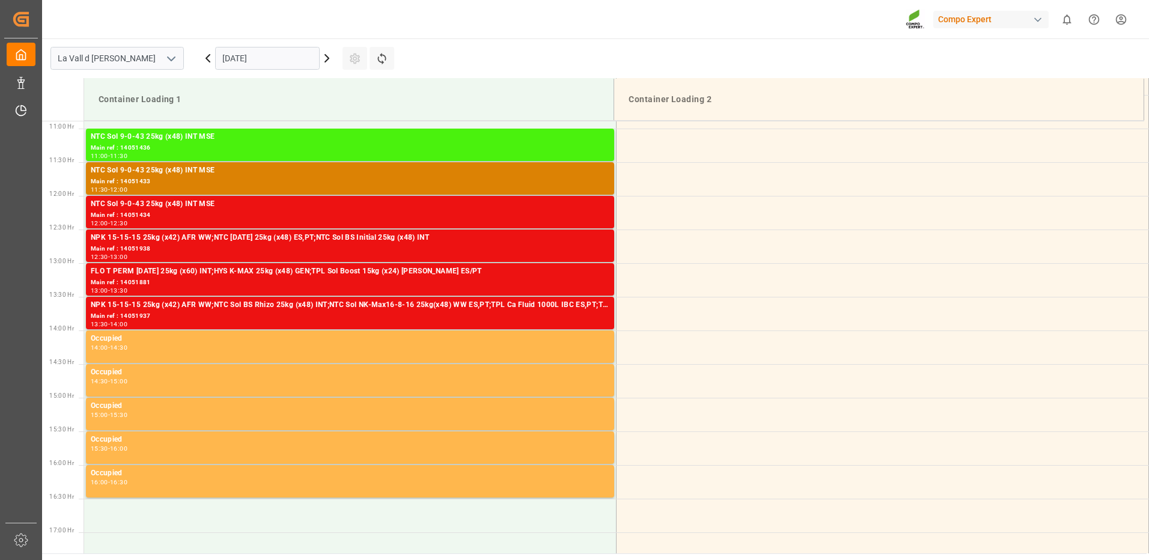
click at [231, 62] on input "[DATE]" at bounding box center [267, 58] width 105 height 23
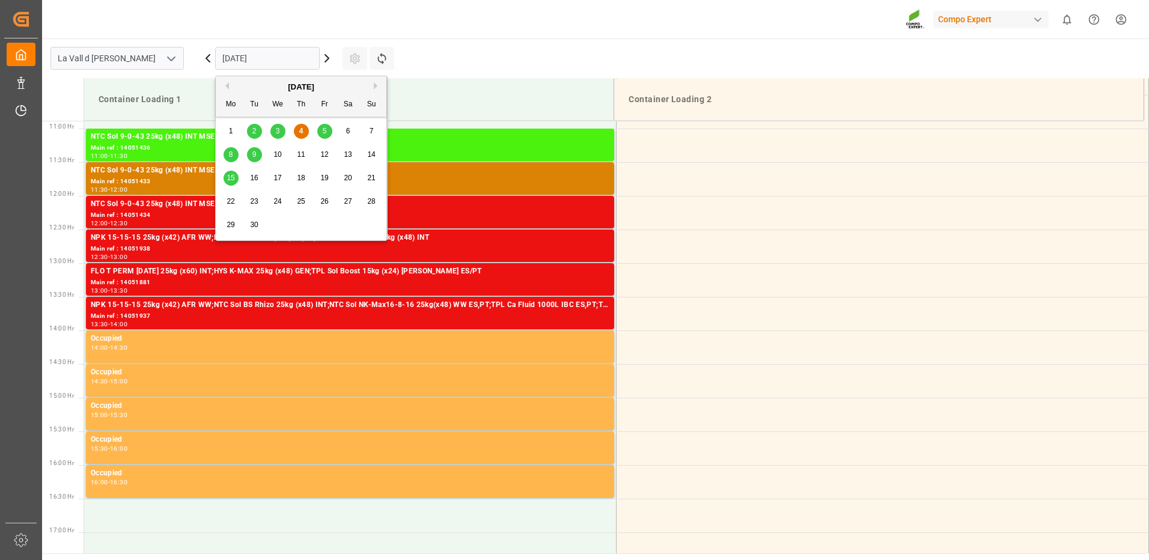
click at [253, 154] on span "9" at bounding box center [254, 154] width 4 height 8
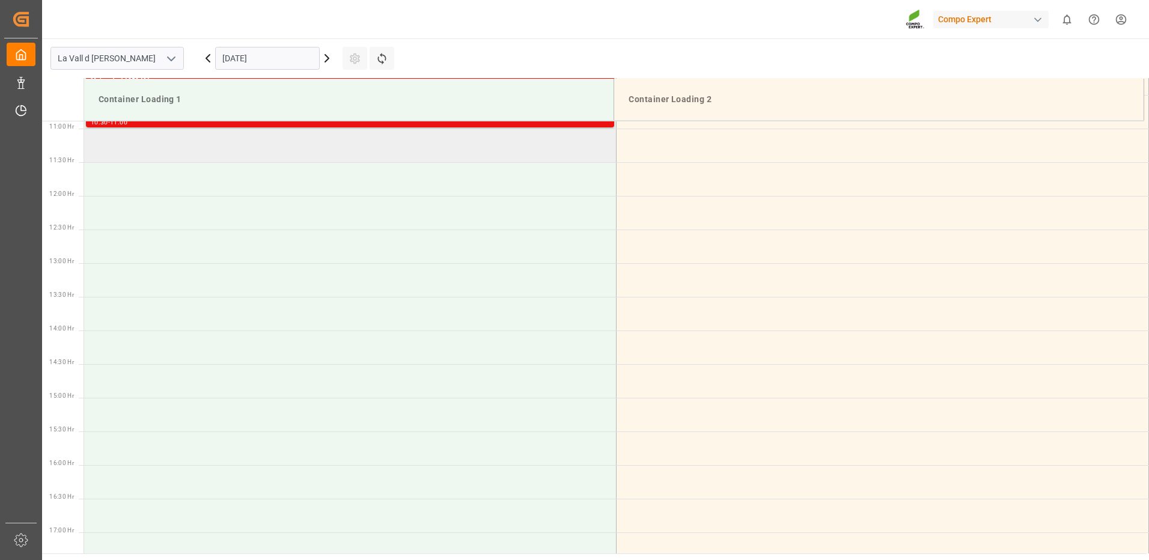
click at [240, 148] on td at bounding box center [350, 146] width 532 height 34
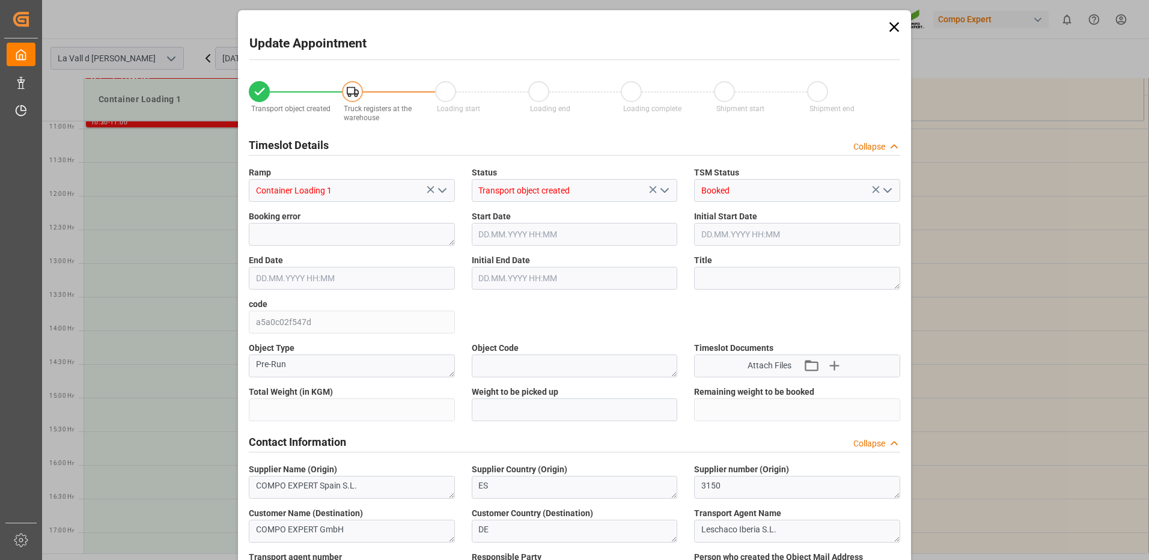
type input "24576"
type input "180"
type input "09.09.2025 11:00"
type input "09.09.2025 11:30"
type input "[DATE] 14:52"
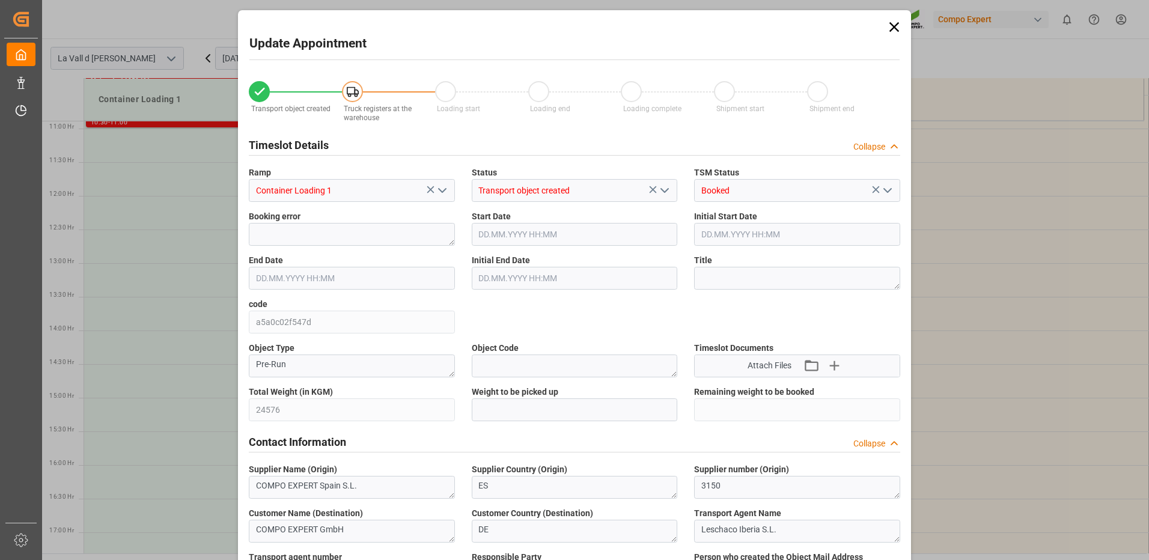
type input "04.09.2025 12:21"
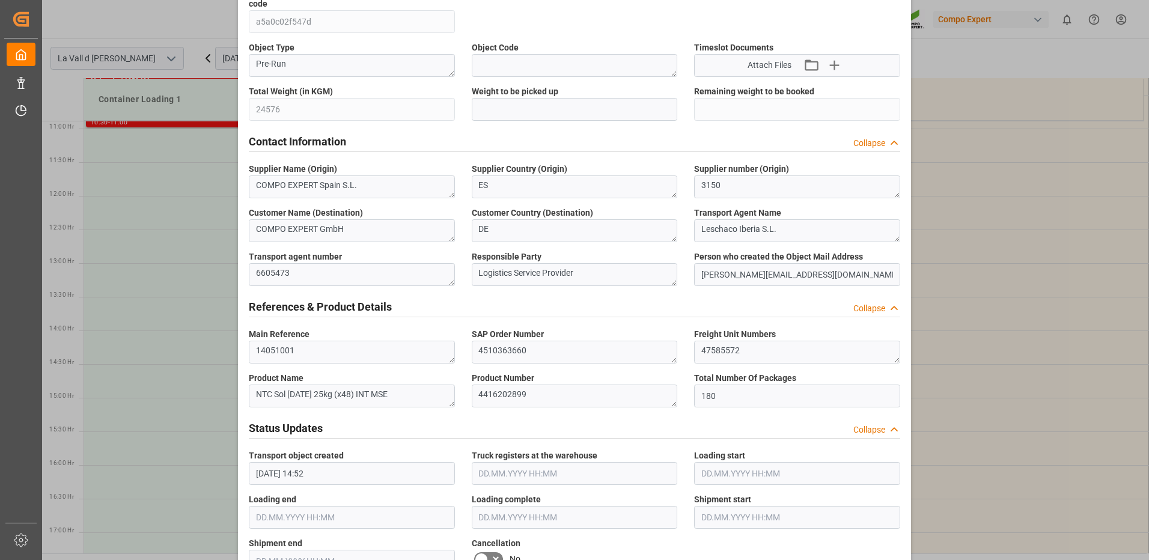
scroll to position [120, 0]
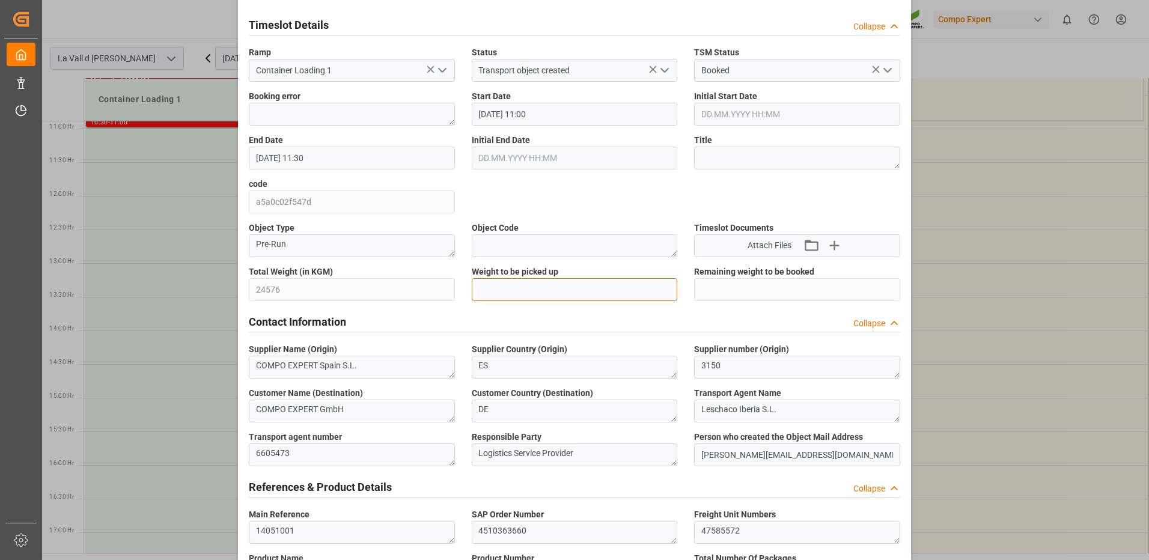
click at [532, 288] on input "text" at bounding box center [575, 289] width 206 height 23
type input "24576"
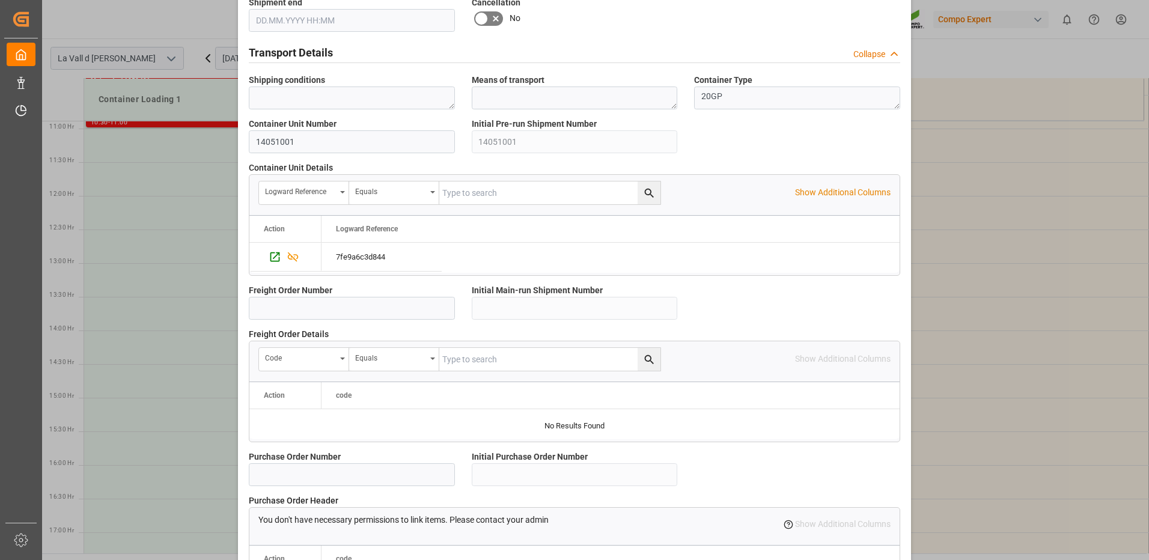
scroll to position [1025, 0]
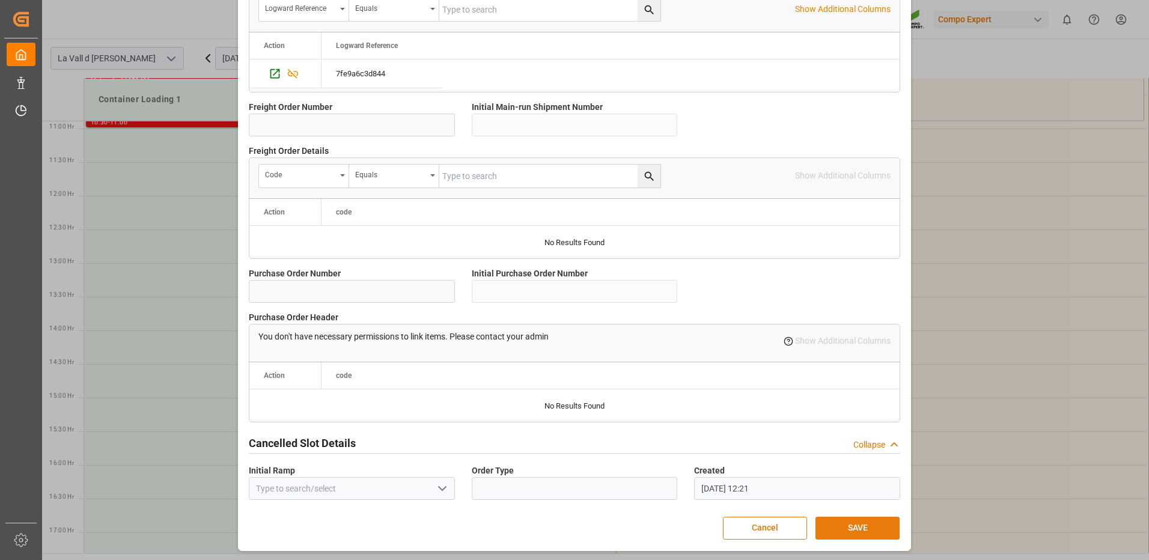
click at [858, 530] on button "SAVE" at bounding box center [857, 528] width 84 height 23
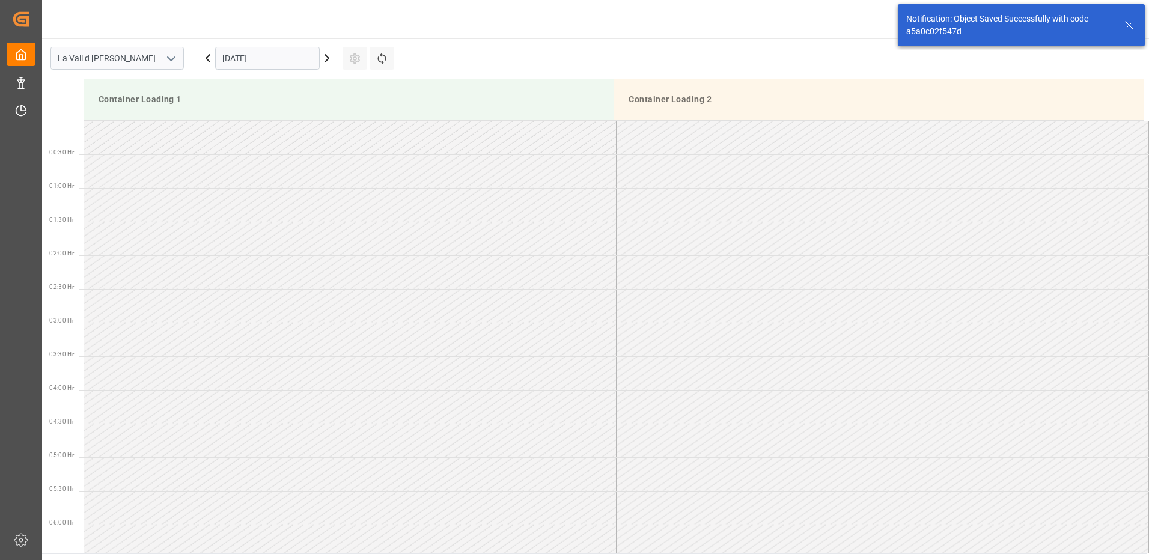
scroll to position [665, 0]
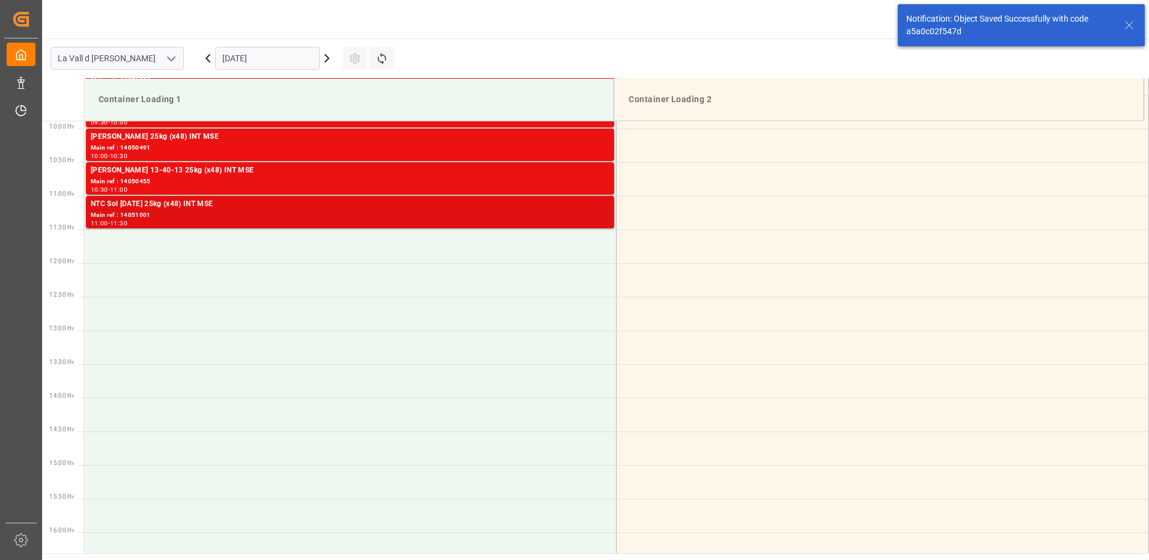
click at [419, 219] on div "Main ref : 14051001" at bounding box center [350, 215] width 519 height 10
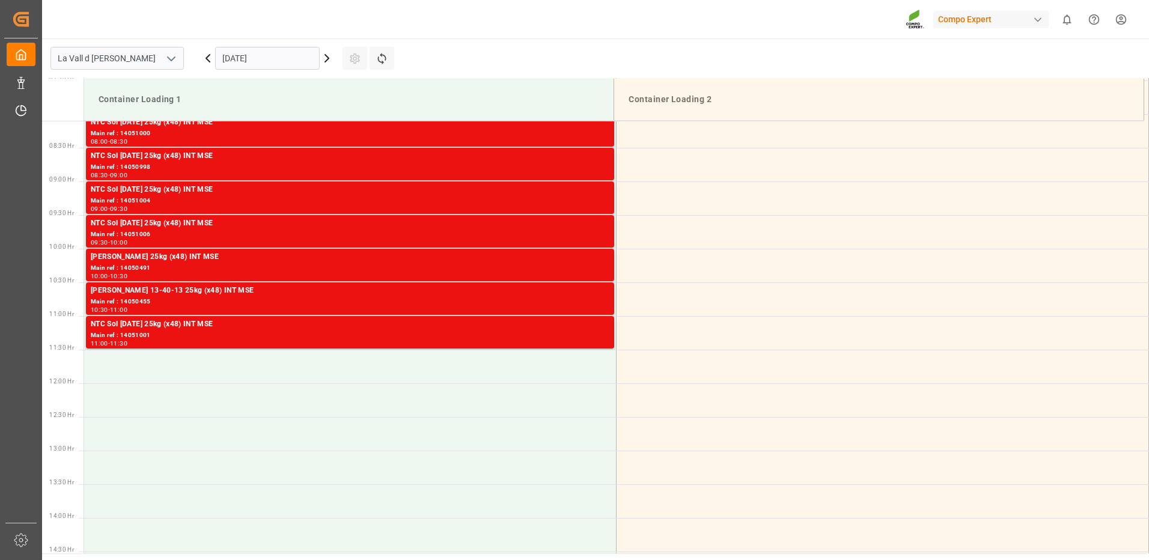
scroll to position [365, 0]
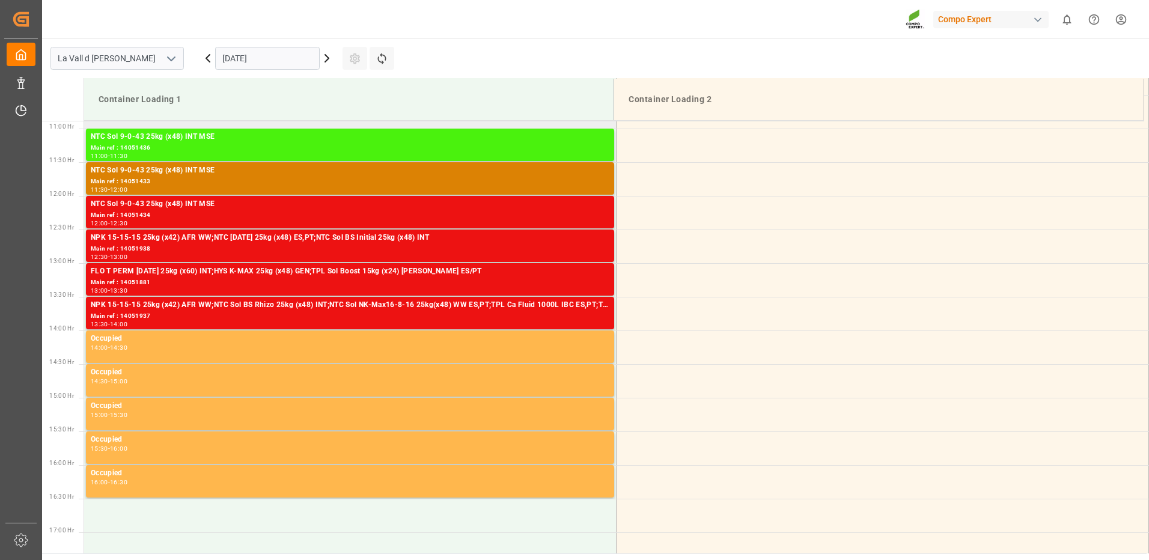
scroll to position [612, 0]
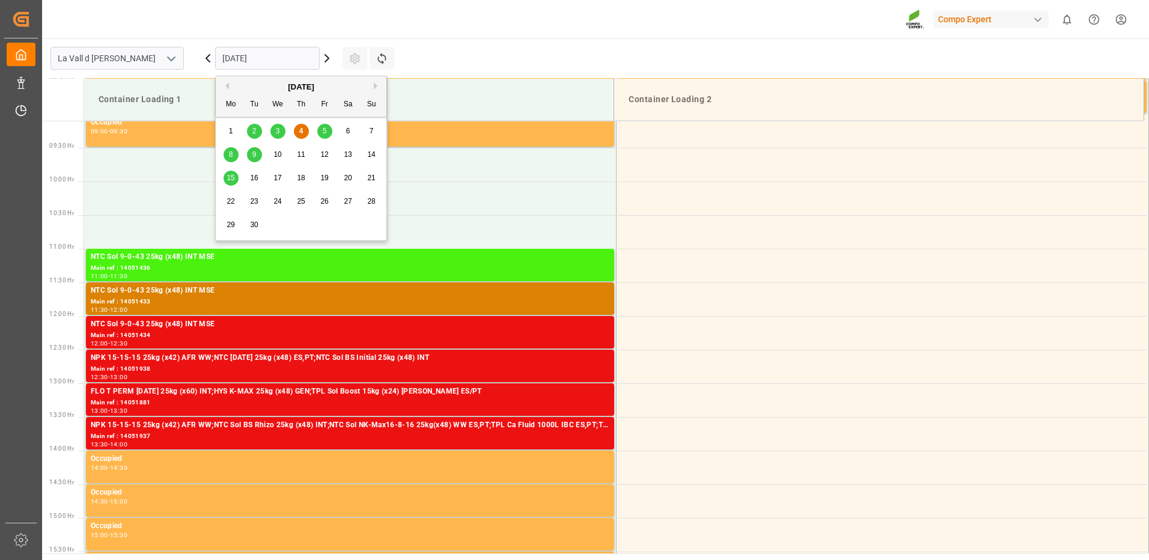
click at [235, 62] on input "[DATE]" at bounding box center [267, 58] width 105 height 23
click at [282, 156] on div "10" at bounding box center [277, 155] width 15 height 14
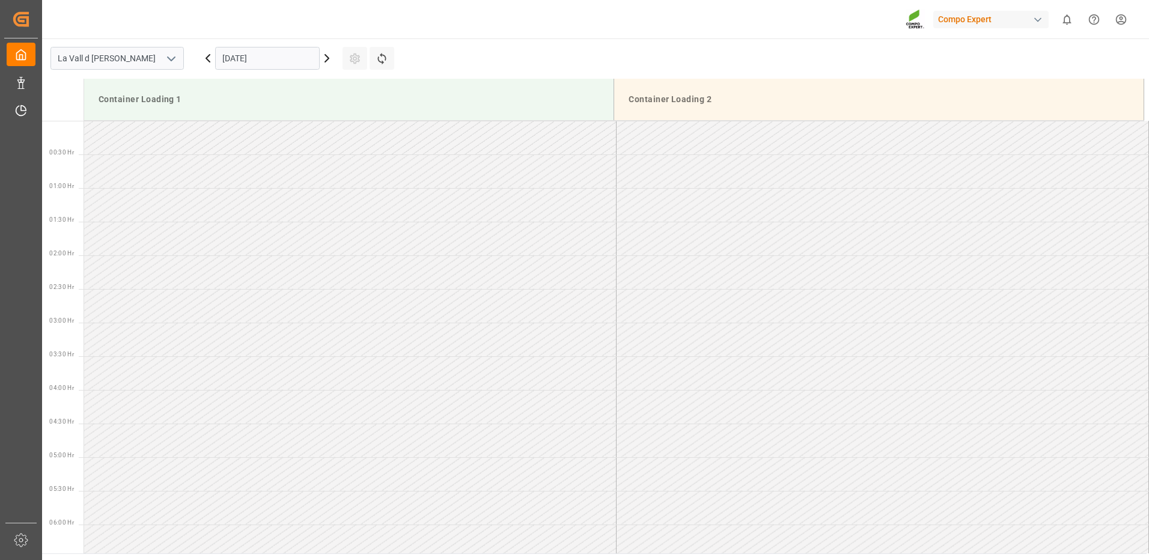
scroll to position [240, 0]
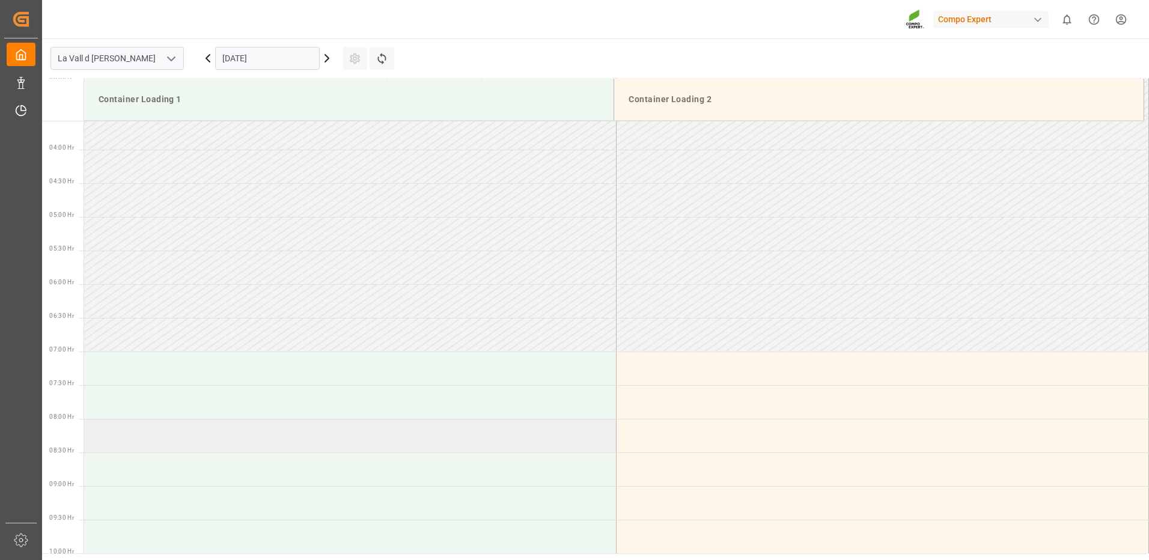
click at [141, 429] on td at bounding box center [350, 436] width 532 height 34
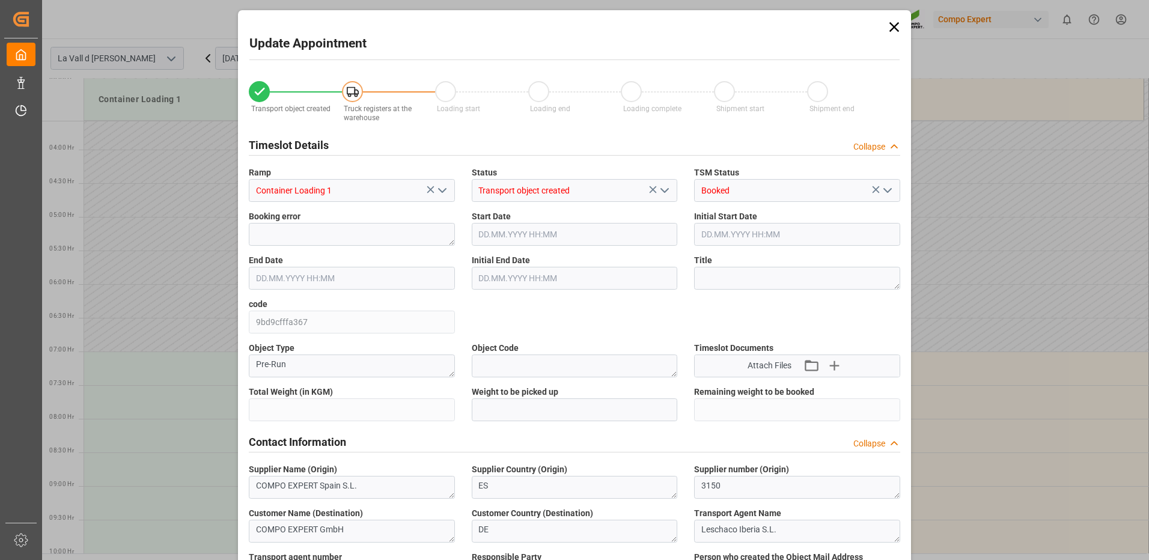
type input "24576"
type input "180"
type input "[DATE] 08:00"
type input "[DATE] 08:30"
type input "[DATE] 14:52"
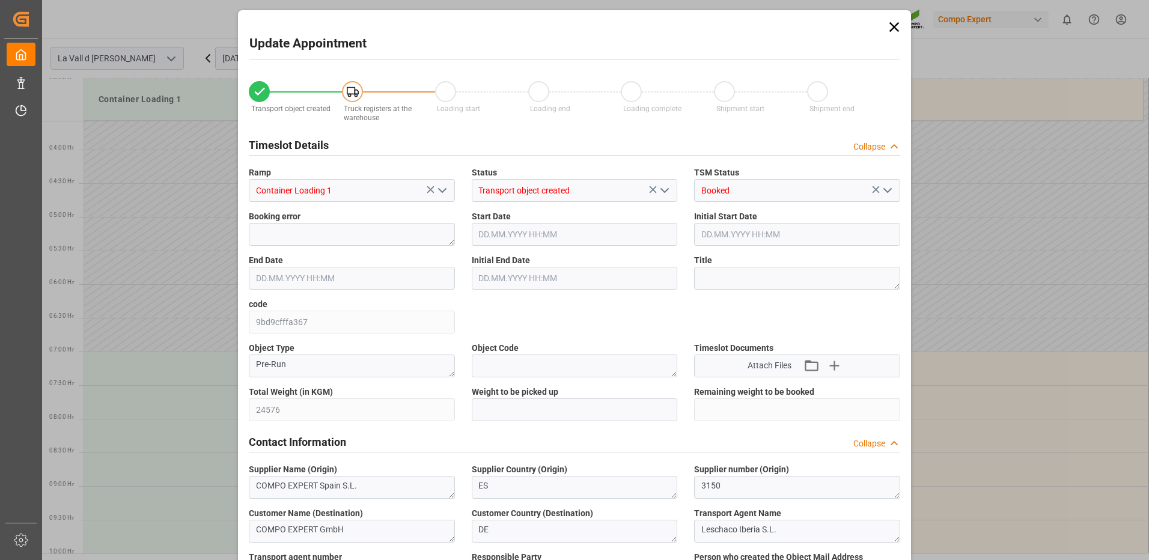
type input "[DATE] 12:22"
click at [520, 401] on input "text" at bounding box center [575, 409] width 206 height 23
type input "24576"
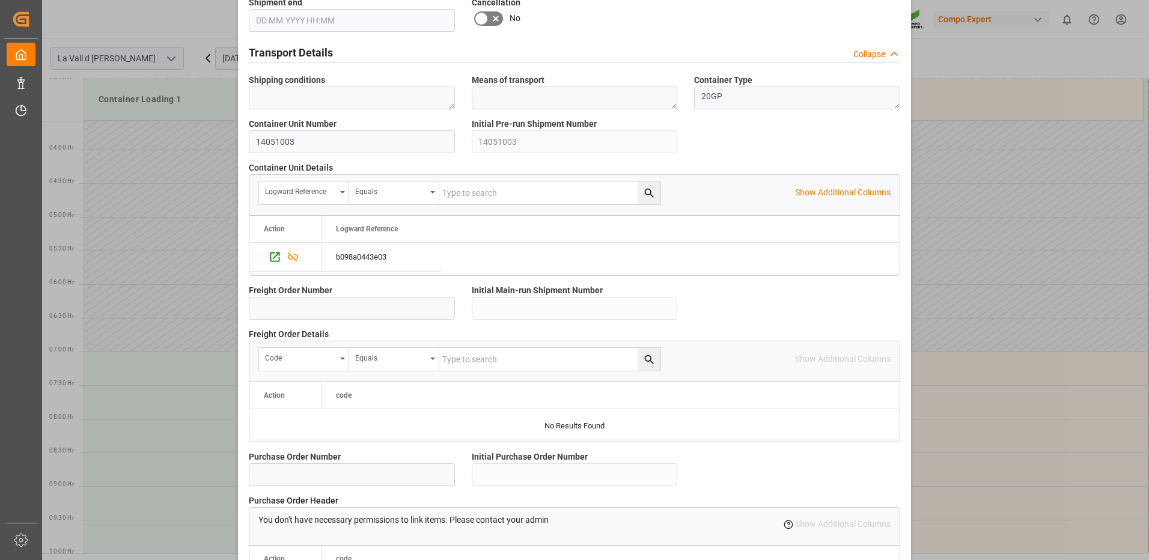
scroll to position [1025, 0]
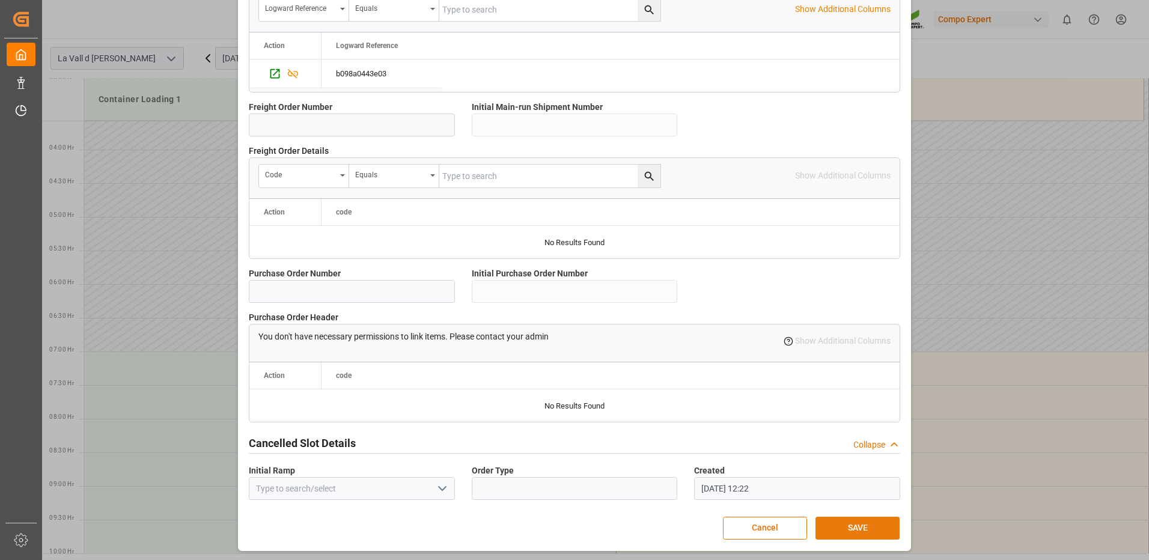
click at [879, 530] on button "SAVE" at bounding box center [857, 528] width 84 height 23
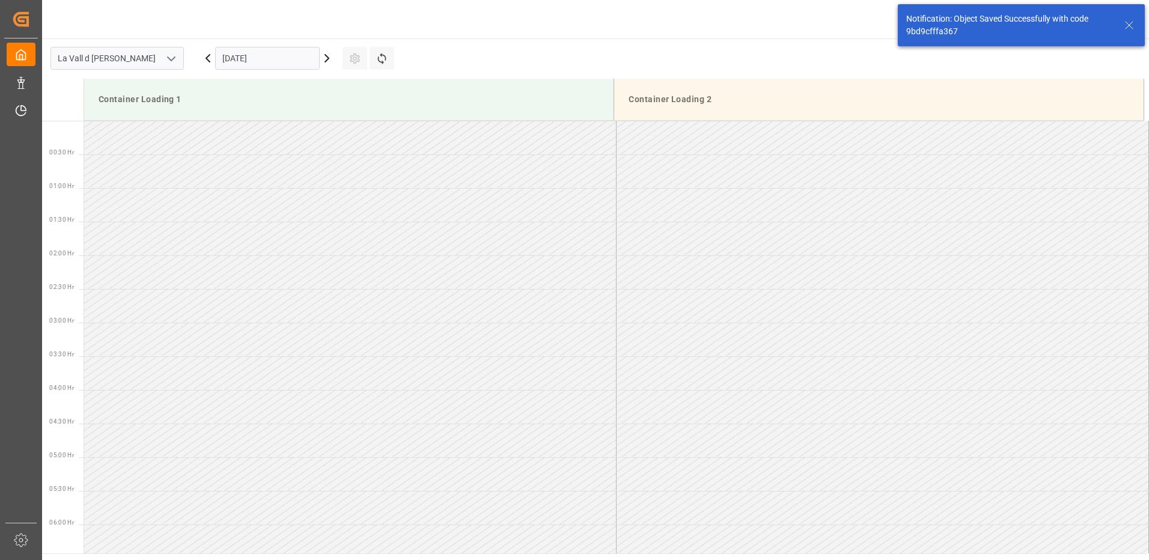
scroll to position [463, 0]
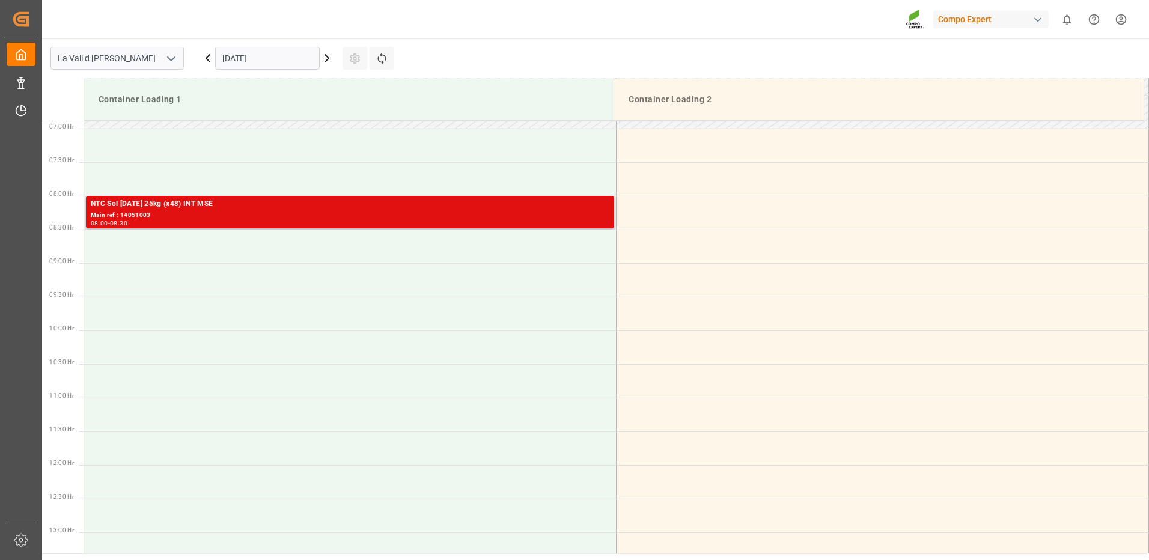
click at [567, 216] on div "Main ref : 14051003" at bounding box center [350, 215] width 519 height 10
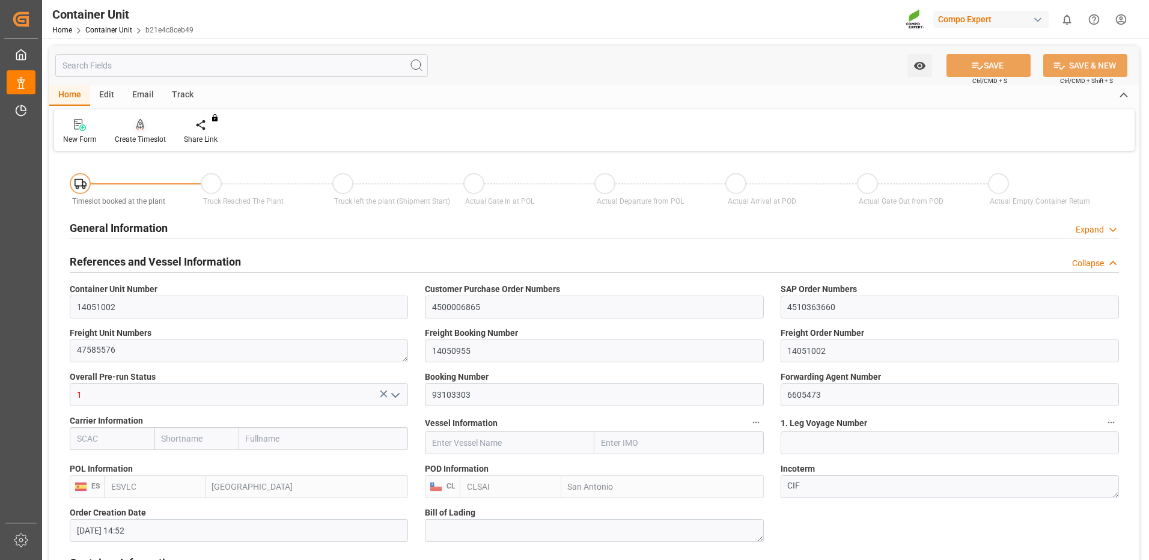
click at [162, 136] on div "Create Timeslot" at bounding box center [140, 139] width 51 height 11
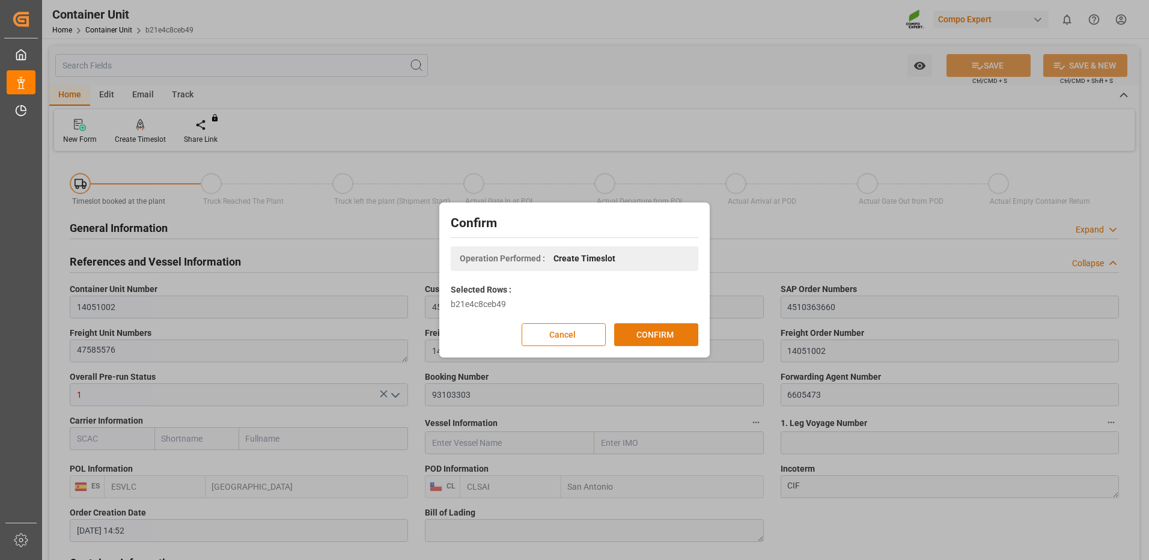
click at [654, 331] on button "CONFIRM" at bounding box center [656, 334] width 84 height 23
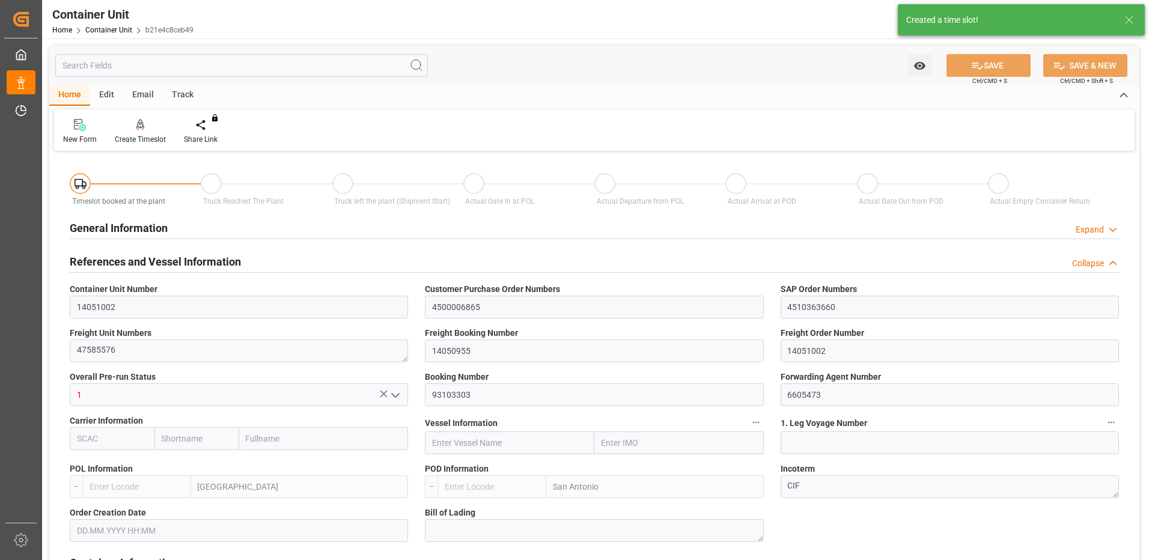
type input "ESVLC"
type input "CLSAI"
type input "7"
type input "0"
type input "8"
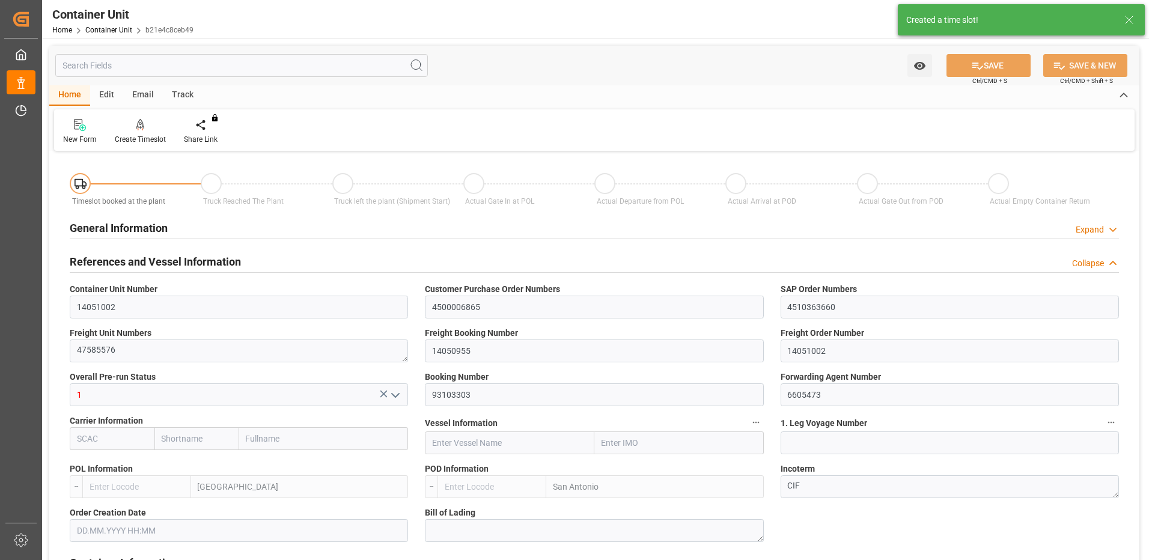
type input "0"
type input "180"
type input "24576"
type input "[DATE] 14:52"
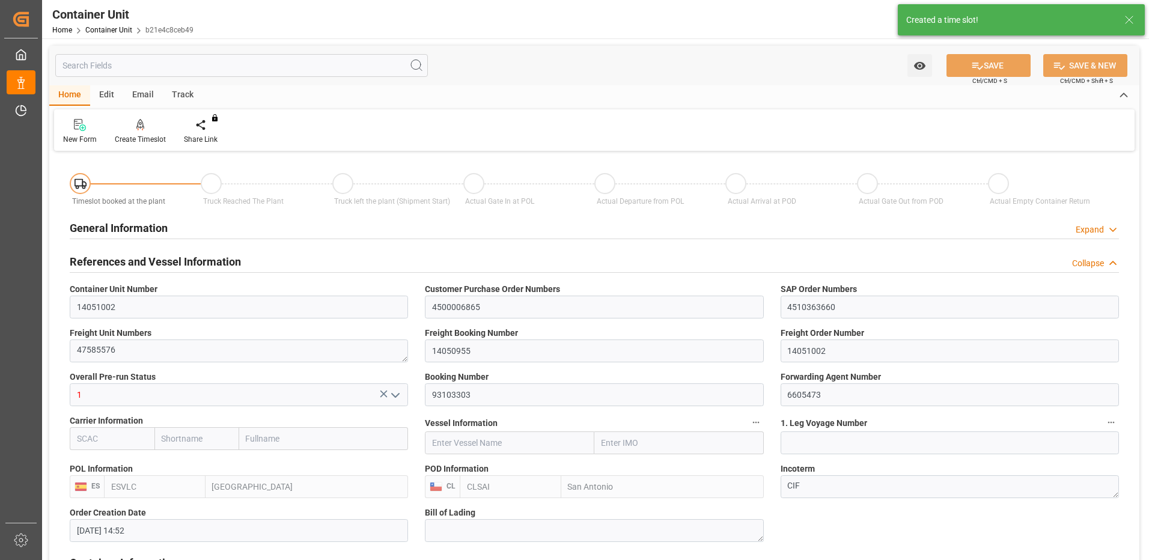
type input "[DATE]"
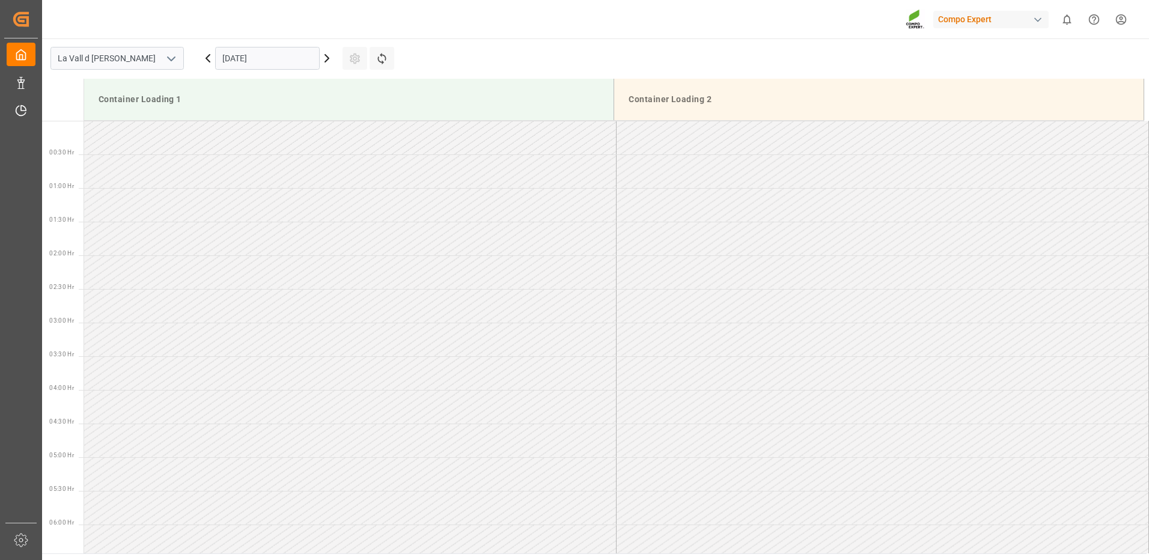
scroll to position [732, 0]
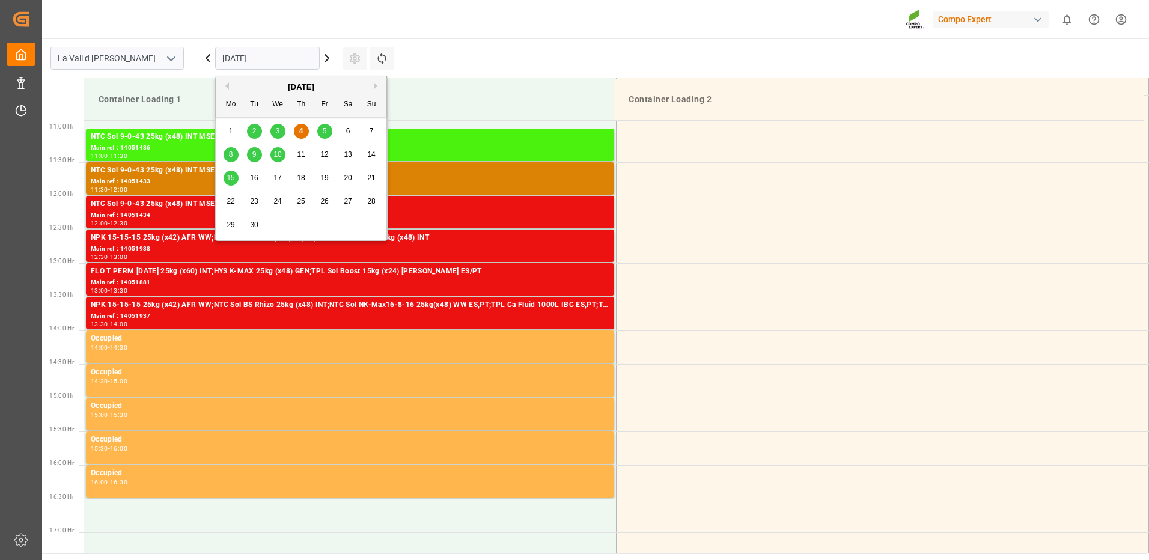
click at [231, 59] on input "[DATE]" at bounding box center [267, 58] width 105 height 23
click at [279, 157] on span "10" at bounding box center [277, 154] width 8 height 8
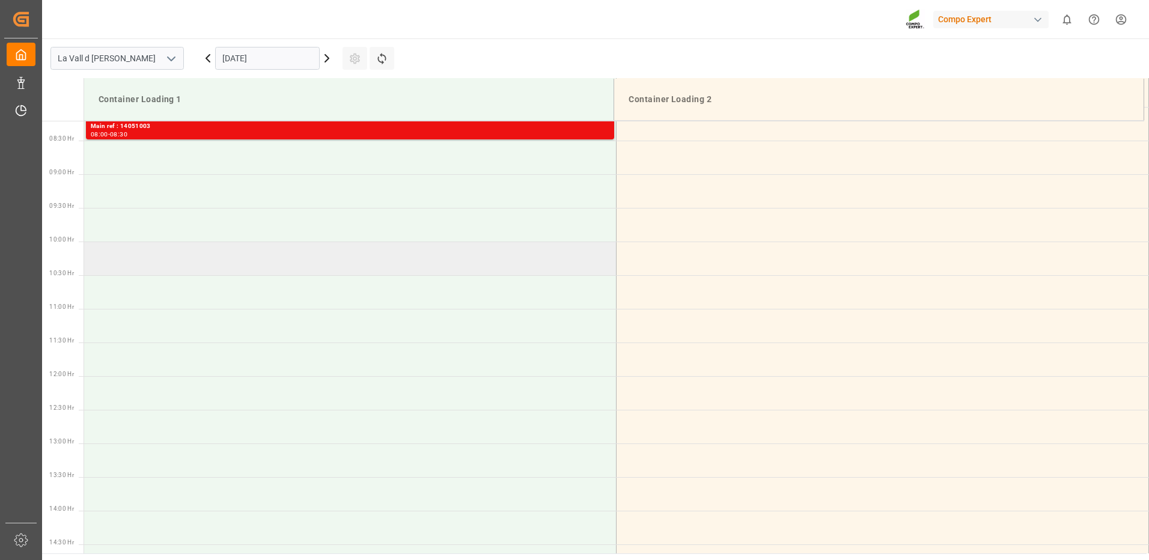
scroll to position [372, 0]
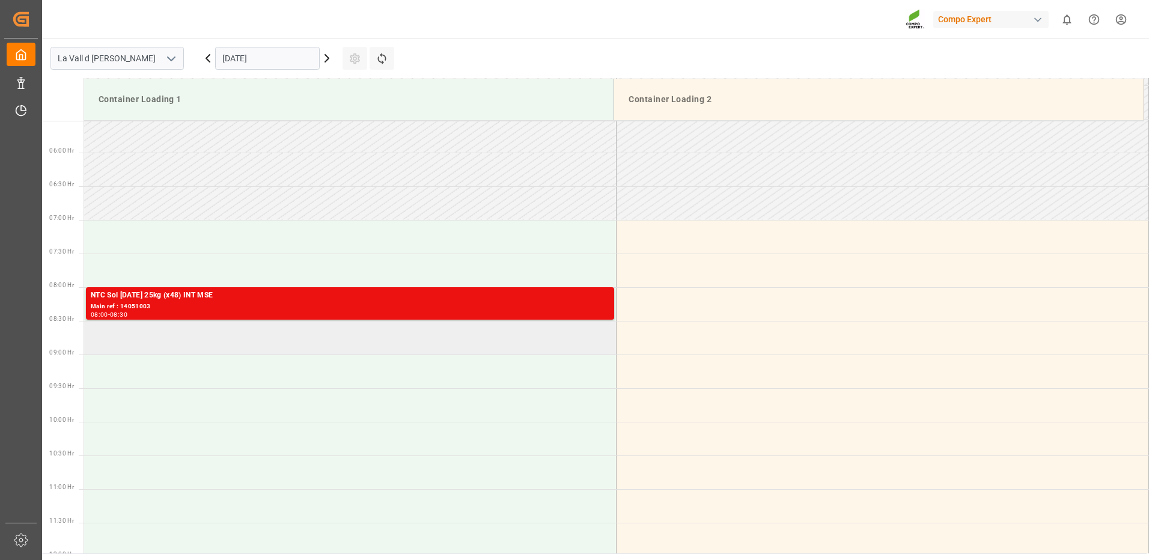
click at [175, 338] on td at bounding box center [350, 338] width 532 height 34
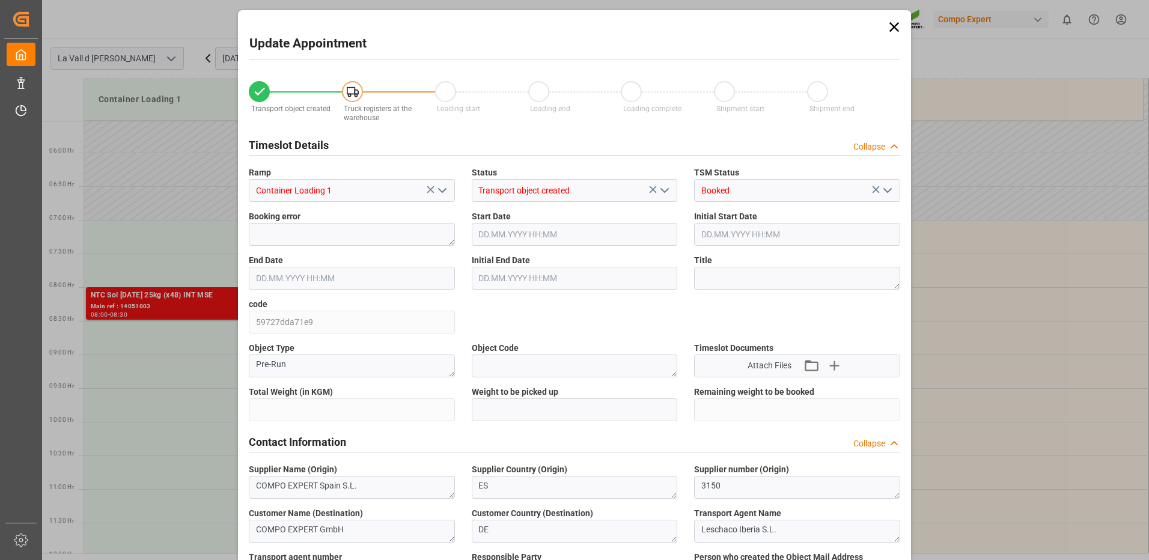
type input "24576"
type input "180"
type input "[DATE] 08:30"
type input "[DATE] 09:00"
type input "[DATE] 14:52"
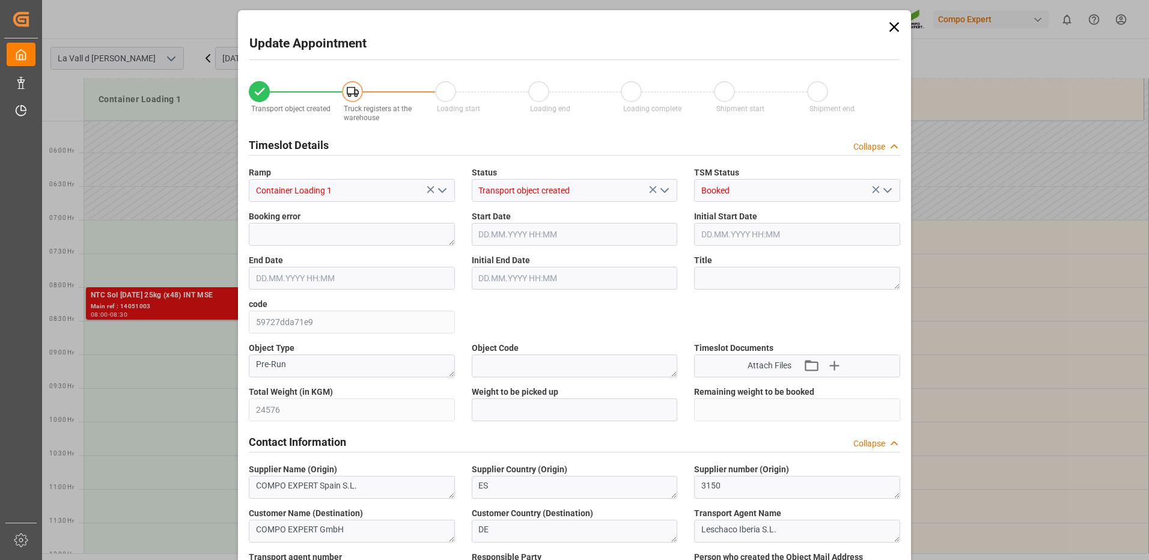
type input "[DATE] 12:24"
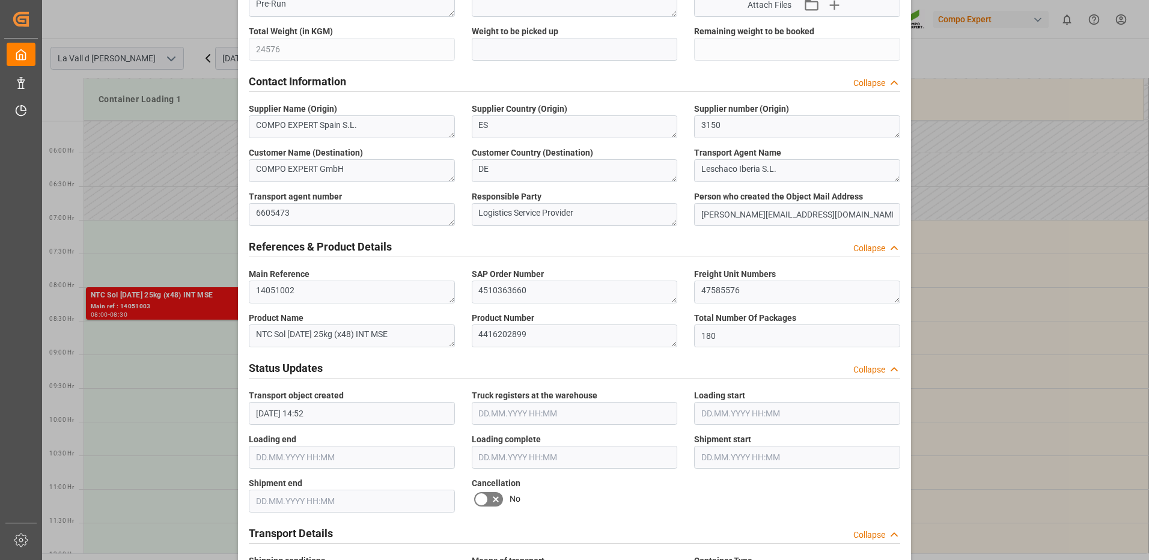
scroll to position [240, 0]
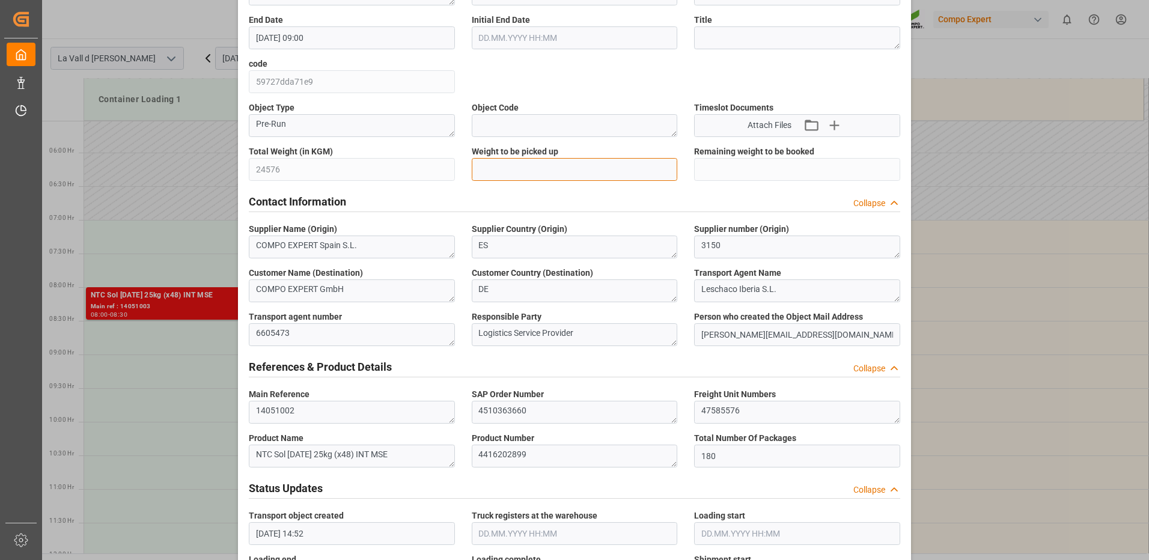
click at [539, 166] on input "text" at bounding box center [575, 169] width 206 height 23
type input "24576"
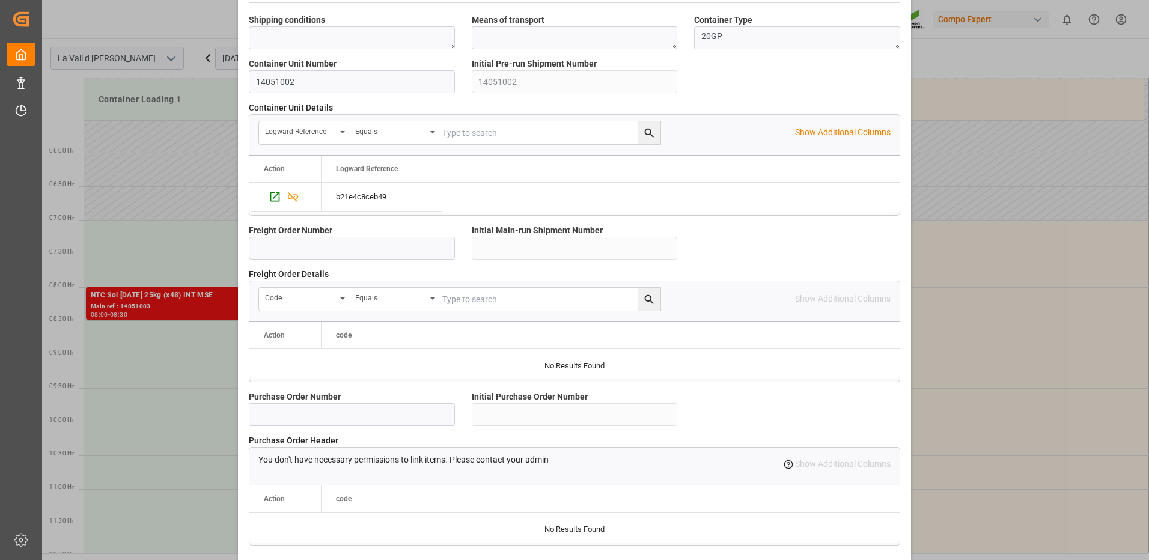
scroll to position [1025, 0]
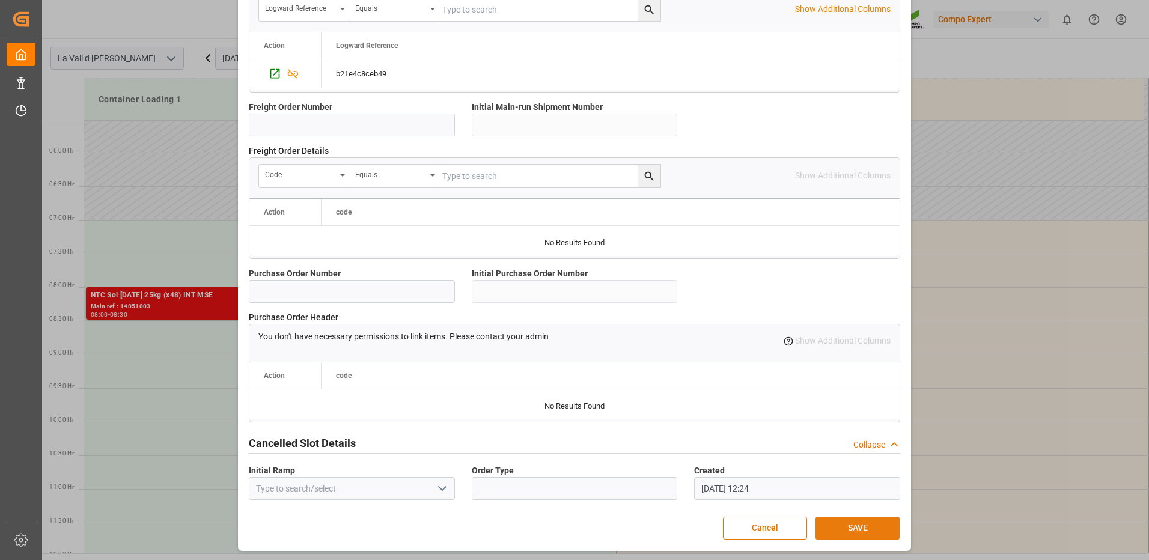
click at [857, 523] on button "SAVE" at bounding box center [857, 528] width 84 height 23
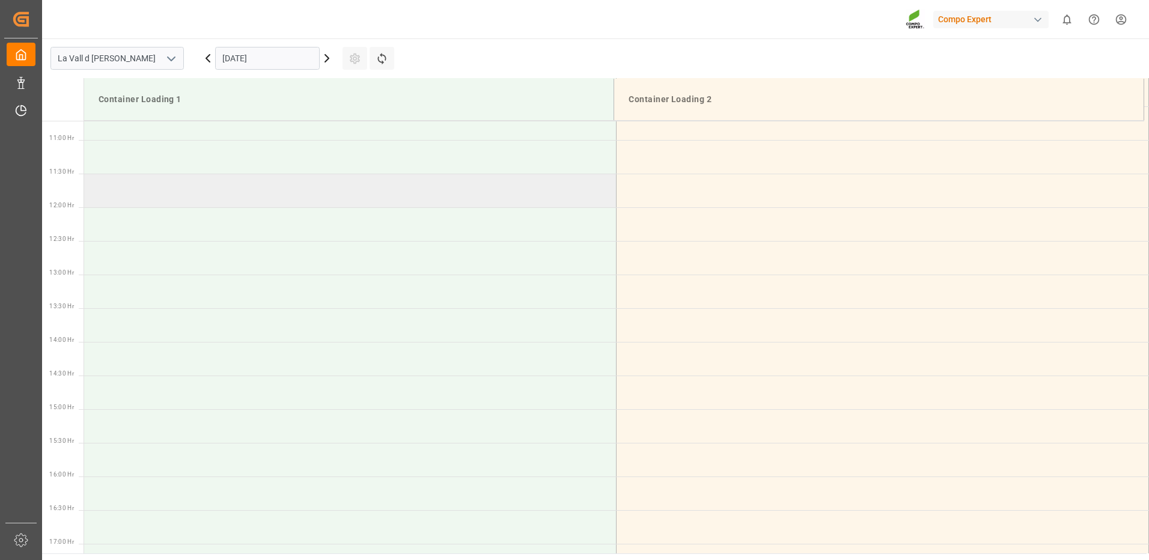
scroll to position [481, 0]
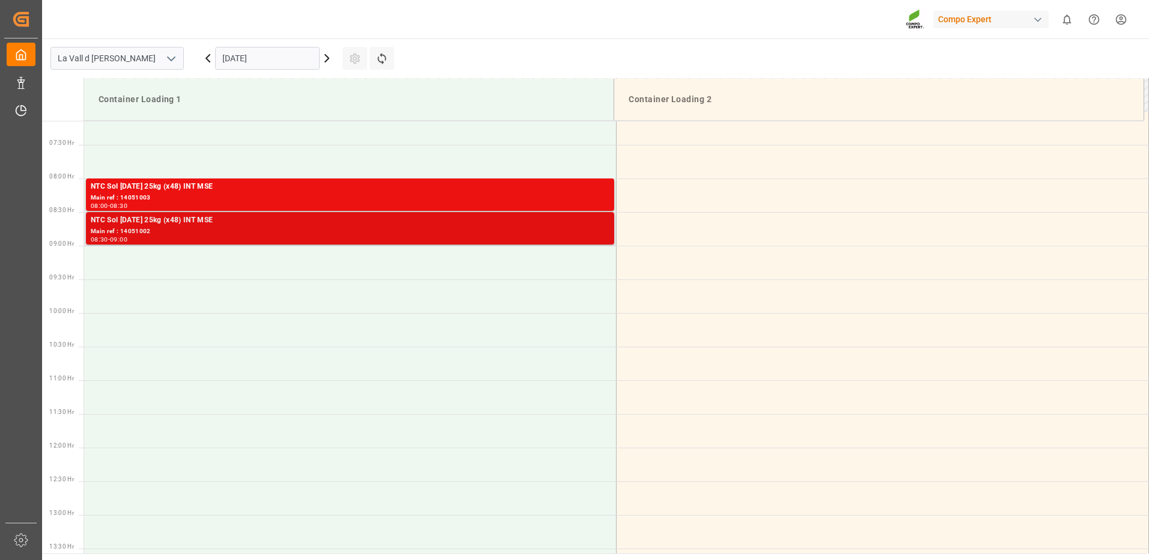
click at [473, 241] on div "08:30 - 09:00" at bounding box center [350, 240] width 519 height 7
